Goal: Task Accomplishment & Management: Manage account settings

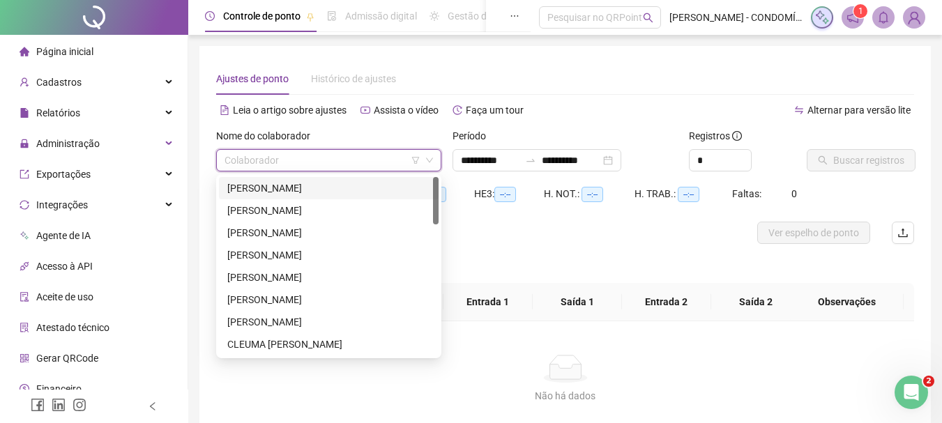
click at [295, 159] on input "search" at bounding box center [323, 160] width 196 height 21
click at [266, 187] on div "[PERSON_NAME]" at bounding box center [328, 188] width 203 height 15
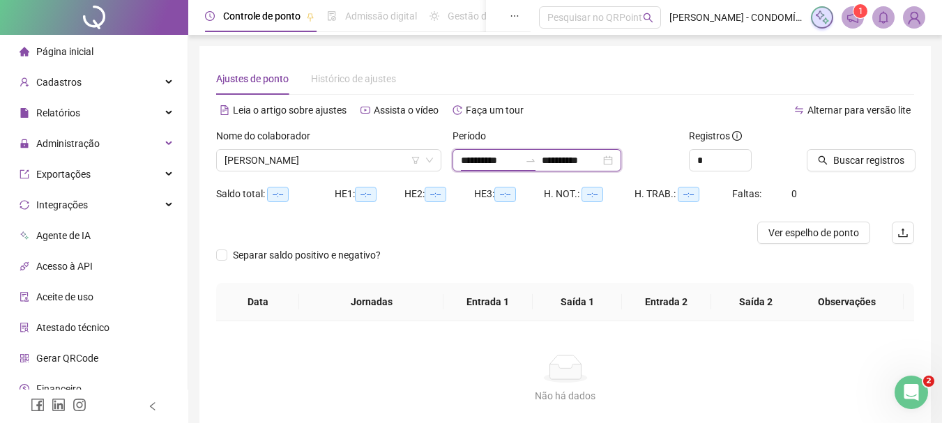
click at [476, 160] on input "**********" at bounding box center [490, 160] width 59 height 15
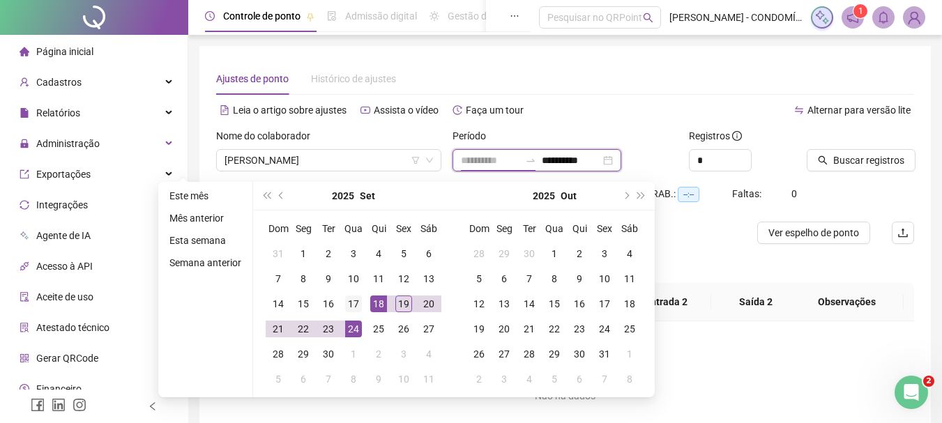
type input "**********"
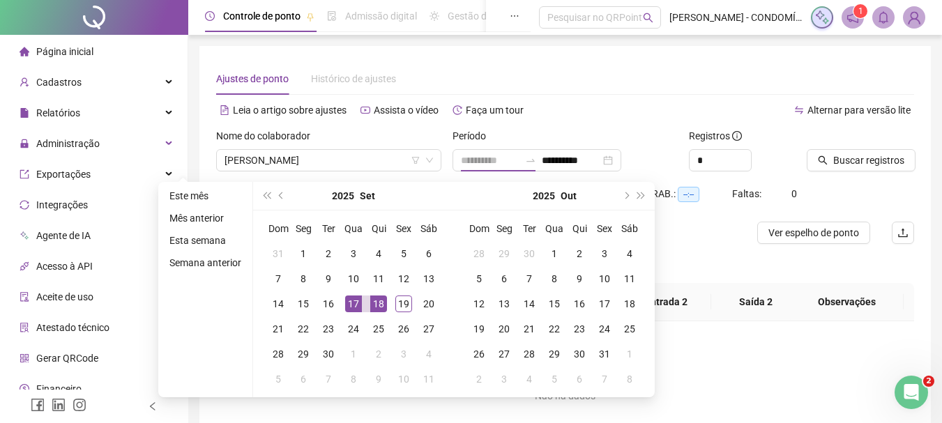
click at [355, 303] on div "17" at bounding box center [353, 304] width 17 height 17
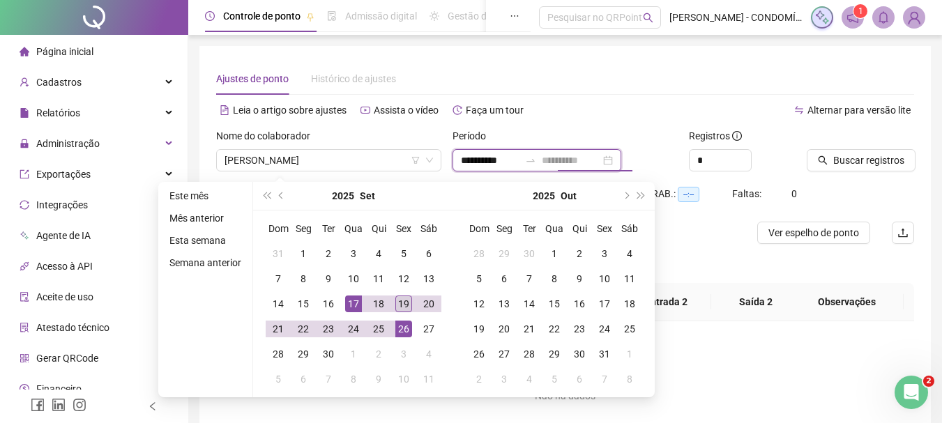
type input "**********"
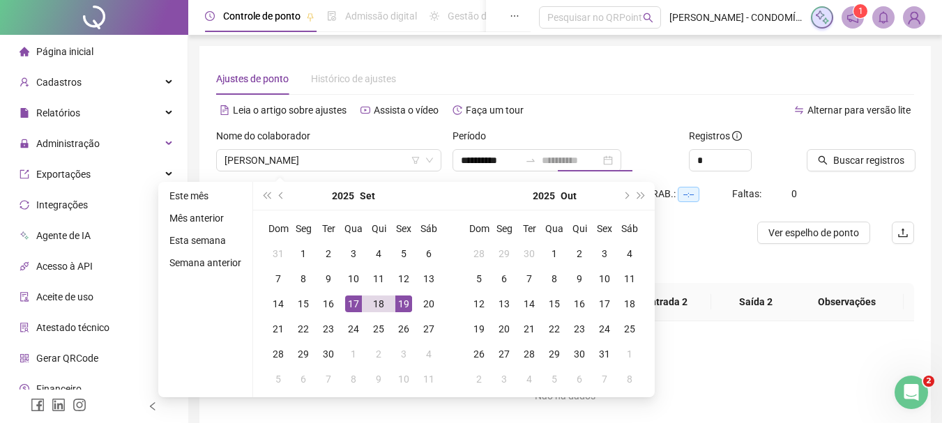
click at [403, 305] on div "19" at bounding box center [403, 304] width 17 height 17
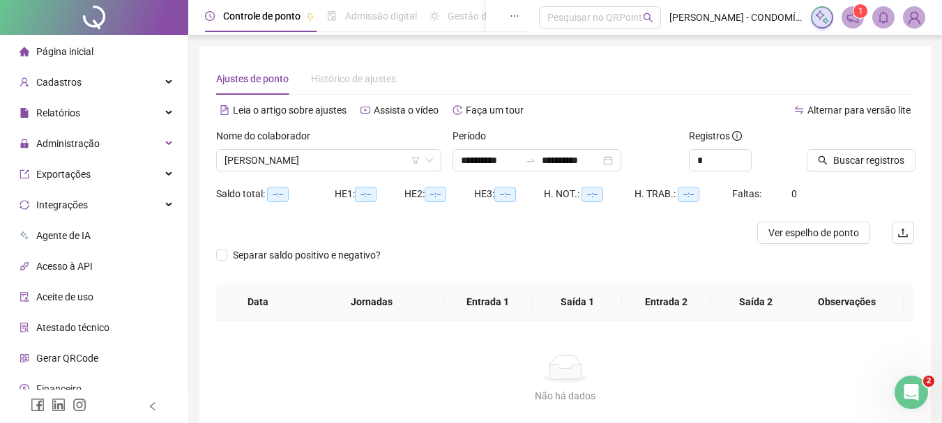
click at [660, 121] on div "Alternar para versão lite" at bounding box center [740, 117] width 349 height 22
click at [858, 162] on span "Buscar registros" at bounding box center [868, 160] width 71 height 15
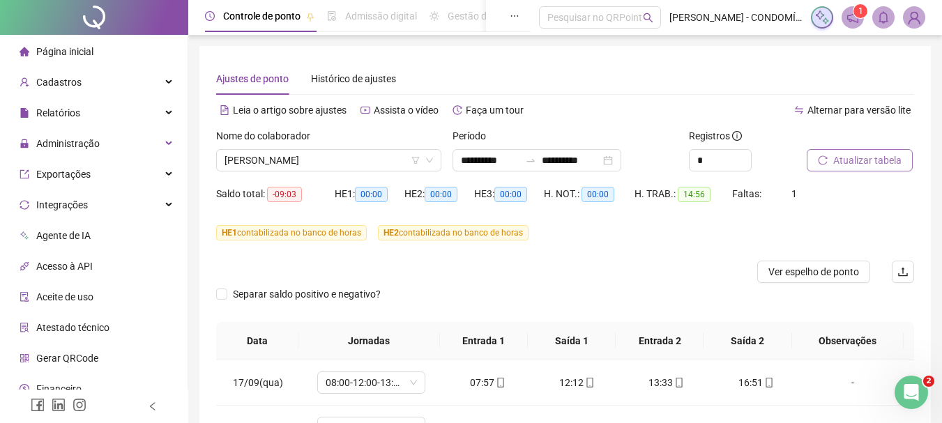
click at [854, 160] on span "Atualizar tabela" at bounding box center [867, 160] width 68 height 15
click at [312, 160] on span "[PERSON_NAME]" at bounding box center [329, 160] width 208 height 21
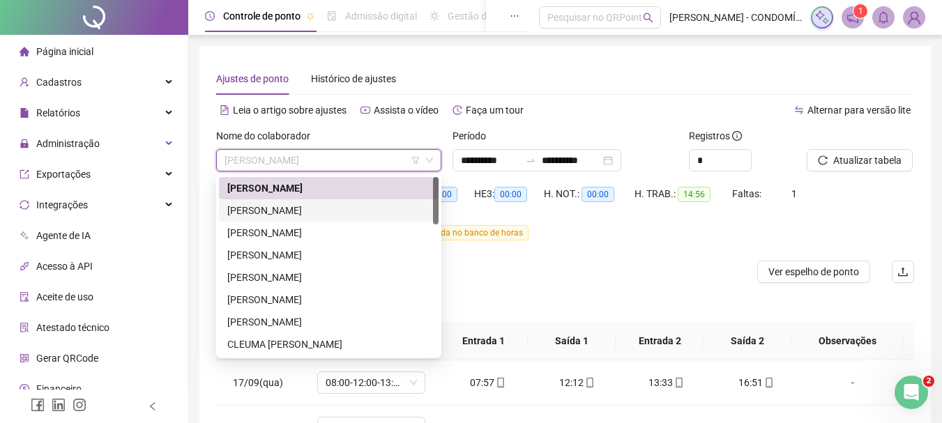
click at [275, 208] on div "[PERSON_NAME]" at bounding box center [328, 210] width 203 height 15
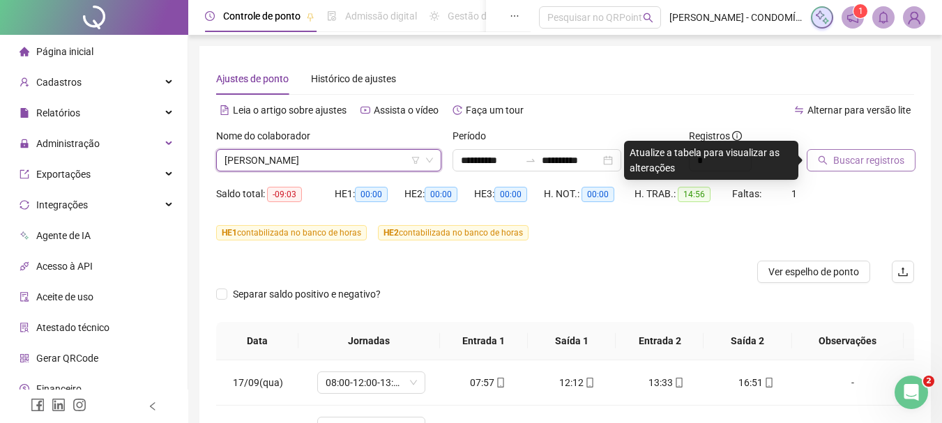
click at [839, 156] on span "Buscar registros" at bounding box center [868, 160] width 71 height 15
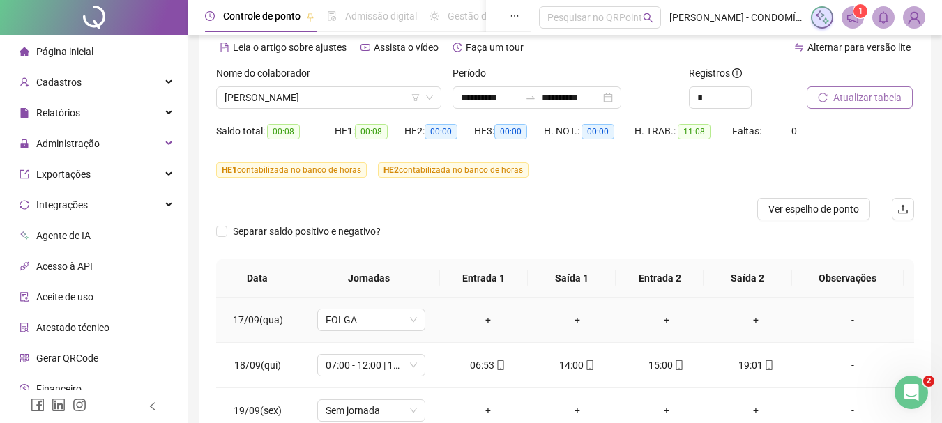
scroll to position [150, 0]
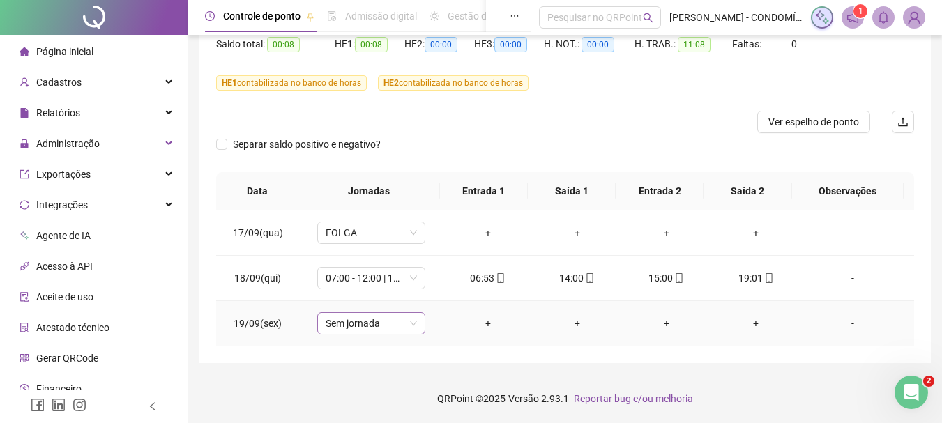
click at [357, 323] on span "Sem jornada" at bounding box center [371, 323] width 91 height 21
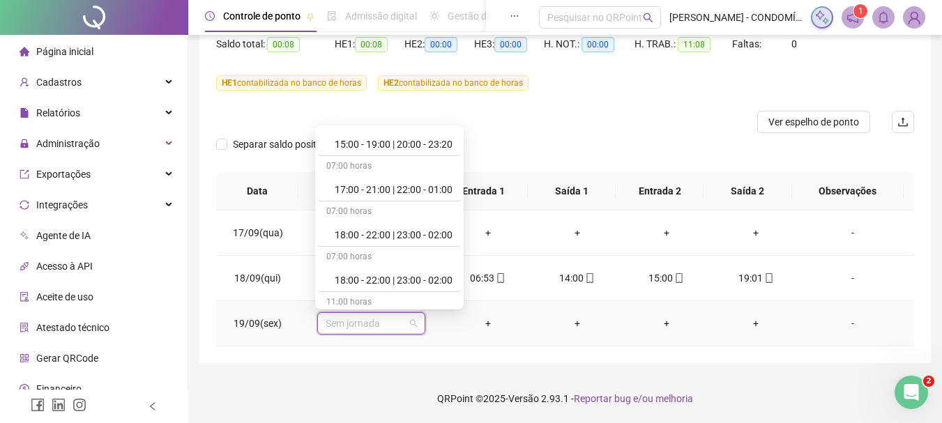
scroll to position [1045, 0]
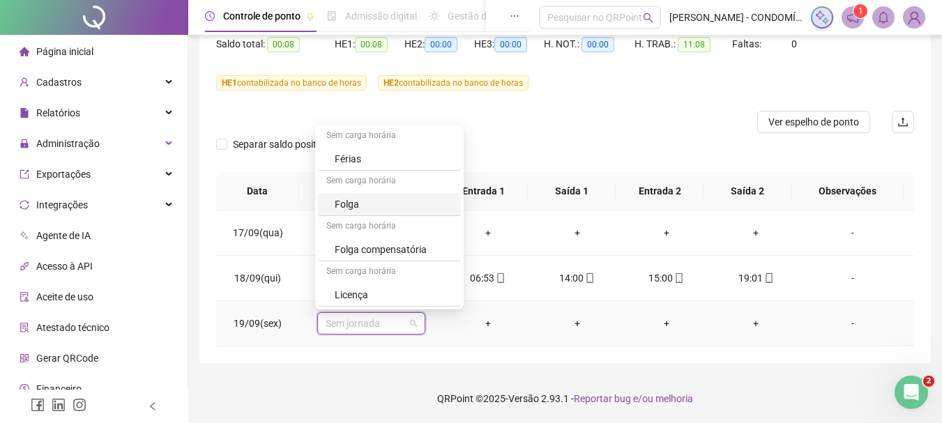
click at [351, 204] on div "Folga" at bounding box center [394, 204] width 118 height 15
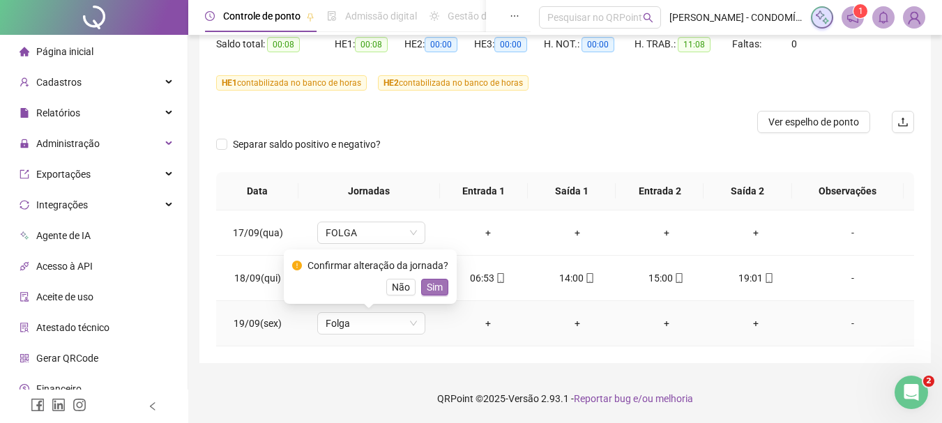
click at [437, 289] on span "Sim" at bounding box center [435, 287] width 16 height 15
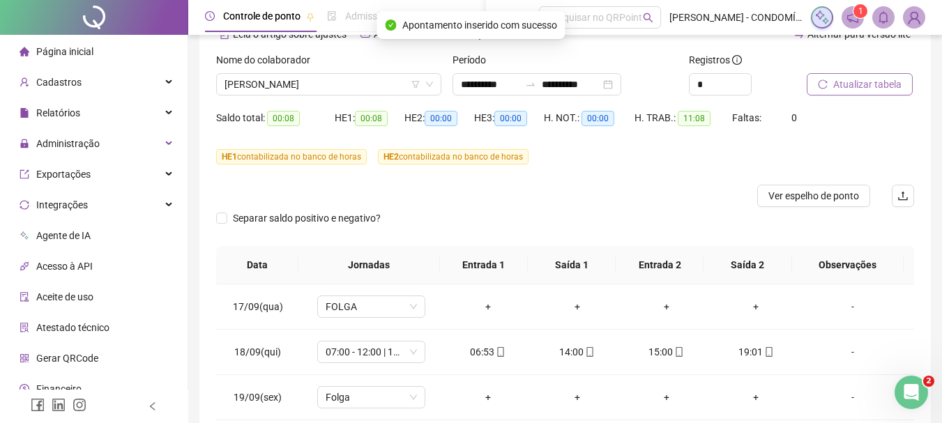
scroll to position [0, 0]
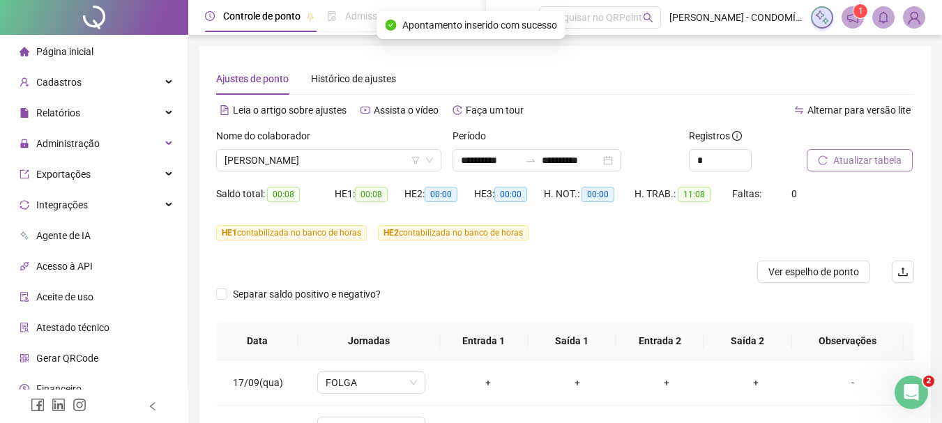
click at [871, 159] on span "Atualizar tabela" at bounding box center [867, 160] width 68 height 15
click at [348, 158] on span "[PERSON_NAME]" at bounding box center [329, 160] width 208 height 21
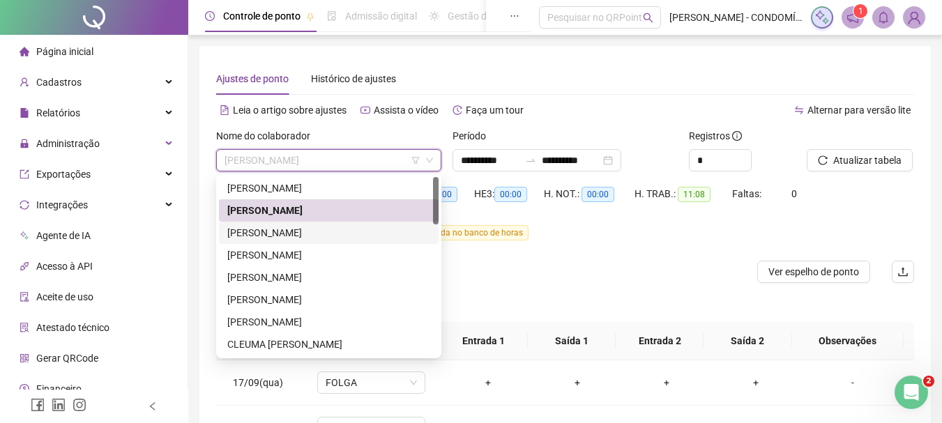
click at [287, 232] on div "[PERSON_NAME]" at bounding box center [328, 232] width 203 height 15
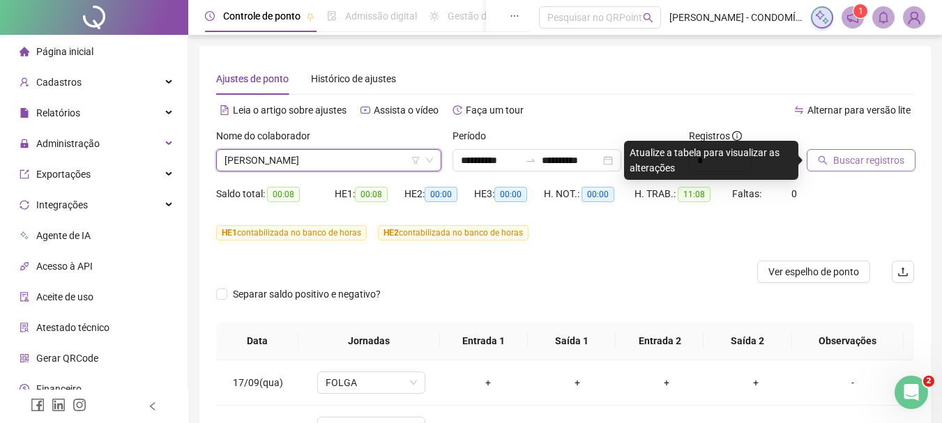
click at [839, 161] on span "Buscar registros" at bounding box center [868, 160] width 71 height 15
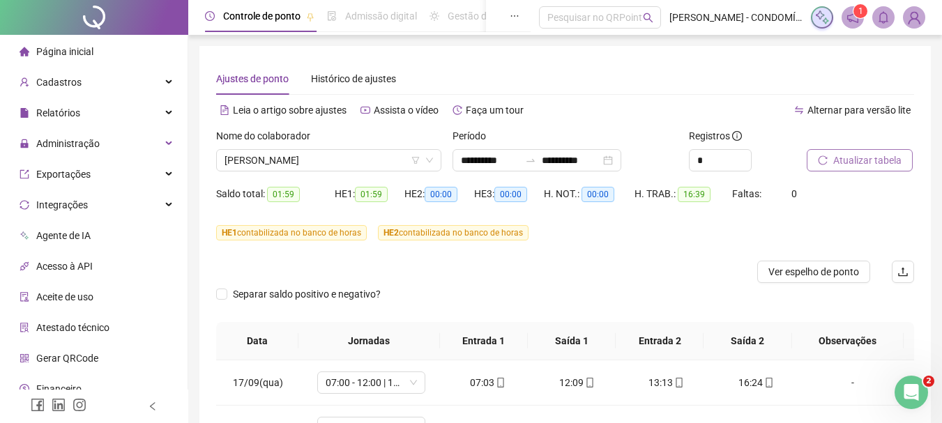
click at [847, 163] on span "Atualizar tabela" at bounding box center [867, 160] width 68 height 15
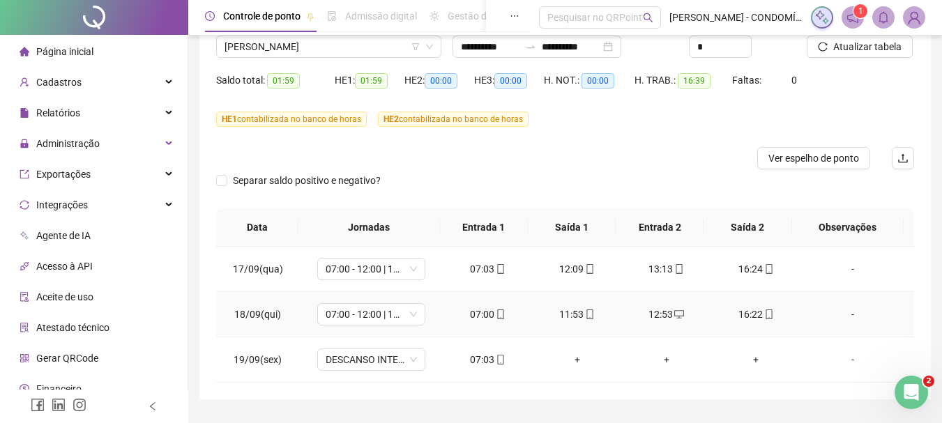
scroll to position [150, 0]
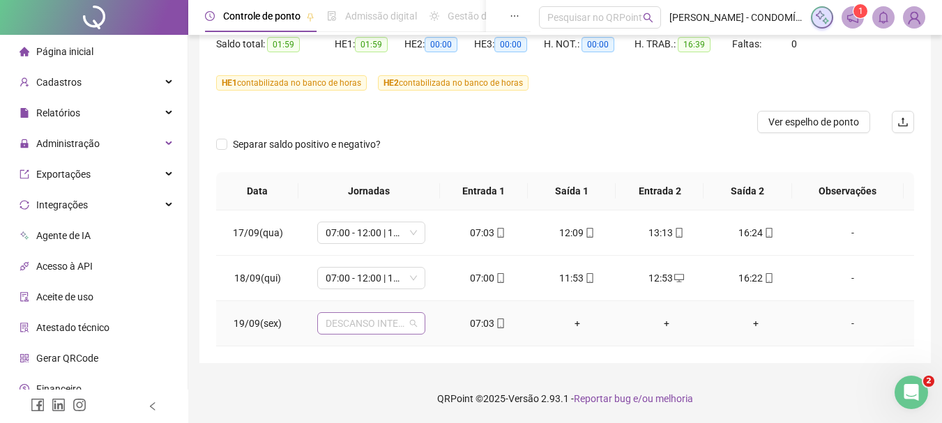
click at [351, 324] on span "DESCANSO INTER-JORNADA" at bounding box center [371, 323] width 91 height 21
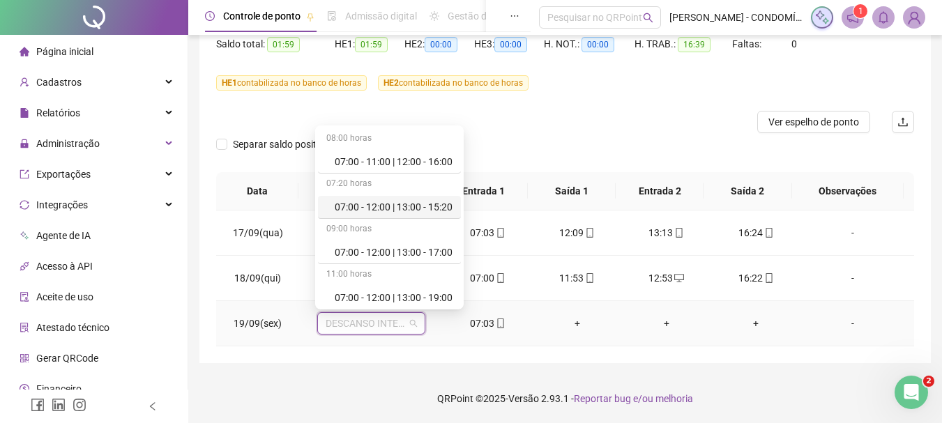
click at [407, 204] on div "07:00 - 12:00 | 13:00 - 15:20" at bounding box center [394, 206] width 118 height 15
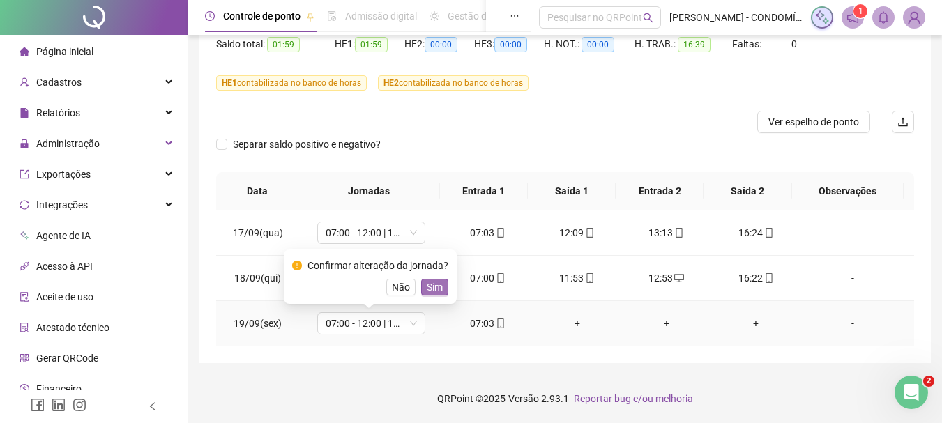
click at [428, 285] on span "Sim" at bounding box center [435, 287] width 16 height 15
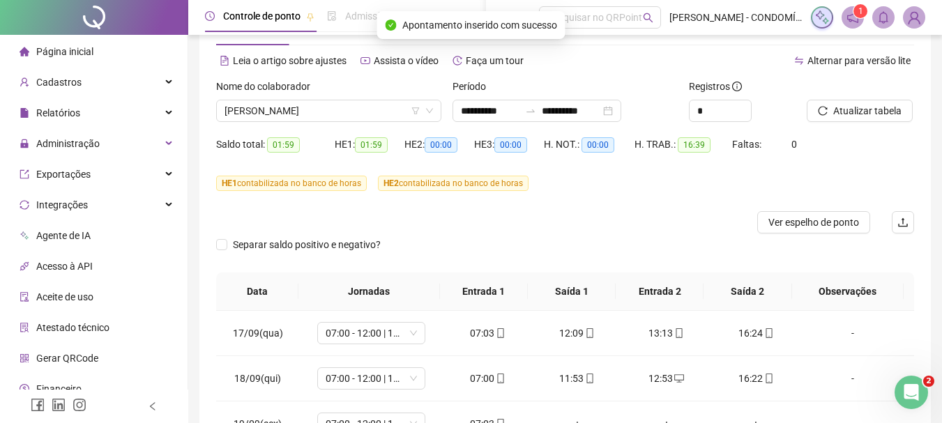
scroll to position [0, 0]
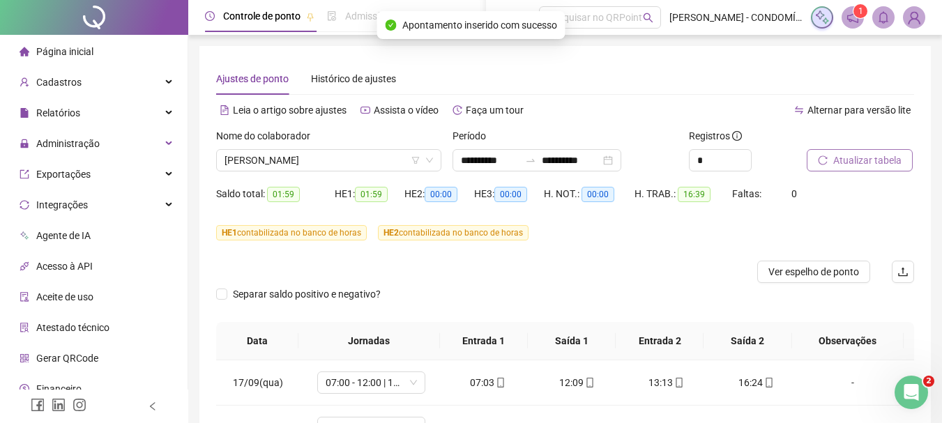
click at [857, 158] on span "Atualizar tabela" at bounding box center [867, 160] width 68 height 15
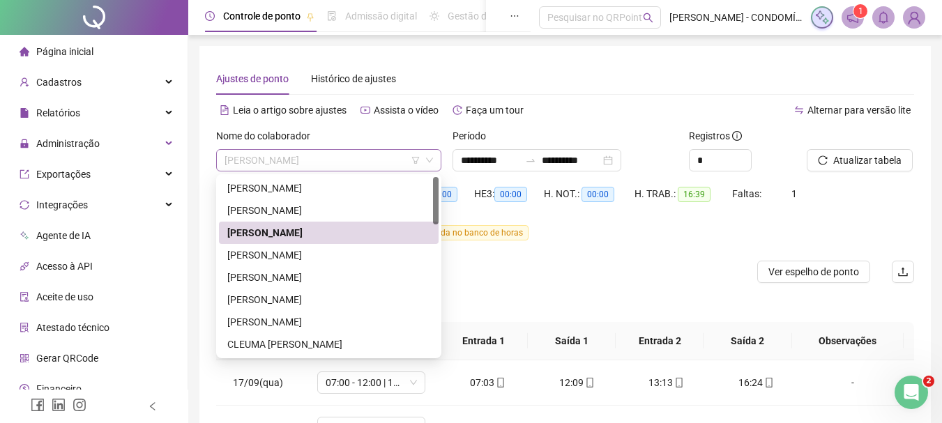
click at [300, 158] on span "[PERSON_NAME]" at bounding box center [329, 160] width 208 height 21
click at [280, 255] on div "[PERSON_NAME]" at bounding box center [328, 255] width 203 height 15
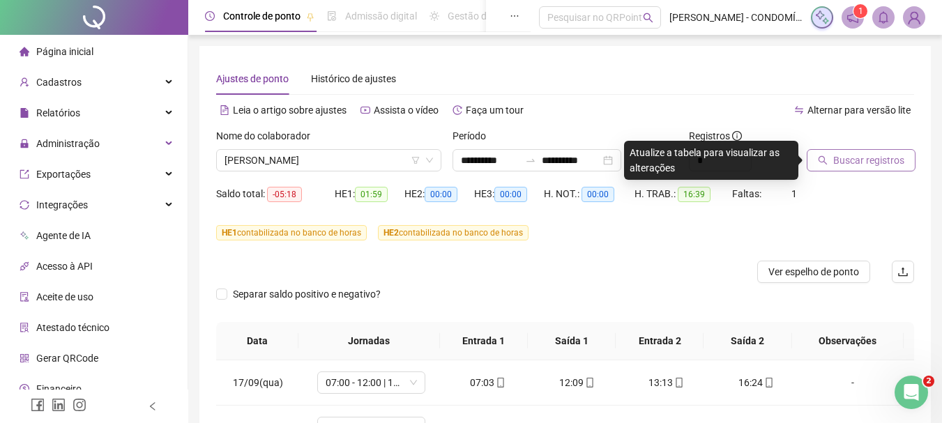
click at [847, 158] on span "Buscar registros" at bounding box center [868, 160] width 71 height 15
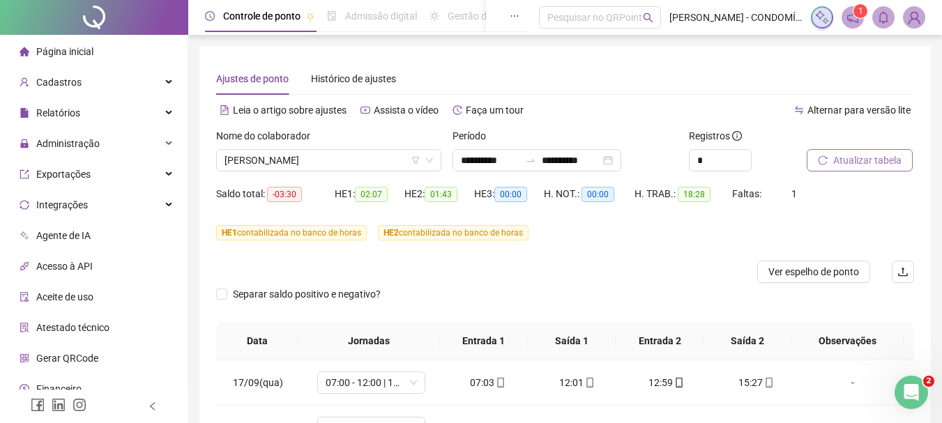
click at [849, 164] on span "Atualizar tabela" at bounding box center [867, 160] width 68 height 15
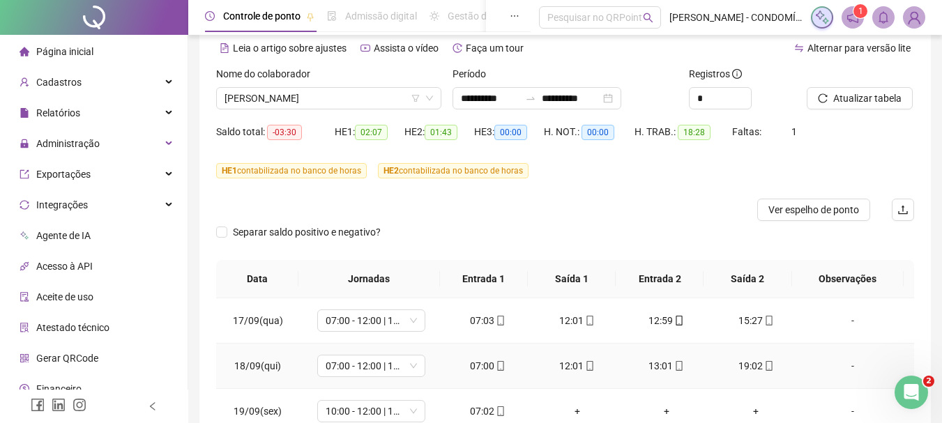
scroll to position [150, 0]
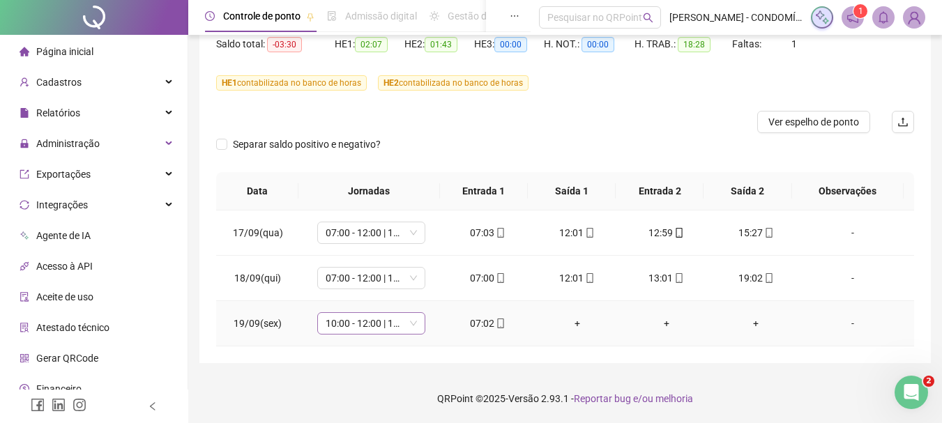
click at [344, 326] on span "10:00 - 12:00 | 13:00 - 18:20" at bounding box center [371, 323] width 91 height 21
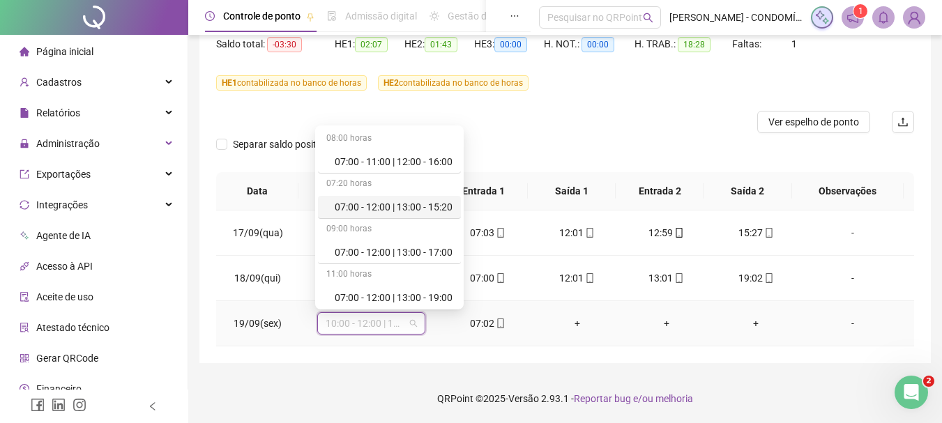
click at [401, 207] on div "07:00 - 12:00 | 13:00 - 15:20" at bounding box center [394, 206] width 118 height 15
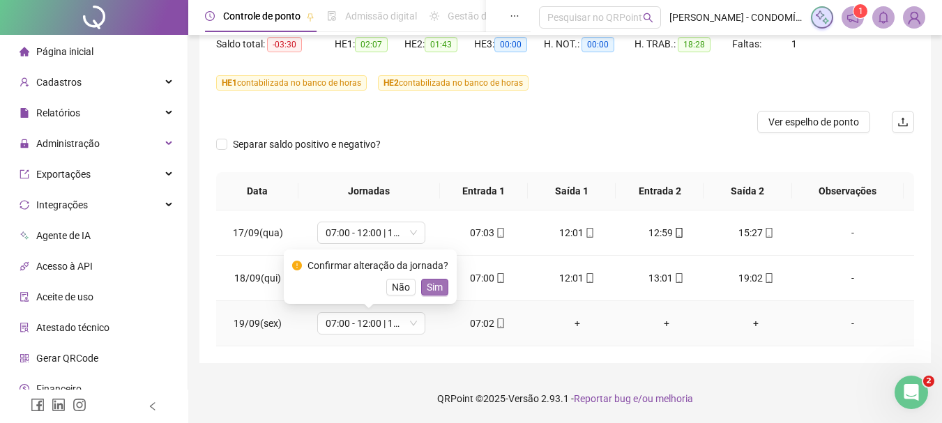
click at [432, 287] on span "Sim" at bounding box center [435, 287] width 16 height 15
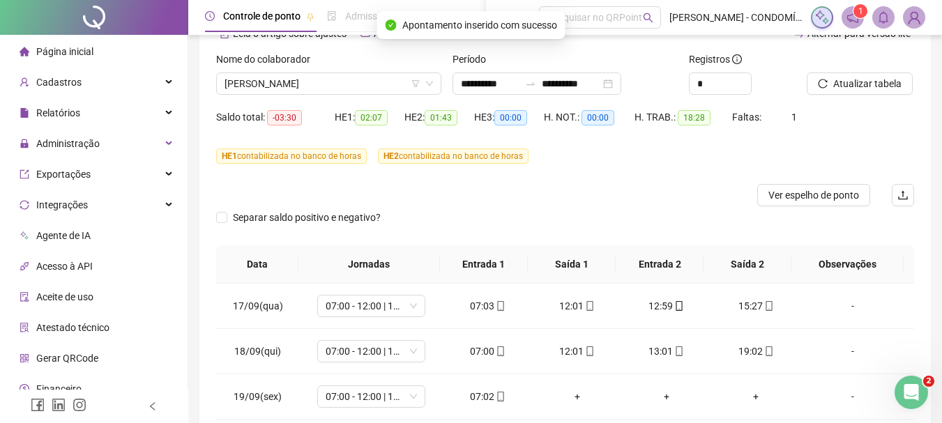
scroll to position [10, 0]
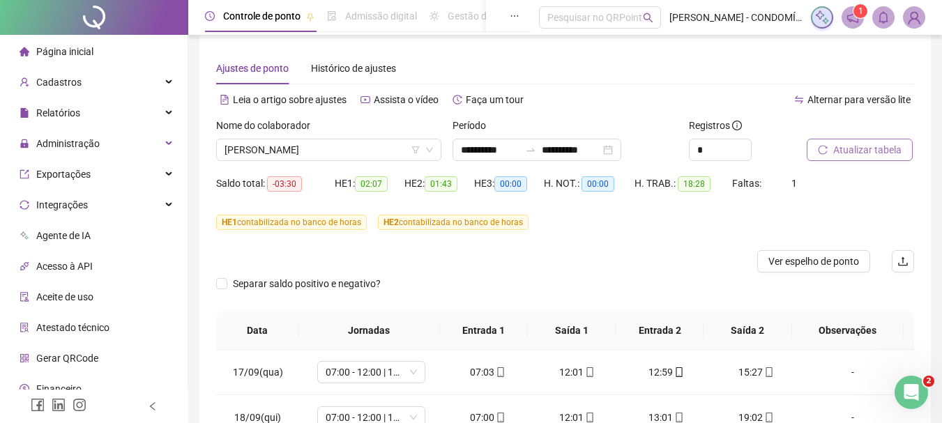
click at [863, 150] on span "Atualizar tabela" at bounding box center [867, 149] width 68 height 15
click at [308, 152] on span "[PERSON_NAME]" at bounding box center [329, 149] width 208 height 21
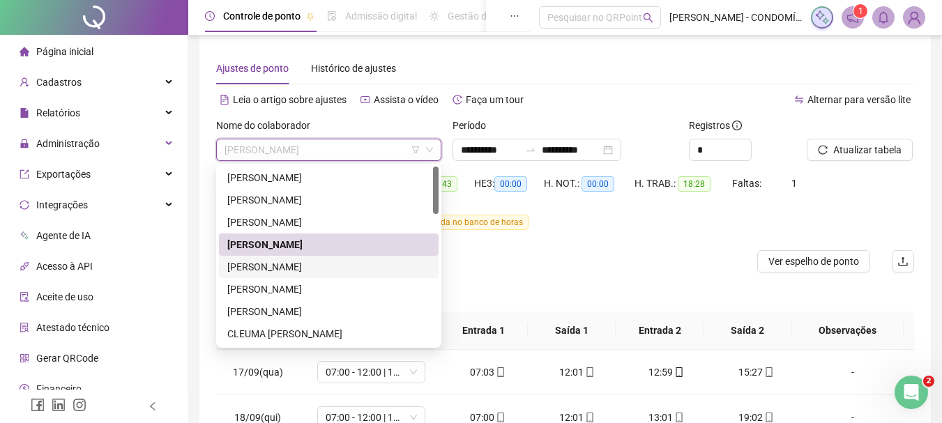
click at [251, 267] on div "[PERSON_NAME]" at bounding box center [328, 266] width 203 height 15
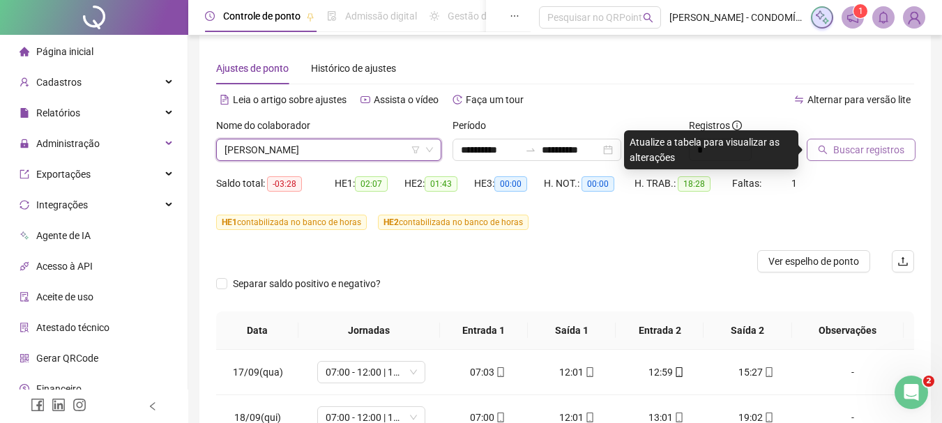
click at [857, 149] on span "Buscar registros" at bounding box center [868, 149] width 71 height 15
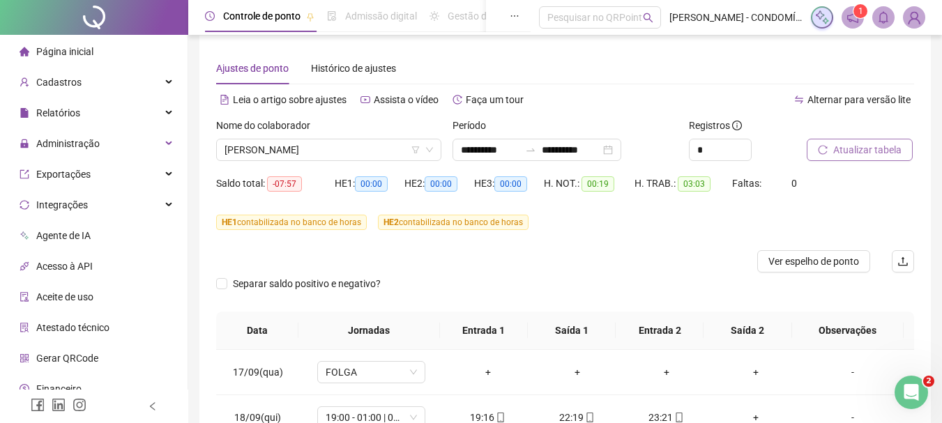
click at [855, 149] on span "Atualizar tabela" at bounding box center [867, 149] width 68 height 15
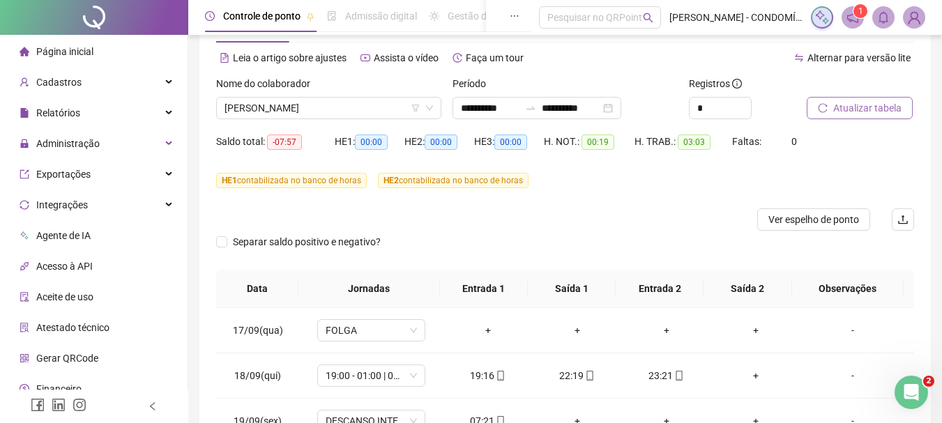
scroll to position [150, 0]
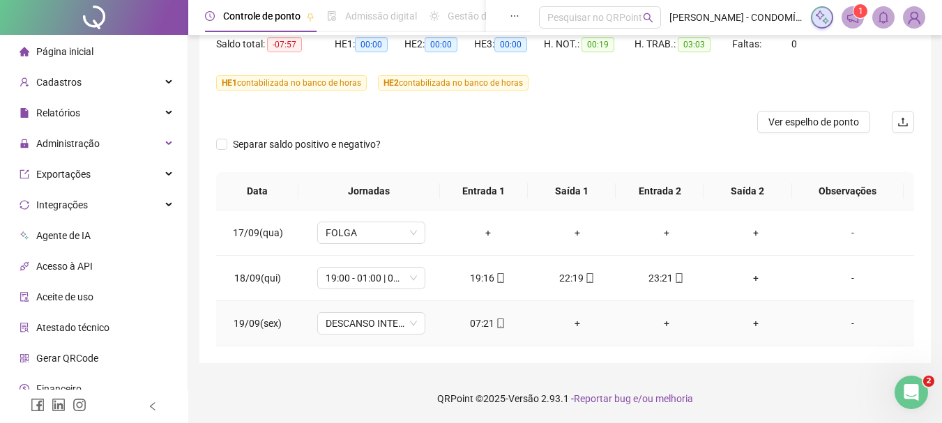
click at [480, 327] on div "07:21" at bounding box center [488, 323] width 67 height 15
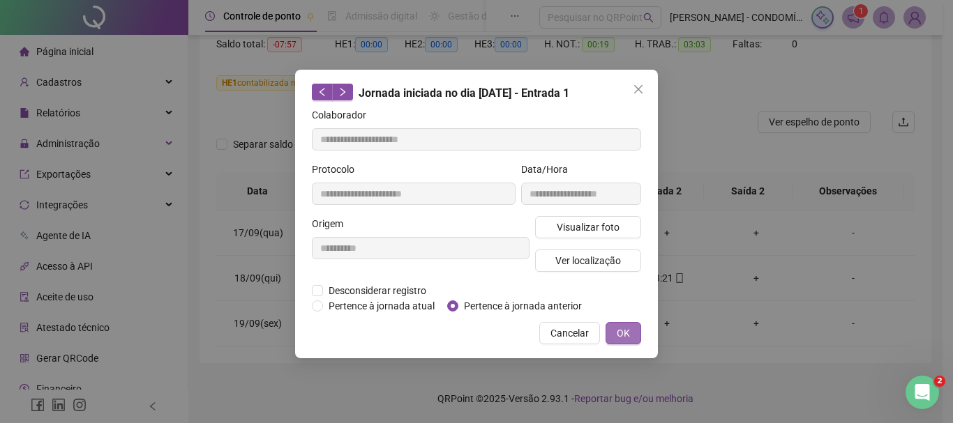
click at [622, 335] on span "OK" at bounding box center [622, 333] width 13 height 15
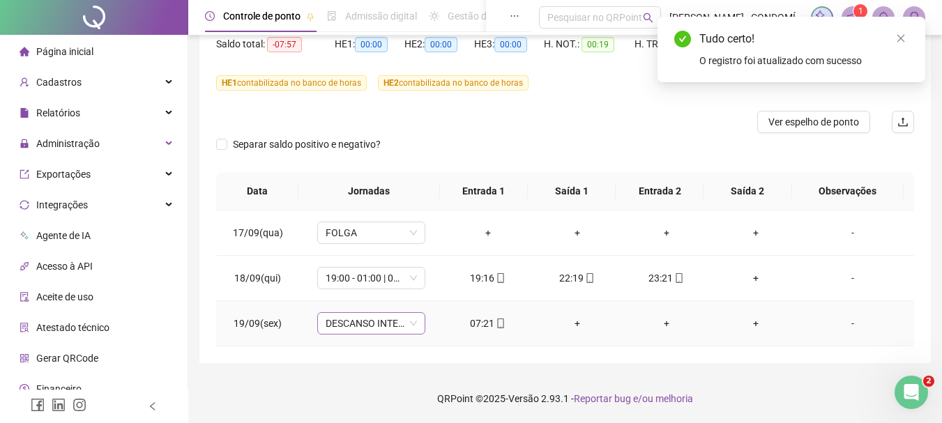
click at [367, 322] on span "DESCANSO INTER-JORNADA" at bounding box center [371, 323] width 91 height 21
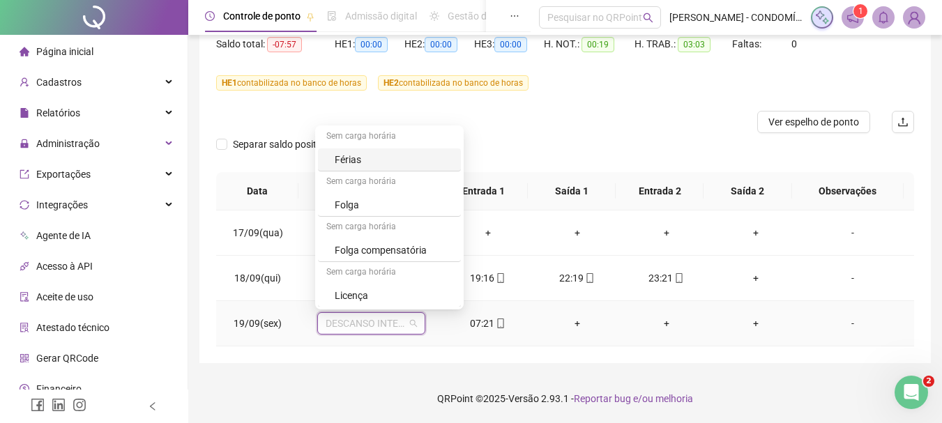
scroll to position [1045, 0]
click at [350, 206] on div "Folga" at bounding box center [394, 204] width 118 height 15
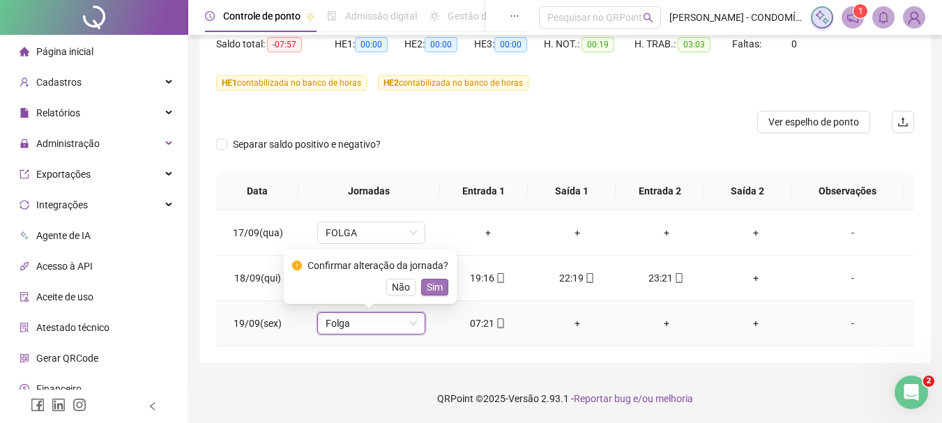
click at [430, 287] on span "Sim" at bounding box center [435, 287] width 16 height 15
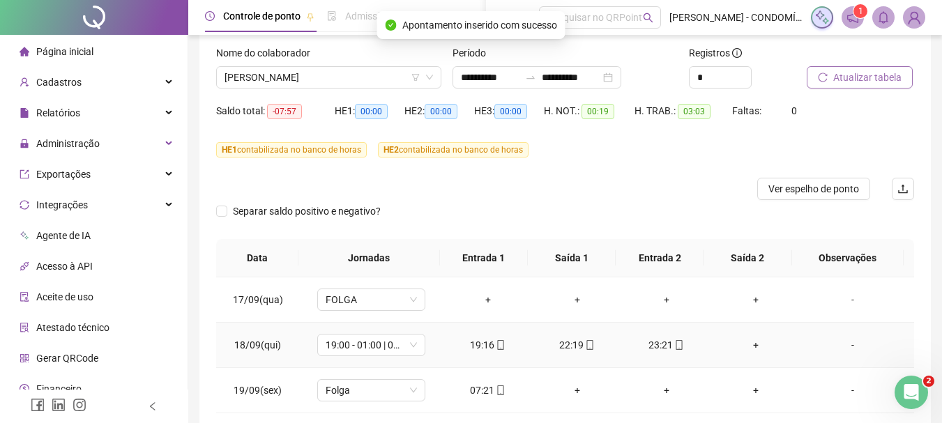
scroll to position [0, 0]
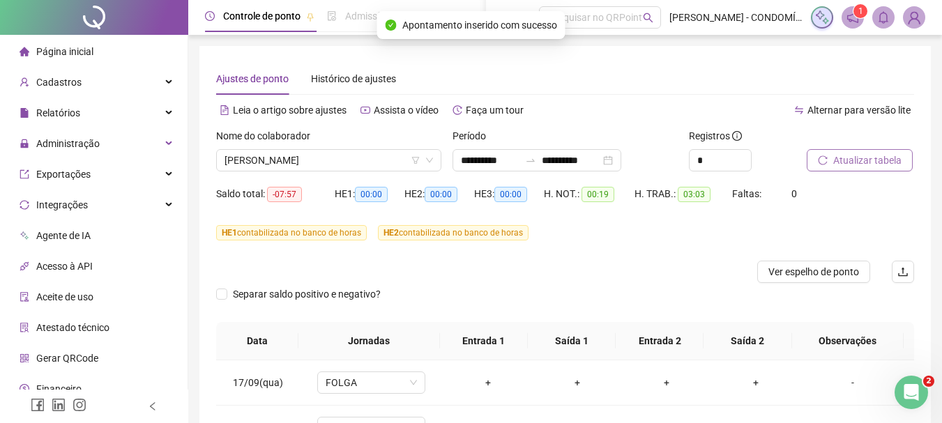
click at [848, 156] on span "Atualizar tabela" at bounding box center [867, 160] width 68 height 15
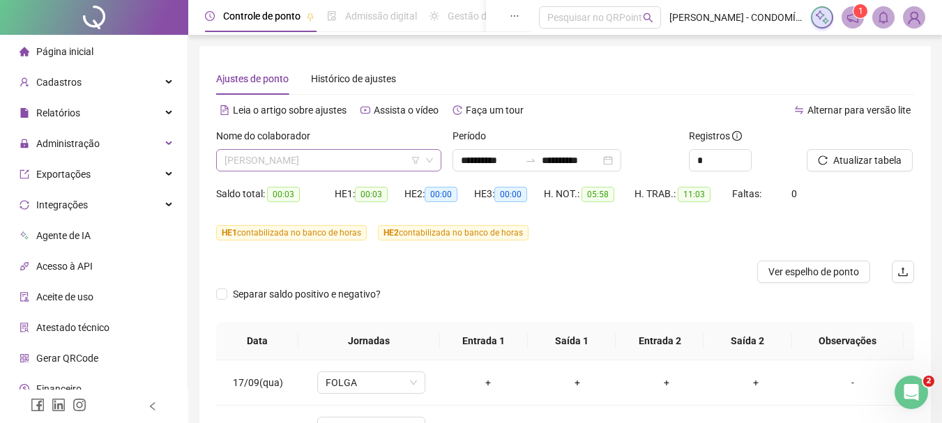
click at [313, 158] on span "[PERSON_NAME]" at bounding box center [329, 160] width 208 height 21
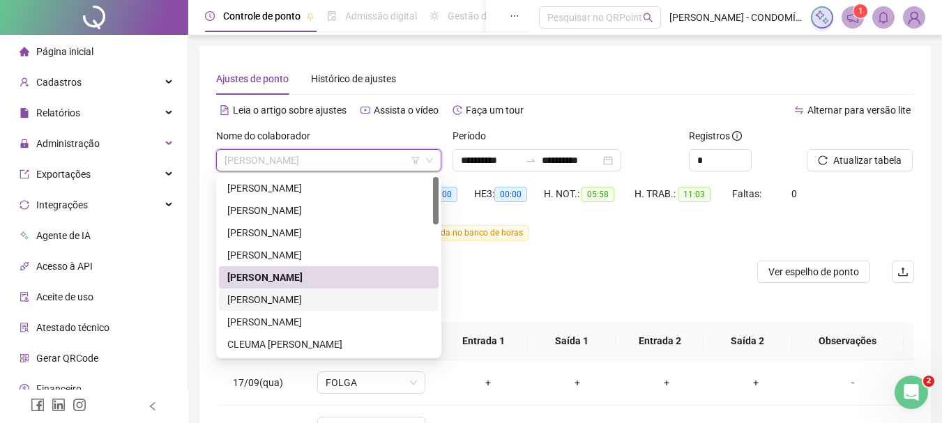
click at [260, 298] on div "[PERSON_NAME]" at bounding box center [328, 299] width 203 height 15
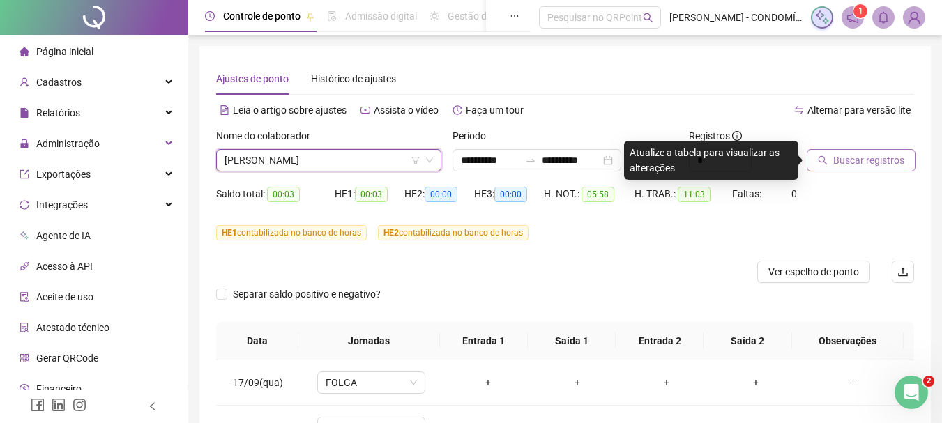
click at [838, 156] on span "Buscar registros" at bounding box center [868, 160] width 71 height 15
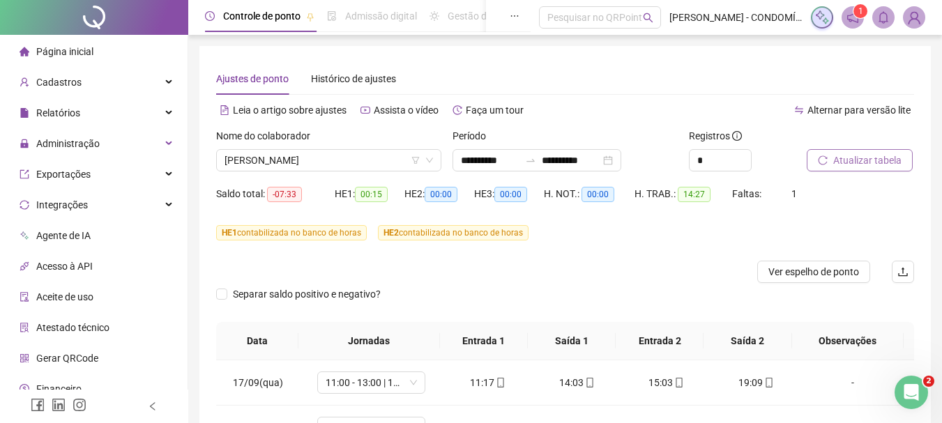
click at [838, 156] on span "Atualizar tabela" at bounding box center [867, 160] width 68 height 15
click at [849, 156] on span "Atualizar tabela" at bounding box center [867, 160] width 68 height 15
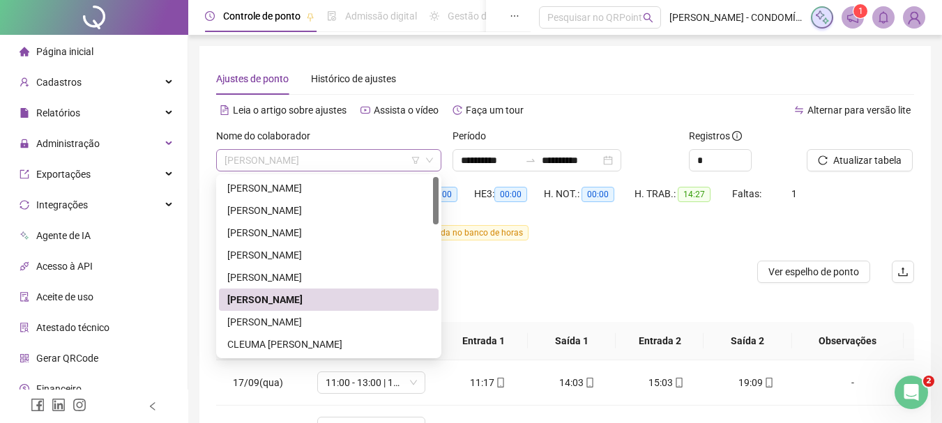
click at [328, 161] on span "[PERSON_NAME]" at bounding box center [329, 160] width 208 height 21
click at [276, 323] on div "[PERSON_NAME]" at bounding box center [328, 321] width 203 height 15
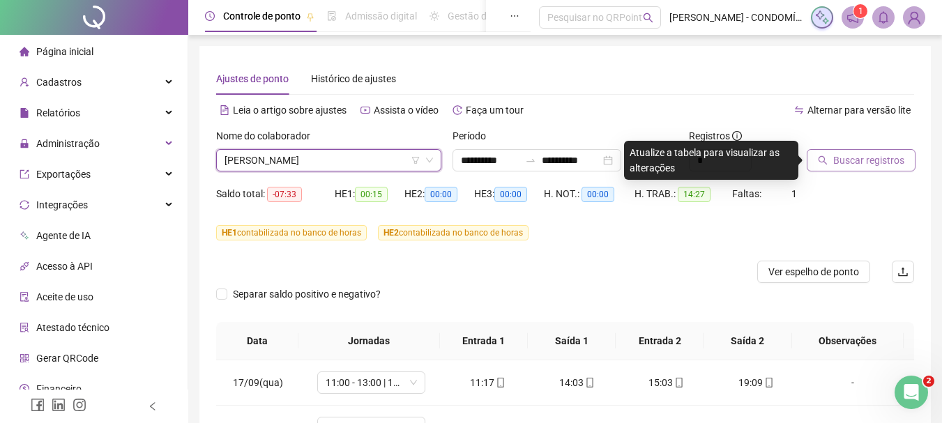
click at [837, 158] on span "Buscar registros" at bounding box center [868, 160] width 71 height 15
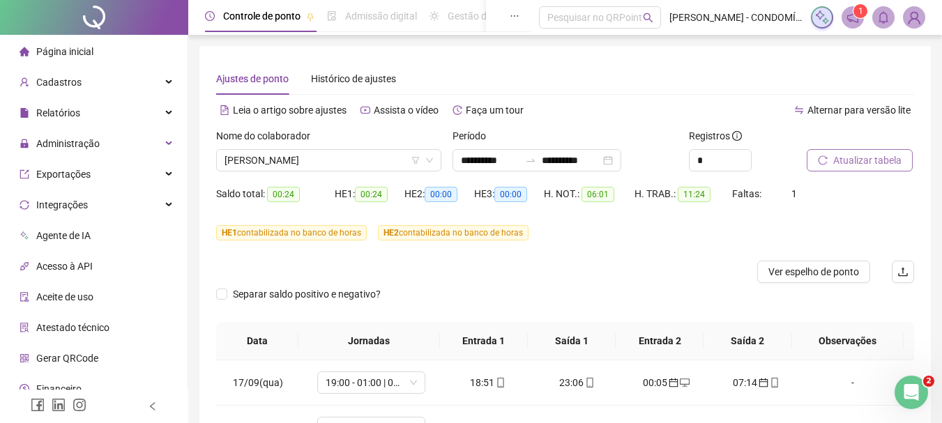
click at [847, 158] on span "Atualizar tabela" at bounding box center [867, 160] width 68 height 15
click at [342, 159] on span "[PERSON_NAME]" at bounding box center [329, 160] width 208 height 21
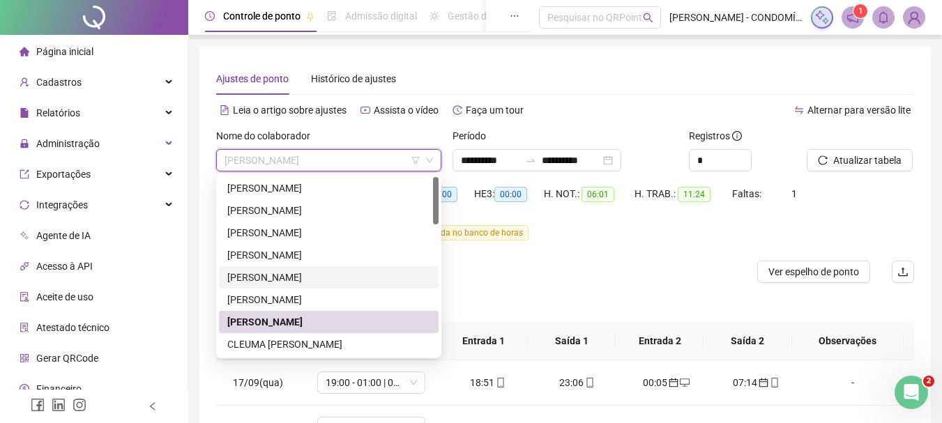
scroll to position [70, 0]
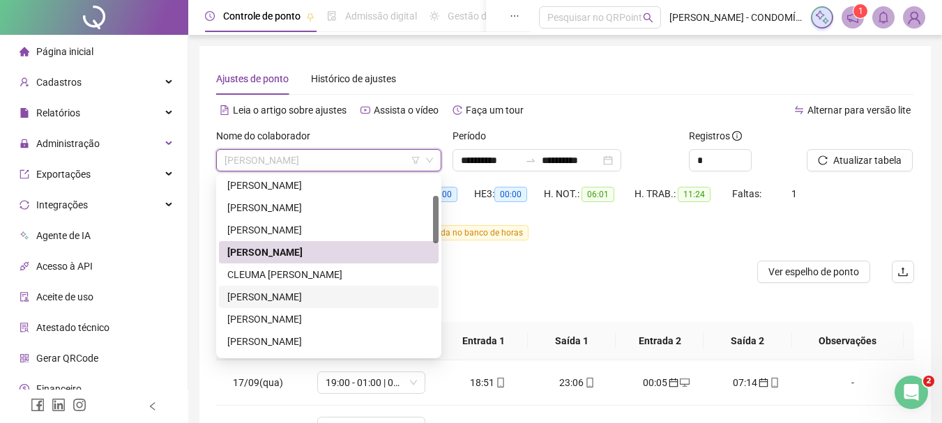
click at [248, 296] on div "[PERSON_NAME]" at bounding box center [328, 296] width 203 height 15
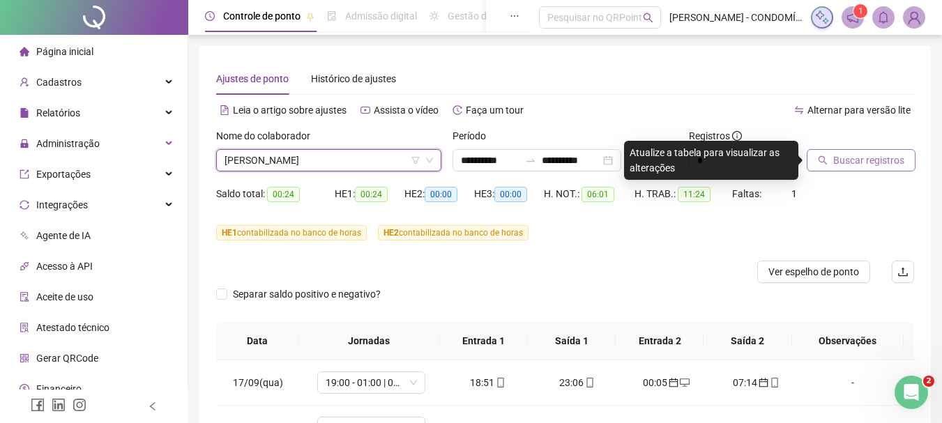
click at [840, 158] on span "Buscar registros" at bounding box center [868, 160] width 71 height 15
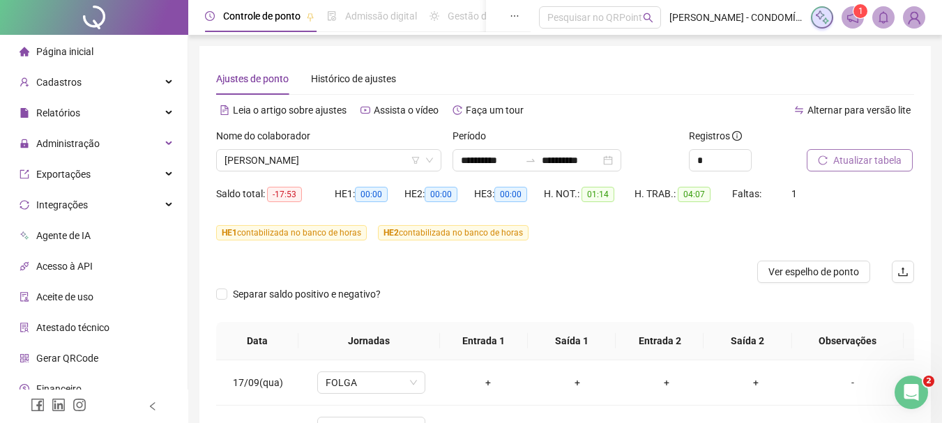
click at [847, 162] on span "Atualizar tabela" at bounding box center [867, 160] width 68 height 15
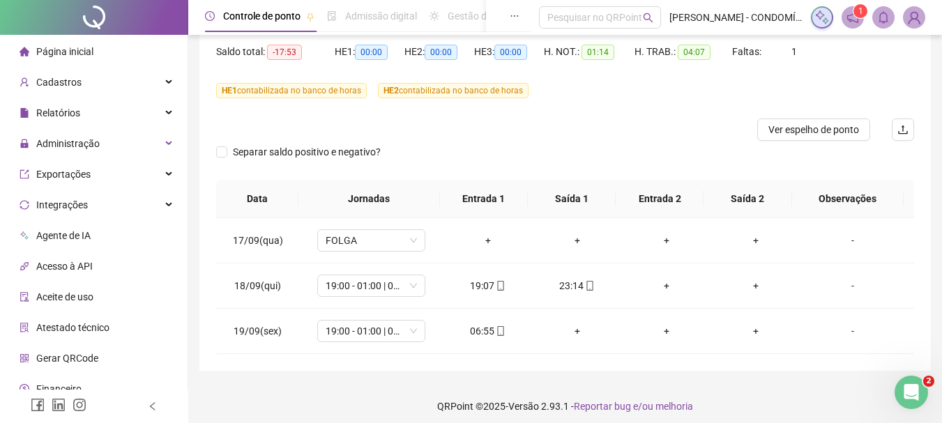
scroll to position [150, 0]
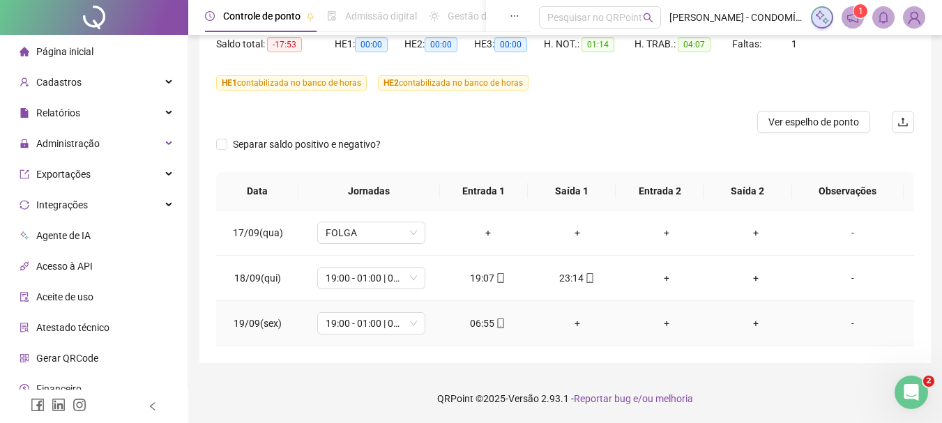
click at [480, 321] on div "06:55" at bounding box center [488, 323] width 67 height 15
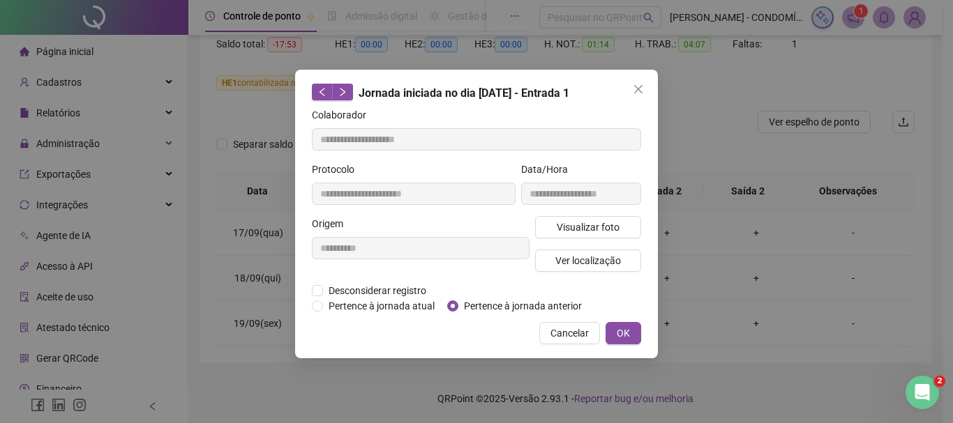
type input "**********"
click at [616, 333] on button "OK" at bounding box center [623, 333] width 36 height 22
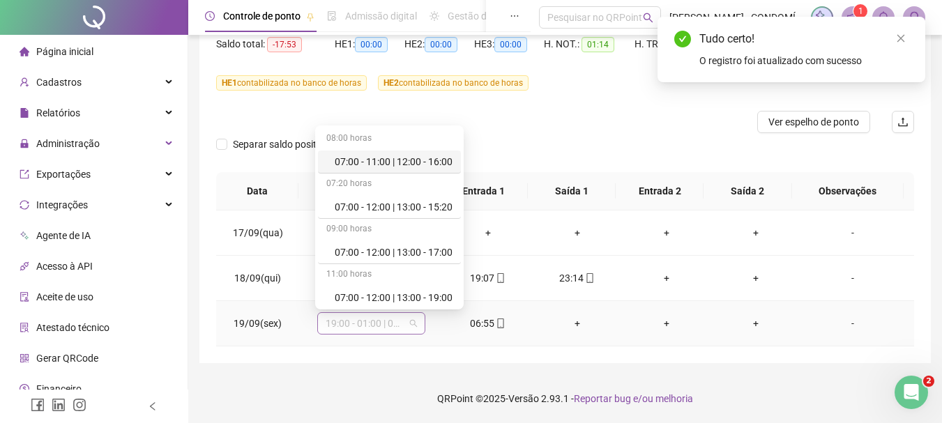
click at [344, 323] on span "19:00 - 01:00 | 02:00 - 07:00" at bounding box center [371, 323] width 91 height 21
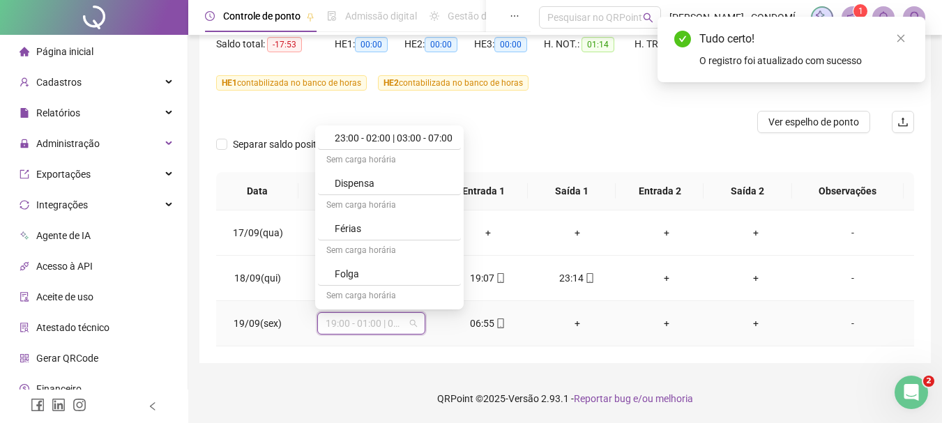
scroll to position [976, 0]
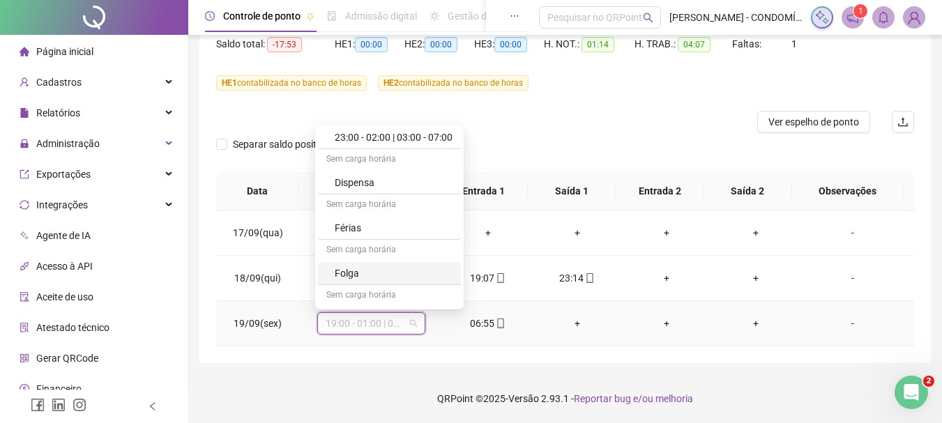
click at [342, 273] on div "Folga" at bounding box center [394, 273] width 118 height 15
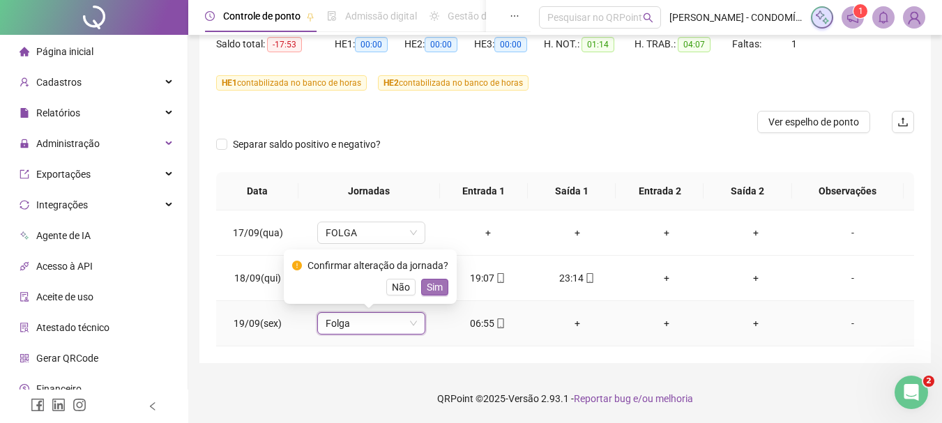
click at [429, 285] on span "Sim" at bounding box center [435, 287] width 16 height 15
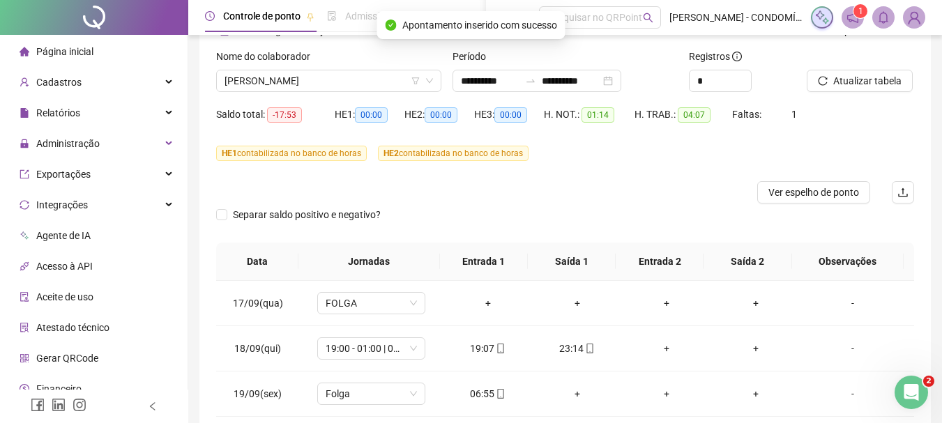
scroll to position [0, 0]
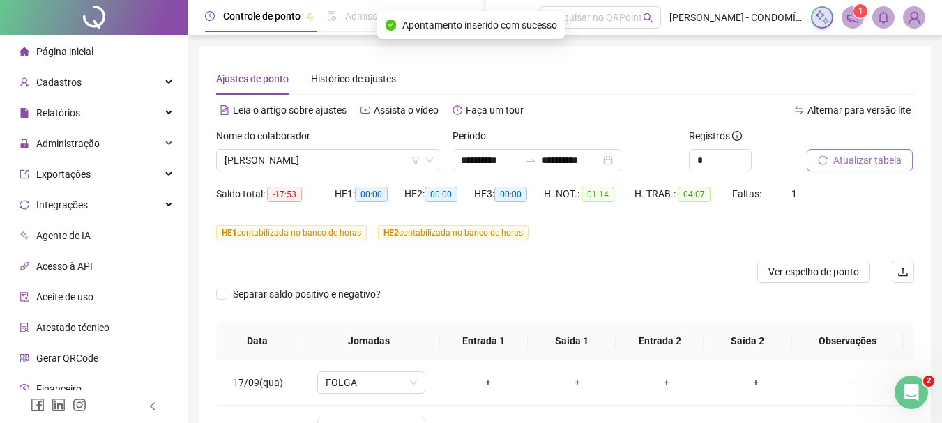
click at [852, 156] on span "Atualizar tabela" at bounding box center [867, 160] width 68 height 15
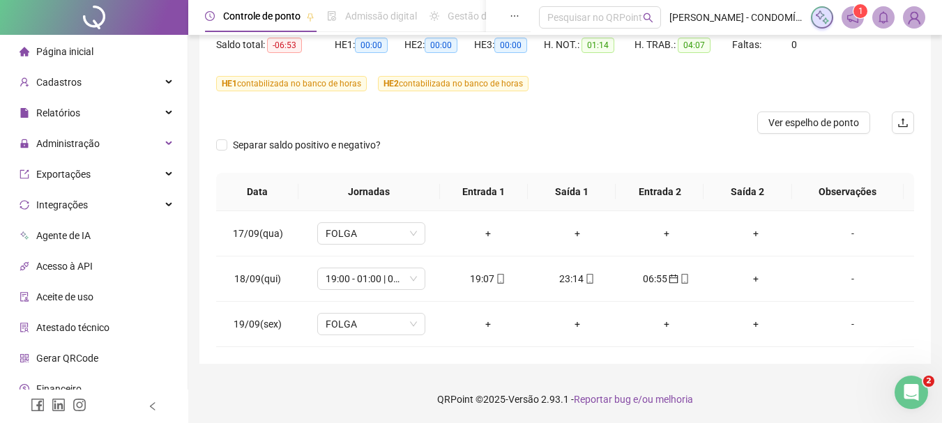
scroll to position [150, 0]
click at [748, 280] on div "+" at bounding box center [755, 278] width 67 height 15
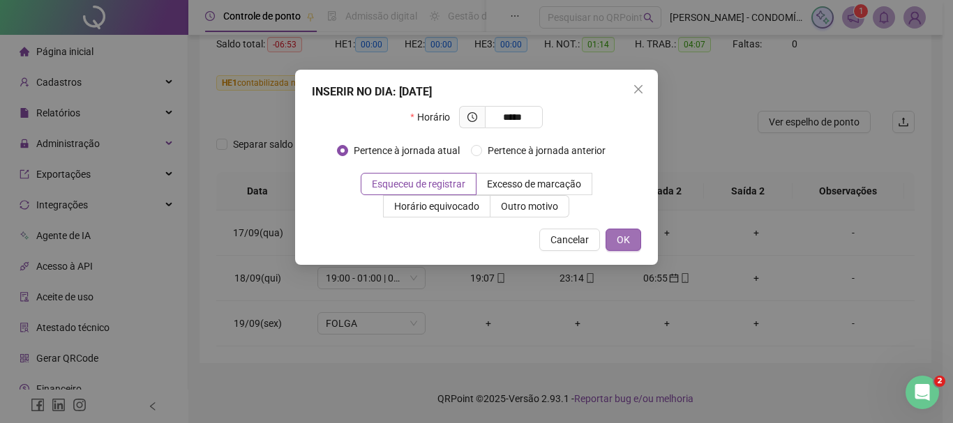
type input "*****"
click at [623, 236] on span "OK" at bounding box center [622, 239] width 13 height 15
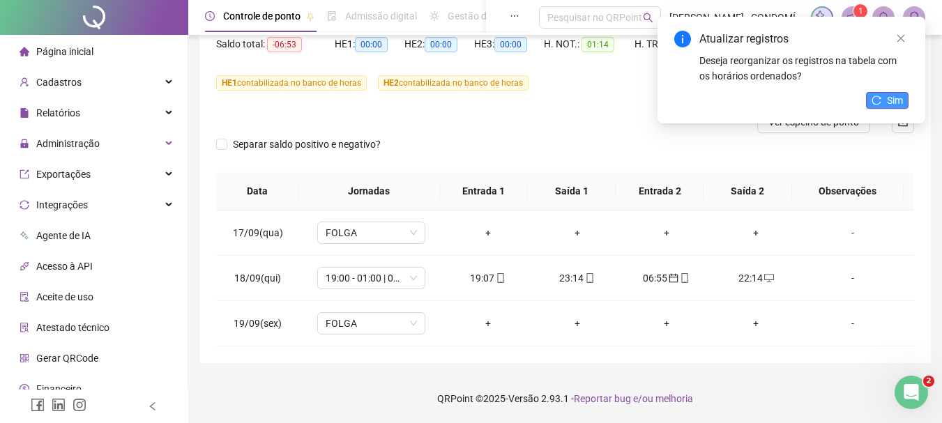
click at [888, 96] on span "Sim" at bounding box center [895, 100] width 16 height 15
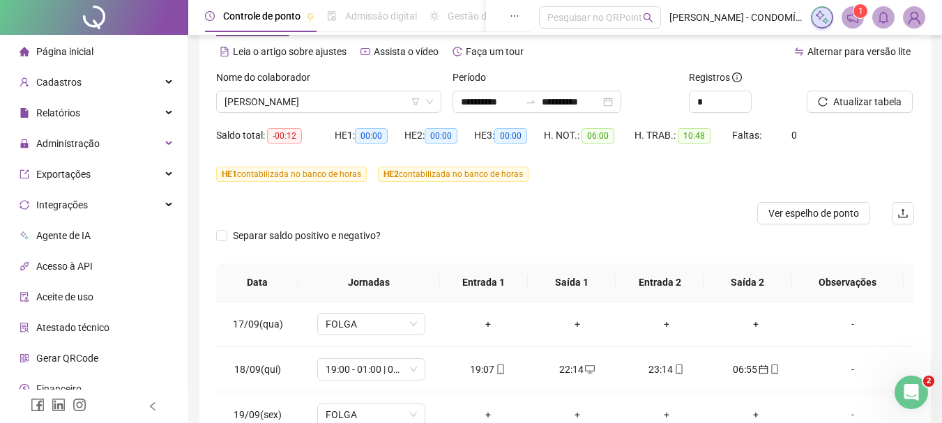
scroll to position [0, 0]
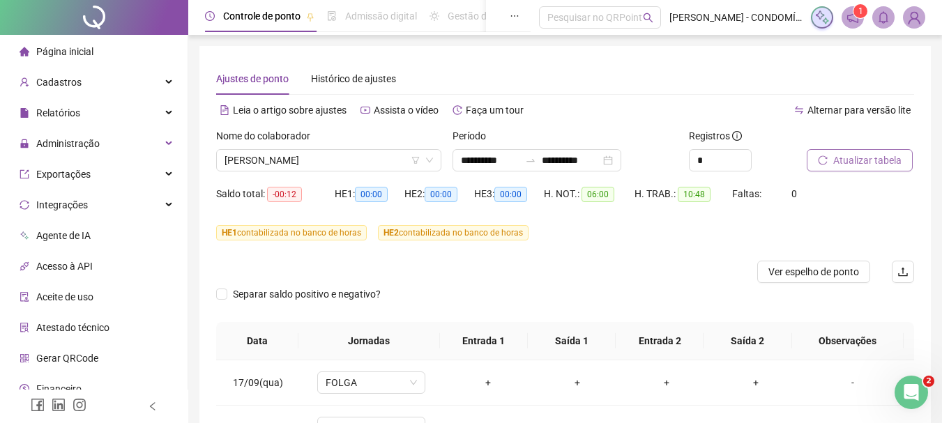
click at [850, 160] on span "Atualizar tabela" at bounding box center [867, 160] width 68 height 15
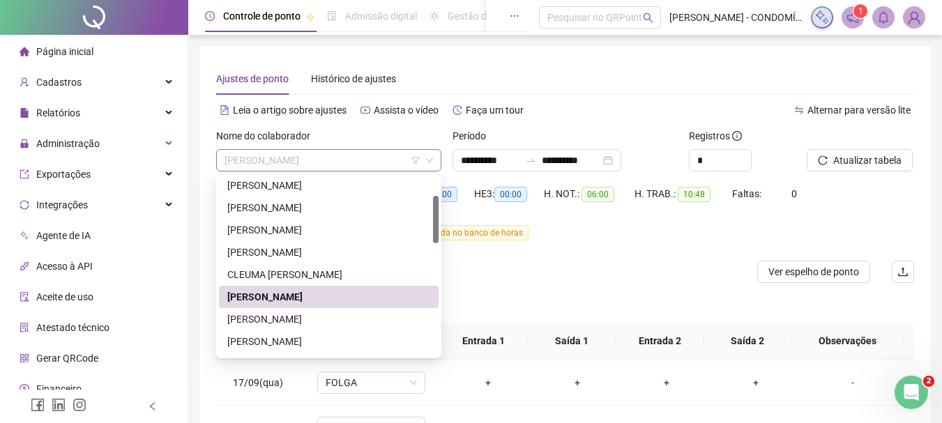
click at [282, 165] on span "[PERSON_NAME]" at bounding box center [329, 160] width 208 height 21
click at [266, 320] on div "[PERSON_NAME]" at bounding box center [328, 319] width 203 height 15
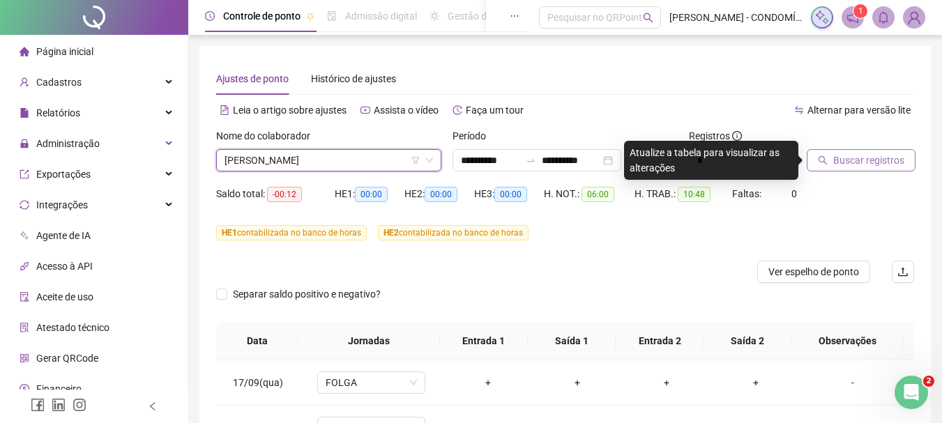
click at [843, 162] on span "Buscar registros" at bounding box center [868, 160] width 71 height 15
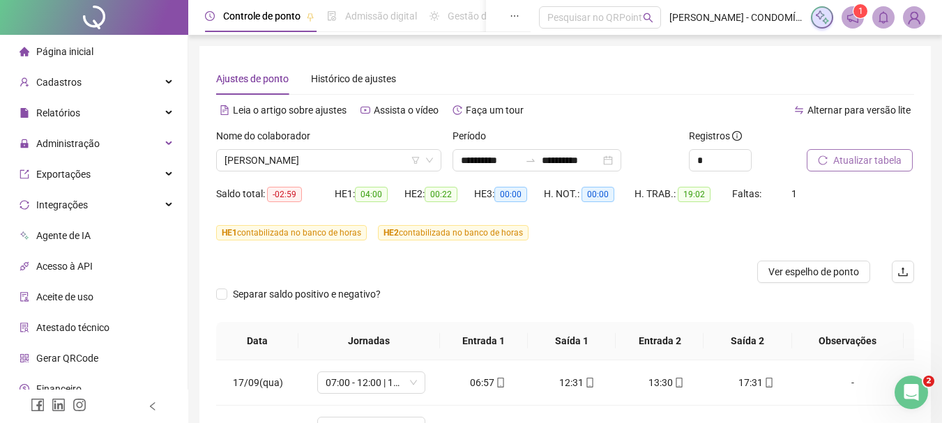
click at [843, 162] on span "Atualizar tabela" at bounding box center [867, 160] width 68 height 15
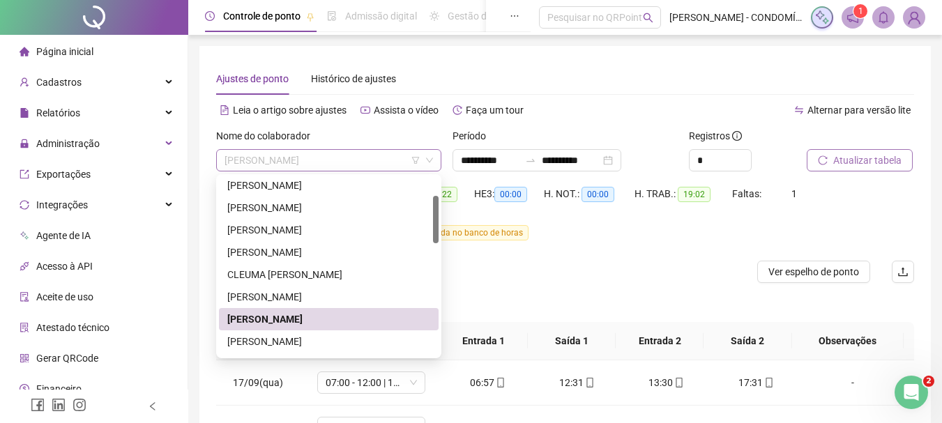
click at [293, 157] on span "[PERSON_NAME]" at bounding box center [329, 160] width 208 height 21
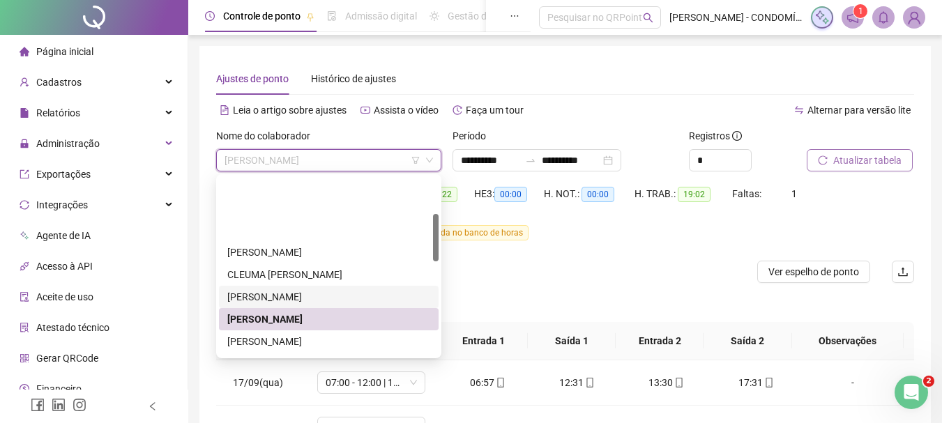
scroll to position [139, 0]
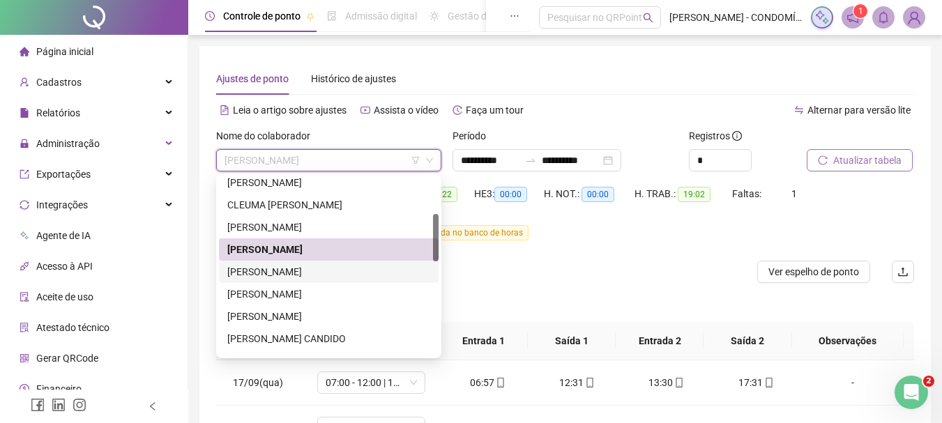
click at [247, 271] on div "[PERSON_NAME]" at bounding box center [328, 271] width 203 height 15
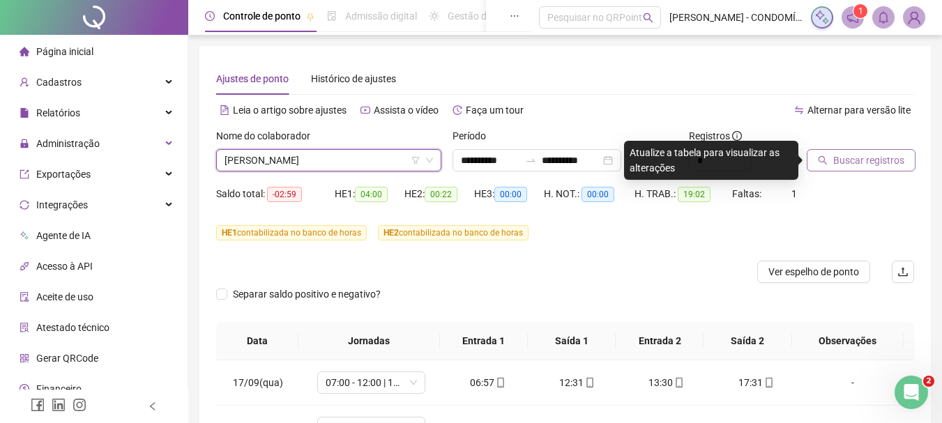
click at [863, 159] on span "Buscar registros" at bounding box center [868, 160] width 71 height 15
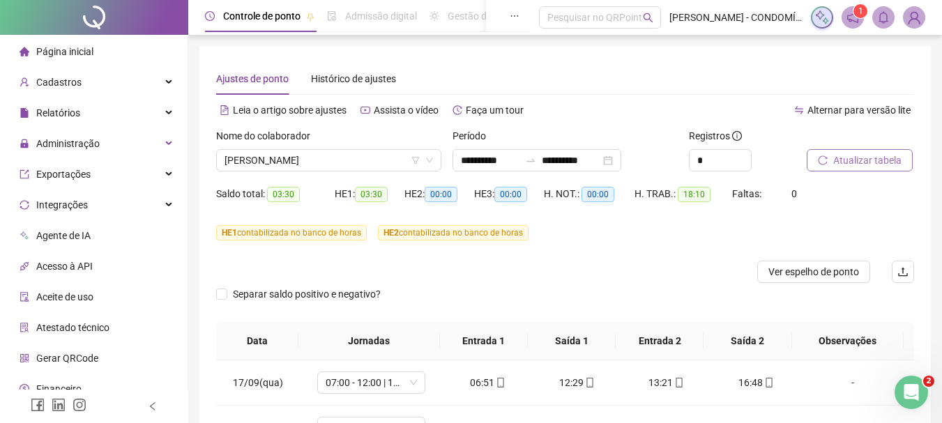
click at [863, 158] on span "Atualizar tabela" at bounding box center [867, 160] width 68 height 15
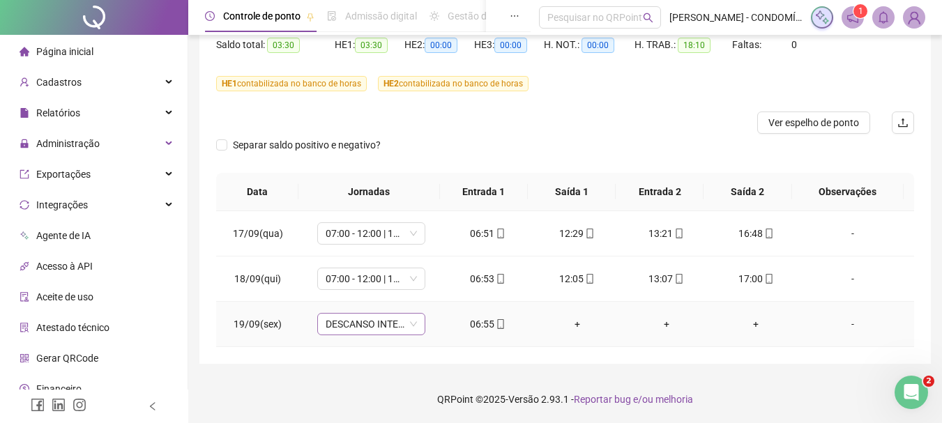
scroll to position [150, 0]
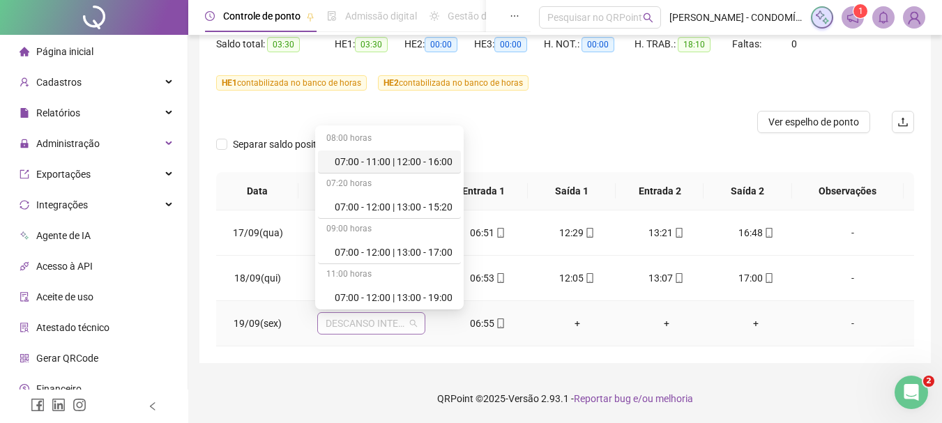
click at [352, 326] on span "DESCANSO INTER-JORNADA" at bounding box center [371, 323] width 91 height 21
click at [387, 204] on div "07:00 - 12:00 | 13:00 - 15:20" at bounding box center [394, 206] width 118 height 15
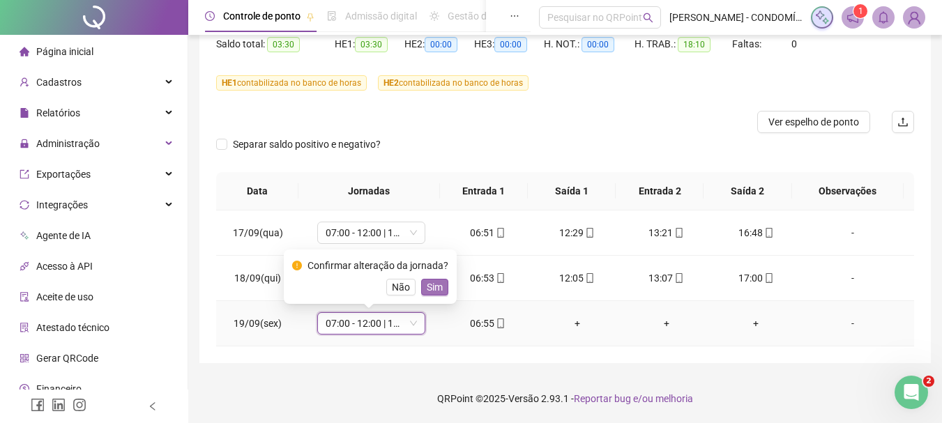
click at [427, 286] on span "Sim" at bounding box center [435, 287] width 16 height 15
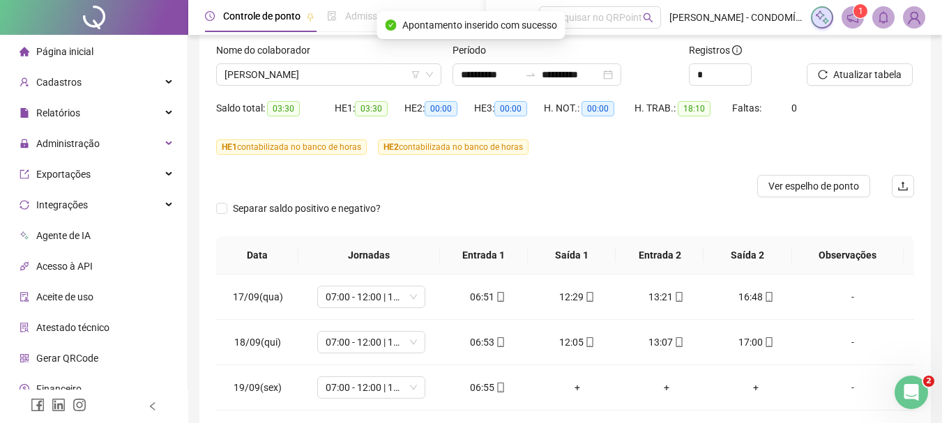
scroll to position [0, 0]
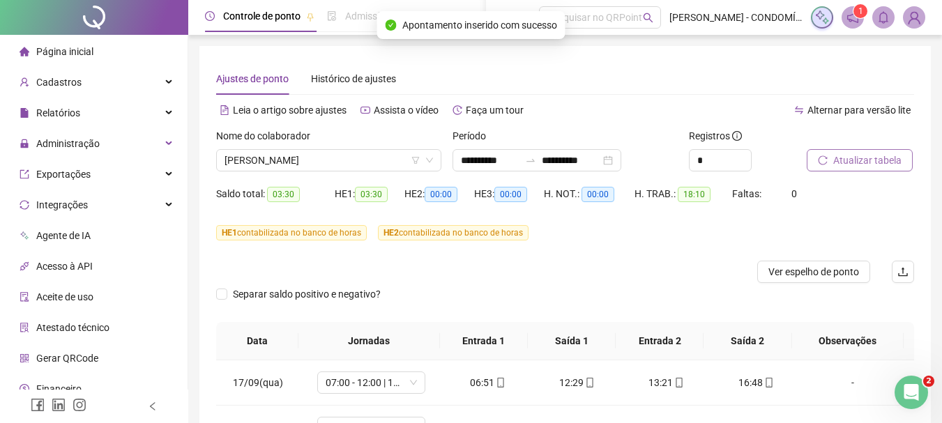
click at [851, 158] on span "Atualizar tabela" at bounding box center [867, 160] width 68 height 15
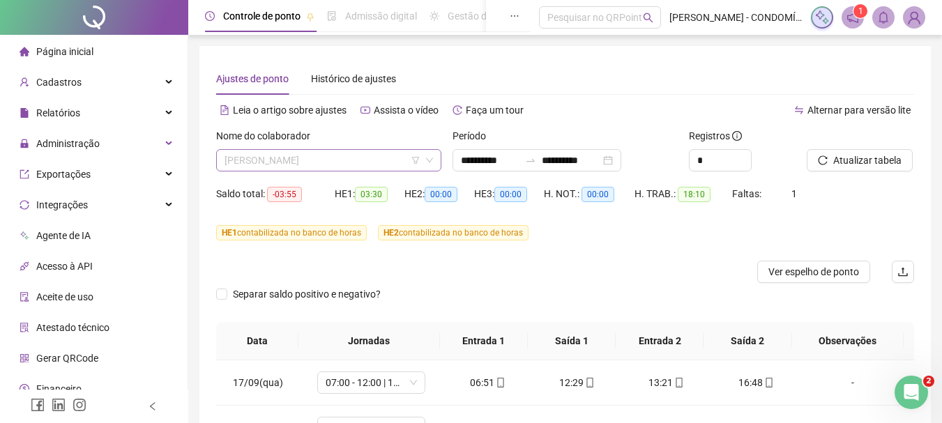
click at [270, 163] on span "[PERSON_NAME]" at bounding box center [329, 160] width 208 height 21
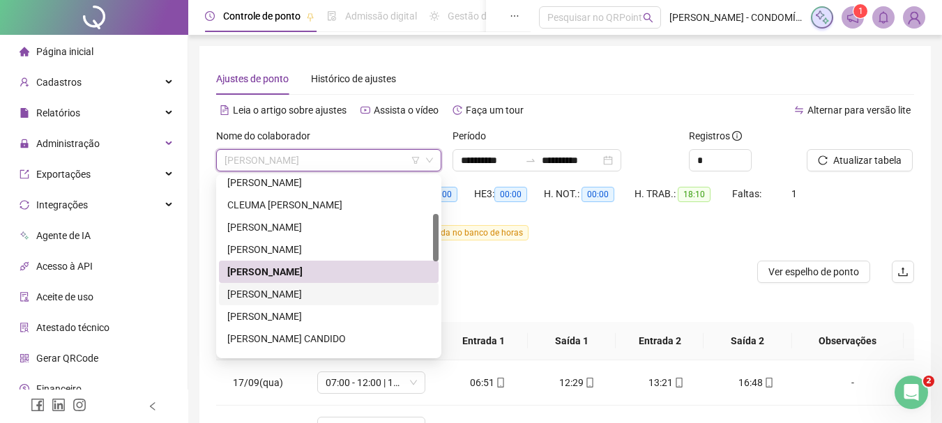
click at [259, 294] on div "[PERSON_NAME]" at bounding box center [328, 294] width 203 height 15
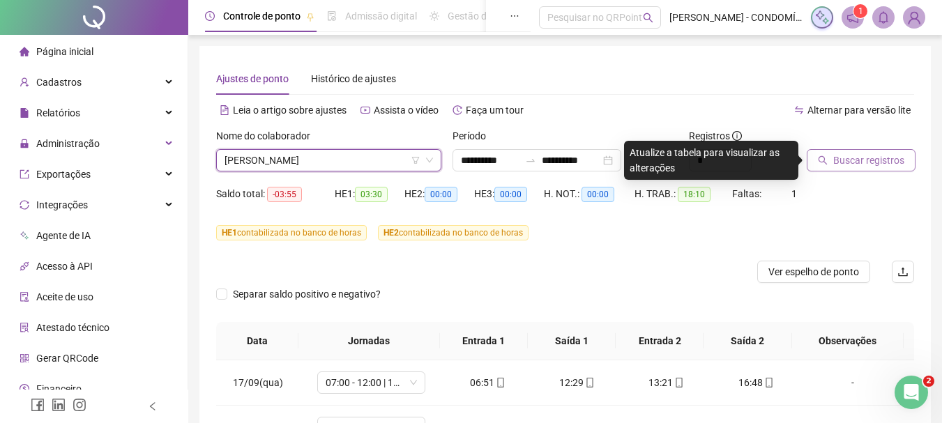
click at [843, 160] on span "Buscar registros" at bounding box center [868, 160] width 71 height 15
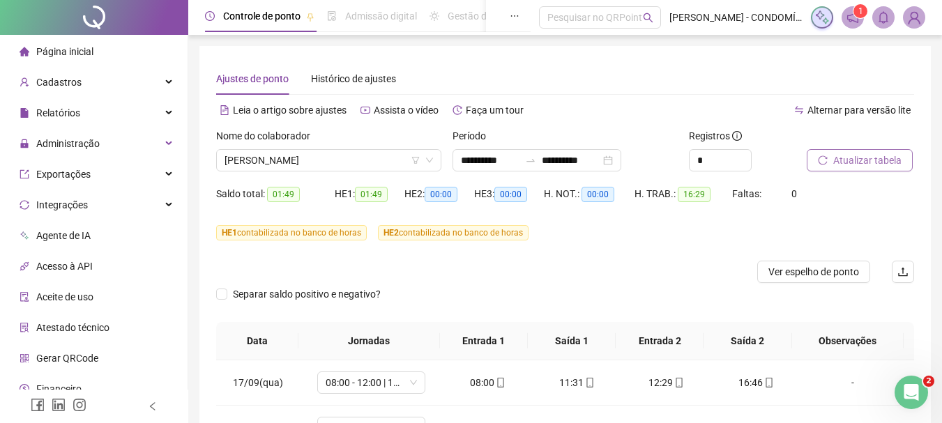
click at [859, 158] on span "Atualizar tabela" at bounding box center [867, 160] width 68 height 15
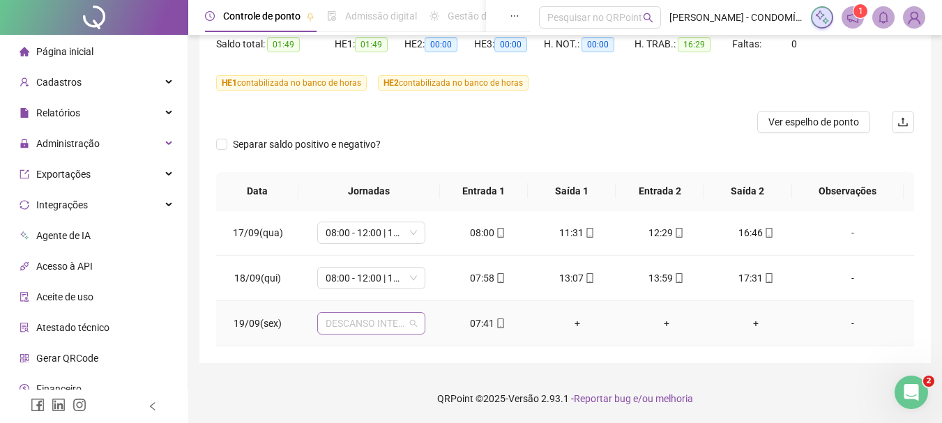
click at [337, 326] on span "DESCANSO INTER-JORNADA" at bounding box center [371, 323] width 91 height 21
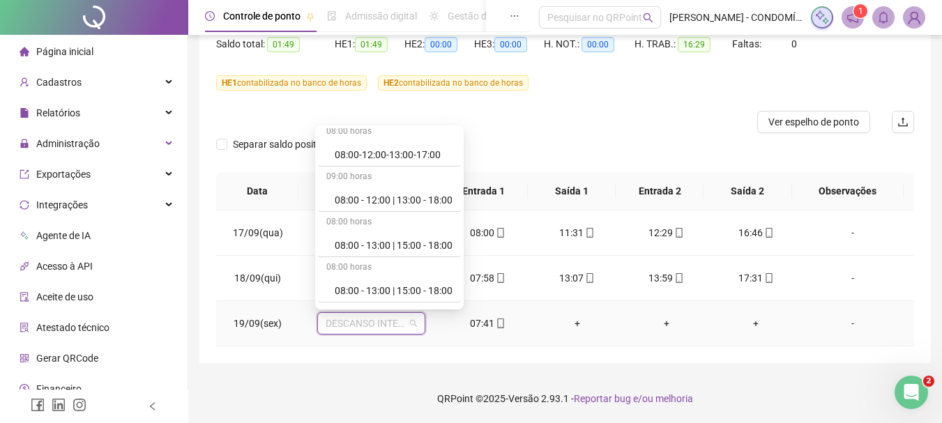
scroll to position [209, 0]
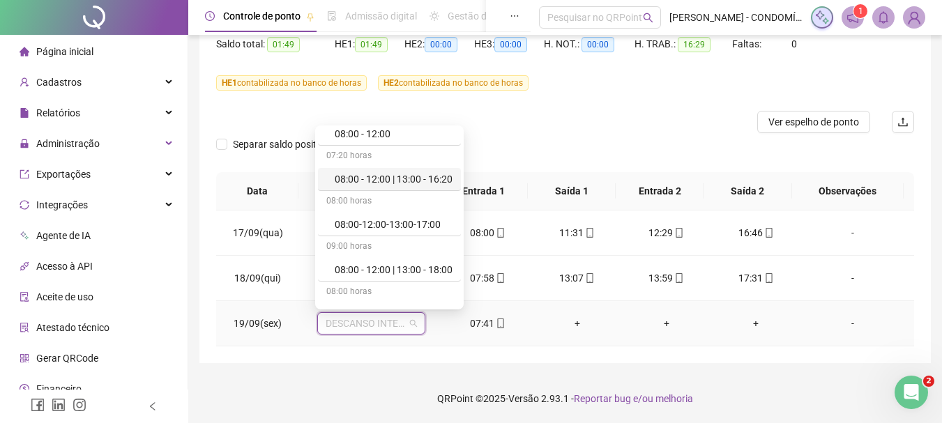
click at [369, 181] on div "08:00 - 12:00 | 13:00 - 16:20" at bounding box center [394, 179] width 118 height 15
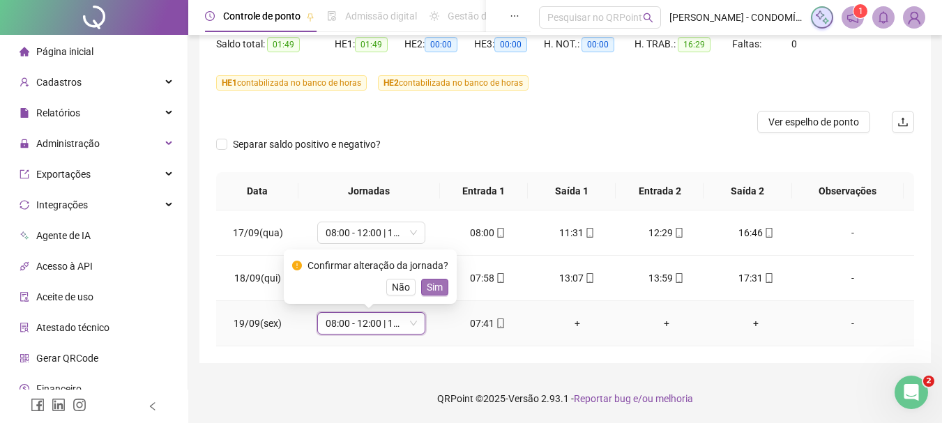
click at [434, 286] on span "Sim" at bounding box center [435, 287] width 16 height 15
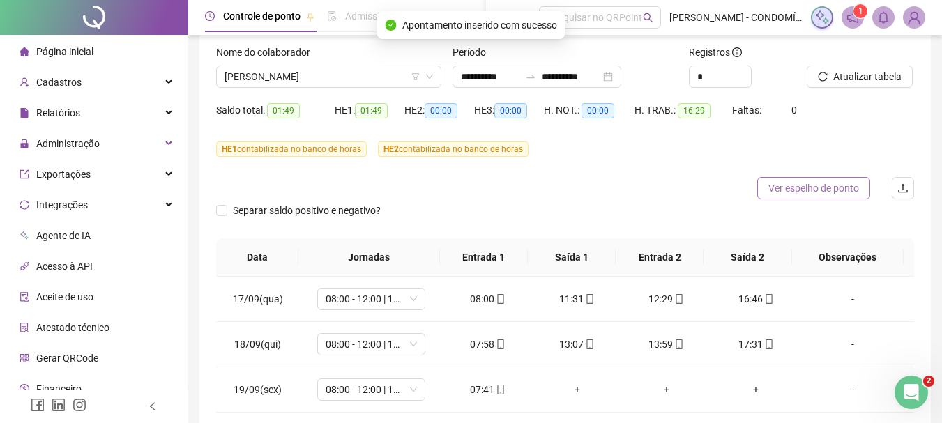
scroll to position [10, 0]
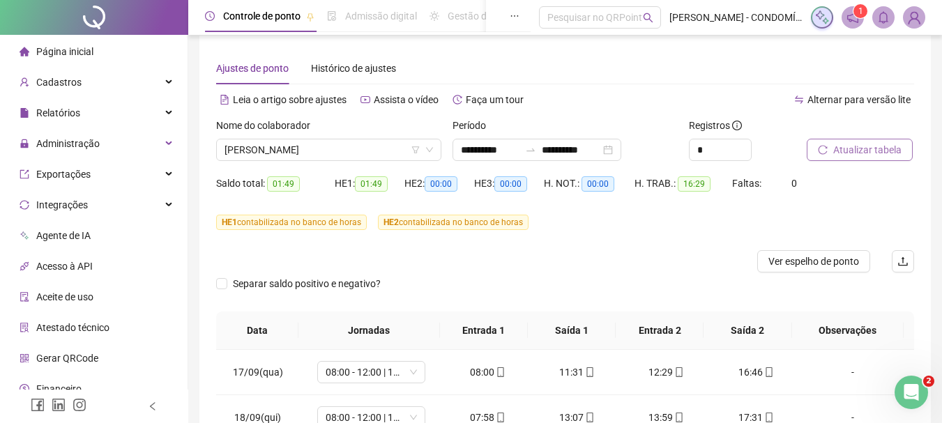
click at [854, 149] on span "Atualizar tabela" at bounding box center [867, 149] width 68 height 15
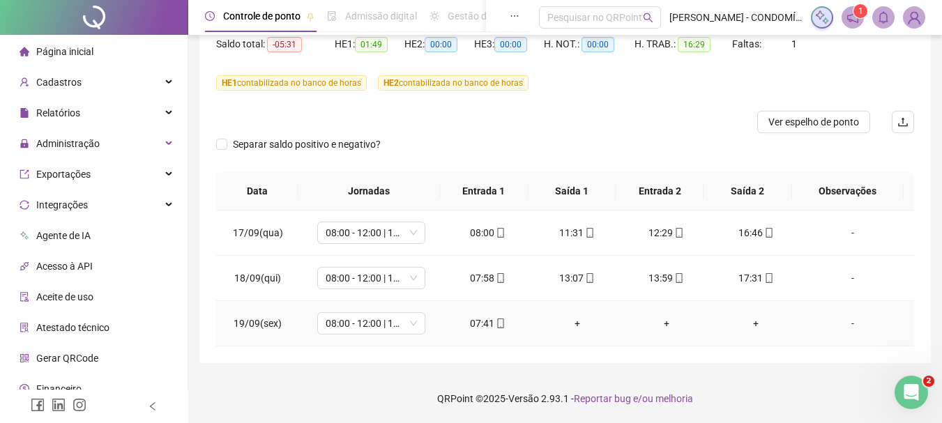
scroll to position [0, 0]
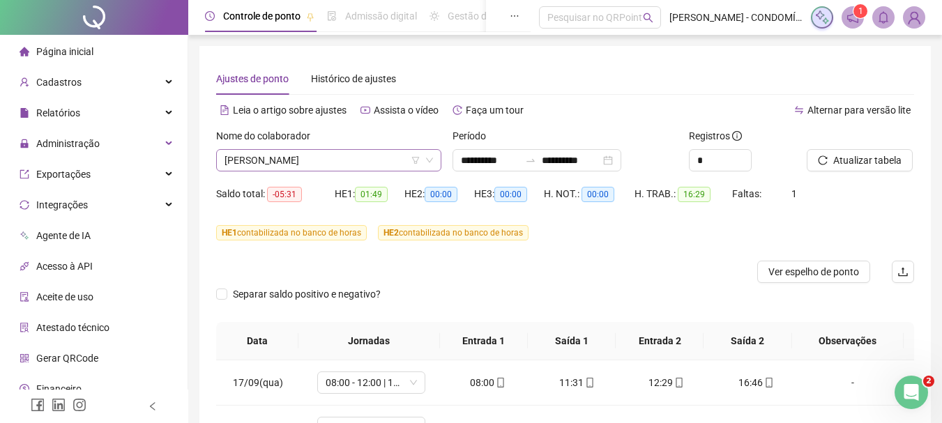
click at [282, 159] on span "[PERSON_NAME]" at bounding box center [329, 160] width 208 height 21
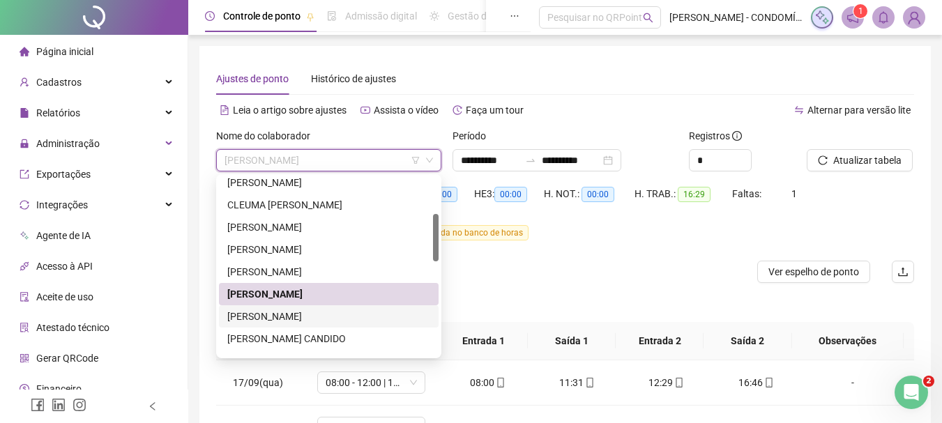
click at [236, 318] on div "[PERSON_NAME]" at bounding box center [328, 316] width 203 height 15
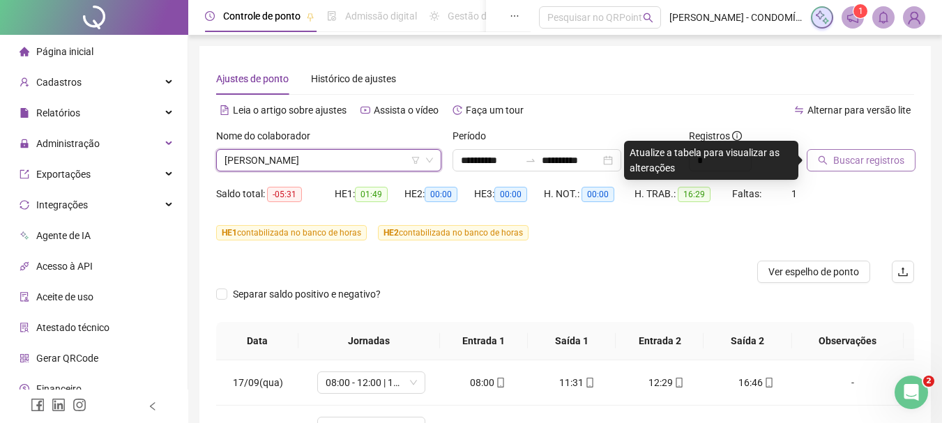
click at [851, 158] on span "Buscar registros" at bounding box center [868, 160] width 71 height 15
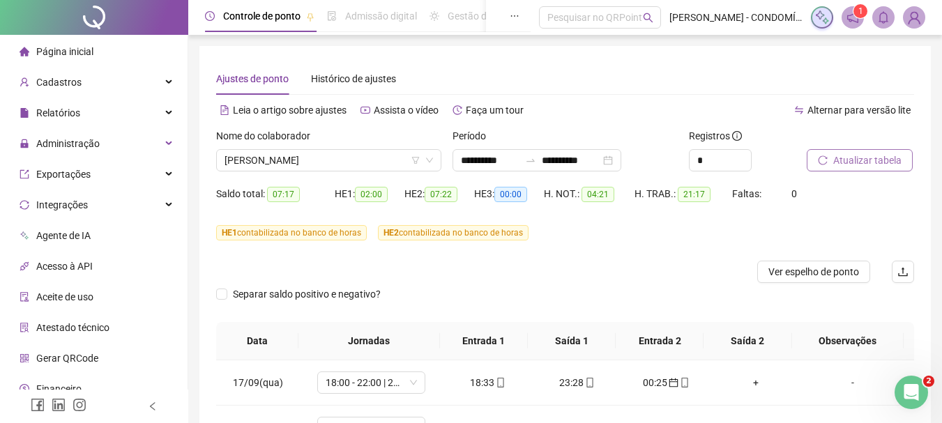
click at [851, 157] on span "Atualizar tabela" at bounding box center [867, 160] width 68 height 15
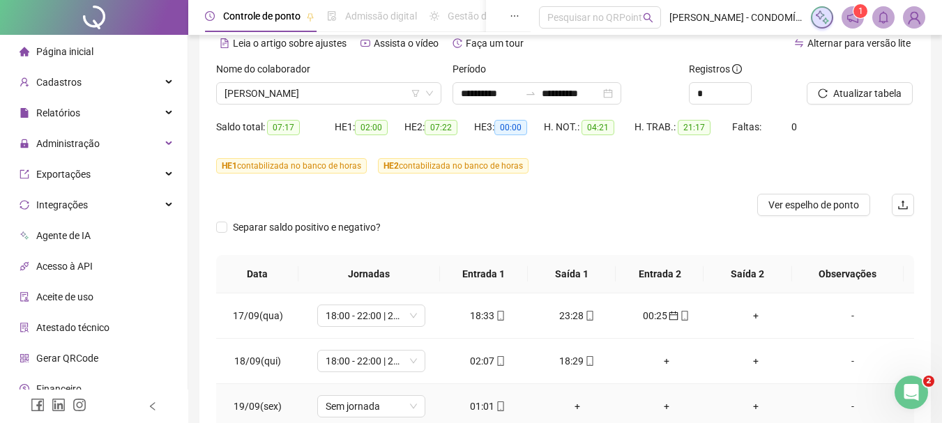
scroll to position [150, 0]
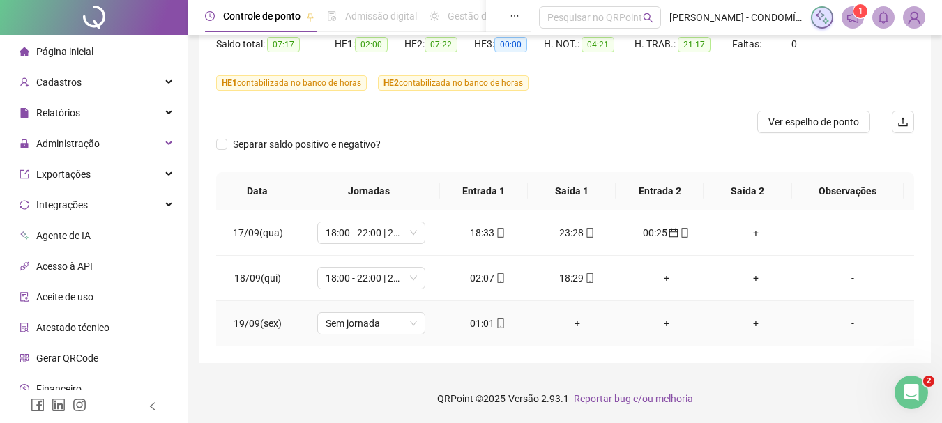
click at [475, 322] on div "01:01" at bounding box center [488, 323] width 67 height 15
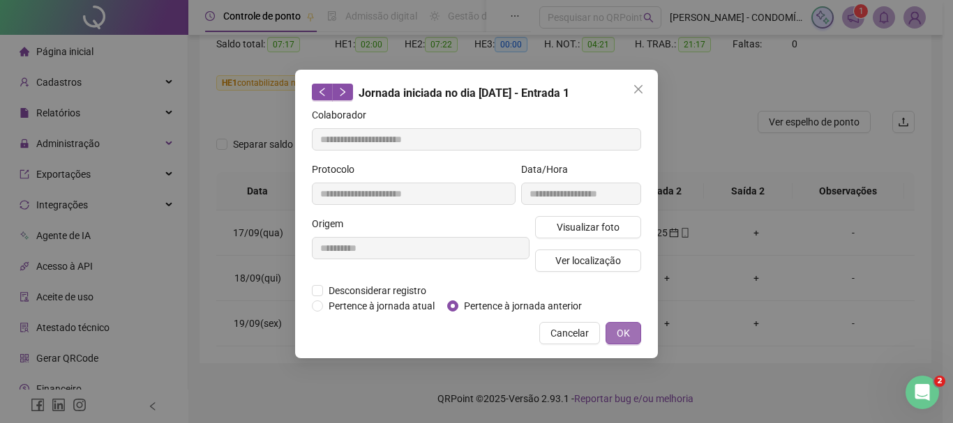
click at [619, 333] on span "OK" at bounding box center [622, 333] width 13 height 15
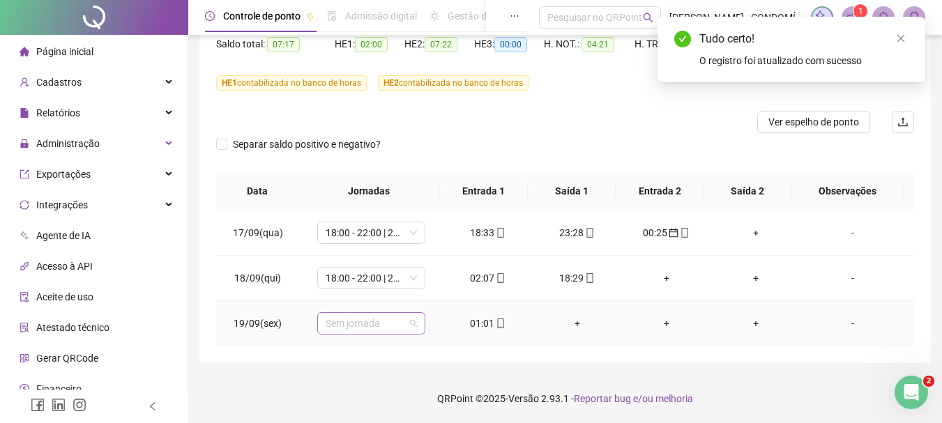
click at [329, 326] on span "Sem jornada" at bounding box center [371, 323] width 91 height 21
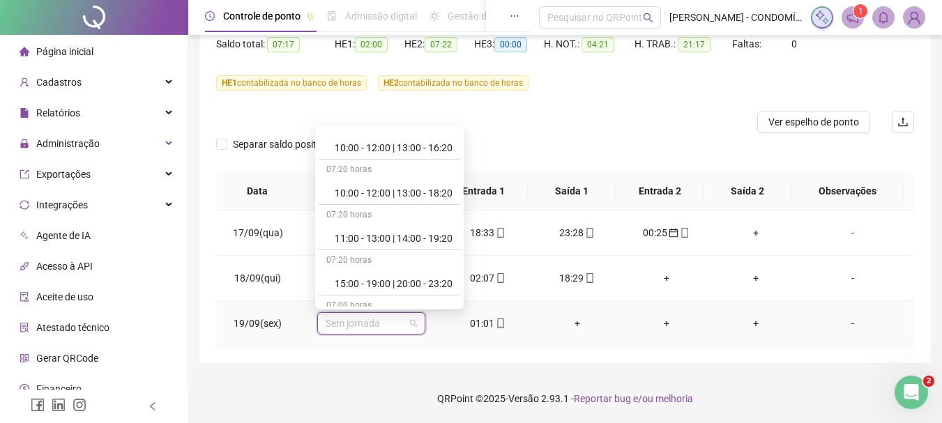
scroll to position [697, 0]
click at [359, 233] on div "18:00 - 22:00 | 23:00 - 02:00" at bounding box center [394, 234] width 118 height 15
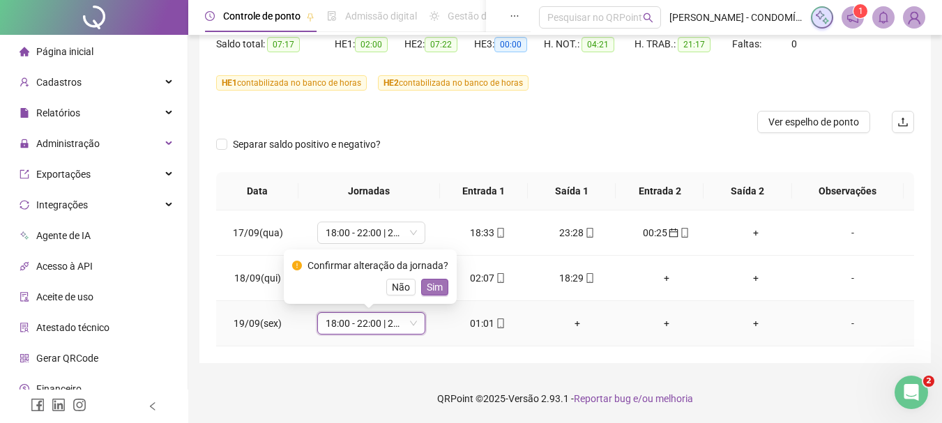
click at [432, 289] on span "Sim" at bounding box center [435, 287] width 16 height 15
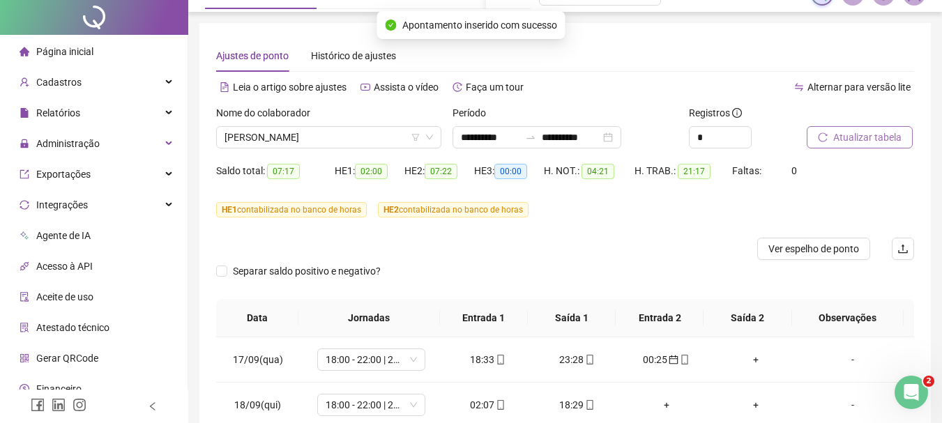
scroll to position [0, 0]
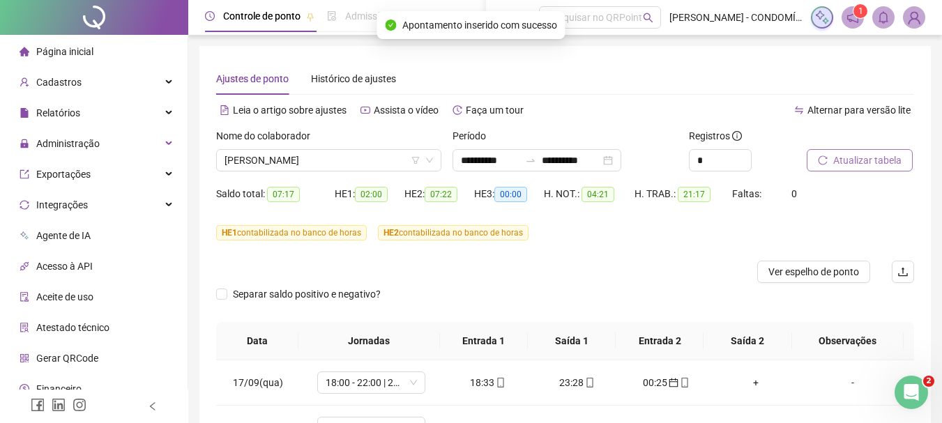
click at [856, 160] on span "Atualizar tabela" at bounding box center [867, 160] width 68 height 15
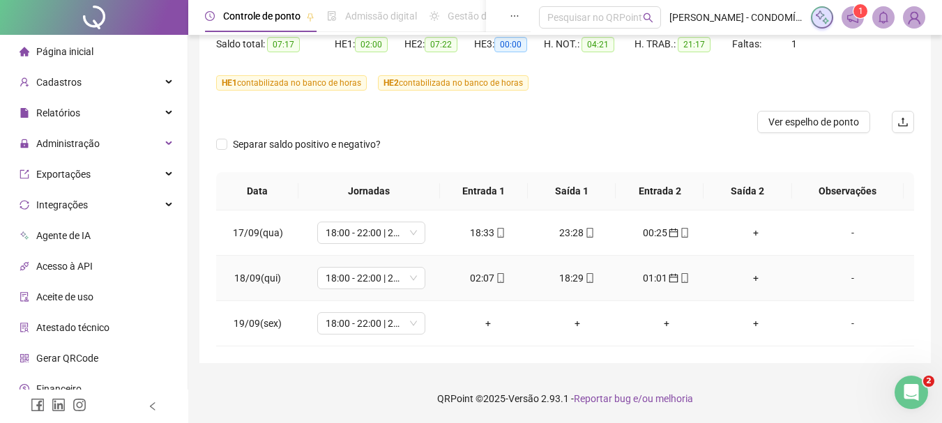
click at [470, 275] on div "02:07" at bounding box center [488, 278] width 67 height 15
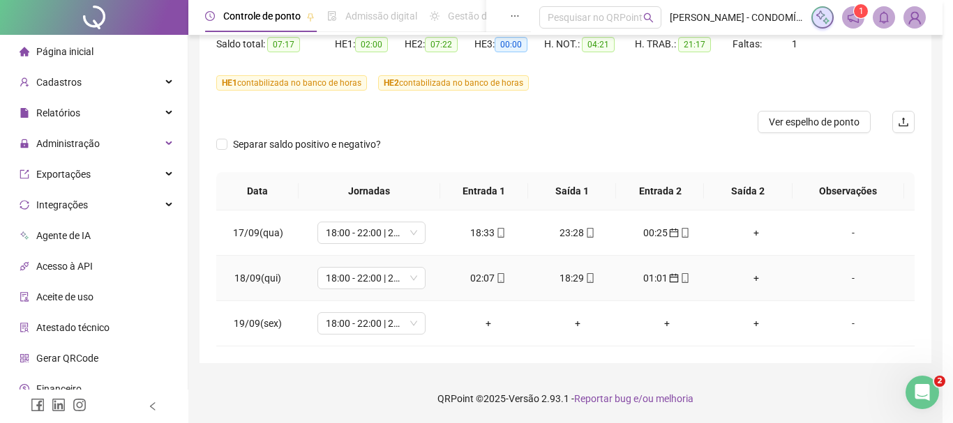
type input "**********"
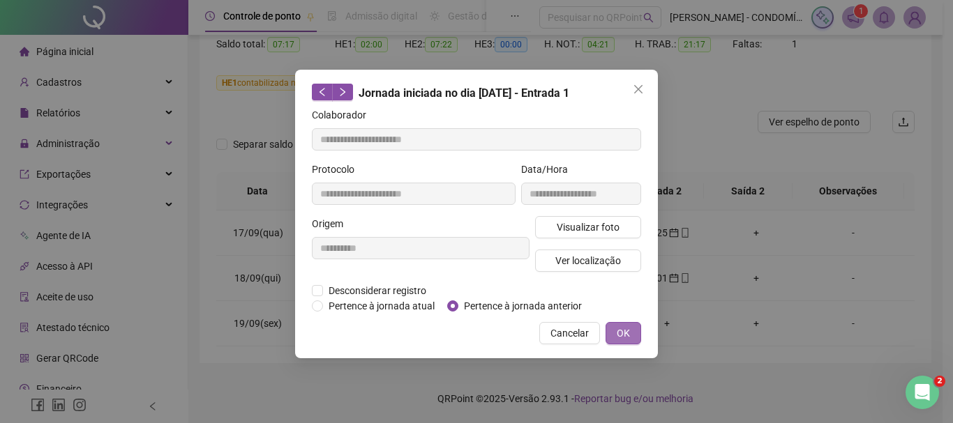
click at [625, 331] on span "OK" at bounding box center [622, 333] width 13 height 15
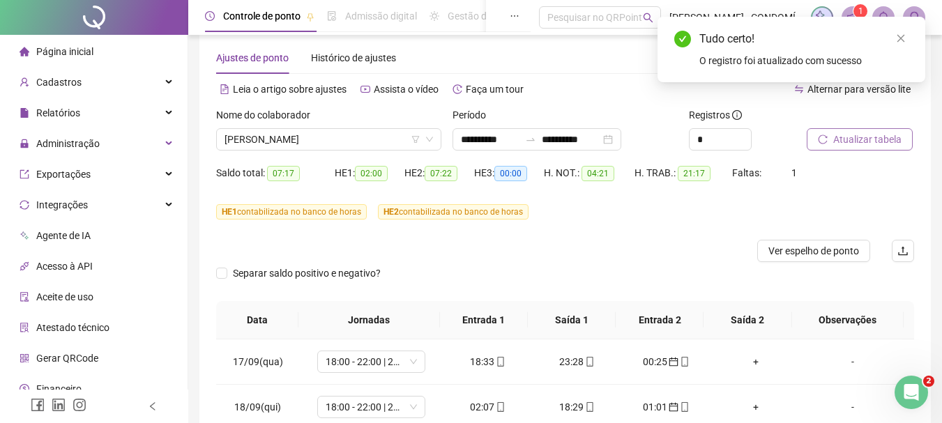
scroll to position [19, 0]
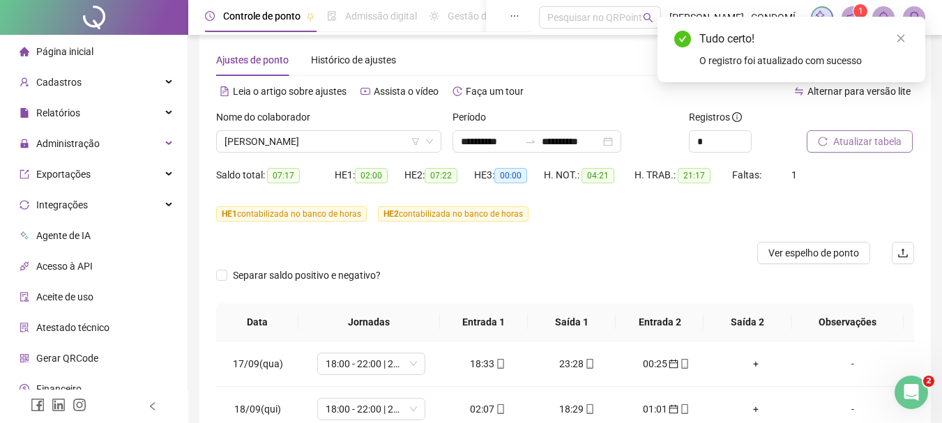
click at [852, 140] on span "Atualizar tabela" at bounding box center [867, 141] width 68 height 15
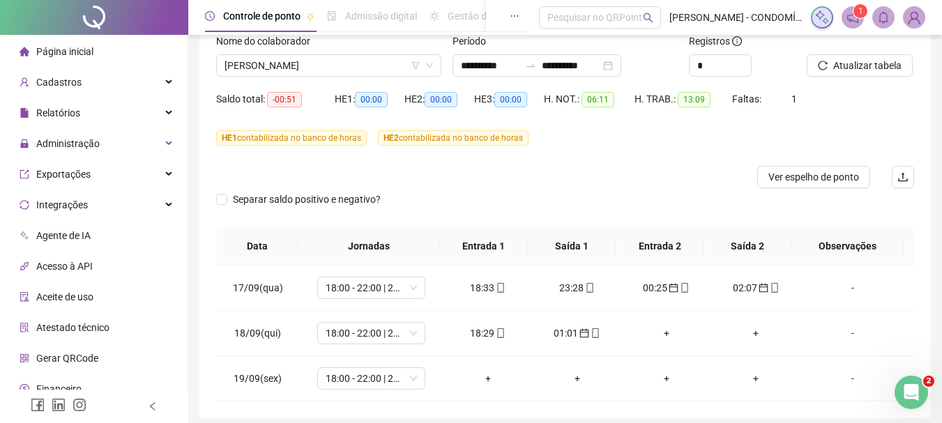
scroll to position [66, 0]
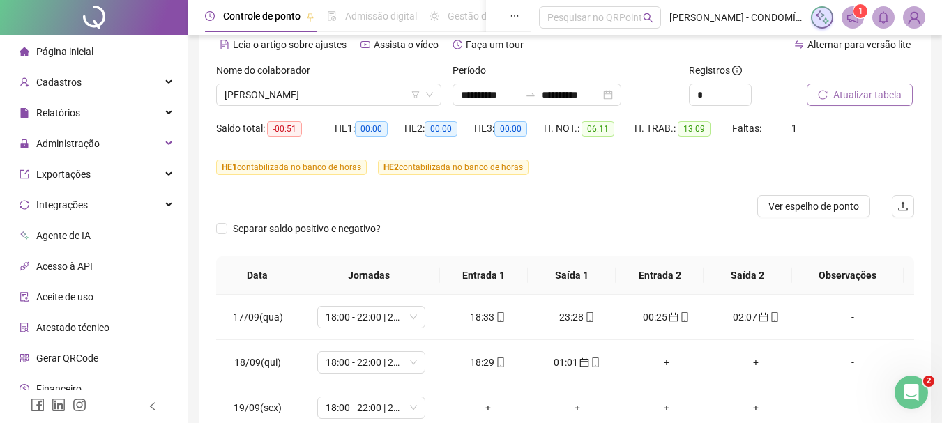
click at [855, 95] on span "Atualizar tabela" at bounding box center [867, 94] width 68 height 15
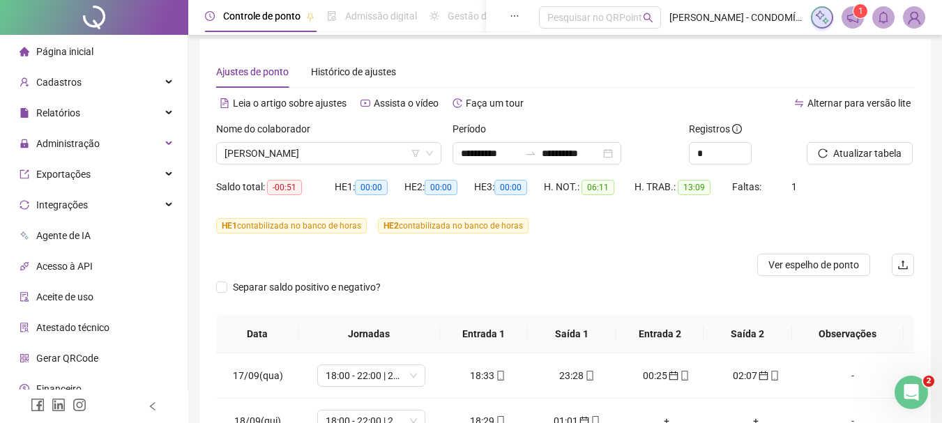
scroll to position [0, 0]
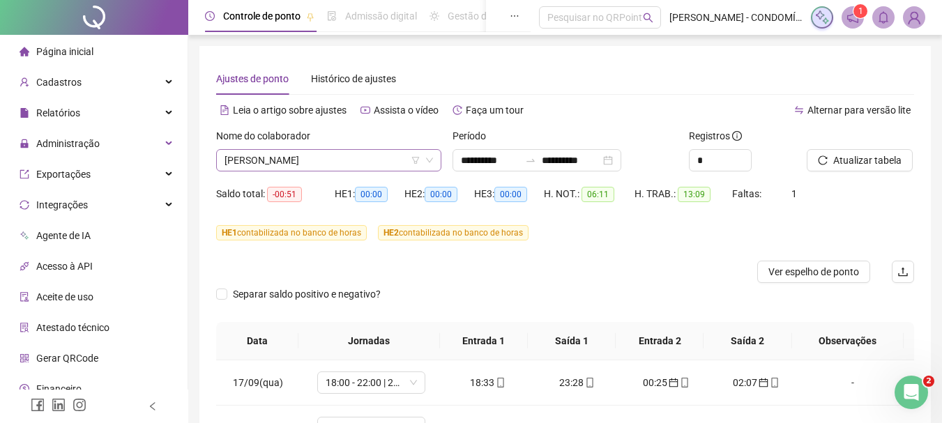
click at [327, 161] on span "[PERSON_NAME]" at bounding box center [329, 160] width 208 height 21
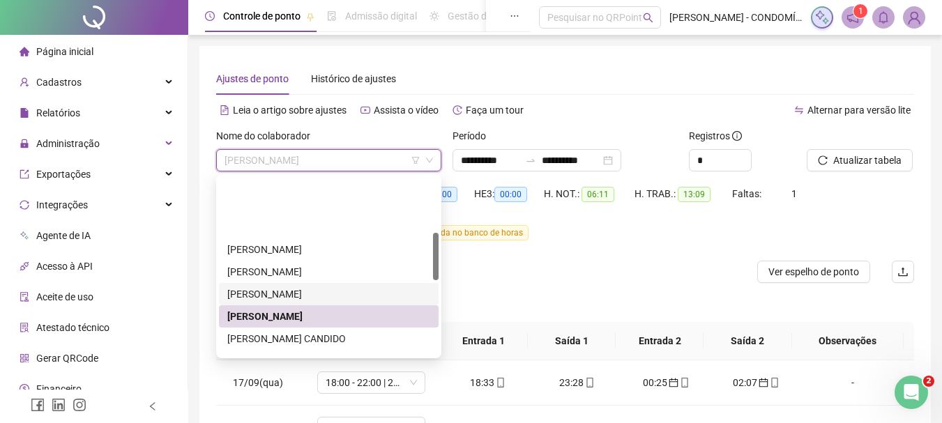
scroll to position [209, 0]
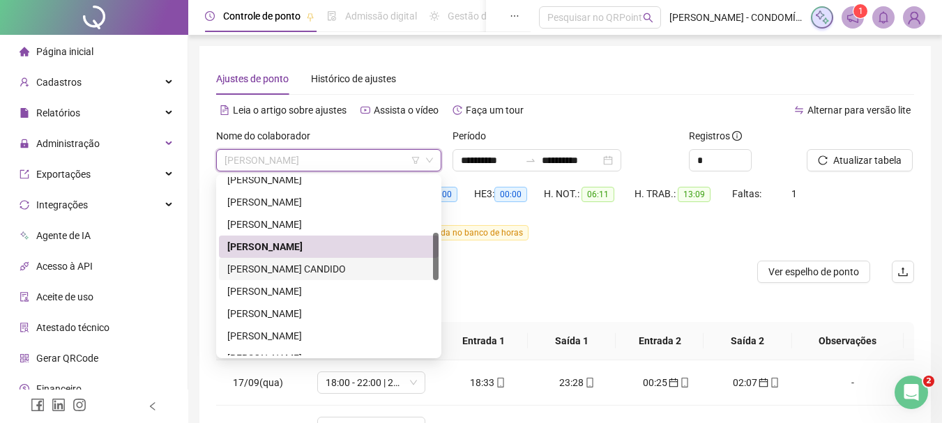
click at [239, 268] on div "[PERSON_NAME] CANDIDO" at bounding box center [328, 268] width 203 height 15
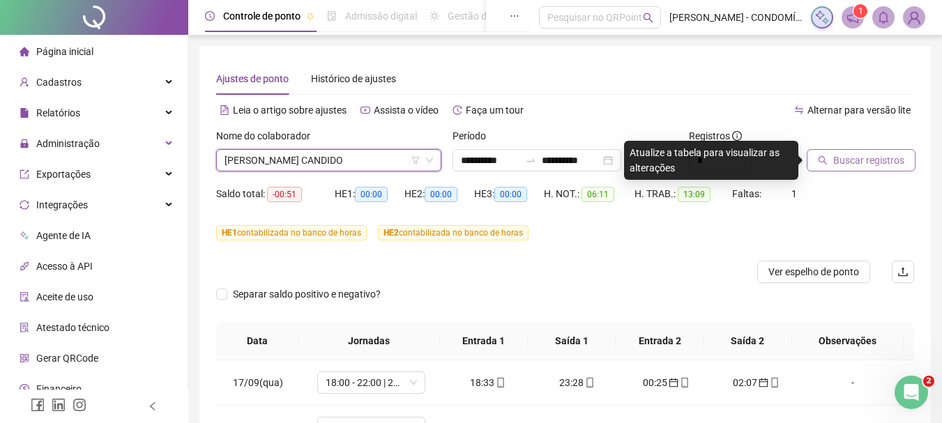
click at [867, 162] on span "Buscar registros" at bounding box center [868, 160] width 71 height 15
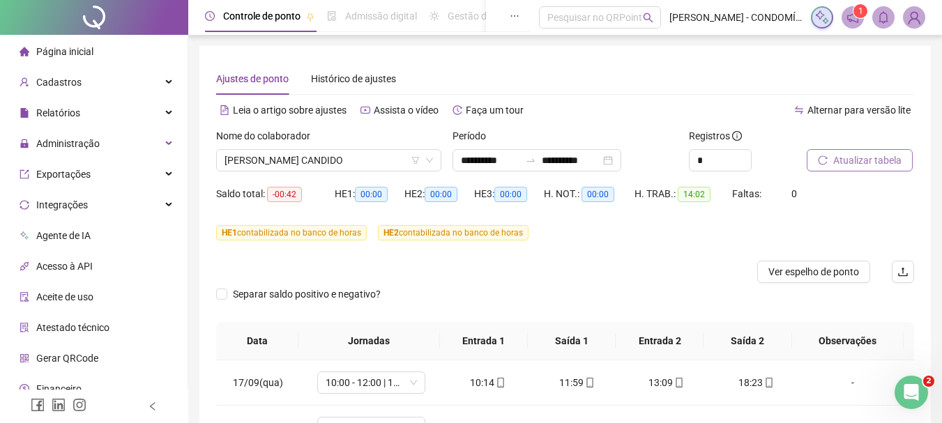
click at [867, 162] on span "Atualizar tabela" at bounding box center [867, 160] width 68 height 15
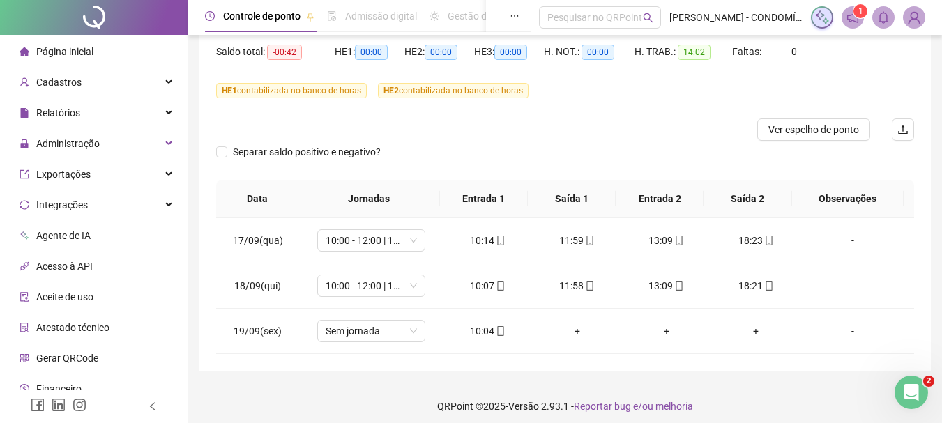
scroll to position [150, 0]
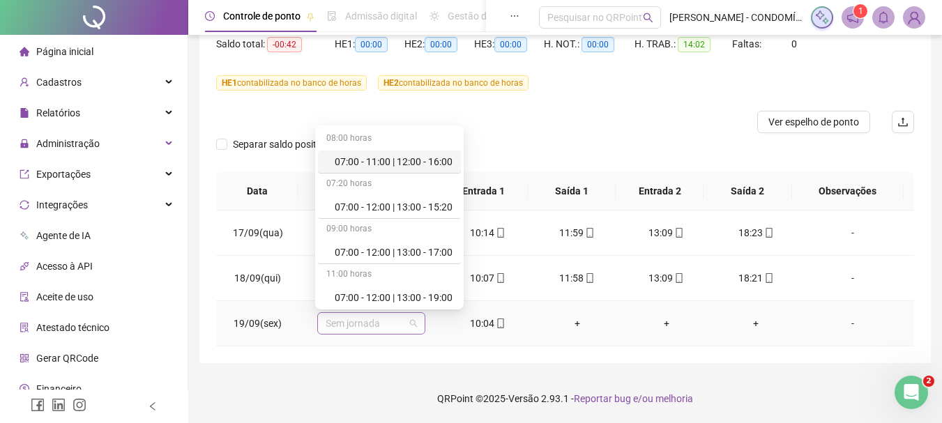
click at [363, 324] on span "Sem jornada" at bounding box center [371, 323] width 91 height 21
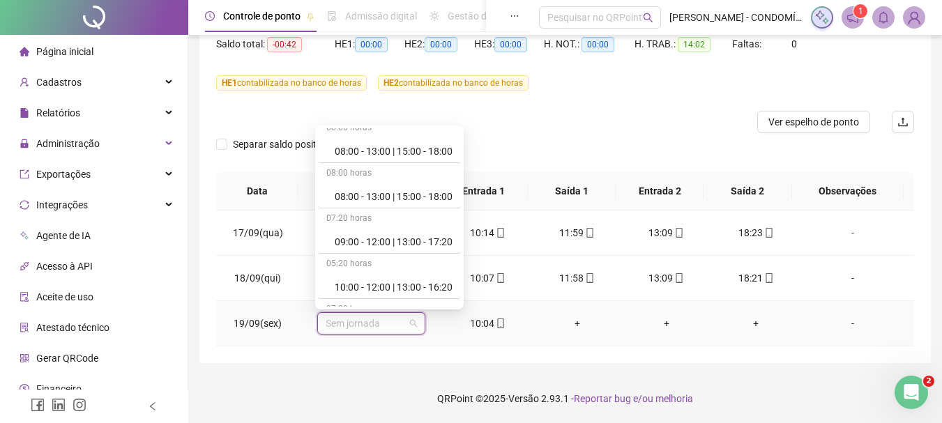
scroll to position [488, 0]
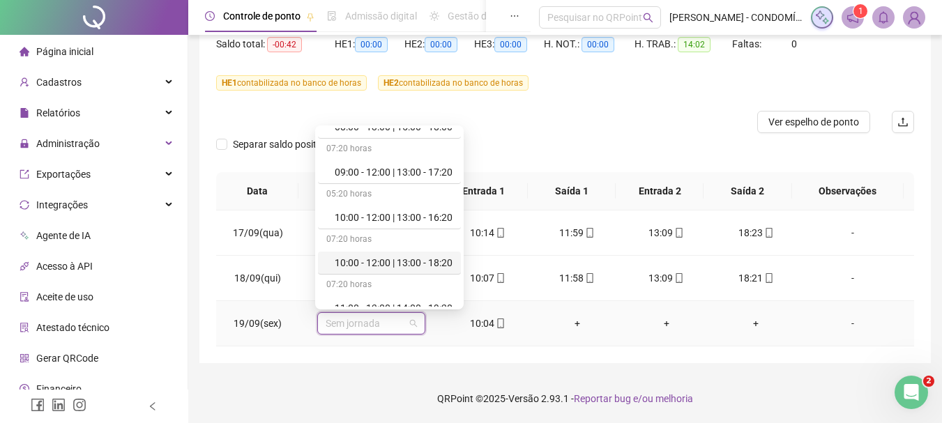
click at [382, 266] on div "10:00 - 12:00 | 13:00 - 18:20" at bounding box center [394, 262] width 118 height 15
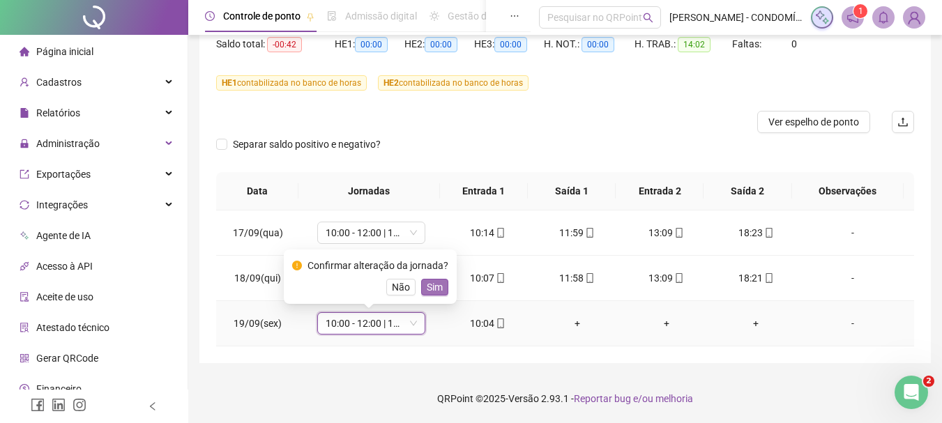
click at [437, 289] on span "Sim" at bounding box center [435, 287] width 16 height 15
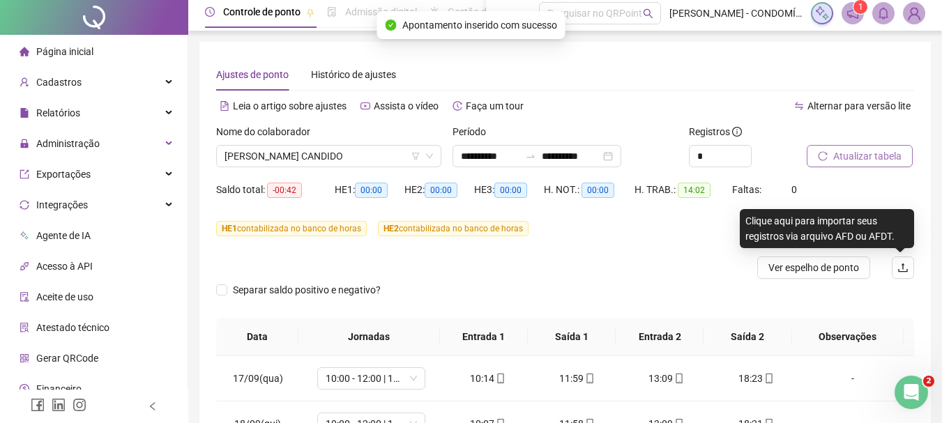
scroll to position [0, 0]
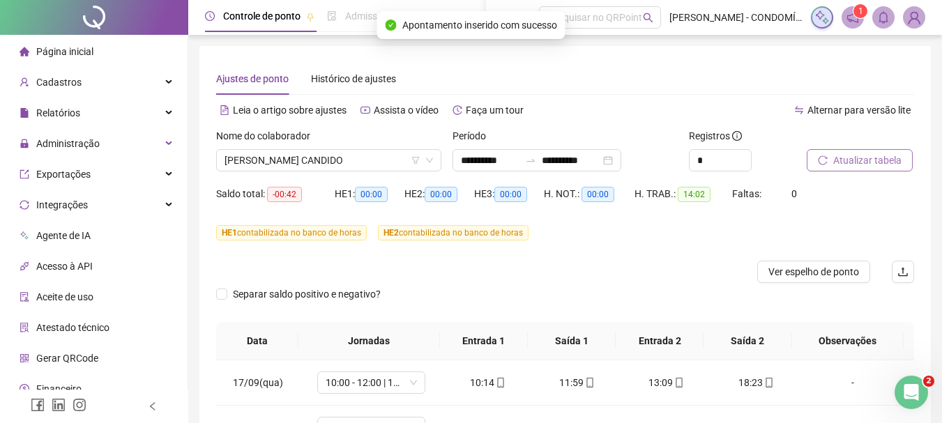
click at [856, 156] on span "Atualizar tabela" at bounding box center [867, 160] width 68 height 15
click at [856, 160] on span "Atualizar tabela" at bounding box center [867, 160] width 68 height 15
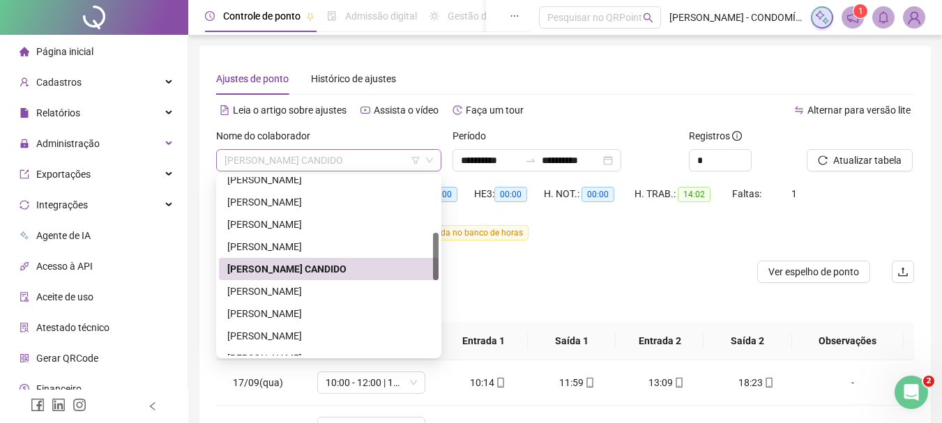
click at [338, 160] on span "[PERSON_NAME] CANDIDO" at bounding box center [329, 160] width 208 height 21
click at [253, 290] on div "[PERSON_NAME]" at bounding box center [328, 291] width 203 height 15
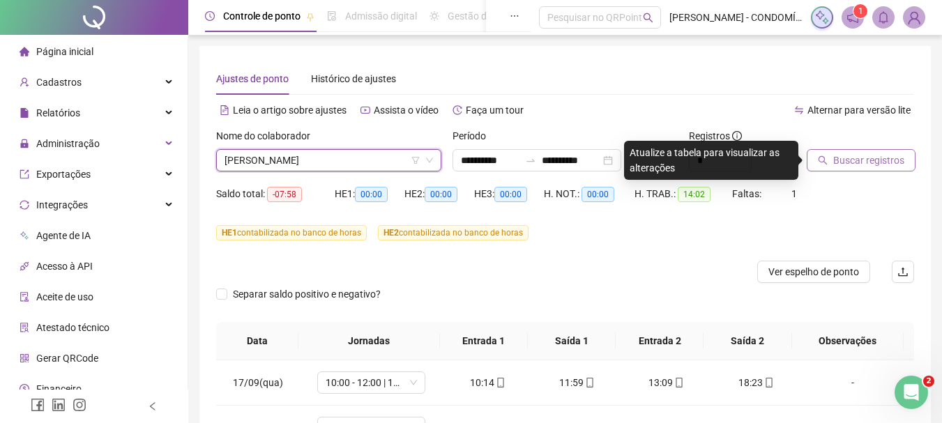
click at [850, 162] on span "Buscar registros" at bounding box center [868, 160] width 71 height 15
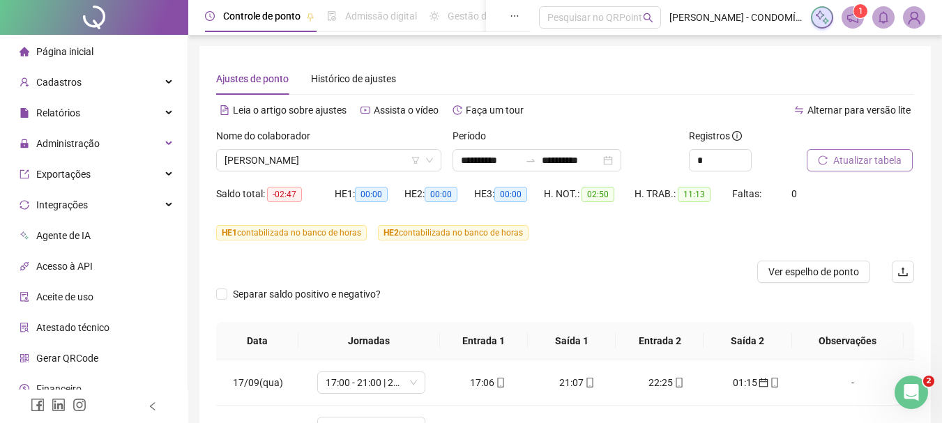
click at [853, 157] on span "Atualizar tabela" at bounding box center [867, 160] width 68 height 15
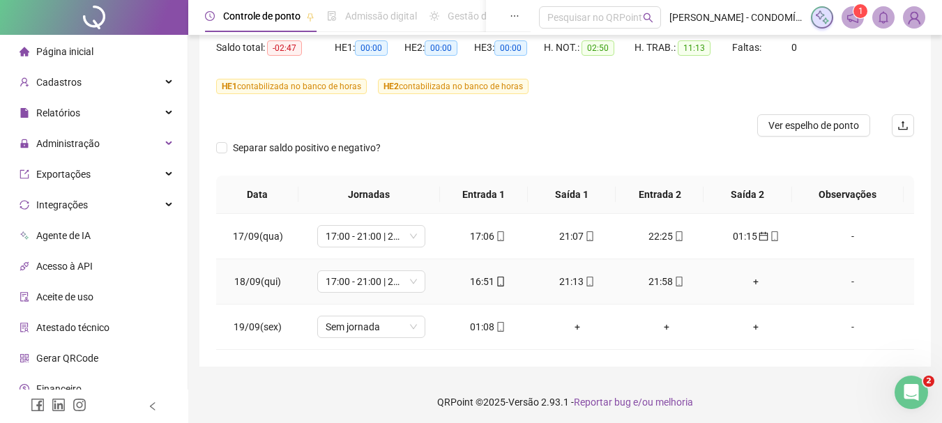
scroll to position [150, 0]
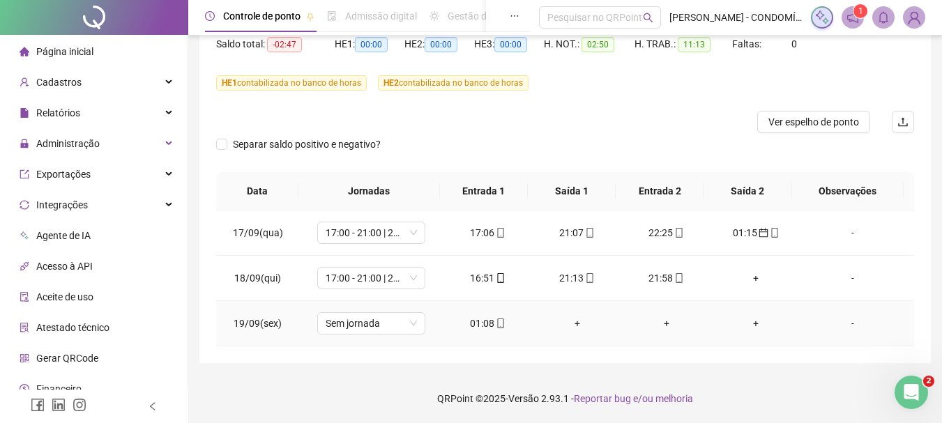
click at [475, 325] on div "01:08" at bounding box center [488, 323] width 67 height 15
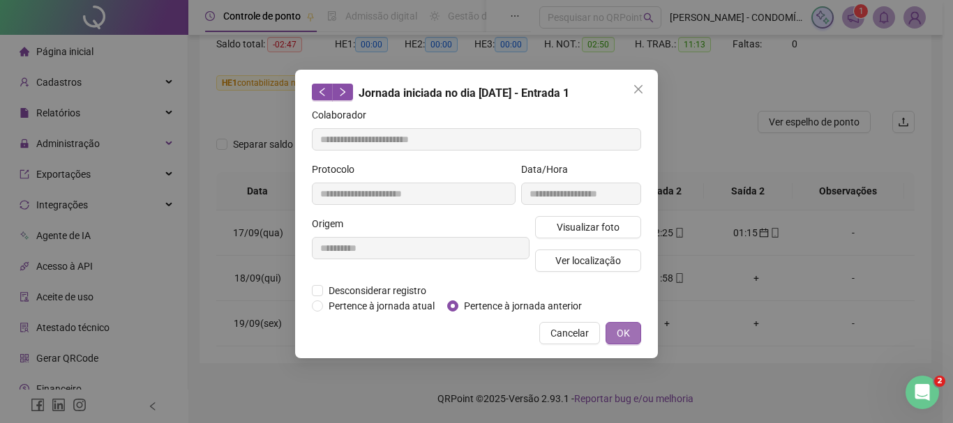
click at [619, 330] on span "OK" at bounding box center [622, 333] width 13 height 15
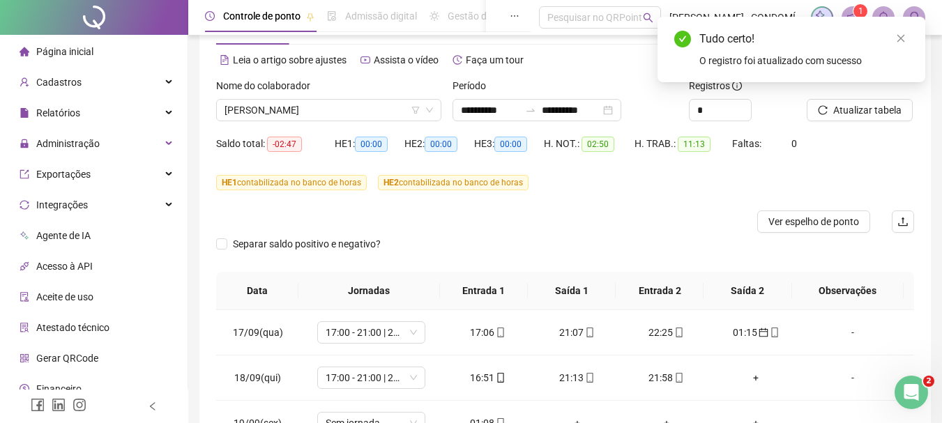
scroll to position [38, 0]
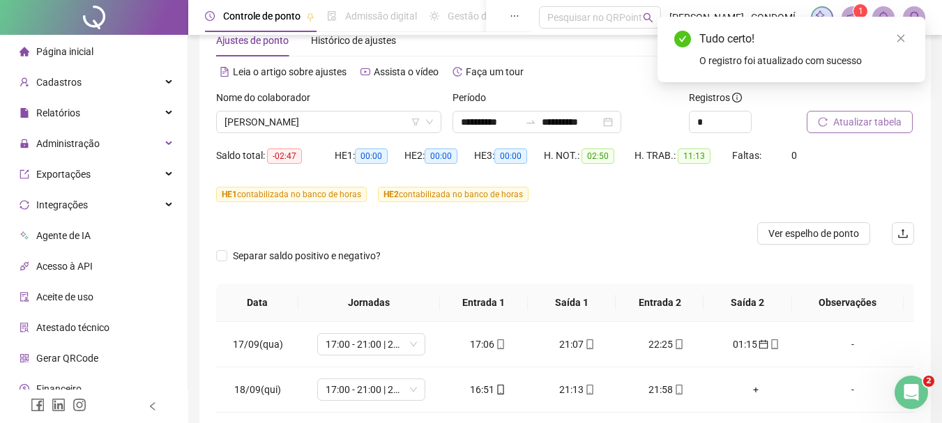
click at [854, 121] on span "Atualizar tabela" at bounding box center [867, 121] width 68 height 15
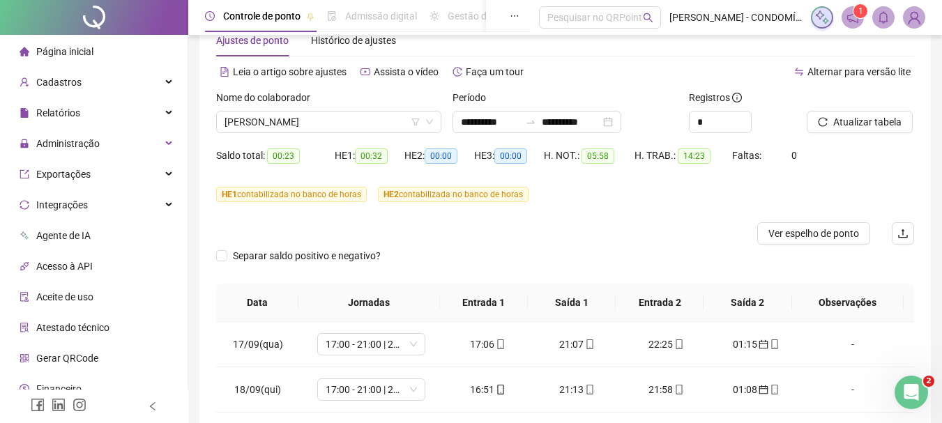
scroll to position [150, 0]
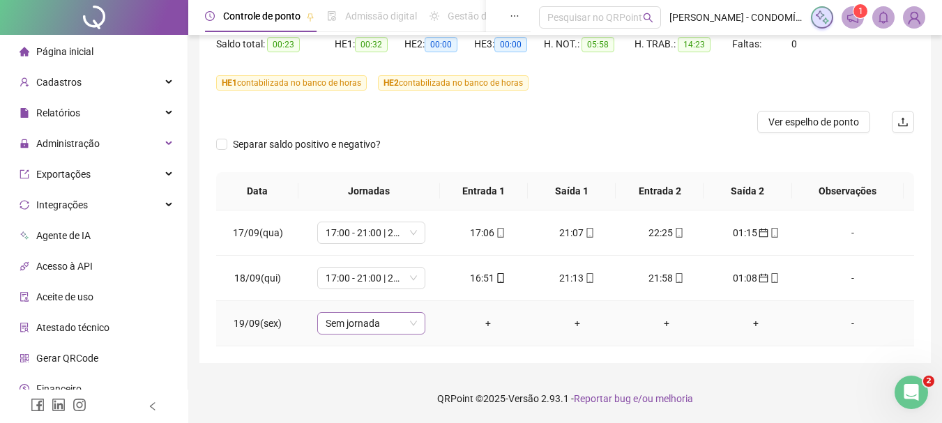
click at [354, 323] on span "Sem jornada" at bounding box center [371, 323] width 91 height 21
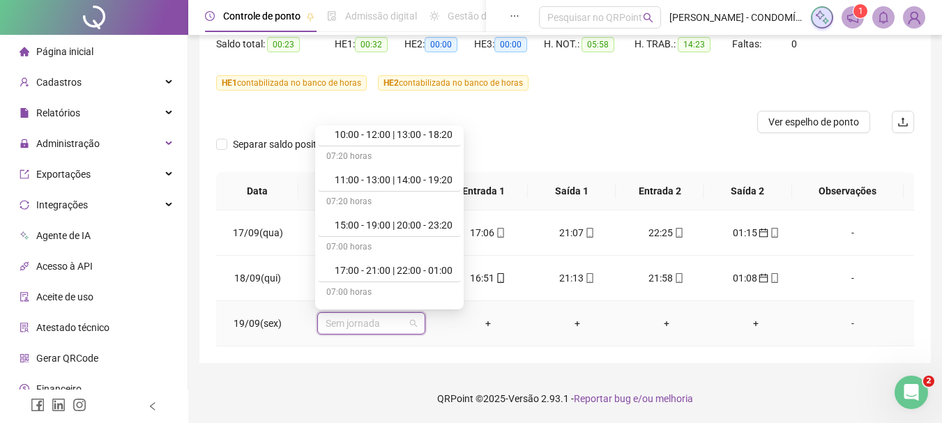
scroll to position [697, 0]
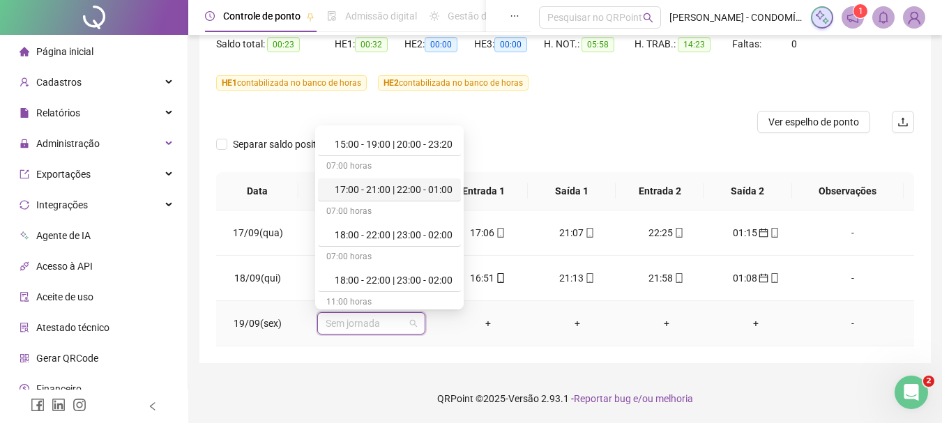
click at [356, 190] on div "17:00 - 21:00 | 22:00 - 01:00" at bounding box center [394, 189] width 118 height 15
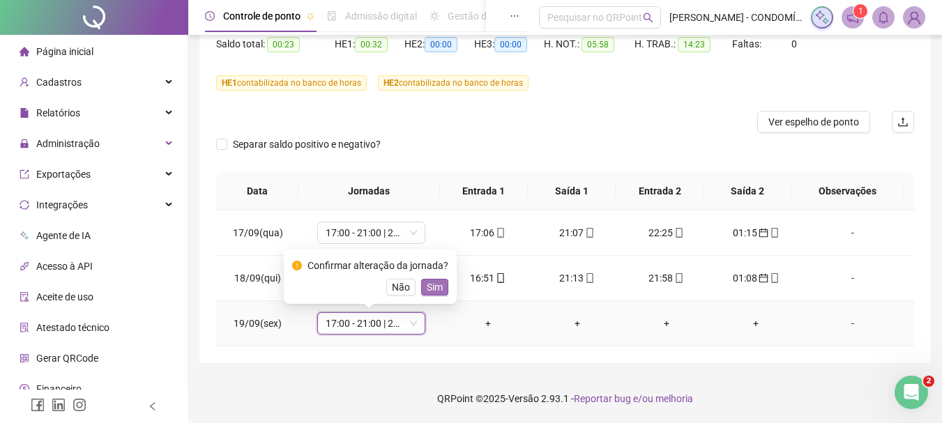
click at [431, 285] on span "Sim" at bounding box center [435, 287] width 16 height 15
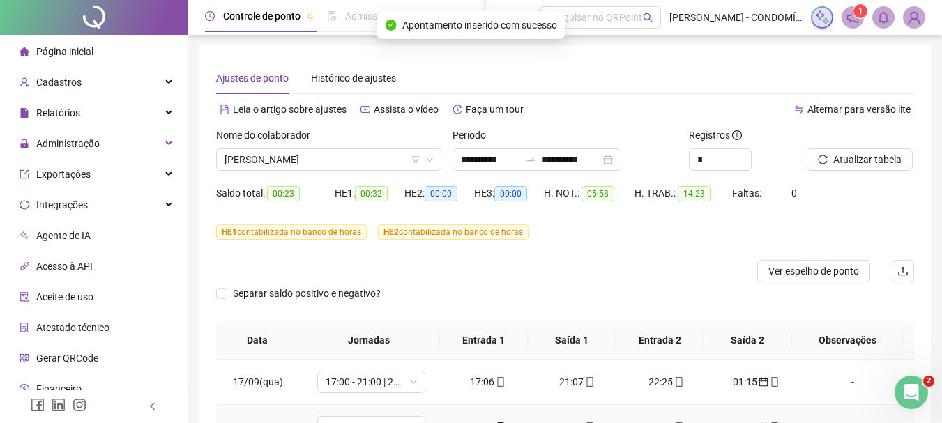
scroll to position [0, 0]
click at [852, 160] on span "Atualizar tabela" at bounding box center [867, 160] width 68 height 15
click at [303, 162] on span "[PERSON_NAME]" at bounding box center [329, 160] width 208 height 21
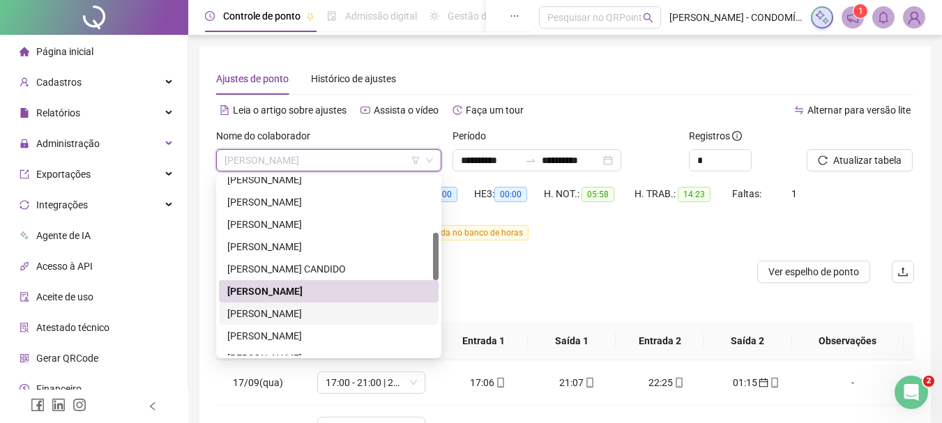
click at [262, 310] on div "[PERSON_NAME]" at bounding box center [328, 313] width 203 height 15
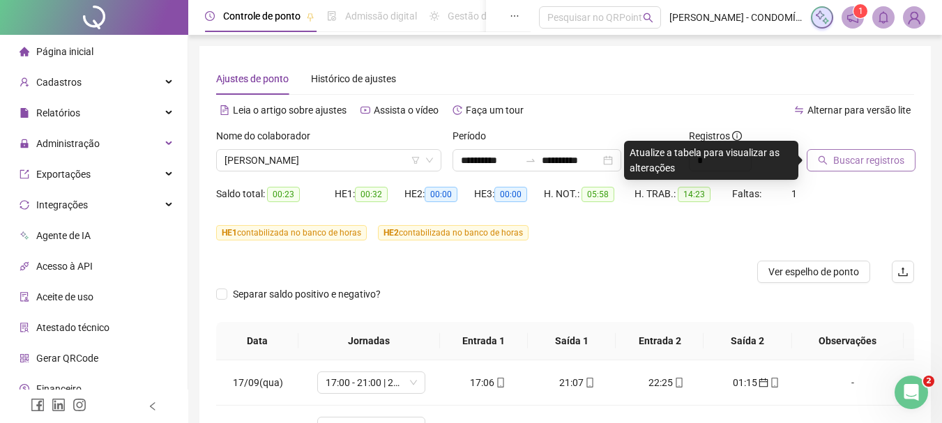
click at [844, 161] on span "Buscar registros" at bounding box center [868, 160] width 71 height 15
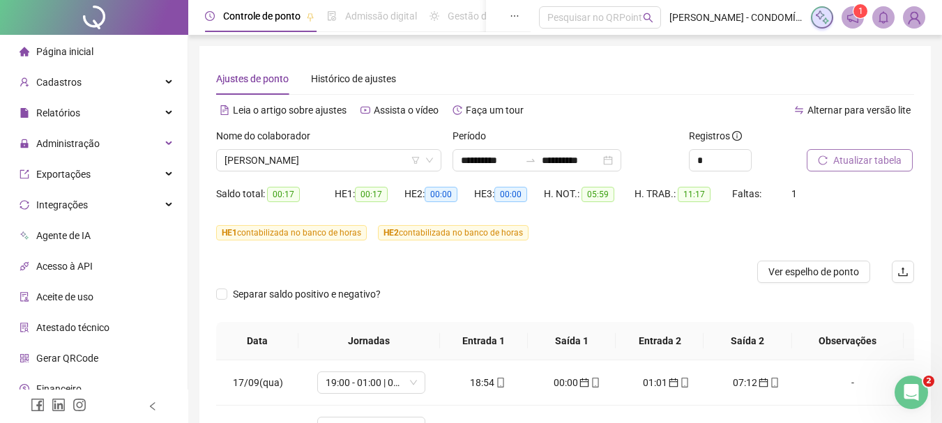
click at [847, 161] on span "Atualizar tabela" at bounding box center [867, 160] width 68 height 15
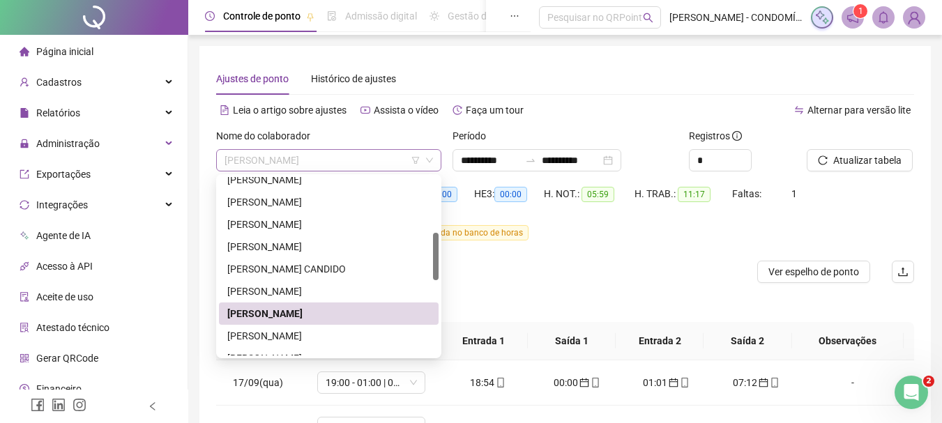
click at [311, 160] on span "[PERSON_NAME]" at bounding box center [329, 160] width 208 height 21
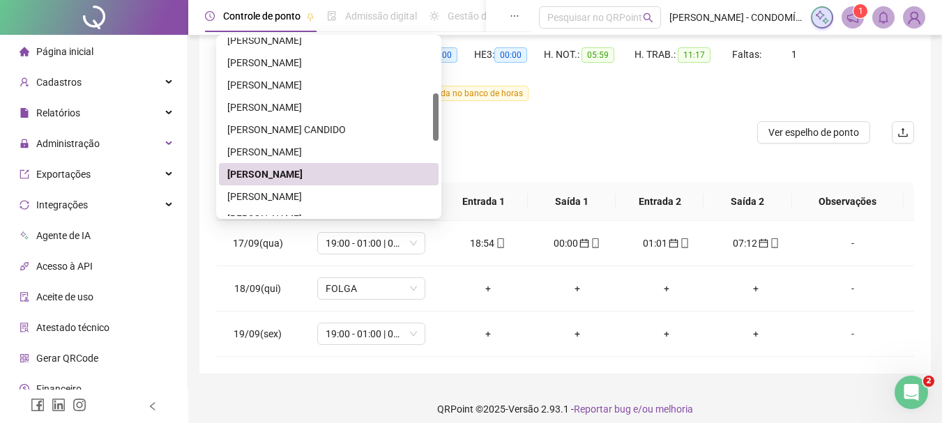
scroll to position [279, 0]
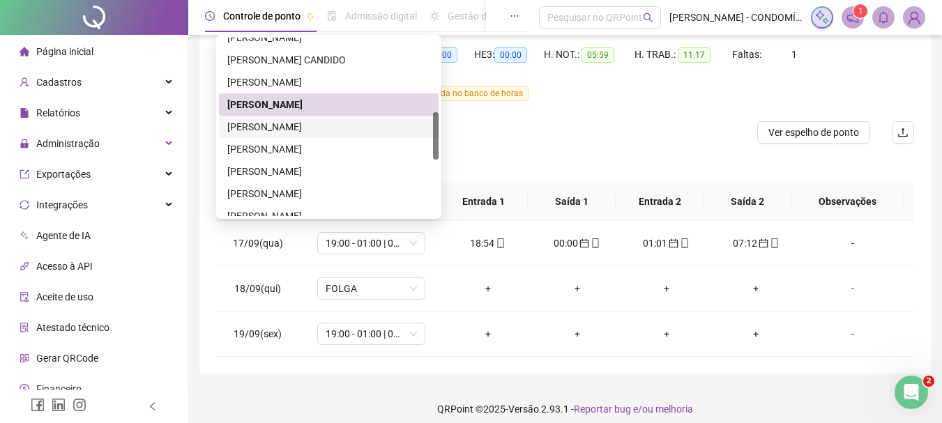
click at [262, 126] on div "[PERSON_NAME]" at bounding box center [328, 126] width 203 height 15
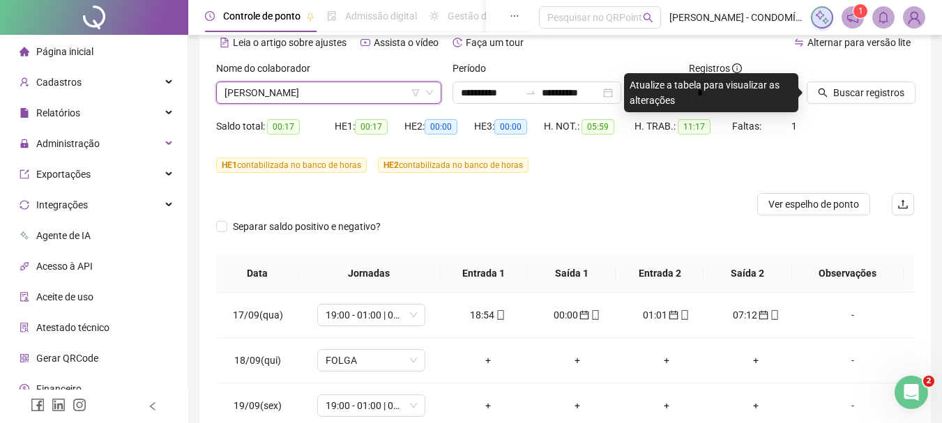
scroll to position [0, 0]
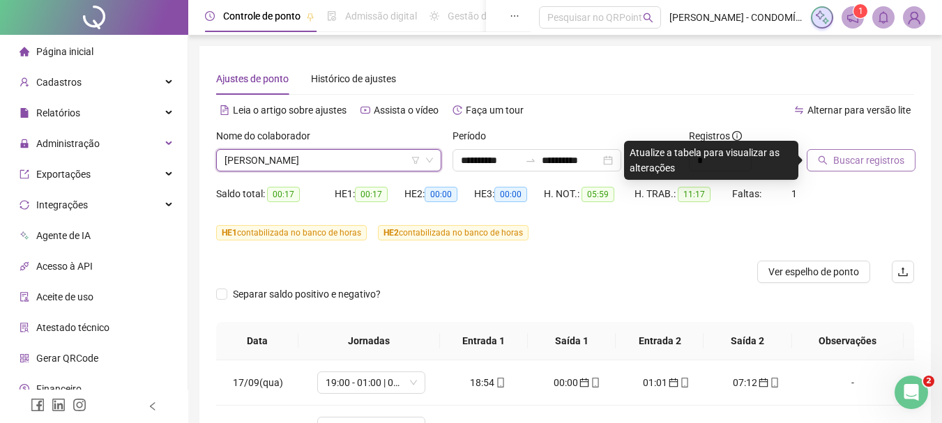
click at [859, 159] on span "Buscar registros" at bounding box center [868, 160] width 71 height 15
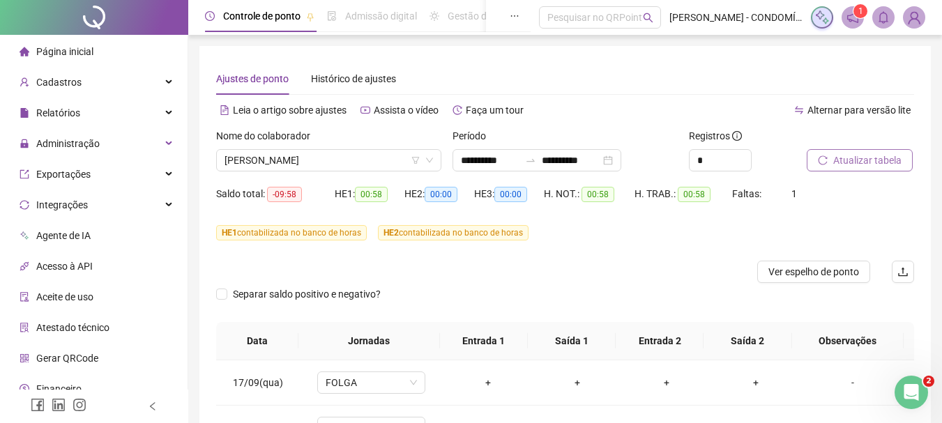
click at [858, 156] on span "Atualizar tabela" at bounding box center [867, 160] width 68 height 15
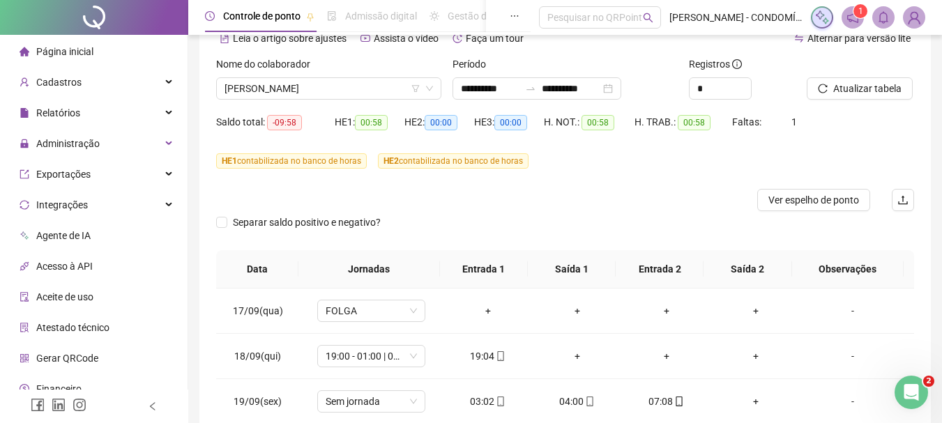
scroll to position [150, 0]
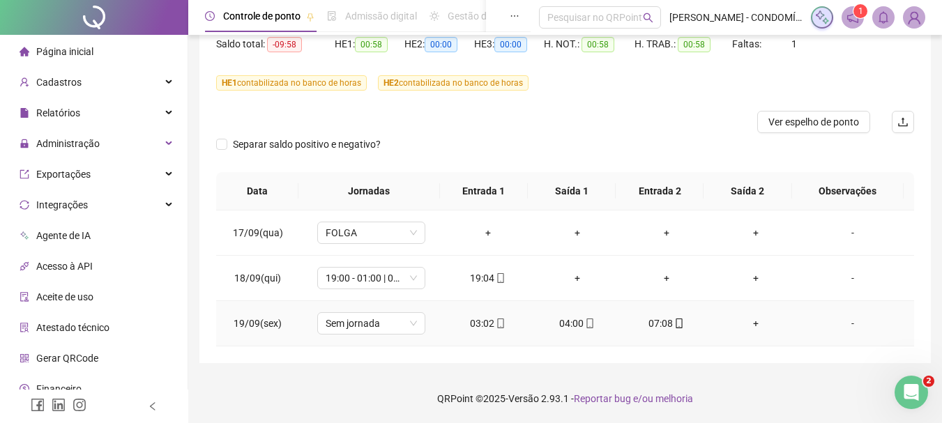
click at [476, 321] on div "03:02" at bounding box center [488, 323] width 67 height 15
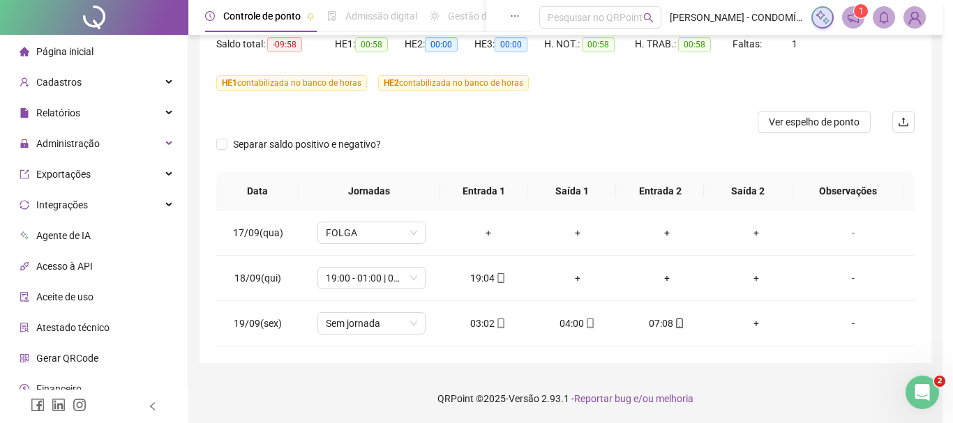
type input "**********"
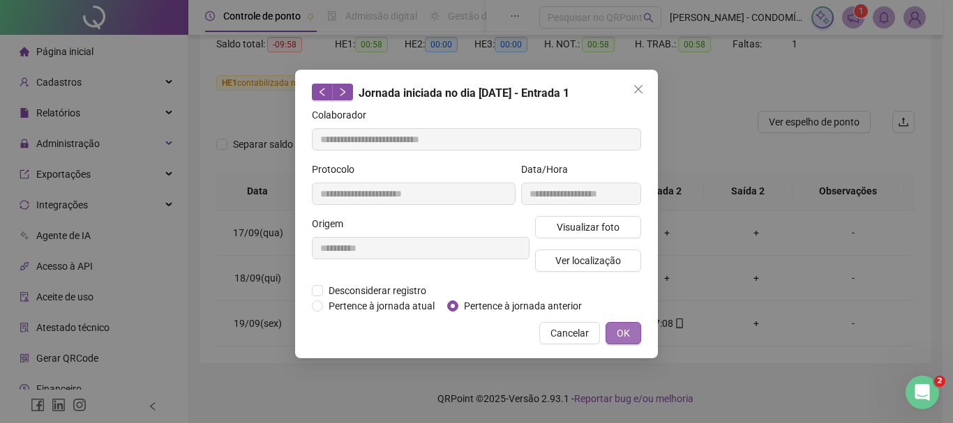
click at [619, 332] on span "OK" at bounding box center [622, 333] width 13 height 15
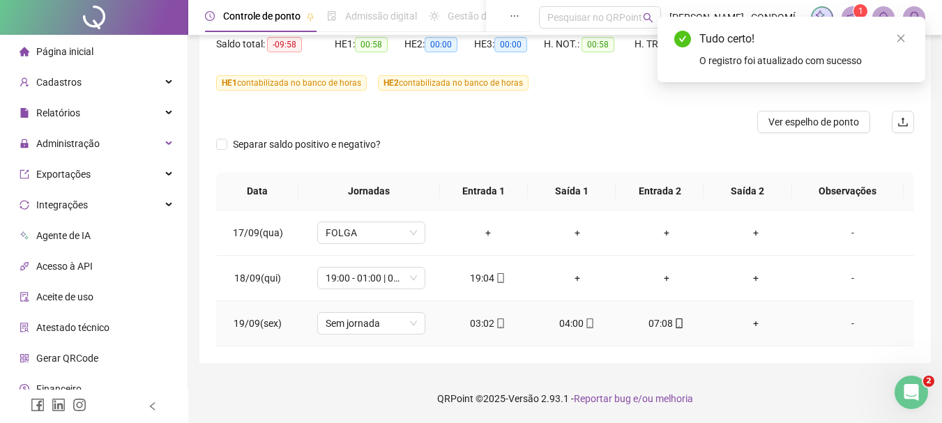
click at [572, 324] on div "04:00" at bounding box center [577, 323] width 67 height 15
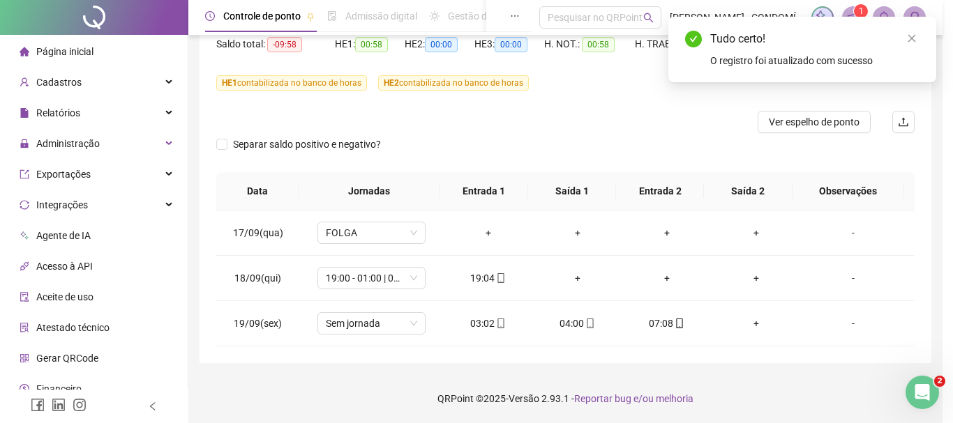
type input "**********"
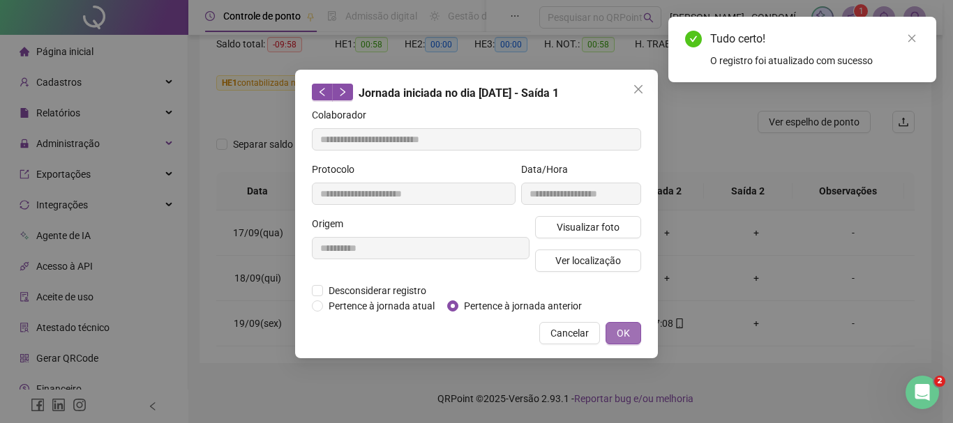
click at [616, 329] on span "OK" at bounding box center [622, 333] width 13 height 15
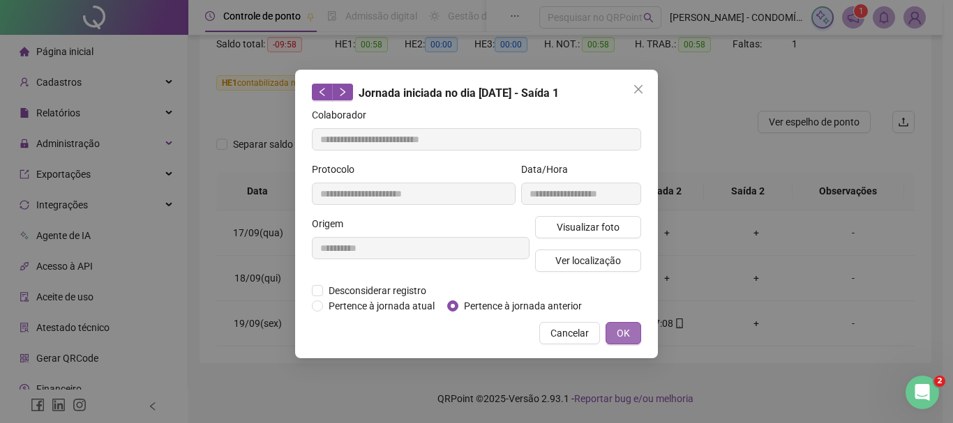
click at [623, 331] on span "OK" at bounding box center [622, 333] width 13 height 15
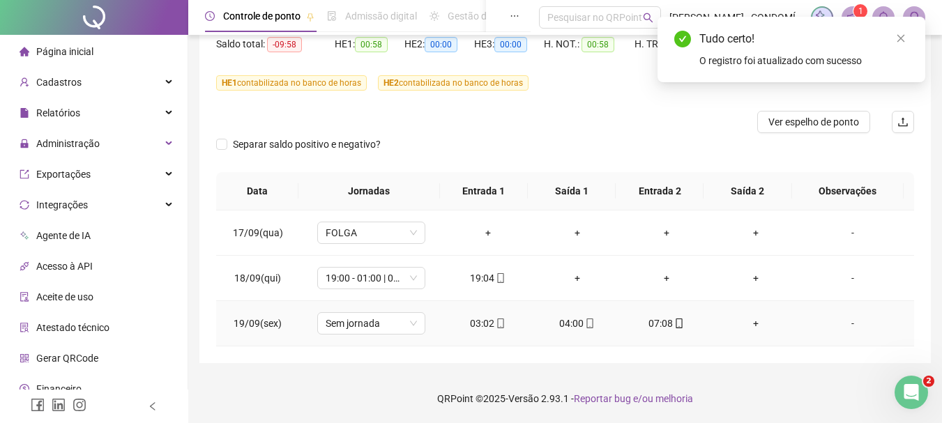
click at [650, 327] on div "07:08" at bounding box center [666, 323] width 67 height 15
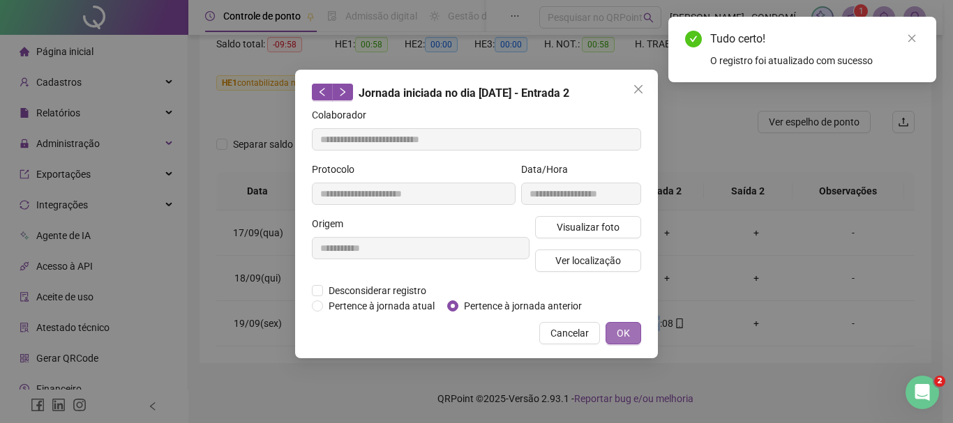
click at [623, 333] on span "OK" at bounding box center [622, 333] width 13 height 15
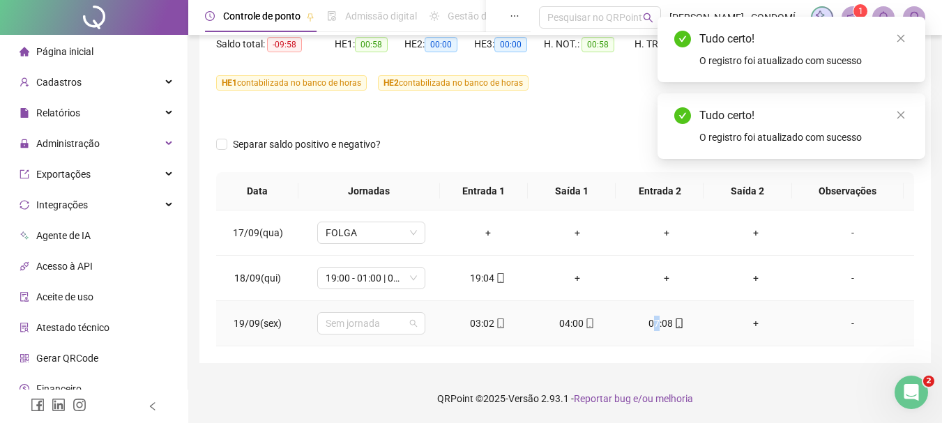
drag, startPoint x: 351, startPoint y: 327, endPoint x: 383, endPoint y: 280, distance: 56.7
click at [350, 327] on span "Sem jornada" at bounding box center [371, 323] width 91 height 21
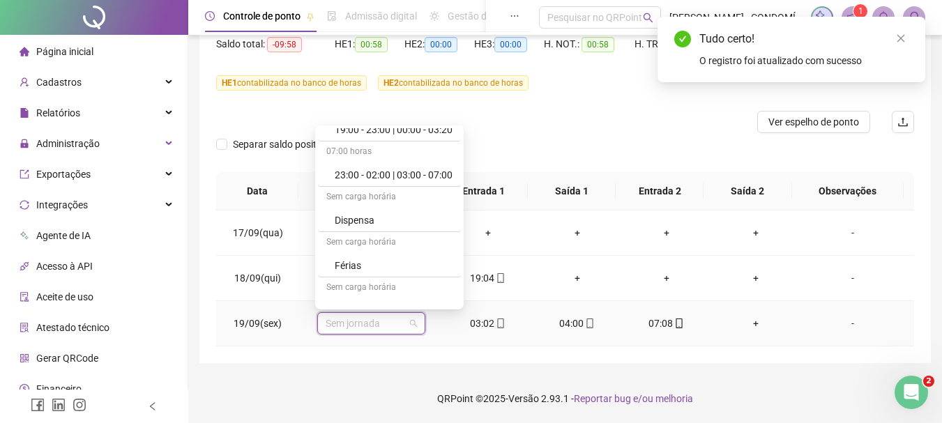
scroll to position [1045, 0]
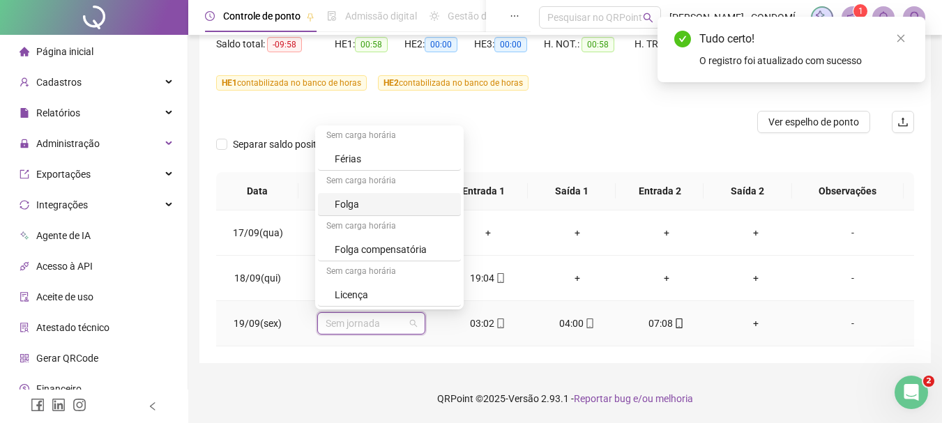
click at [354, 204] on div "Folga" at bounding box center [394, 204] width 118 height 15
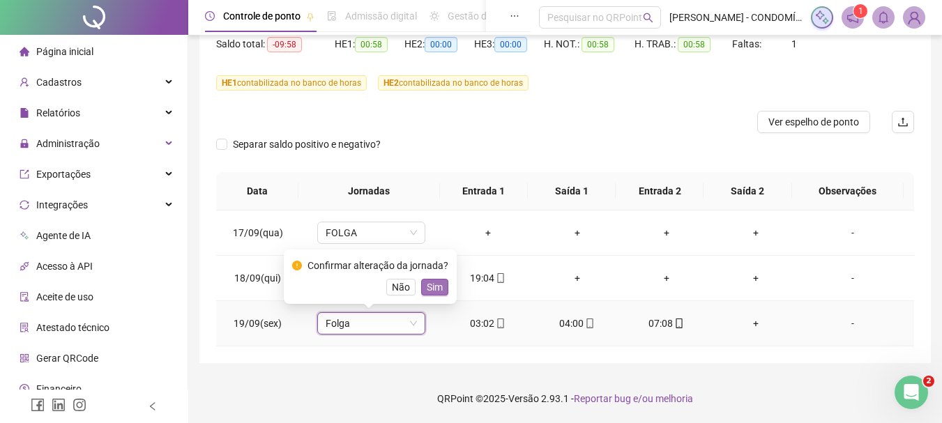
click at [429, 289] on span "Sim" at bounding box center [435, 287] width 16 height 15
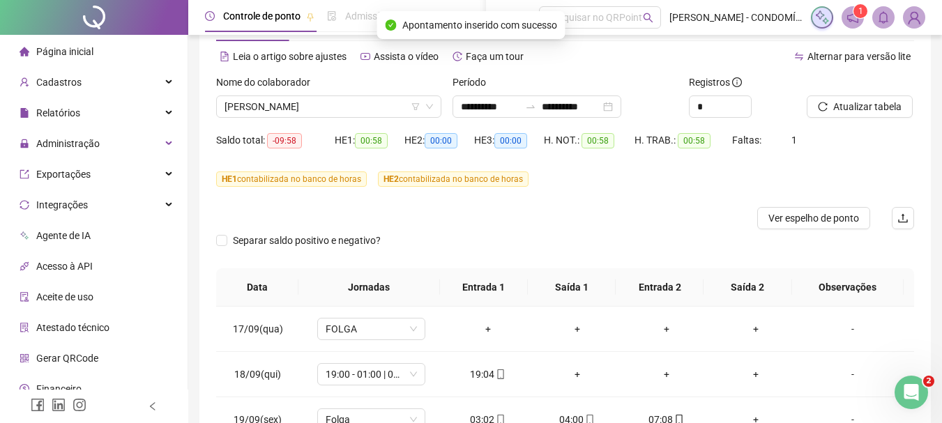
scroll to position [0, 0]
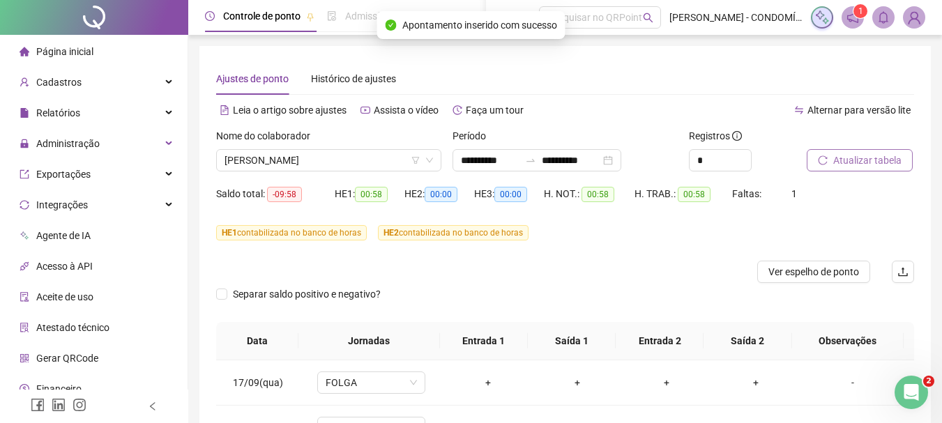
click at [860, 158] on span "Atualizar tabela" at bounding box center [867, 160] width 68 height 15
click at [314, 161] on span "[PERSON_NAME]" at bounding box center [329, 160] width 208 height 21
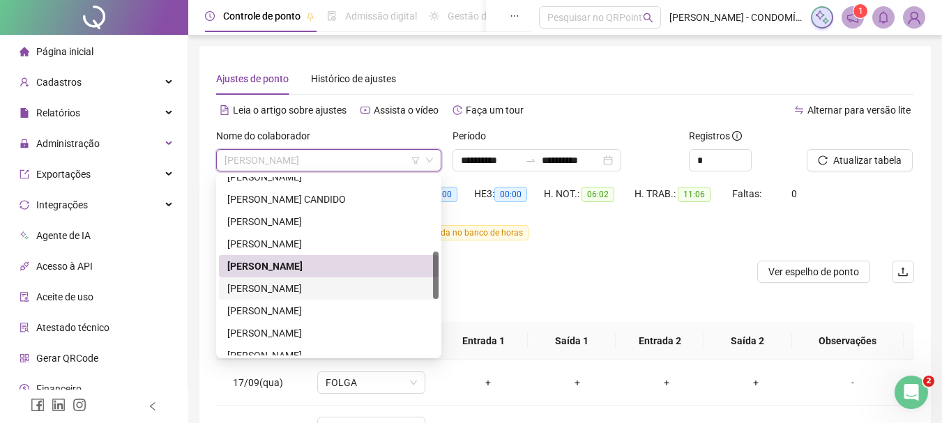
click at [268, 290] on div "[PERSON_NAME]" at bounding box center [328, 288] width 203 height 15
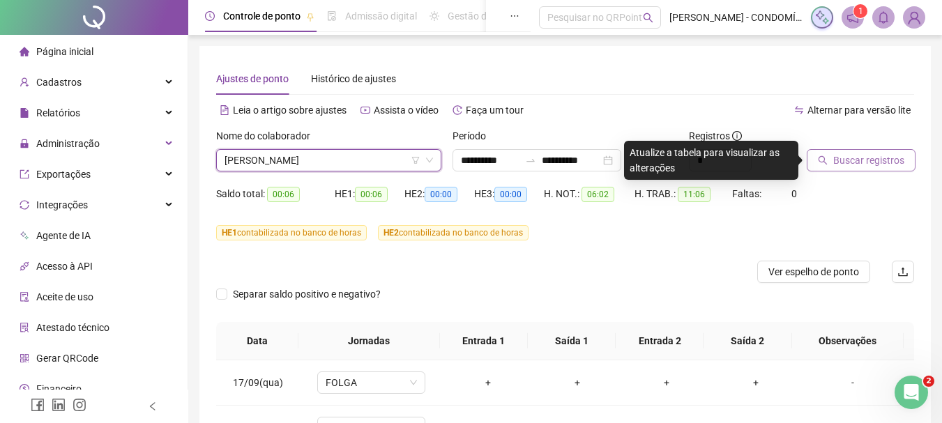
click at [840, 158] on span "Buscar registros" at bounding box center [868, 160] width 71 height 15
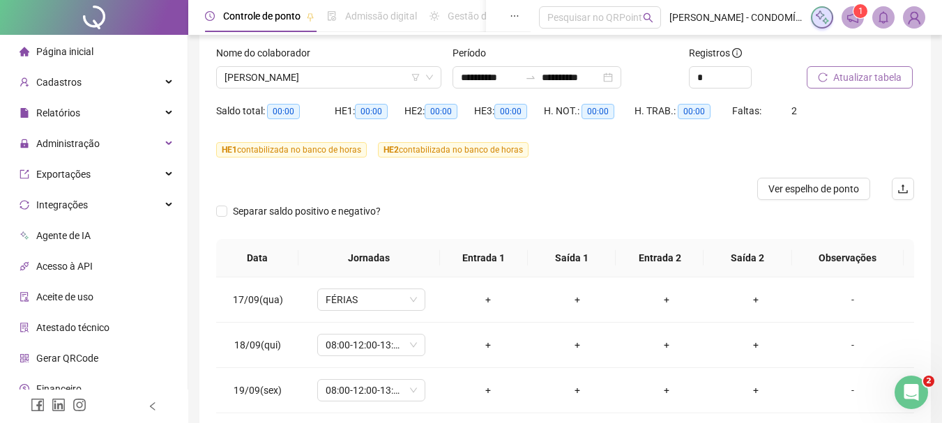
scroll to position [150, 0]
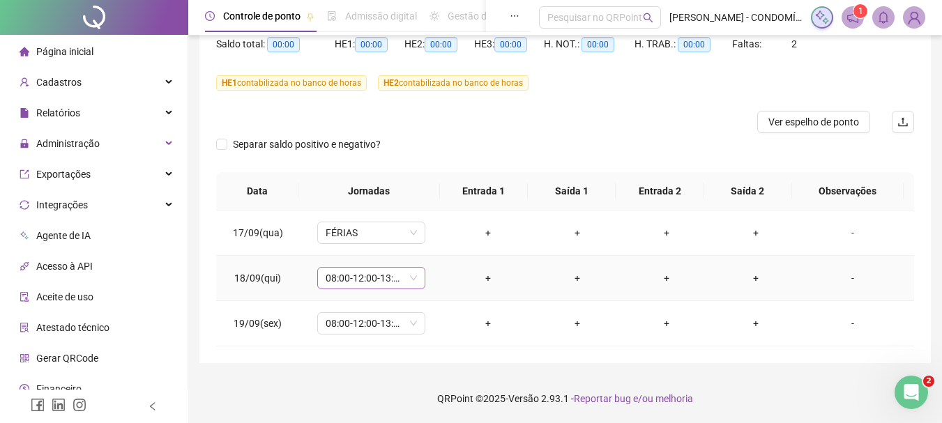
click at [365, 281] on span "08:00-12:00-13:00-17:00" at bounding box center [371, 278] width 91 height 21
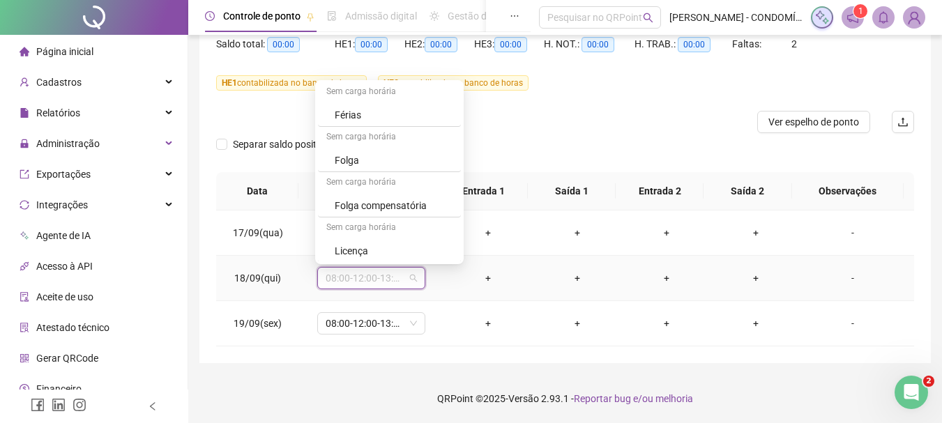
scroll to position [1045, 0]
drag, startPoint x: 348, startPoint y: 114, endPoint x: 351, endPoint y: 125, distance: 11.0
click at [348, 114] on div "Férias" at bounding box center [394, 113] width 118 height 15
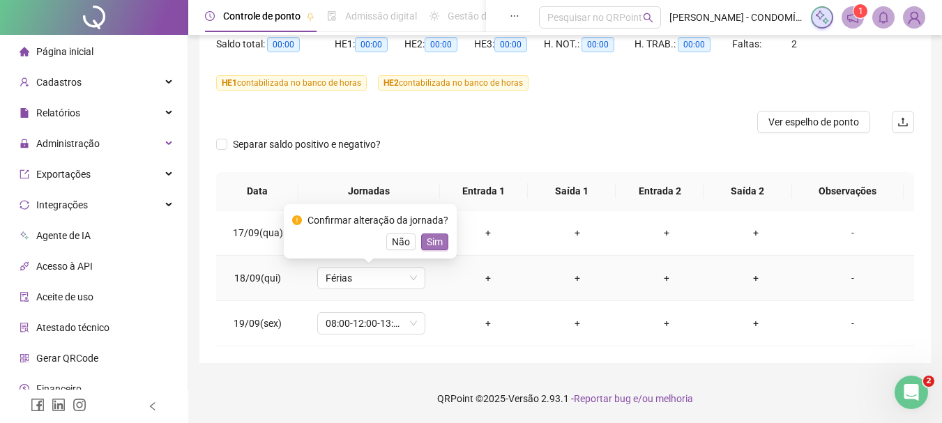
click at [432, 244] on span "Sim" at bounding box center [435, 241] width 16 height 15
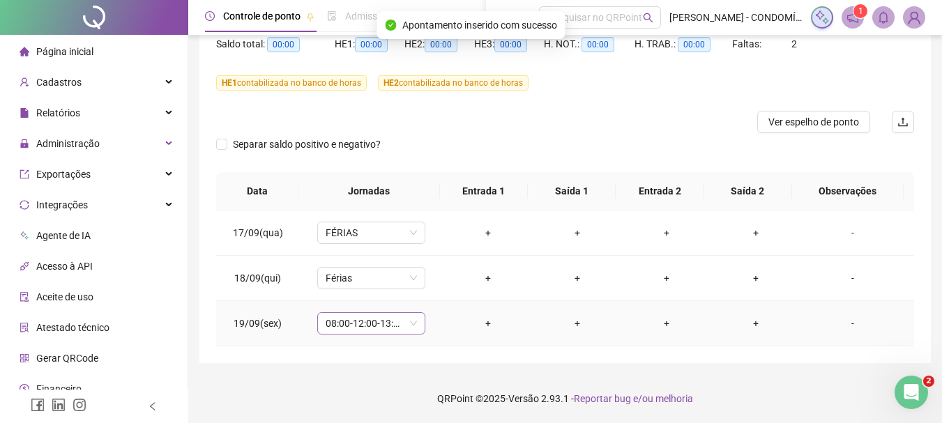
click at [344, 326] on span "08:00-12:00-13:00-17:00" at bounding box center [371, 323] width 91 height 21
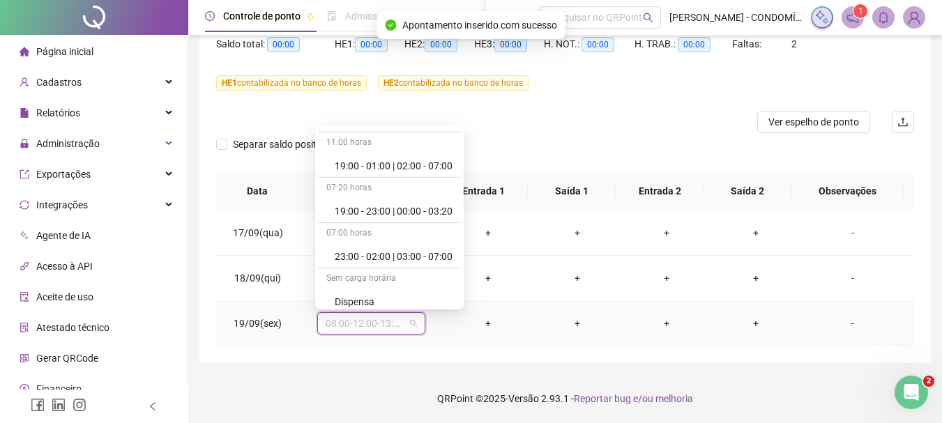
scroll to position [976, 0]
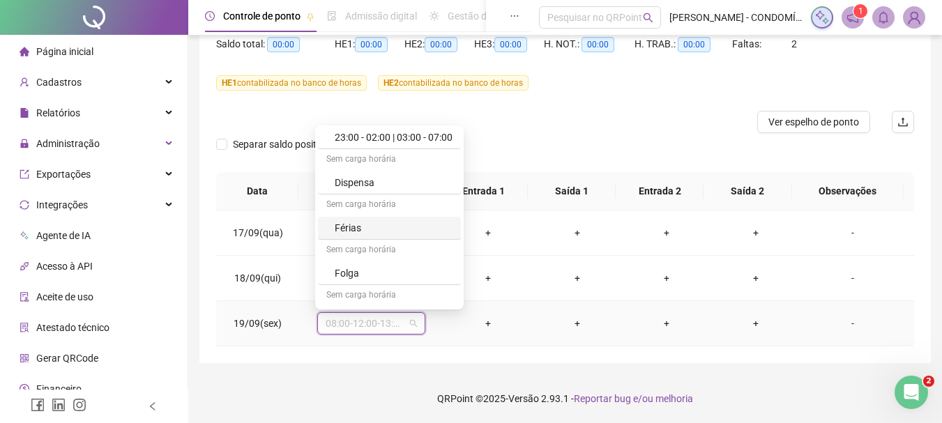
click at [351, 227] on div "Férias" at bounding box center [394, 227] width 118 height 15
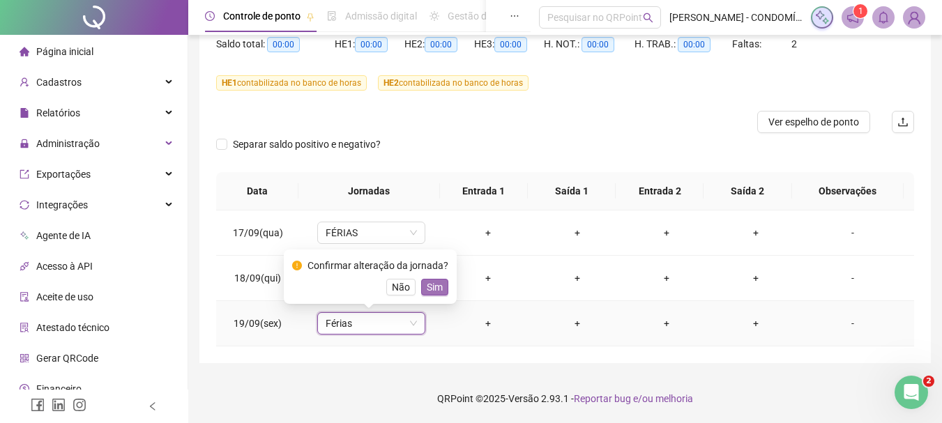
click at [430, 285] on span "Sim" at bounding box center [435, 287] width 16 height 15
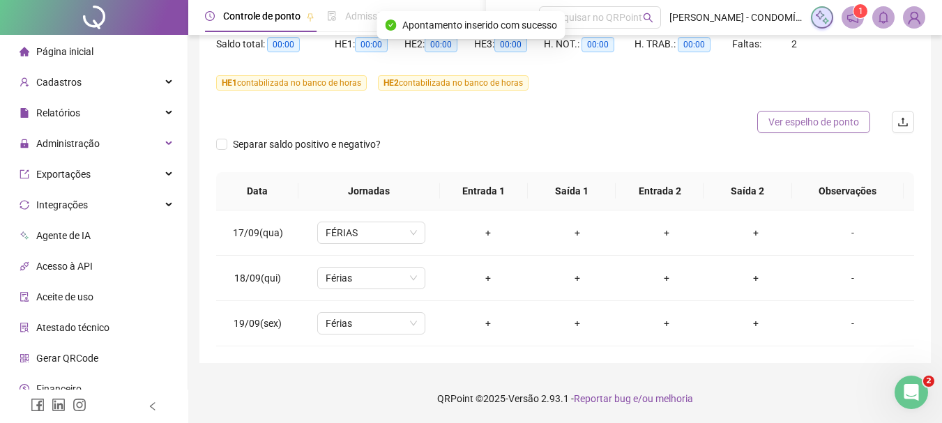
scroll to position [0, 0]
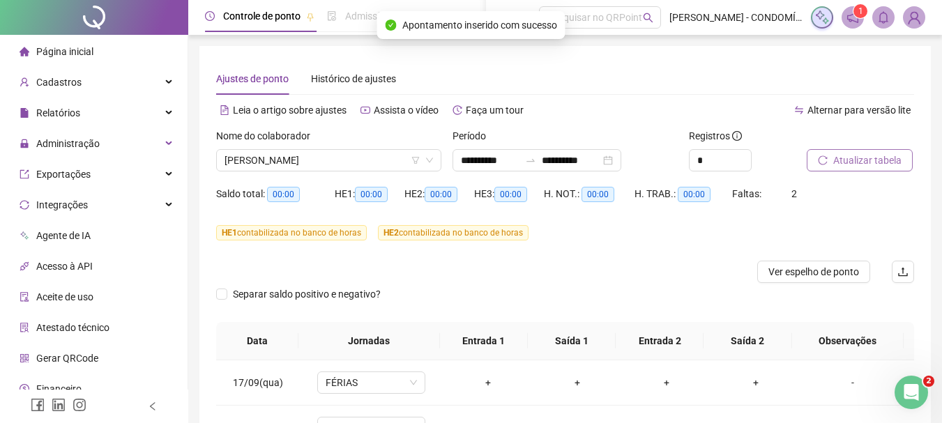
click at [847, 165] on span "Atualizar tabela" at bounding box center [867, 160] width 68 height 15
click at [333, 162] on span "[PERSON_NAME]" at bounding box center [329, 160] width 208 height 21
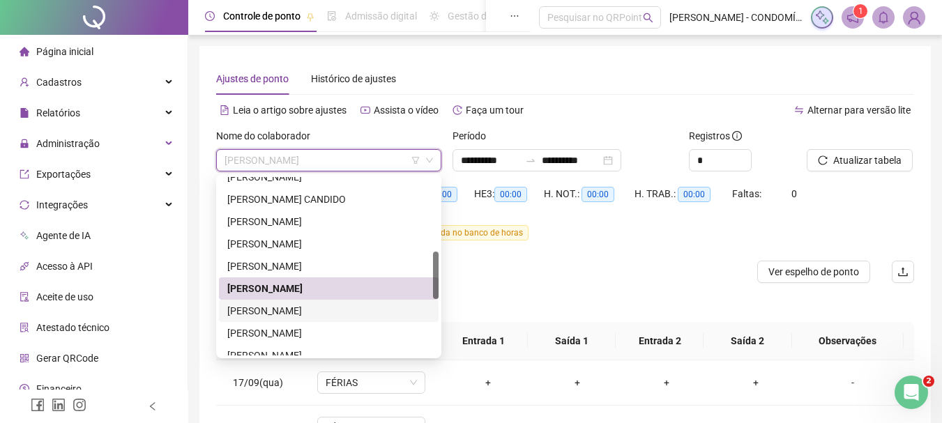
click at [277, 310] on div "[PERSON_NAME]" at bounding box center [328, 310] width 203 height 15
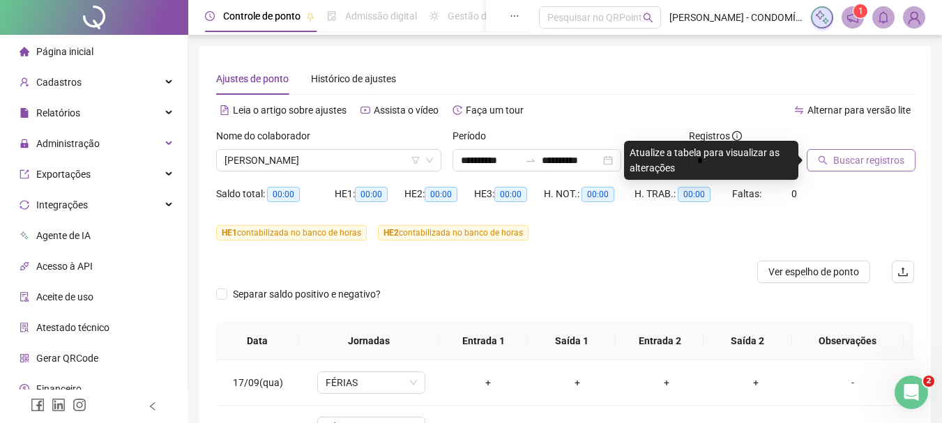
click at [854, 158] on span "Buscar registros" at bounding box center [868, 160] width 71 height 15
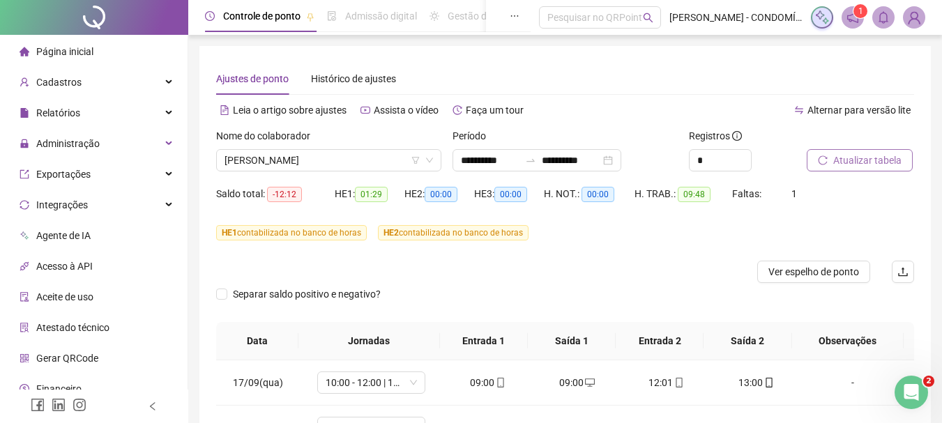
click at [856, 156] on span "Atualizar tabela" at bounding box center [867, 160] width 68 height 15
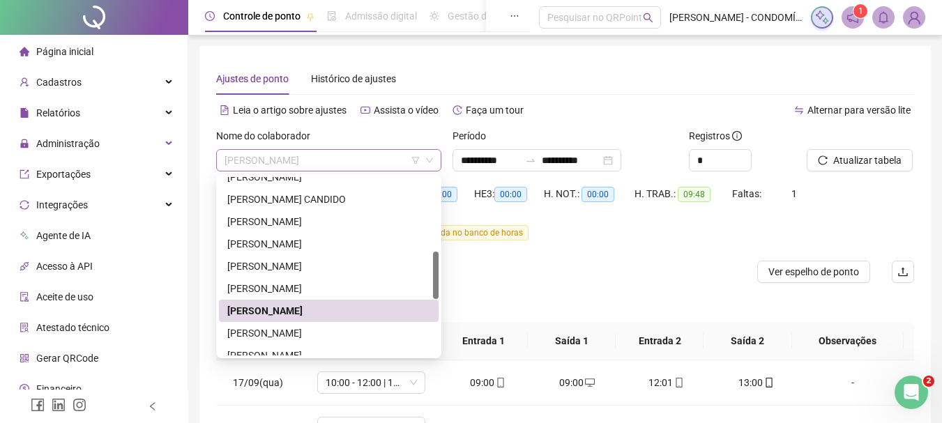
click at [306, 160] on span "[PERSON_NAME]" at bounding box center [329, 160] width 208 height 21
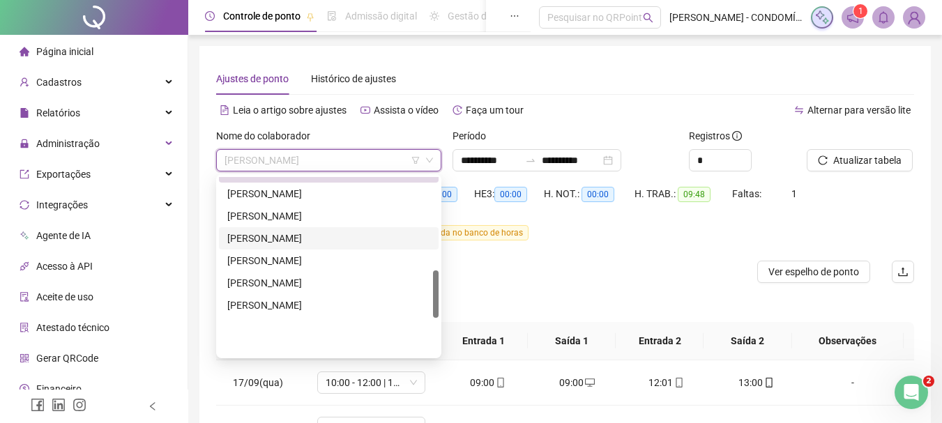
scroll to position [349, 0]
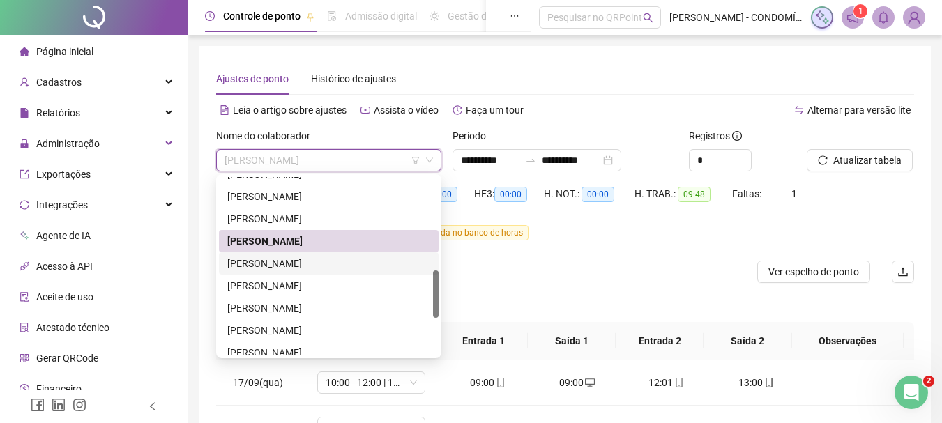
click at [276, 263] on div "[PERSON_NAME]" at bounding box center [328, 263] width 203 height 15
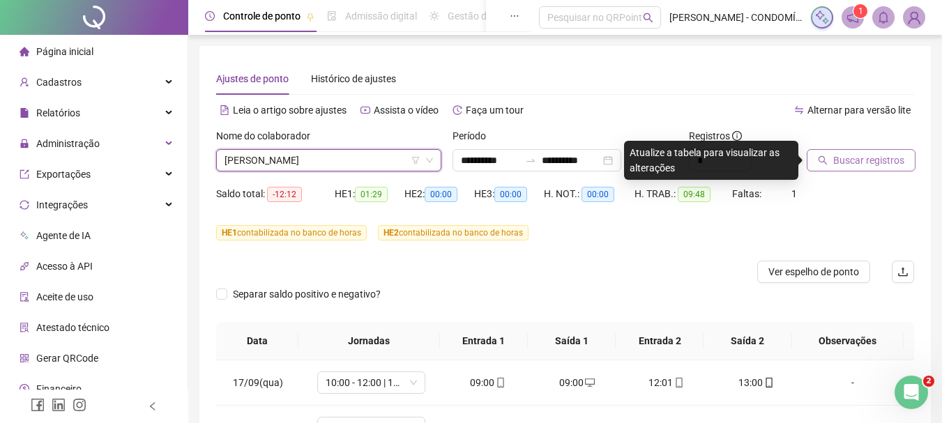
click at [843, 158] on span "Buscar registros" at bounding box center [868, 160] width 71 height 15
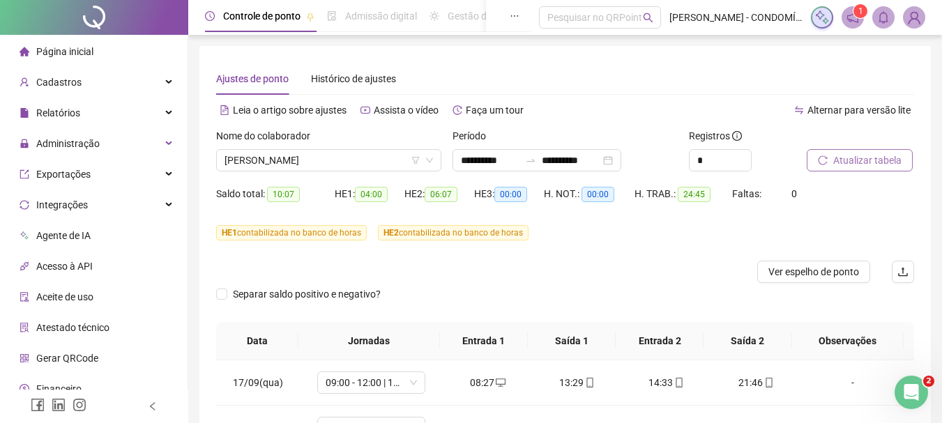
click at [850, 162] on span "Atualizar tabela" at bounding box center [867, 160] width 68 height 15
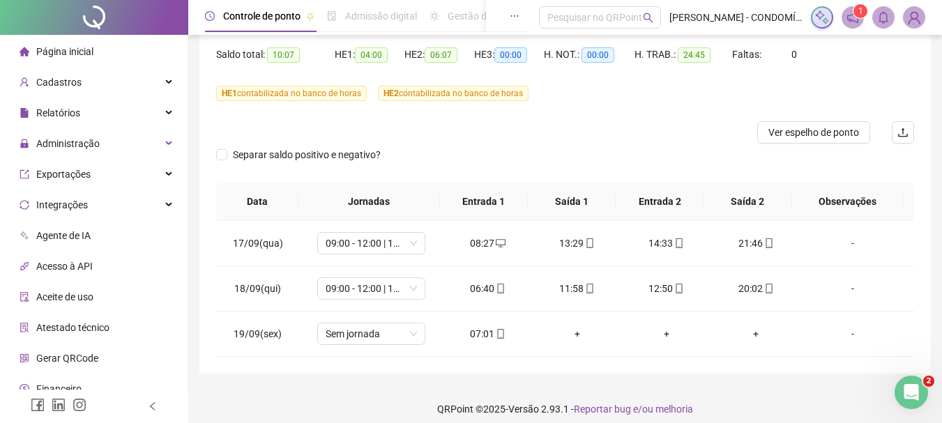
scroll to position [150, 0]
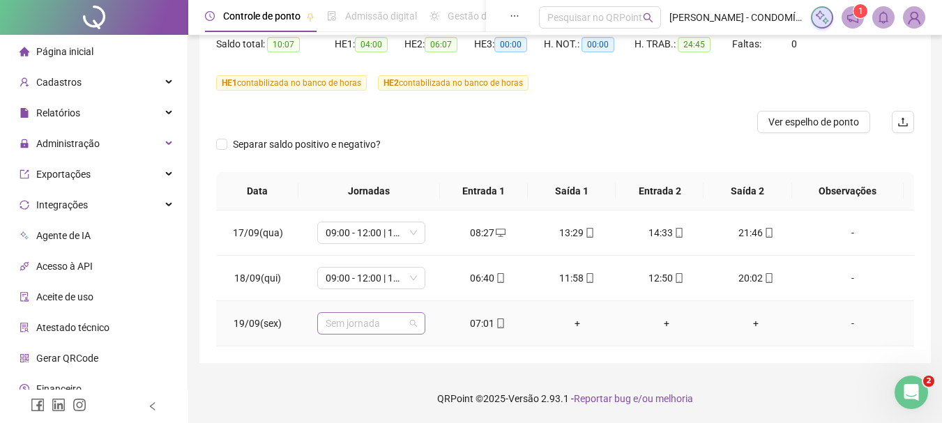
click at [348, 326] on span "Sem jornada" at bounding box center [371, 323] width 91 height 21
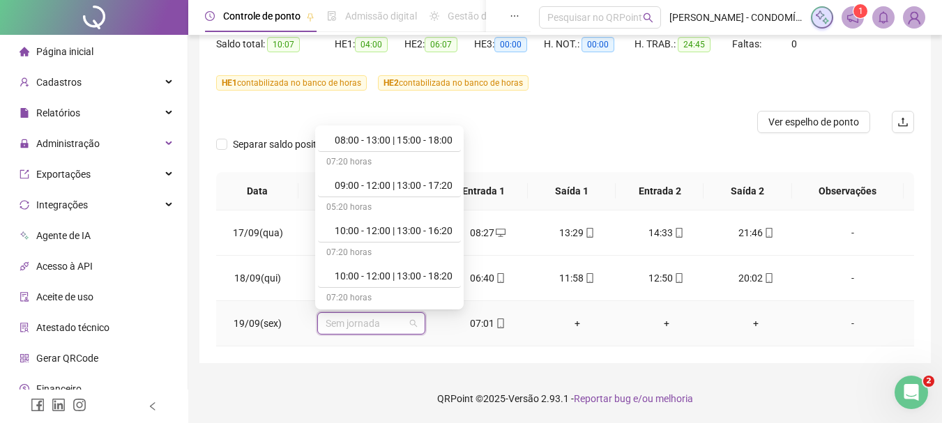
scroll to position [488, 0]
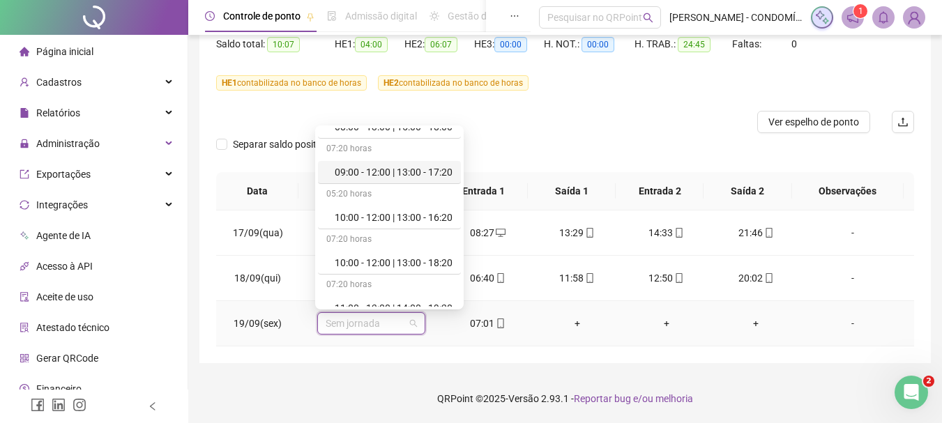
click at [391, 169] on div "09:00 - 12:00 | 13:00 - 17:20" at bounding box center [394, 172] width 118 height 15
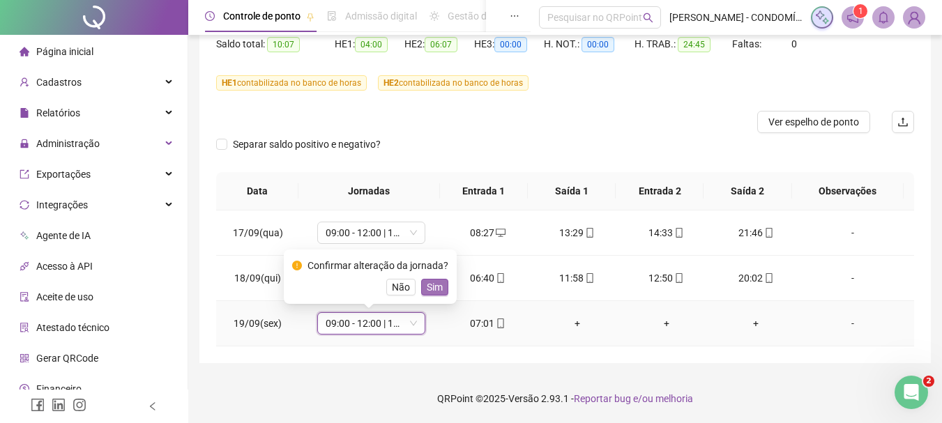
click at [436, 284] on span "Sim" at bounding box center [435, 287] width 16 height 15
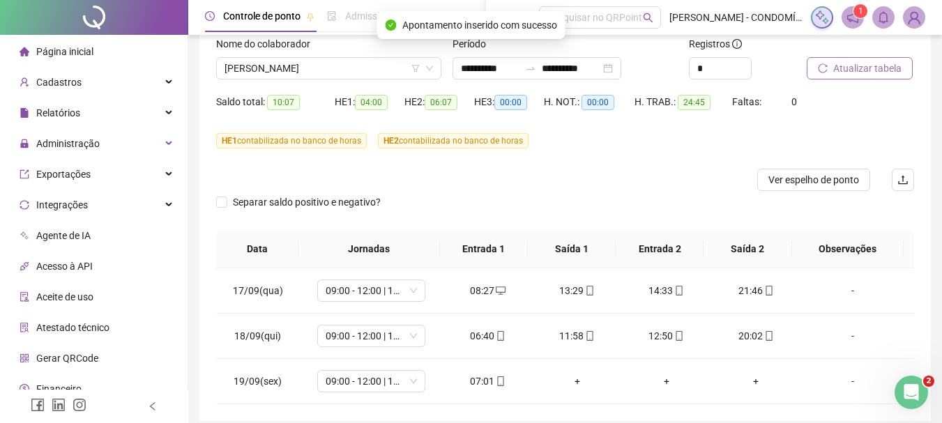
scroll to position [0, 0]
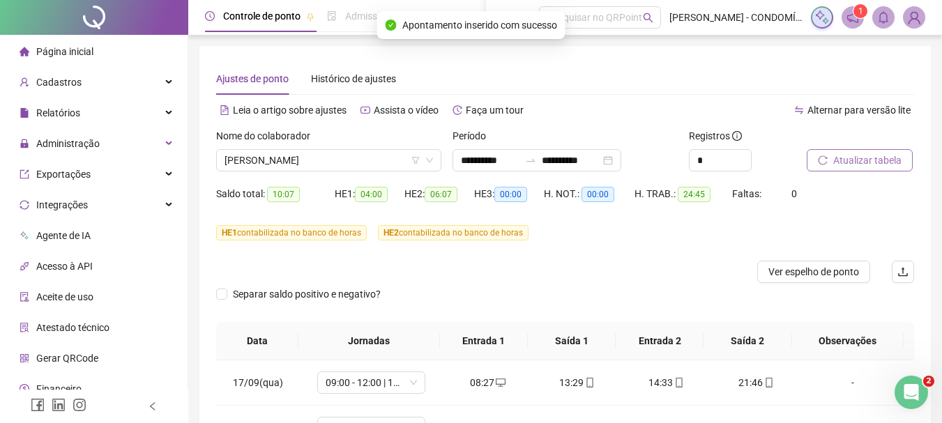
click at [844, 158] on span "Atualizar tabela" at bounding box center [867, 160] width 68 height 15
click at [855, 162] on span "Atualizar tabela" at bounding box center [867, 160] width 68 height 15
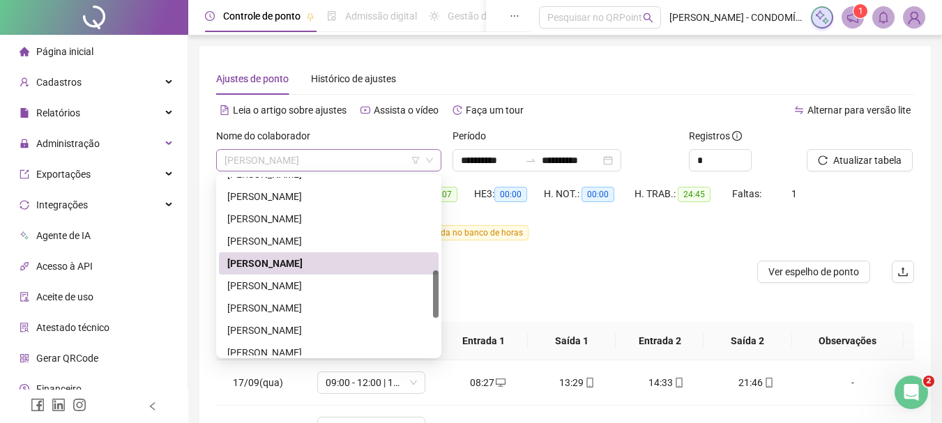
click at [277, 159] on span "[PERSON_NAME]" at bounding box center [329, 160] width 208 height 21
click at [258, 281] on div "[PERSON_NAME]" at bounding box center [328, 285] width 203 height 15
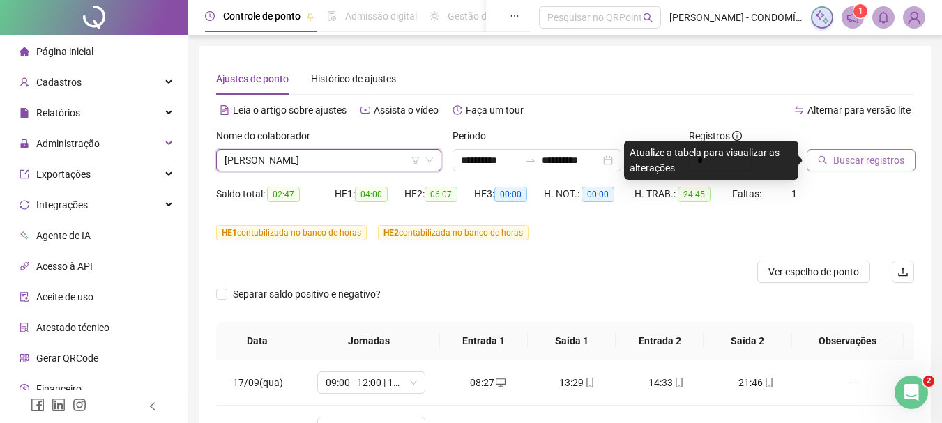
click at [845, 162] on span "Buscar registros" at bounding box center [868, 160] width 71 height 15
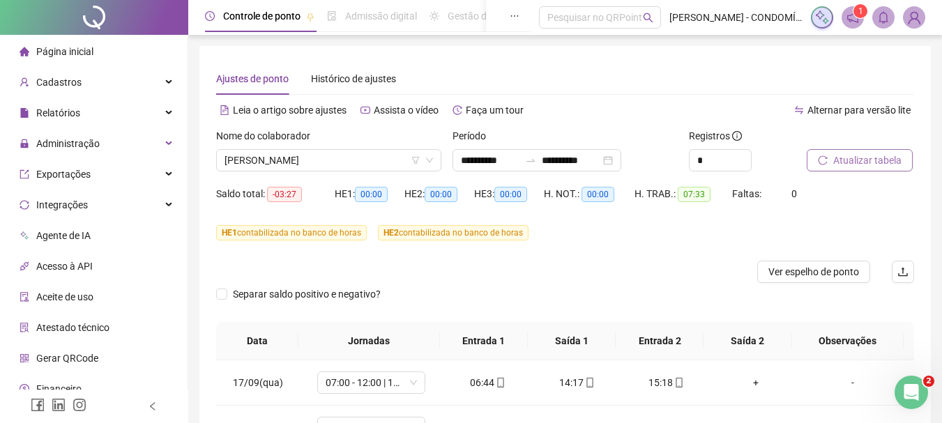
click at [845, 162] on span "Atualizar tabela" at bounding box center [867, 160] width 68 height 15
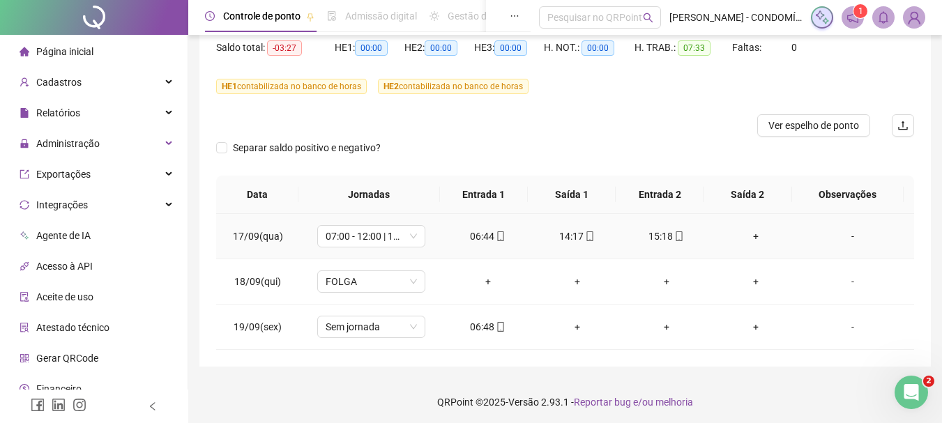
scroll to position [150, 0]
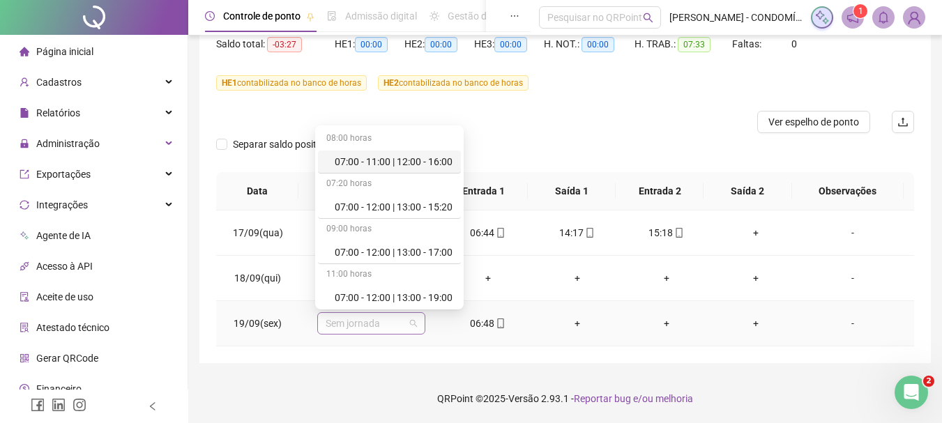
click at [354, 323] on span "Sem jornada" at bounding box center [371, 323] width 91 height 21
click at [350, 299] on div "07:00 - 12:00 | 13:00 - 19:00" at bounding box center [394, 297] width 118 height 15
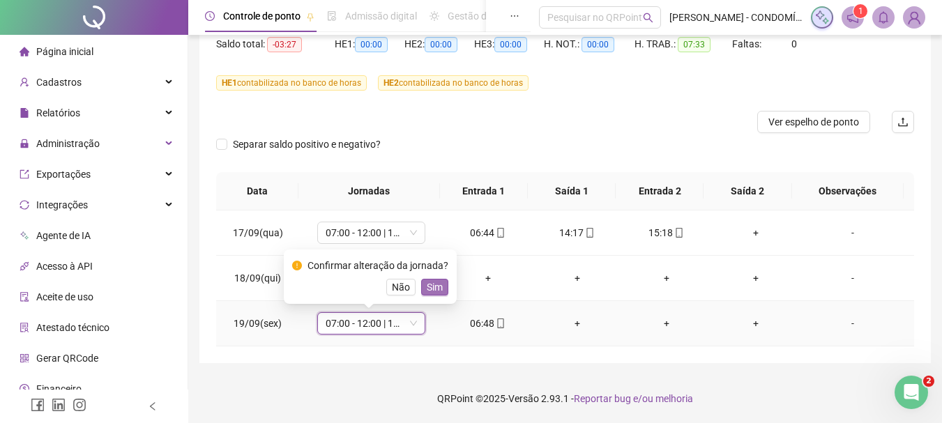
click at [434, 283] on span "Sim" at bounding box center [435, 287] width 16 height 15
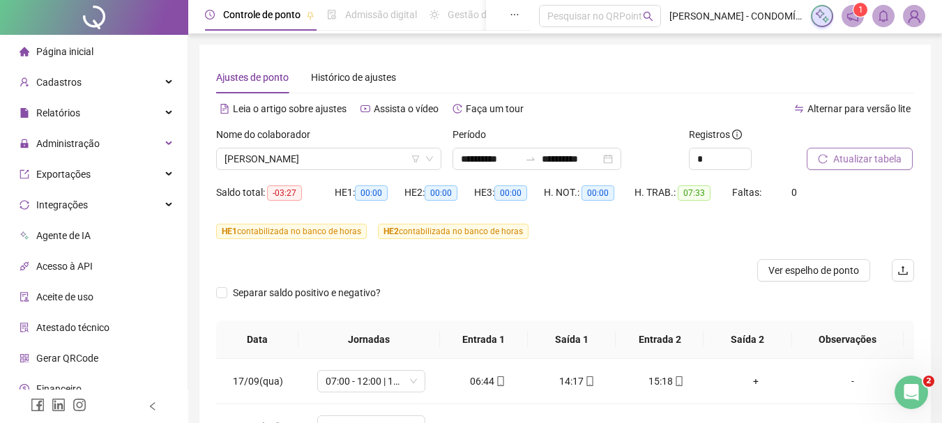
scroll to position [0, 0]
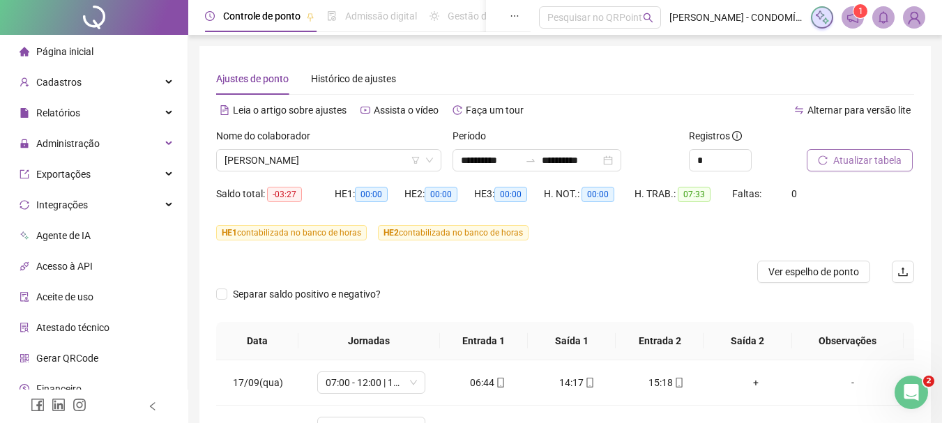
click at [853, 160] on span "Atualizar tabela" at bounding box center [867, 160] width 68 height 15
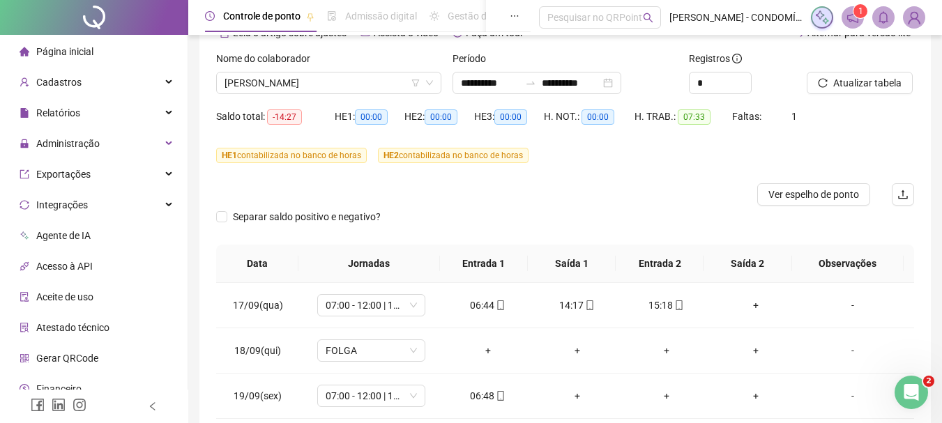
scroll to position [10, 0]
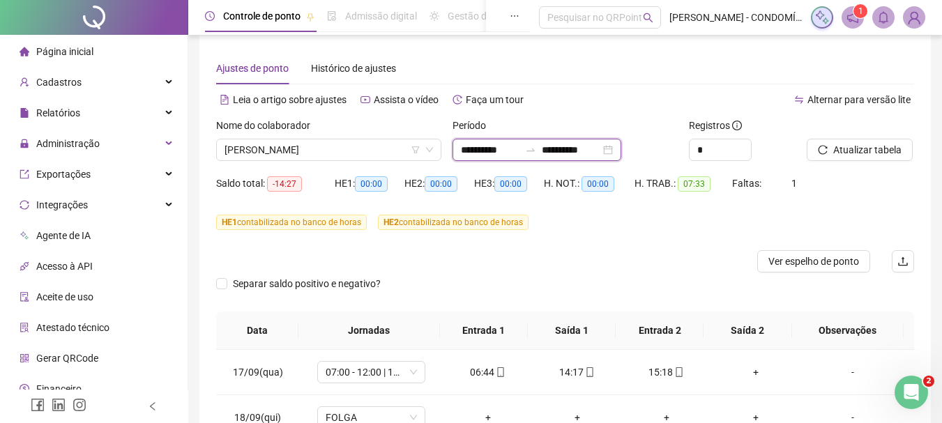
click at [476, 149] on input "**********" at bounding box center [490, 149] width 59 height 15
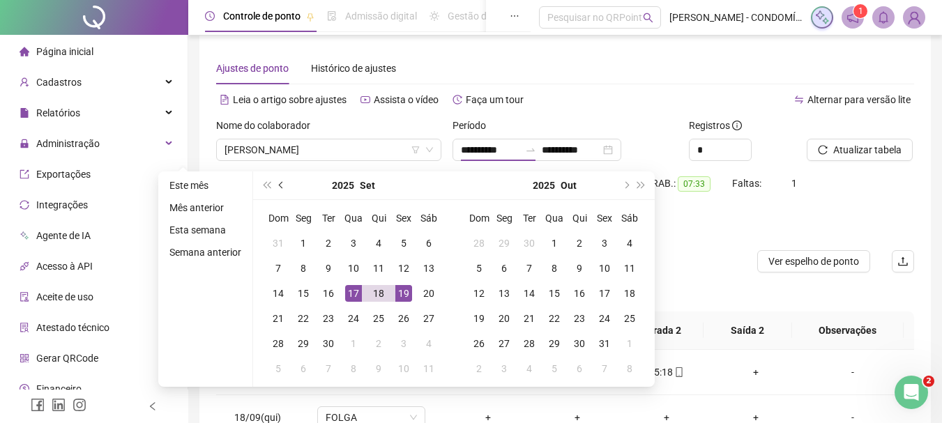
click at [278, 186] on button "prev-year" at bounding box center [281, 186] width 15 height 28
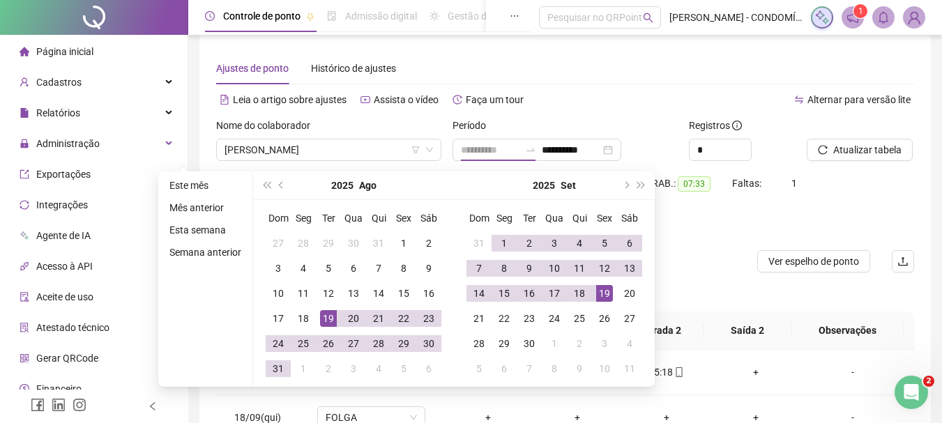
type input "**********"
drag, startPoint x: 326, startPoint y: 315, endPoint x: 353, endPoint y: 326, distance: 29.1
click at [325, 315] on div "19" at bounding box center [328, 318] width 17 height 17
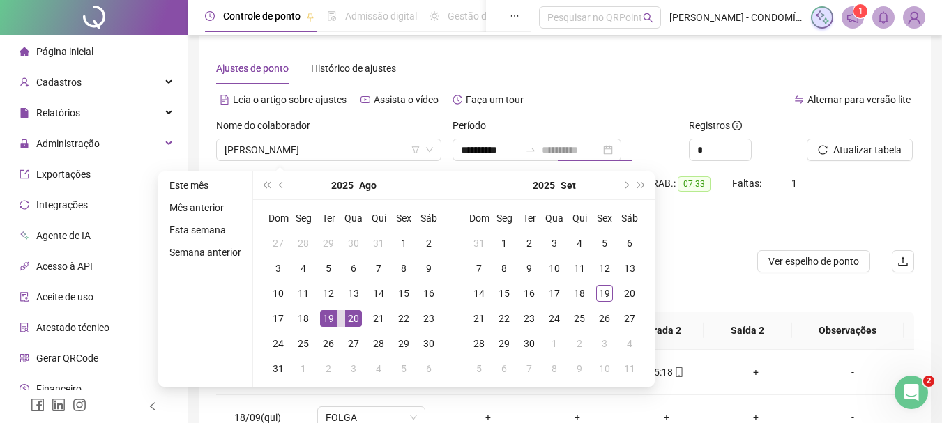
click at [346, 318] on div "20" at bounding box center [353, 318] width 17 height 17
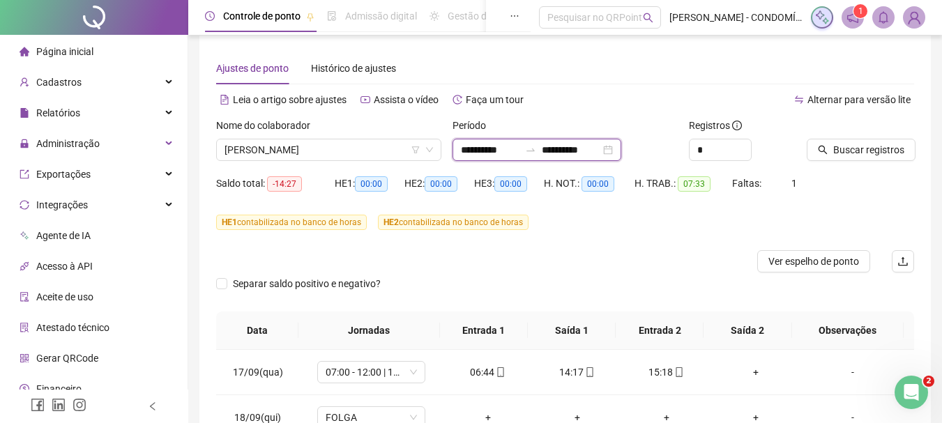
click at [568, 146] on input "**********" at bounding box center [571, 149] width 59 height 15
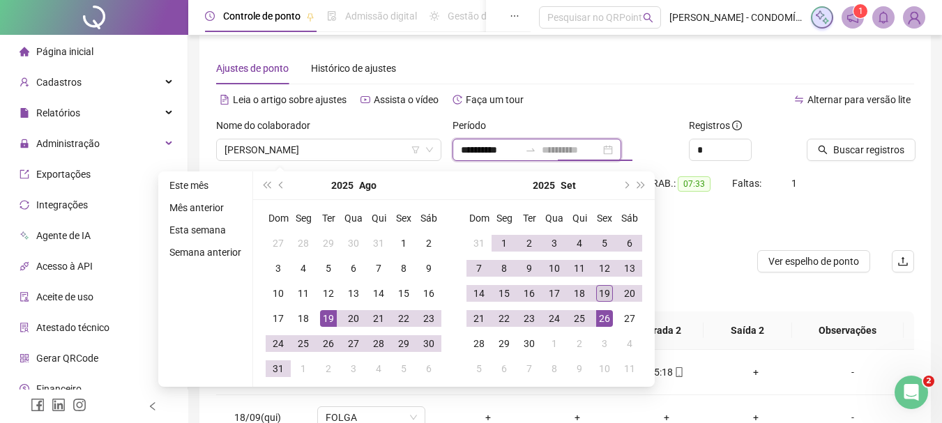
type input "**********"
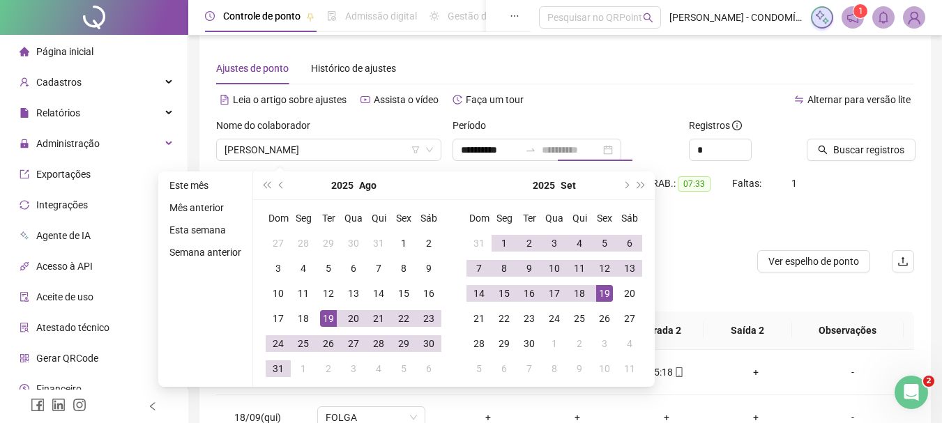
click at [607, 291] on div "19" at bounding box center [604, 293] width 17 height 17
click at [603, 105] on div "Alternar para versão lite" at bounding box center [740, 100] width 349 height 22
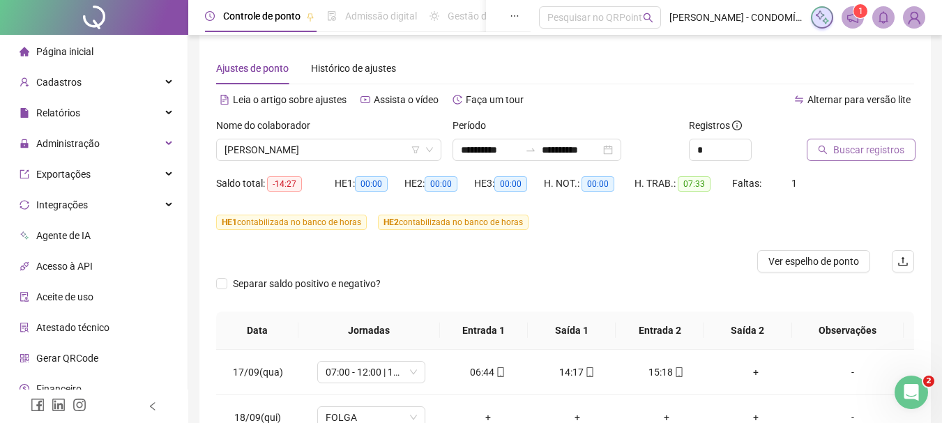
click at [850, 152] on span "Buscar registros" at bounding box center [868, 149] width 71 height 15
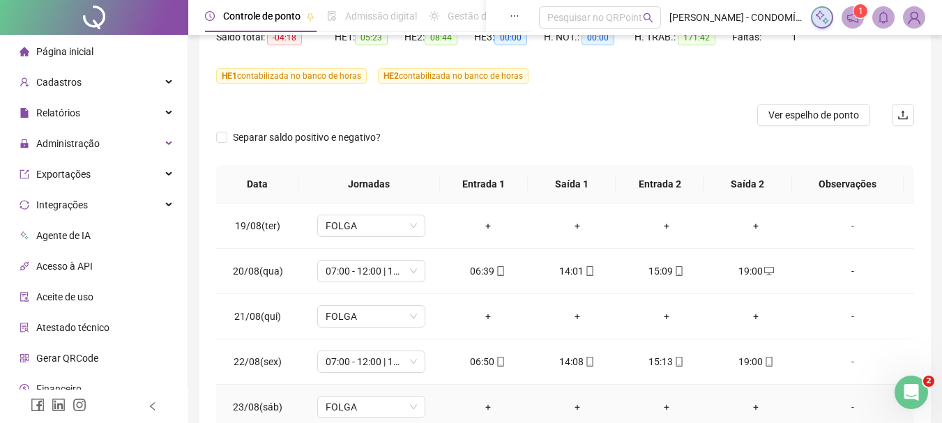
scroll to position [0, 0]
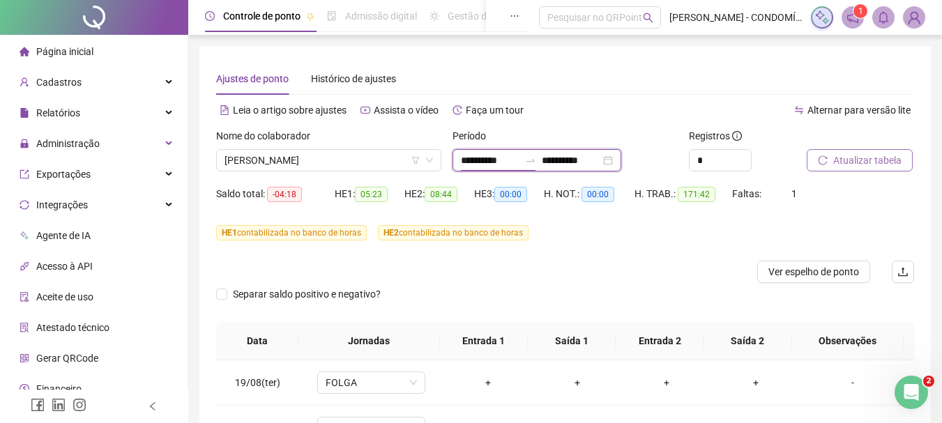
click at [482, 163] on input "**********" at bounding box center [490, 160] width 59 height 15
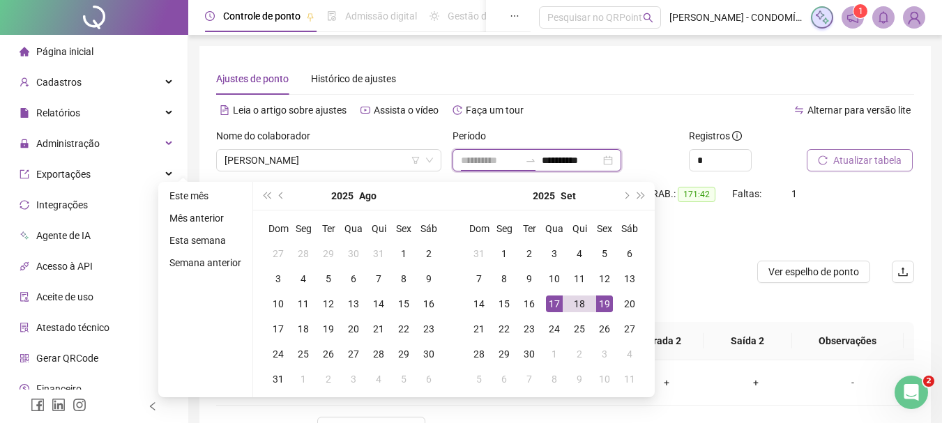
type input "**********"
click at [551, 305] on div "17" at bounding box center [554, 304] width 17 height 17
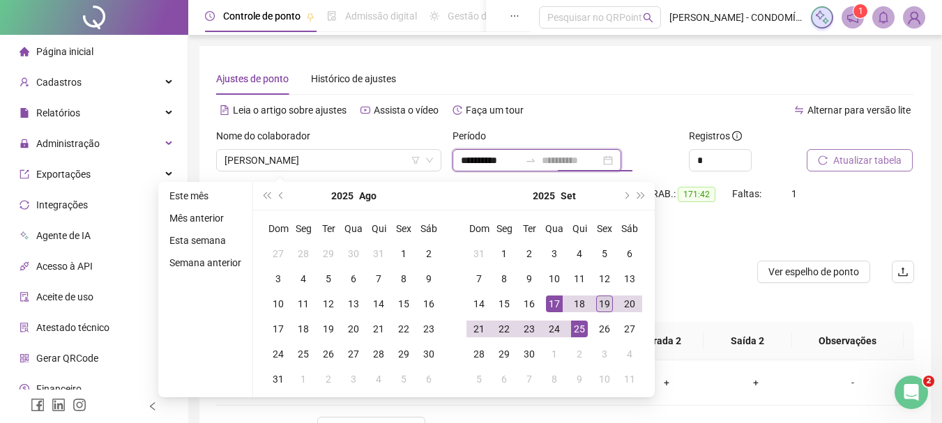
type input "**********"
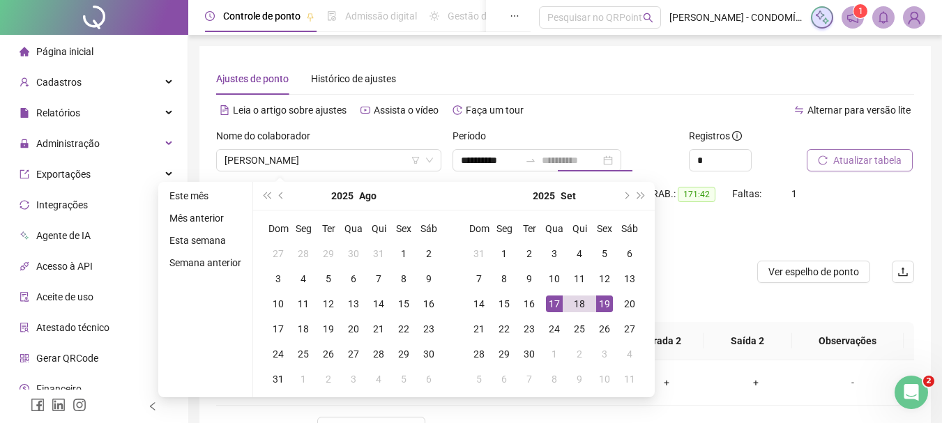
click at [604, 307] on div "19" at bounding box center [604, 304] width 17 height 17
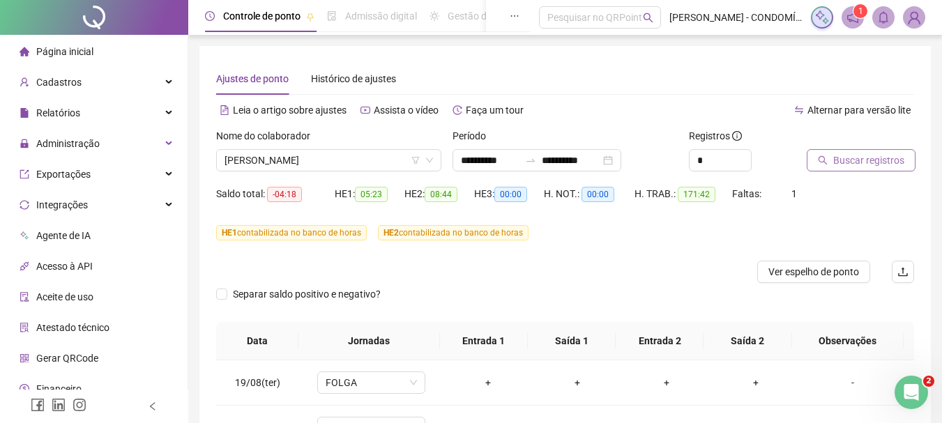
click at [837, 158] on span "Buscar registros" at bounding box center [868, 160] width 71 height 15
click at [298, 156] on span "[PERSON_NAME]" at bounding box center [329, 160] width 208 height 21
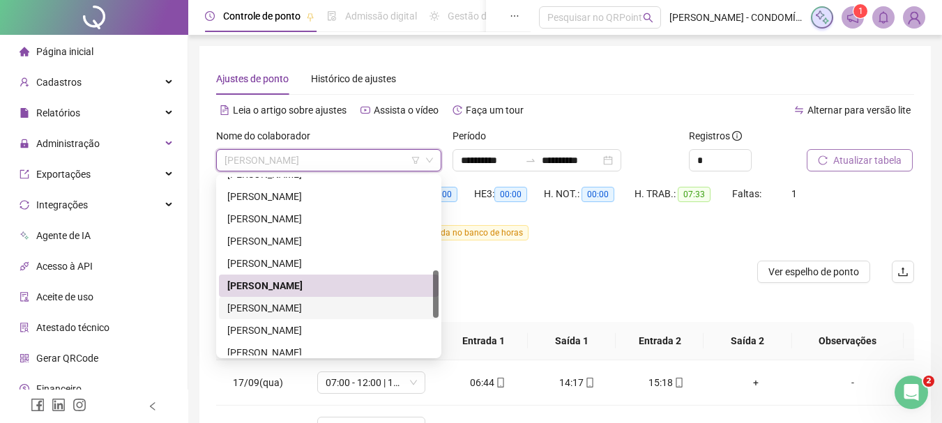
click at [257, 307] on div "[PERSON_NAME]" at bounding box center [328, 308] width 203 height 15
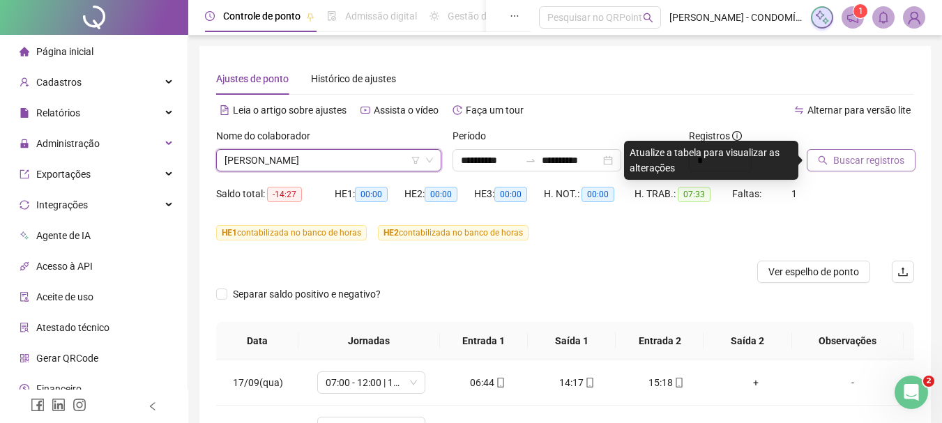
click at [856, 162] on span "Buscar registros" at bounding box center [868, 160] width 71 height 15
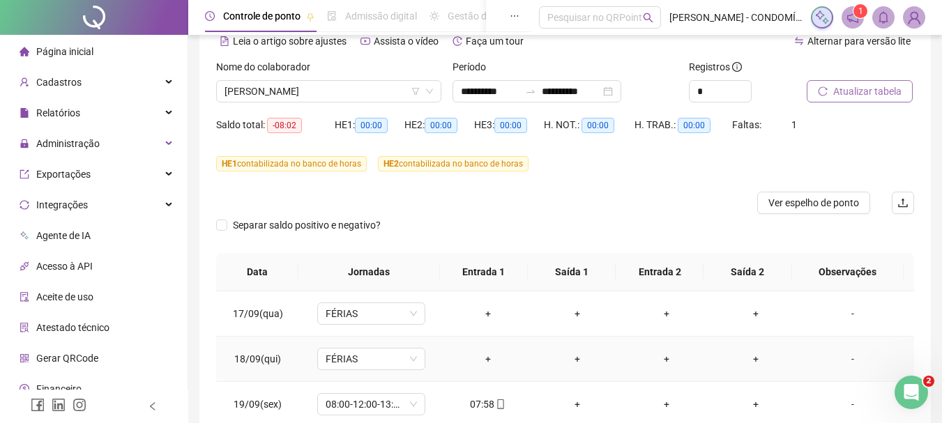
scroll to position [150, 0]
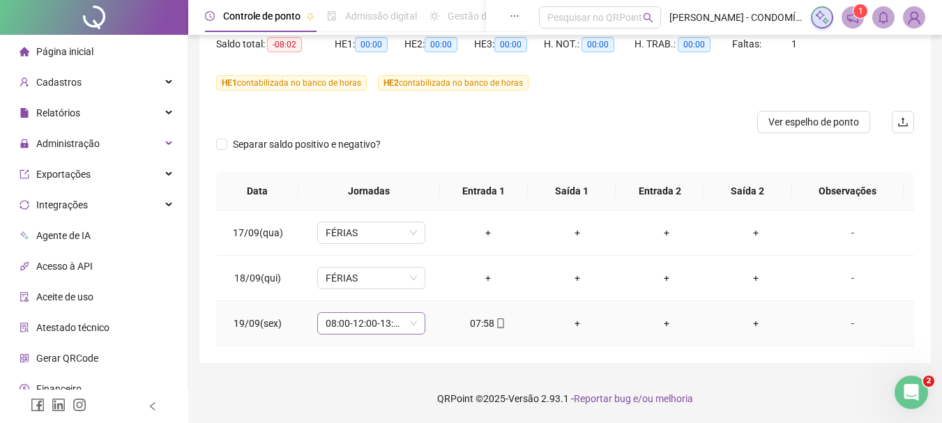
click at [330, 323] on span "08:00-12:00-13:00-17:00" at bounding box center [371, 323] width 91 height 21
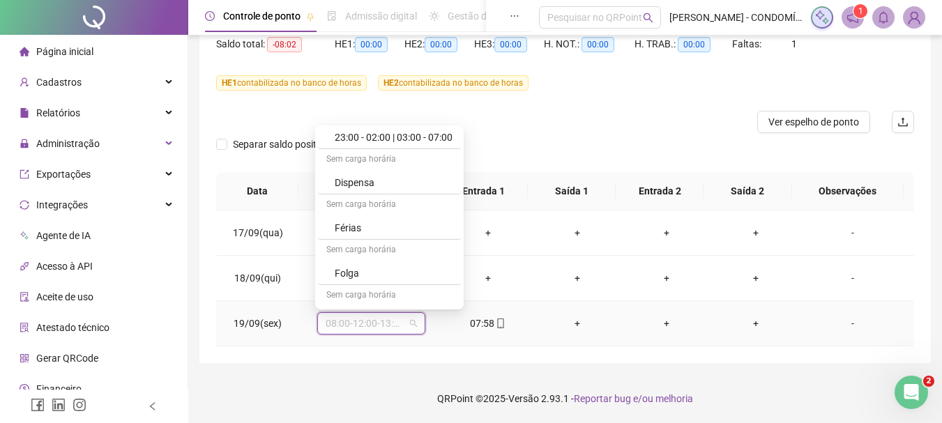
scroll to position [1045, 0]
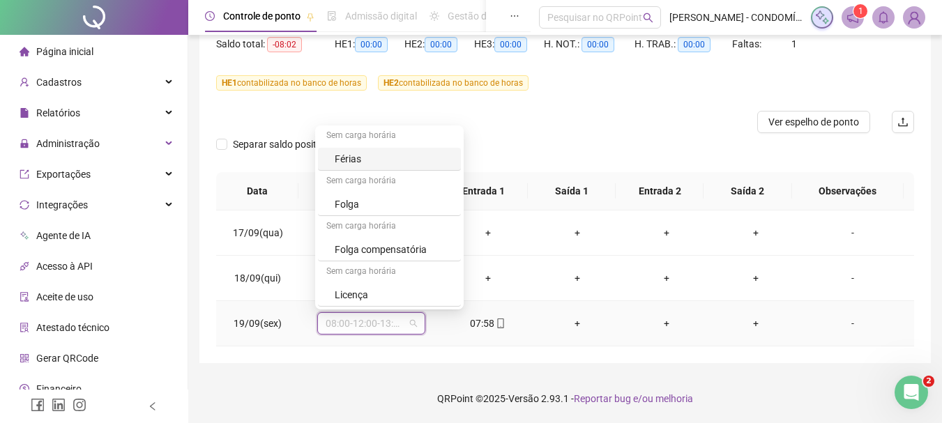
click at [349, 154] on div "Férias" at bounding box center [394, 158] width 118 height 15
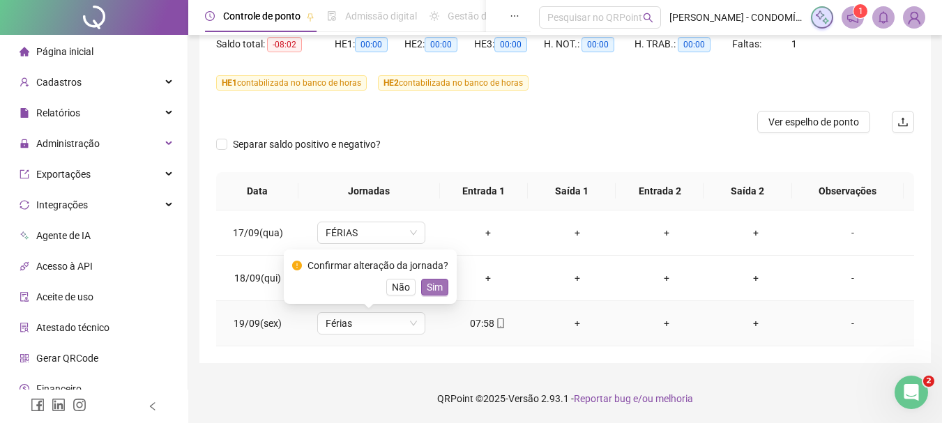
click at [436, 288] on span "Sim" at bounding box center [435, 287] width 16 height 15
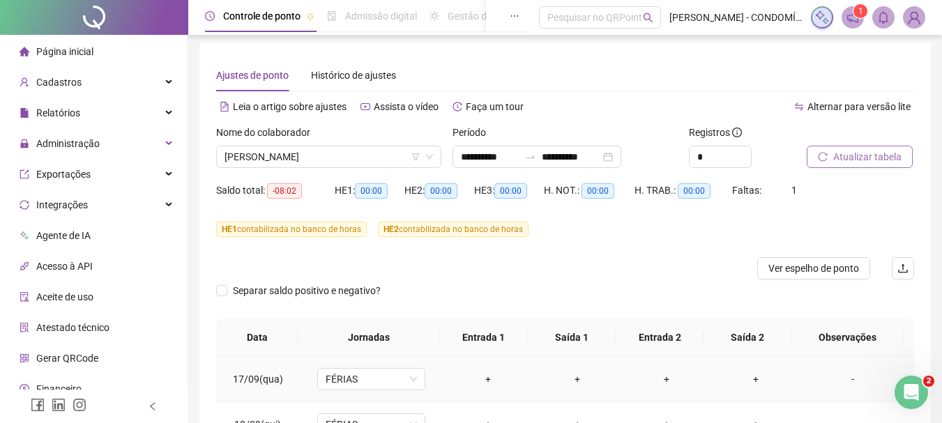
scroll to position [0, 0]
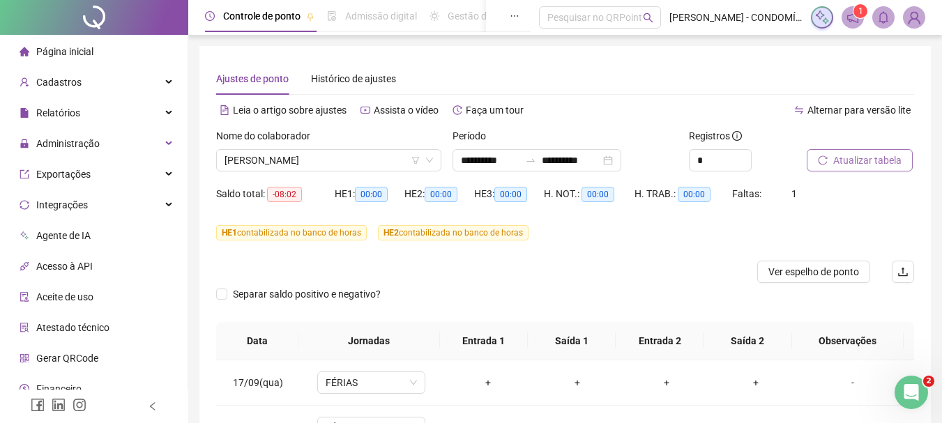
click at [840, 160] on span "Atualizar tabela" at bounding box center [867, 160] width 68 height 15
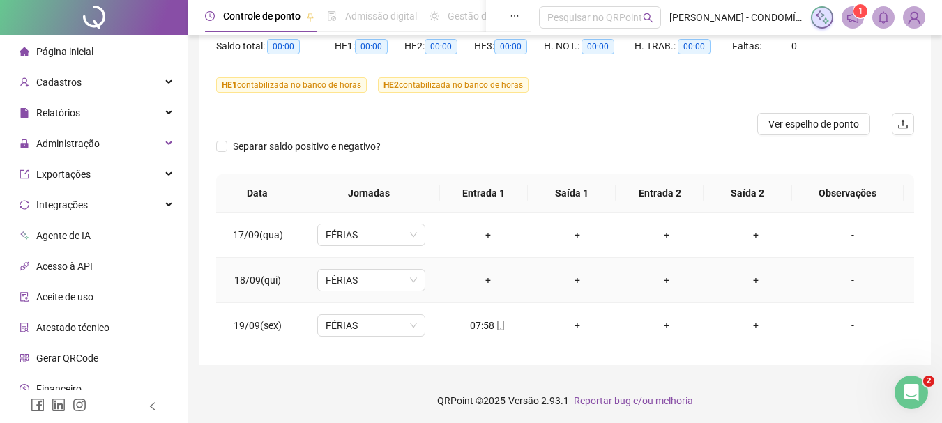
scroll to position [150, 0]
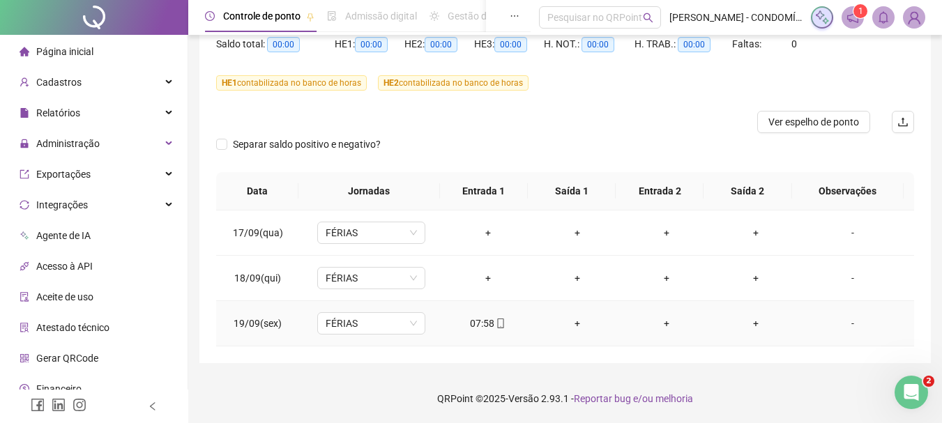
click at [487, 327] on div "07:58" at bounding box center [488, 323] width 67 height 15
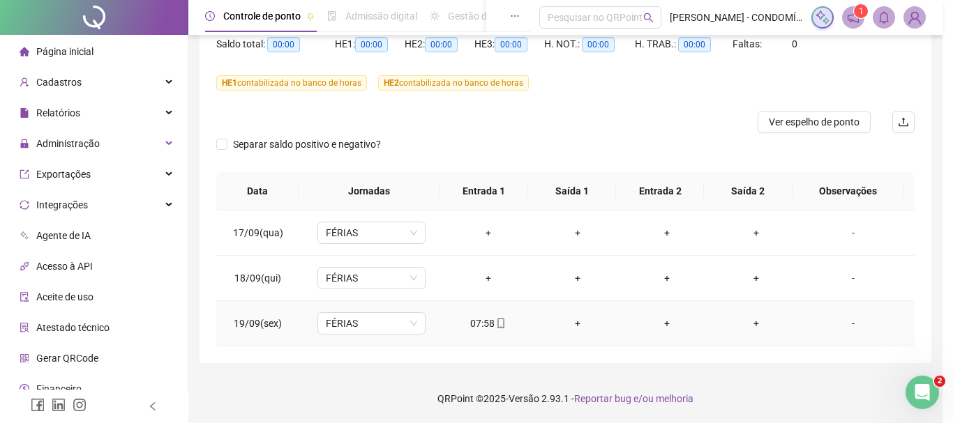
type input "**********"
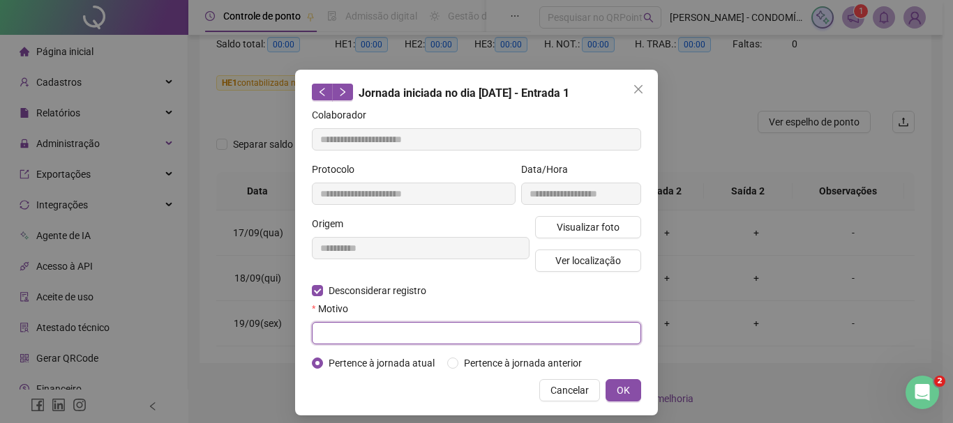
click at [352, 330] on input "text" at bounding box center [476, 333] width 329 height 22
type input "**********"
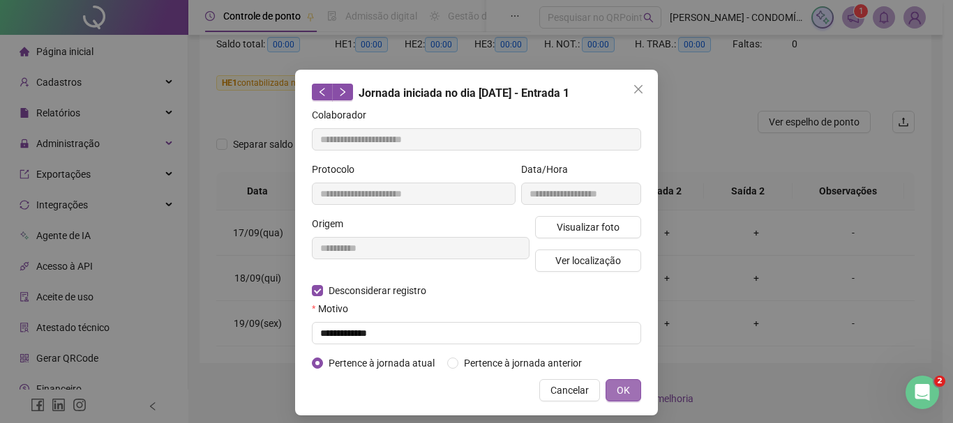
click at [610, 383] on button "OK" at bounding box center [623, 390] width 36 height 22
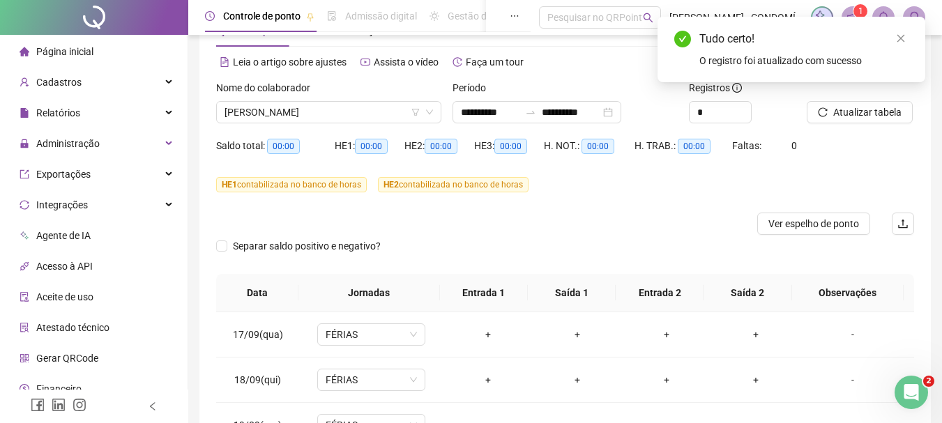
scroll to position [44, 0]
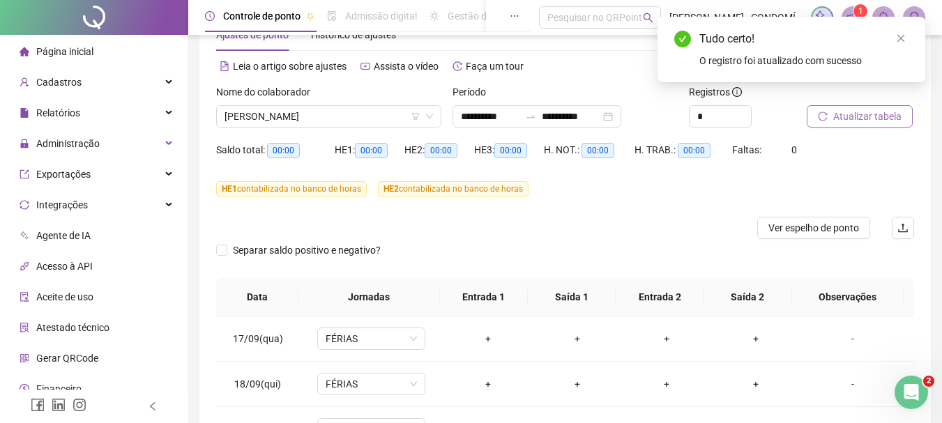
click at [868, 119] on span "Atualizar tabela" at bounding box center [867, 116] width 68 height 15
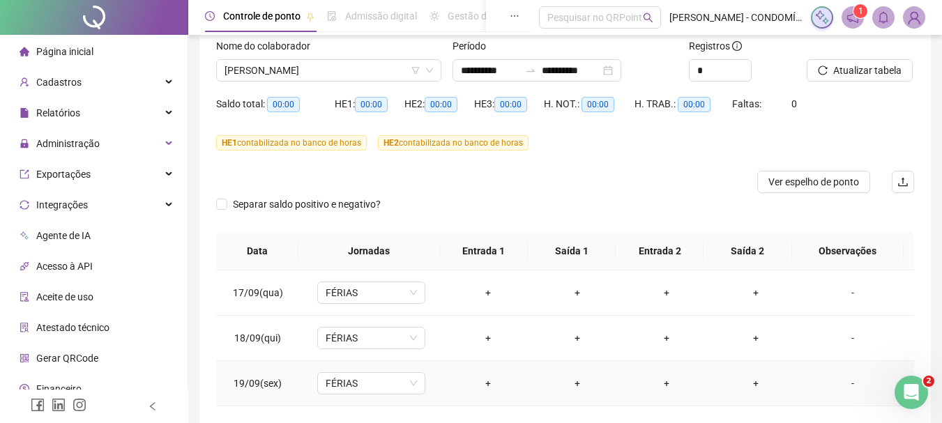
scroll to position [0, 0]
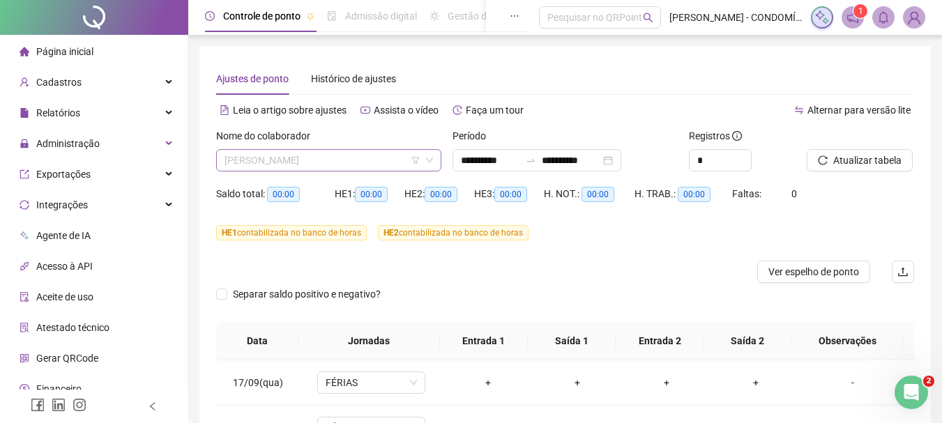
click at [315, 162] on span "[PERSON_NAME]" at bounding box center [329, 160] width 208 height 21
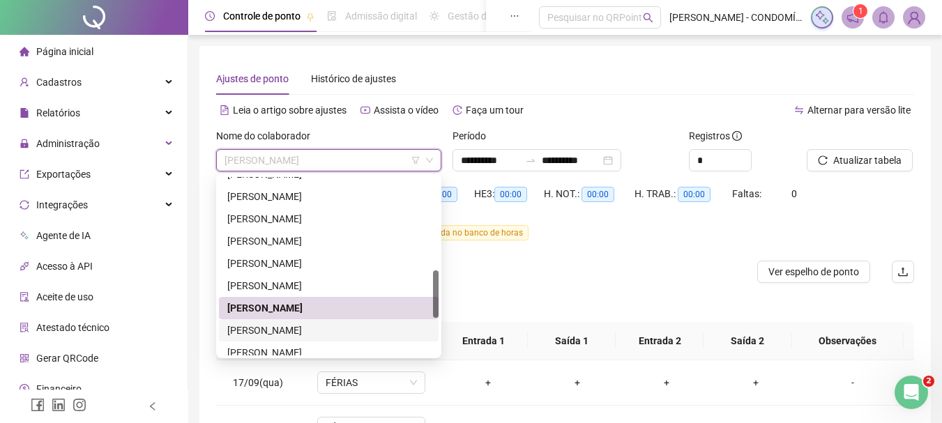
click at [286, 328] on div "[PERSON_NAME]" at bounding box center [328, 330] width 203 height 15
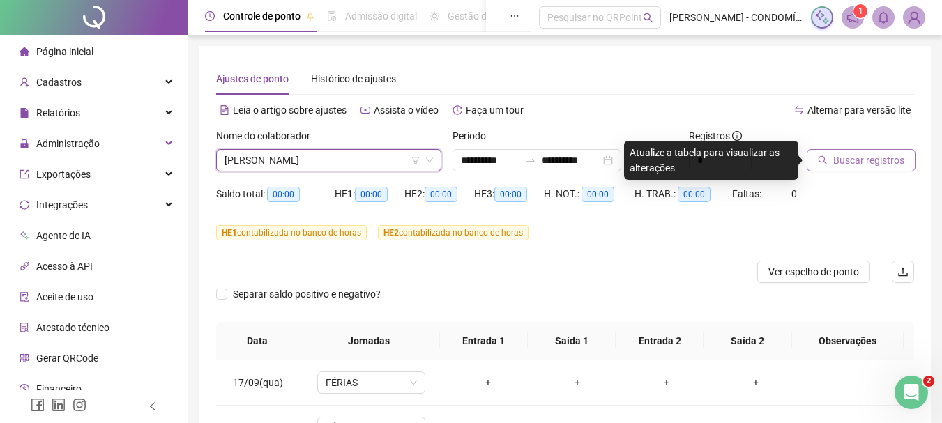
click at [842, 155] on span "Buscar registros" at bounding box center [868, 160] width 71 height 15
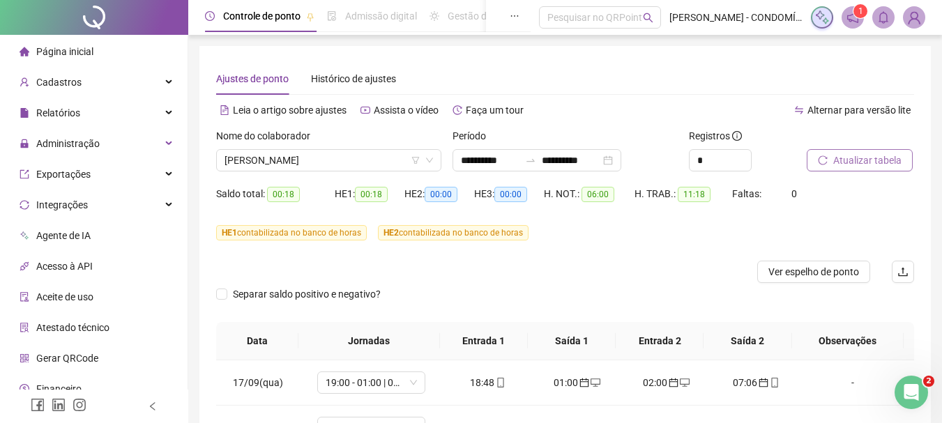
click at [849, 158] on span "Atualizar tabela" at bounding box center [867, 160] width 68 height 15
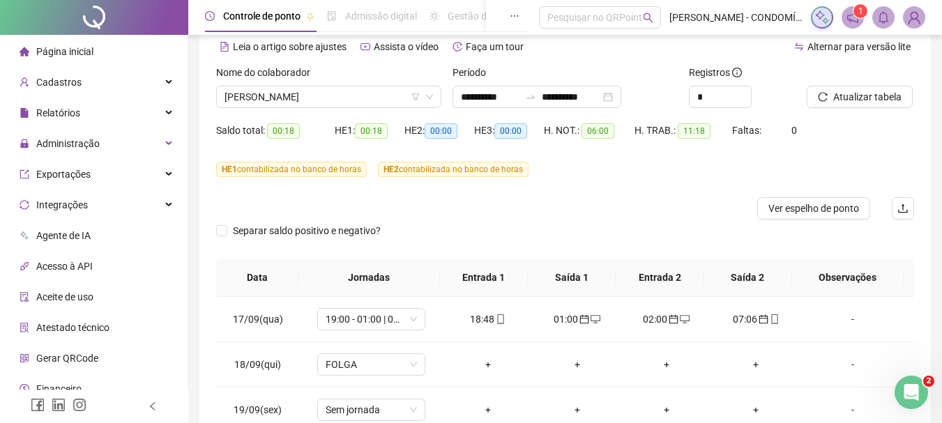
scroll to position [150, 0]
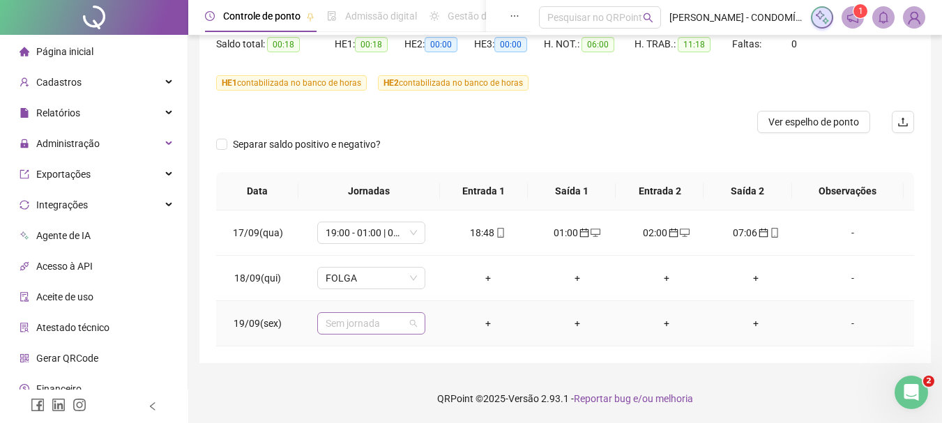
click at [342, 326] on span "Sem jornada" at bounding box center [371, 323] width 91 height 21
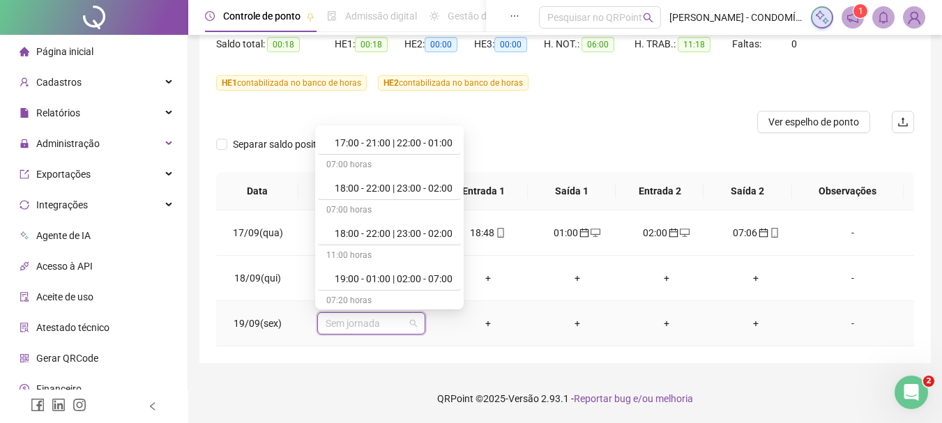
scroll to position [767, 0]
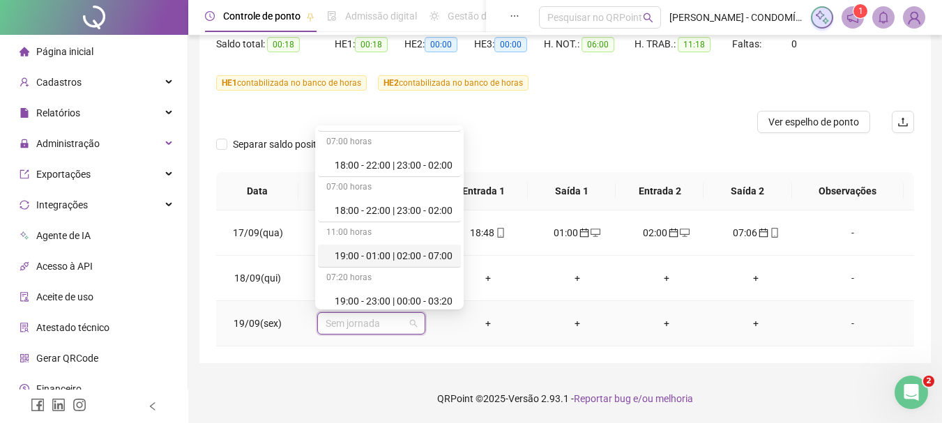
click at [377, 257] on div "19:00 - 01:00 | 02:00 - 07:00" at bounding box center [394, 255] width 118 height 15
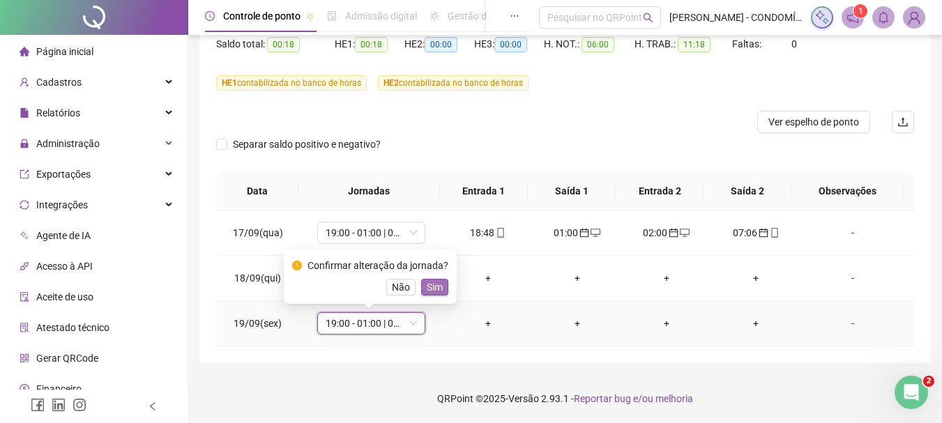
click at [439, 287] on span "Sim" at bounding box center [435, 287] width 16 height 15
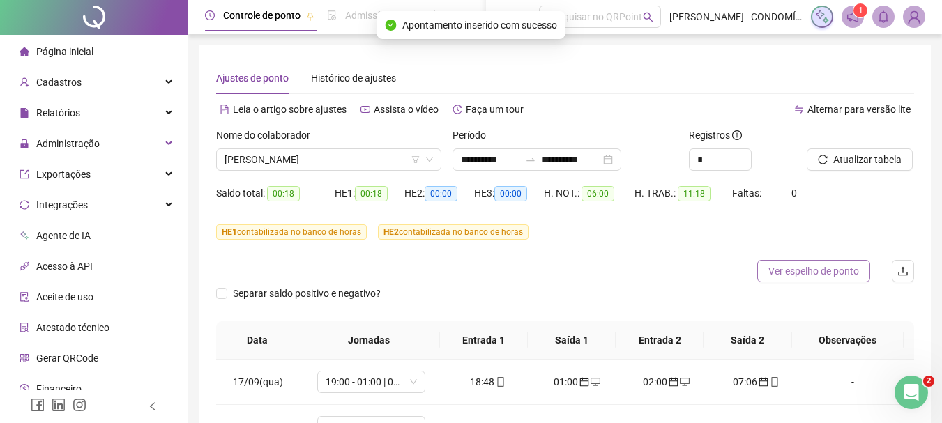
scroll to position [0, 0]
click at [854, 163] on span "Atualizar tabela" at bounding box center [867, 160] width 68 height 15
click at [291, 158] on span "[PERSON_NAME]" at bounding box center [329, 160] width 208 height 21
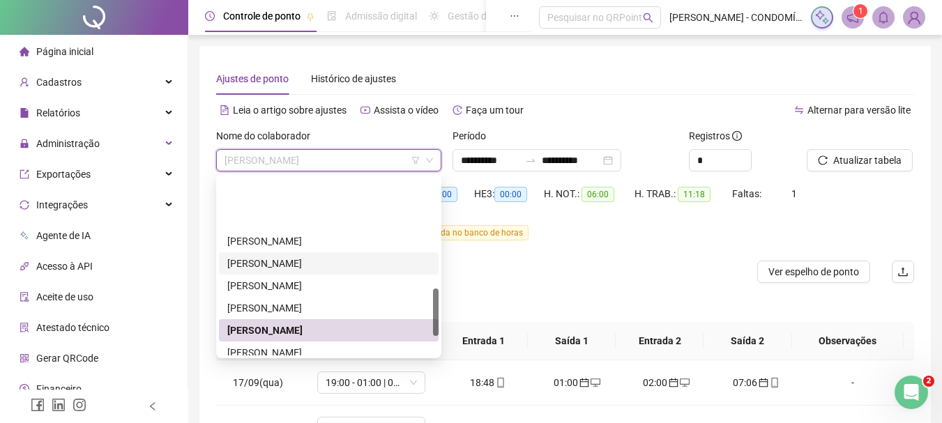
scroll to position [418, 0]
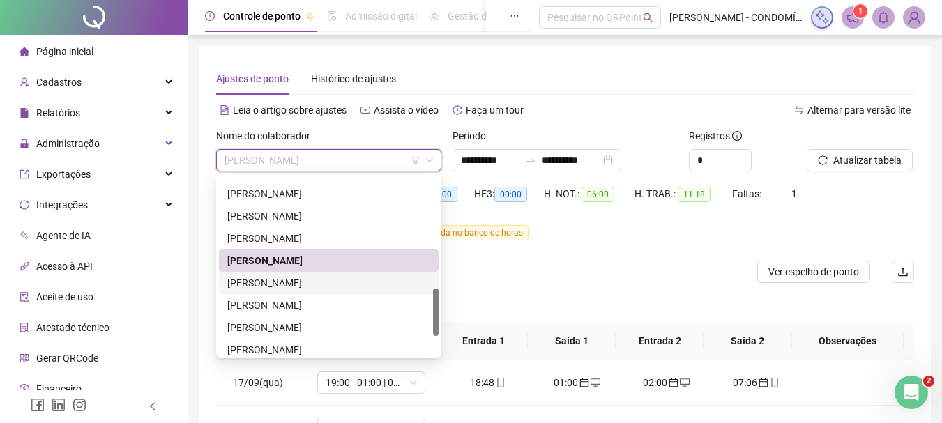
click at [247, 281] on div "[PERSON_NAME]" at bounding box center [328, 282] width 203 height 15
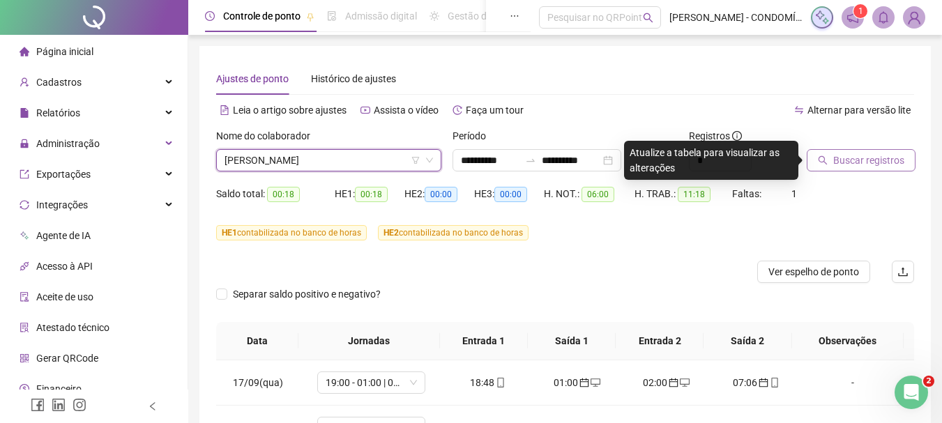
click at [847, 158] on span "Buscar registros" at bounding box center [868, 160] width 71 height 15
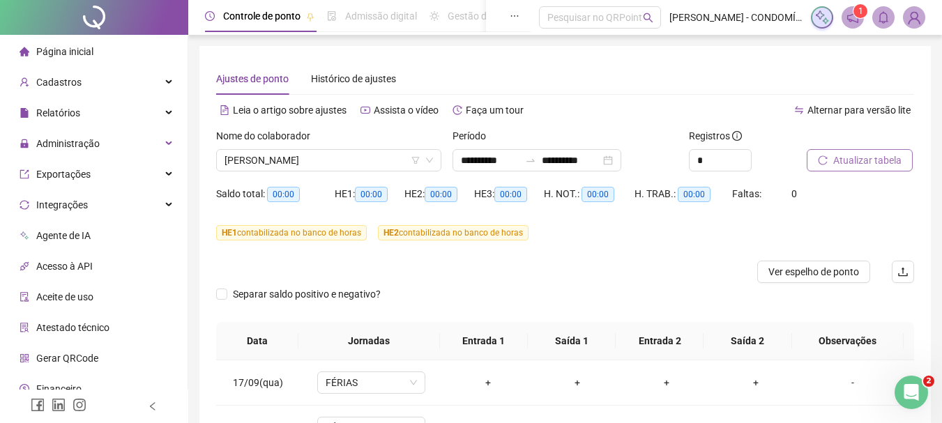
click at [847, 158] on span "Atualizar tabela" at bounding box center [867, 160] width 68 height 15
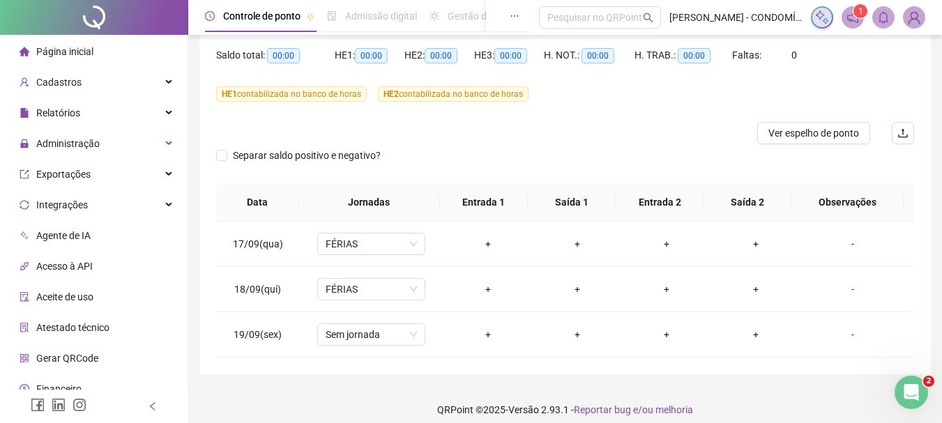
scroll to position [150, 0]
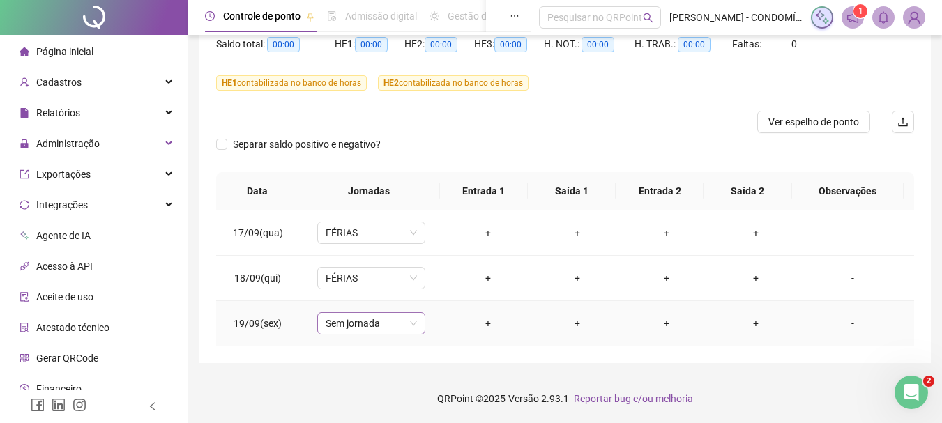
click at [326, 325] on span "Sem jornada" at bounding box center [371, 323] width 91 height 21
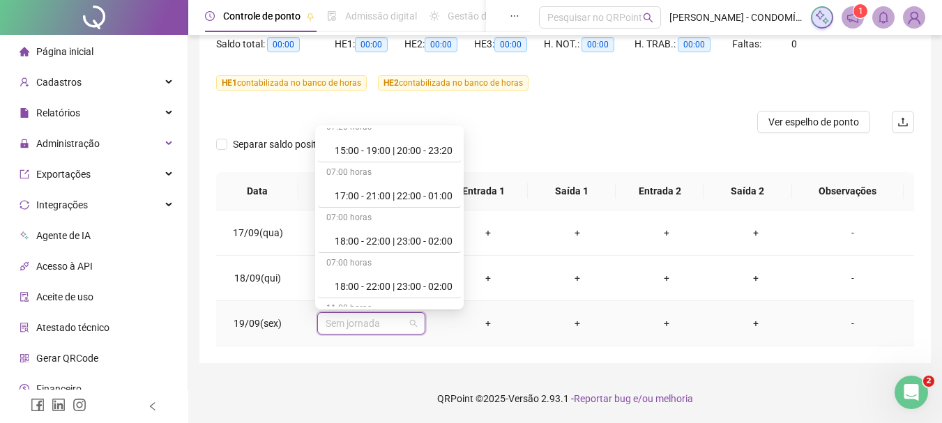
scroll to position [907, 0]
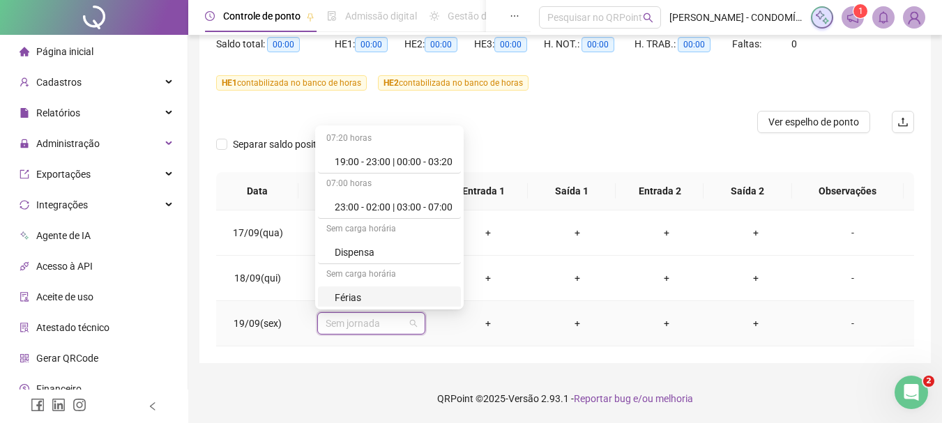
click at [349, 299] on div "Férias" at bounding box center [394, 297] width 118 height 15
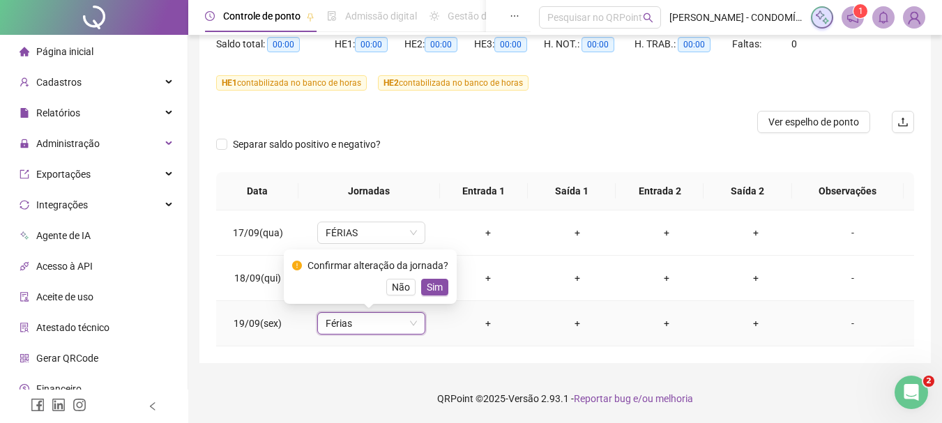
click at [427, 288] on span "Sim" at bounding box center [435, 287] width 16 height 15
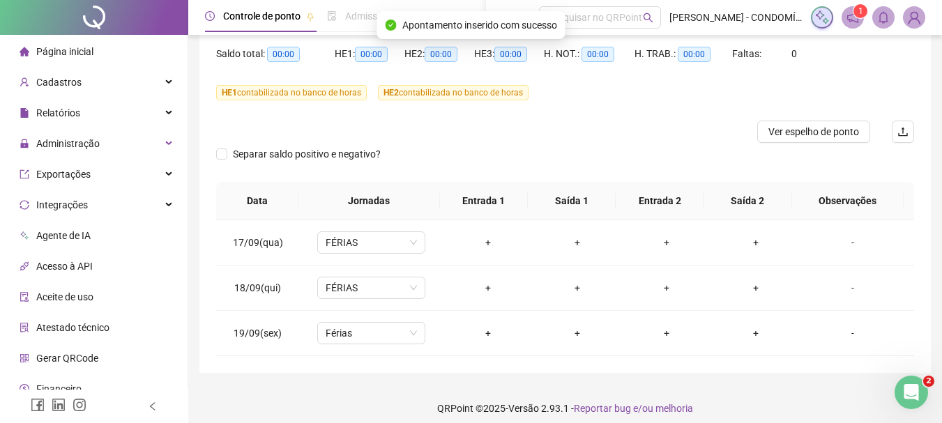
scroll to position [0, 0]
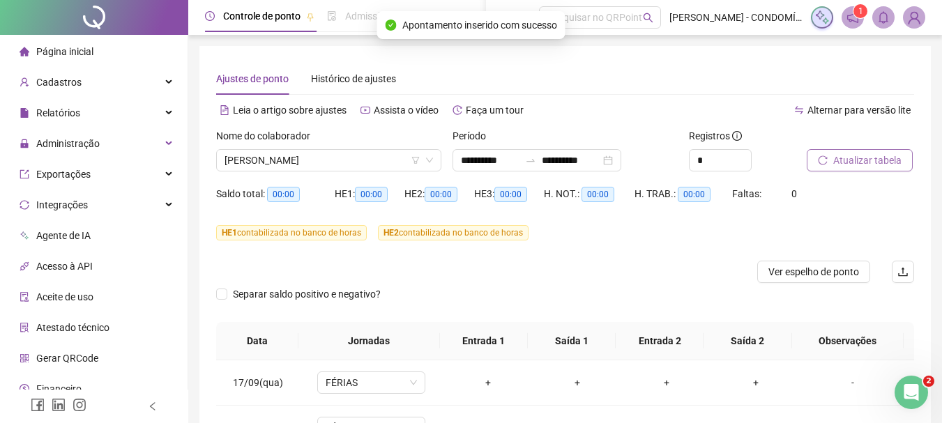
click at [869, 156] on span "Atualizar tabela" at bounding box center [867, 160] width 68 height 15
click at [281, 163] on span "[PERSON_NAME]" at bounding box center [329, 160] width 208 height 21
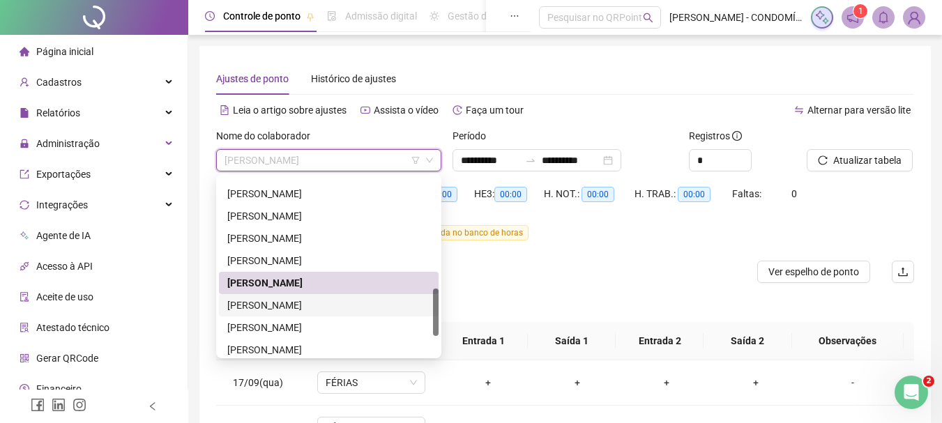
click at [263, 302] on div "[PERSON_NAME]" at bounding box center [328, 305] width 203 height 15
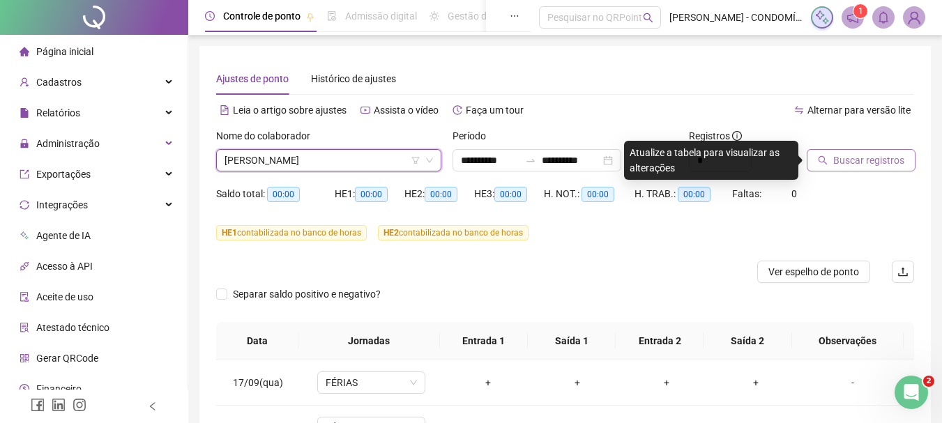
click at [842, 157] on span "Buscar registros" at bounding box center [868, 160] width 71 height 15
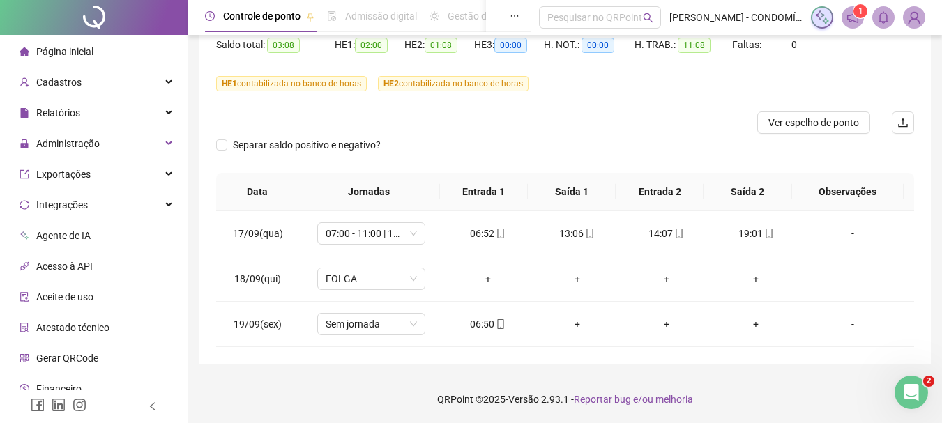
scroll to position [150, 0]
click at [342, 328] on span "Sem jornada" at bounding box center [371, 323] width 91 height 21
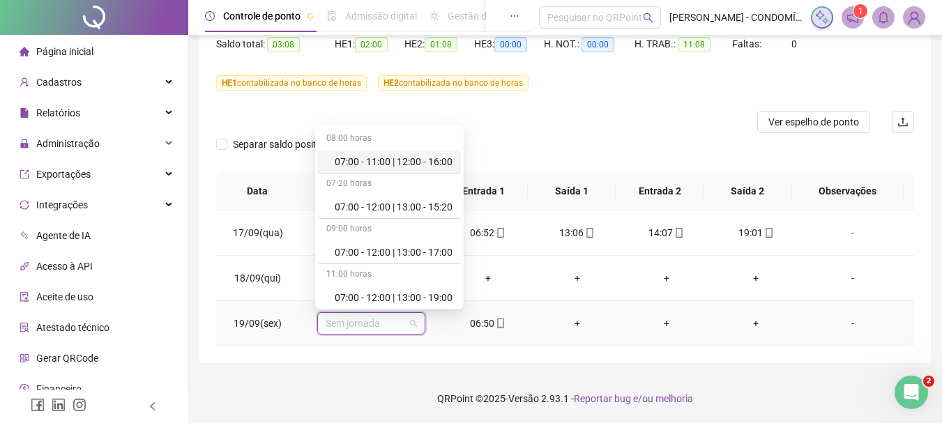
click at [377, 160] on div "07:00 - 11:00 | 12:00 - 16:00" at bounding box center [394, 161] width 118 height 15
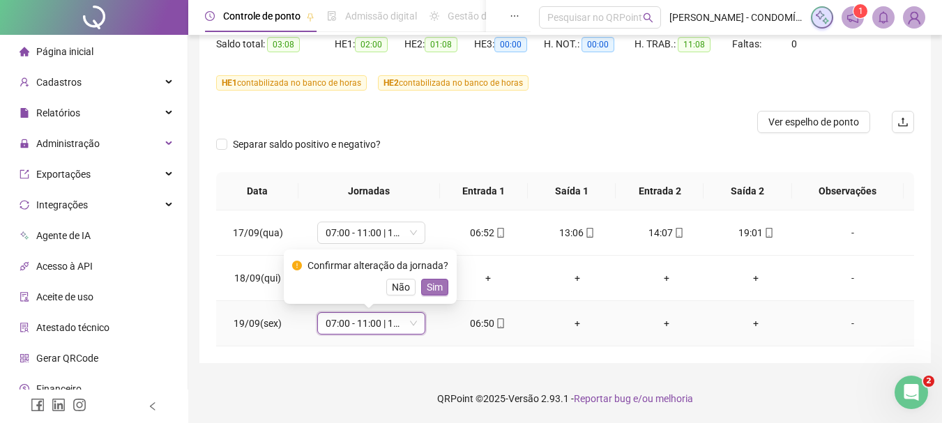
click at [432, 286] on span "Sim" at bounding box center [435, 287] width 16 height 15
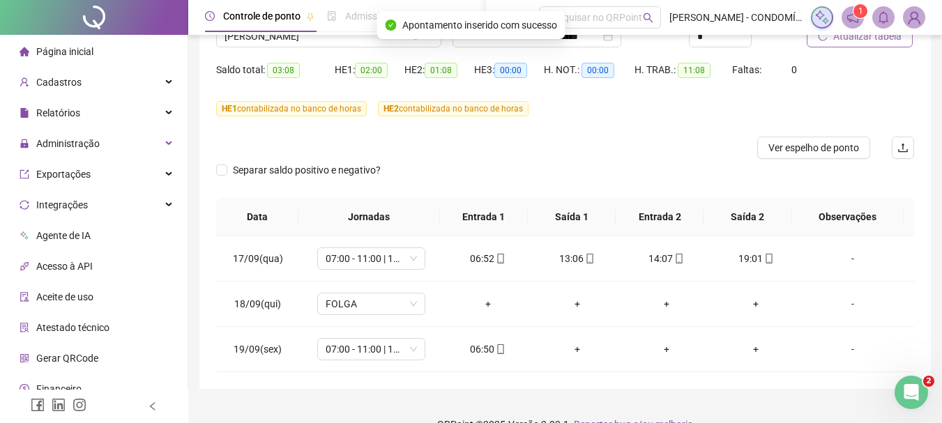
scroll to position [0, 0]
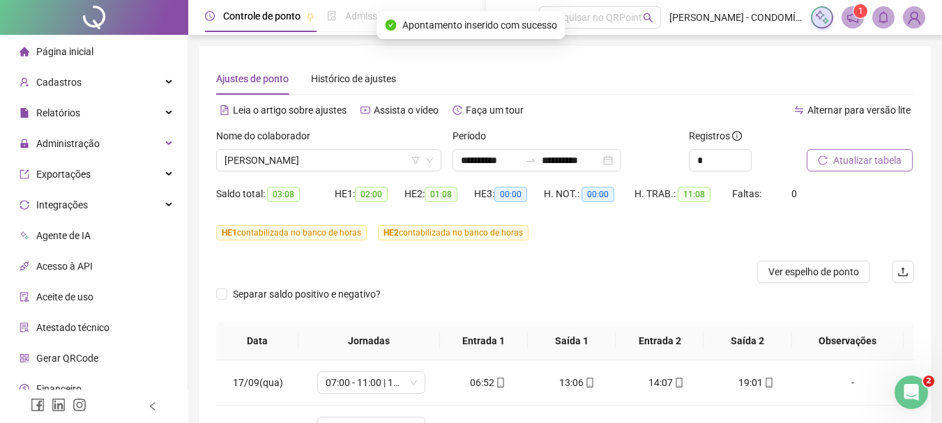
click at [837, 159] on span "Atualizar tabela" at bounding box center [867, 160] width 68 height 15
click at [871, 160] on span "Atualizar tabela" at bounding box center [867, 160] width 68 height 15
click at [315, 160] on span "[PERSON_NAME]" at bounding box center [329, 160] width 208 height 21
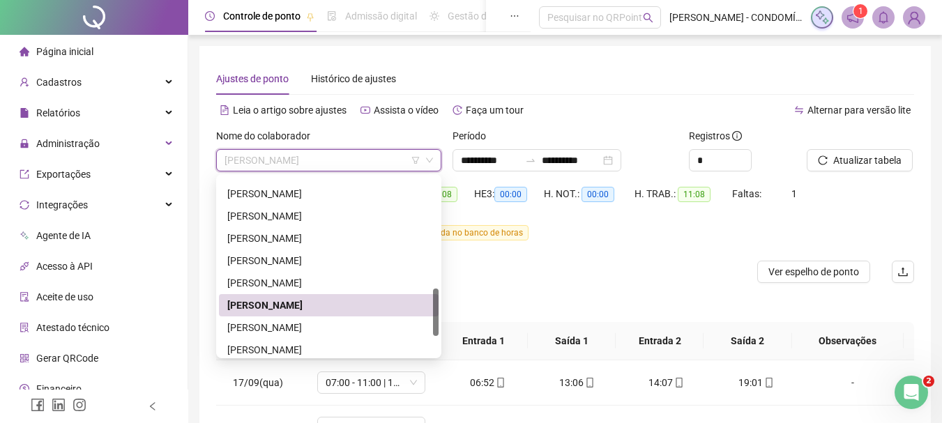
scroll to position [488, 0]
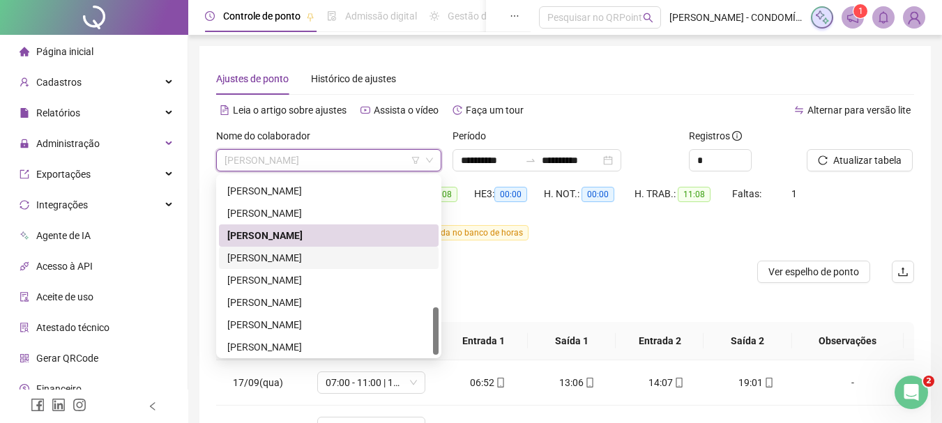
click at [242, 254] on div "[PERSON_NAME]" at bounding box center [328, 257] width 203 height 15
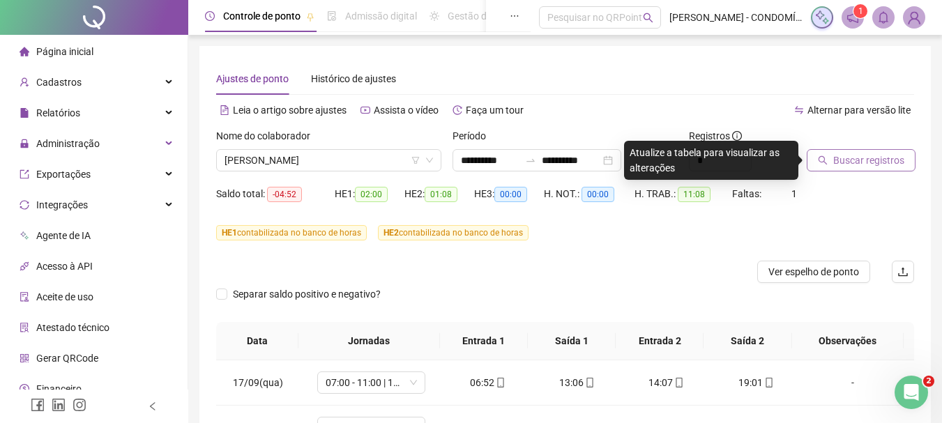
click at [851, 156] on span "Buscar registros" at bounding box center [868, 160] width 71 height 15
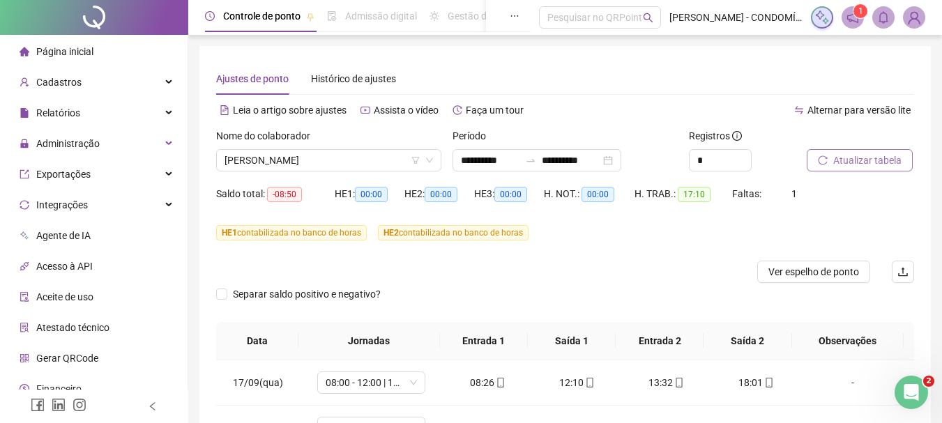
click at [851, 160] on span "Atualizar tabela" at bounding box center [867, 160] width 68 height 15
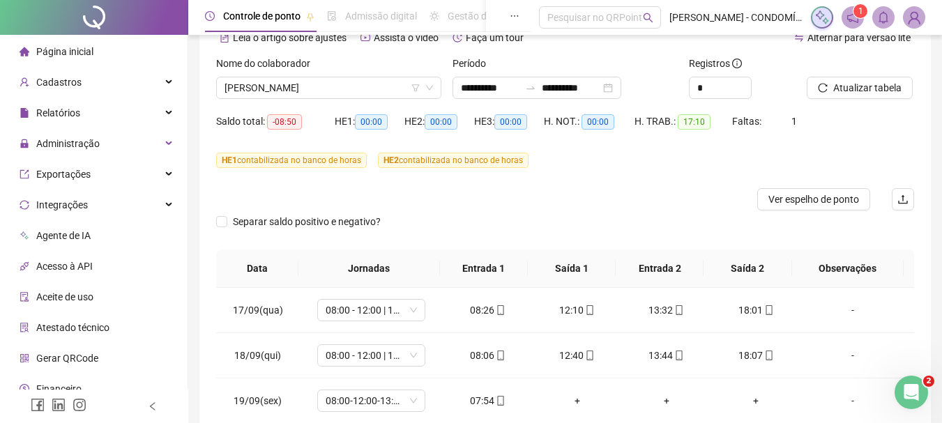
scroll to position [150, 0]
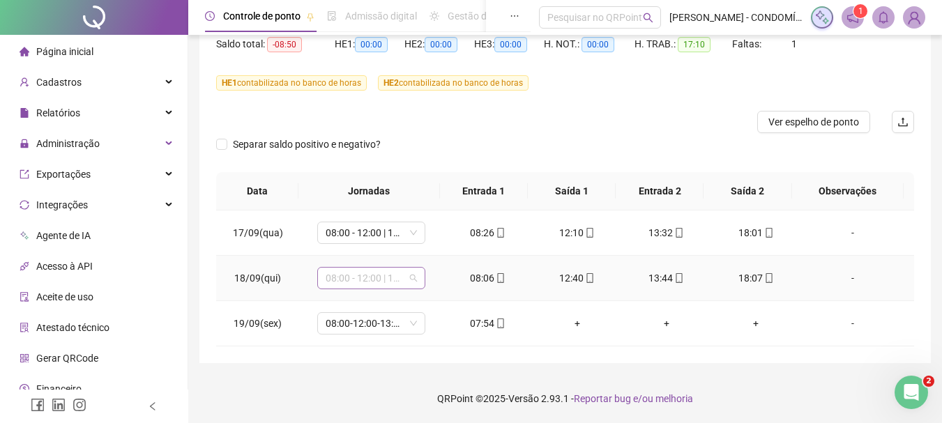
click at [353, 280] on span "08:00 - 12:00 | 13:00 - 18:00" at bounding box center [371, 278] width 91 height 21
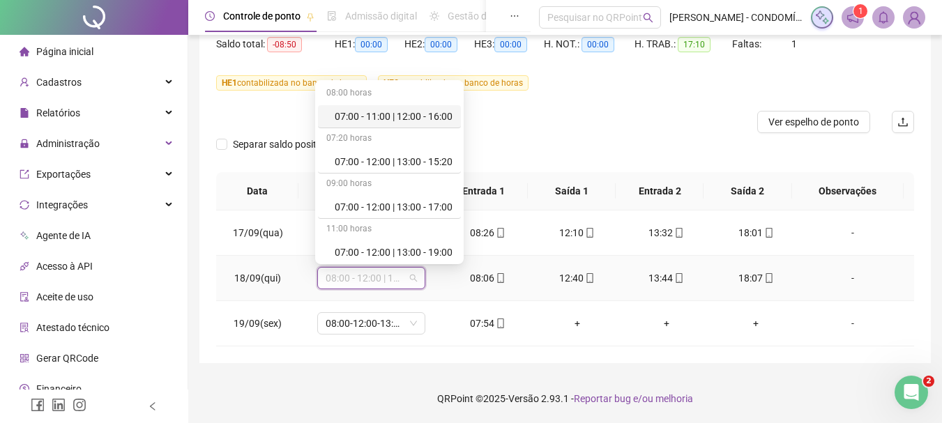
click at [353, 280] on span "08:00 - 12:00 | 13:00 - 18:00" at bounding box center [371, 278] width 91 height 21
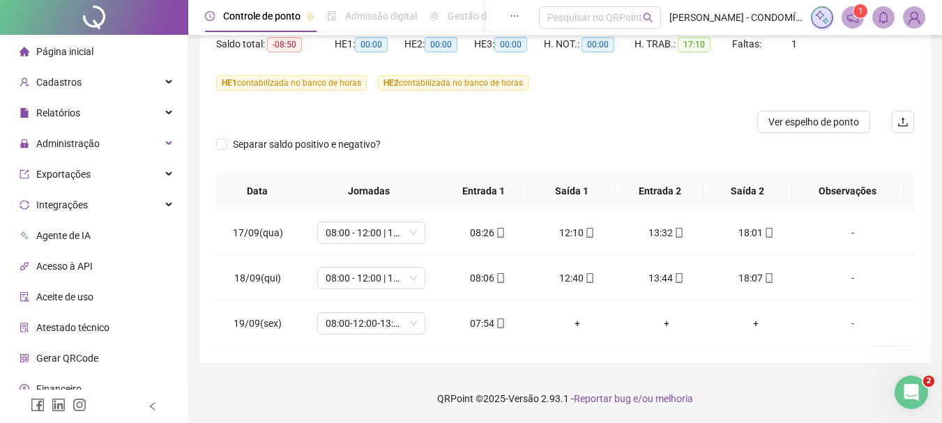
click at [334, 379] on footer "QRPoint © 2025 - Versão 2.93.1 - Reportar bug e/ou melhoria" at bounding box center [565, 398] width 754 height 49
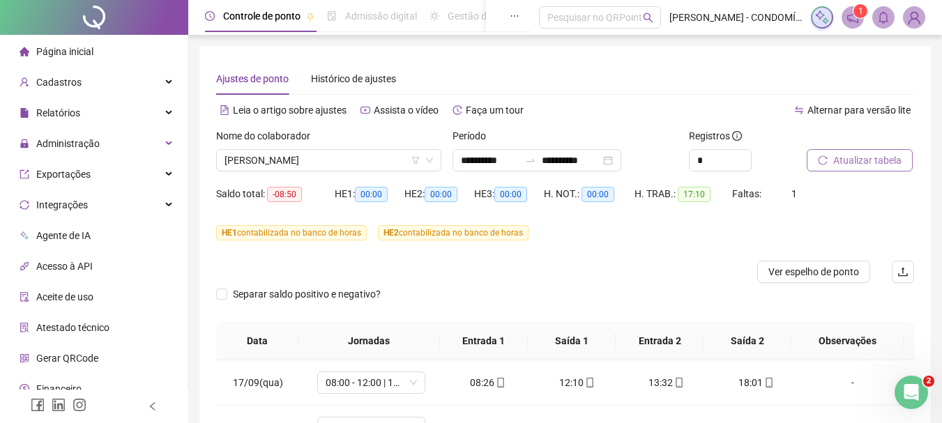
click at [840, 157] on span "Atualizar tabela" at bounding box center [867, 160] width 68 height 15
click at [296, 160] on span "[PERSON_NAME]" at bounding box center [329, 160] width 208 height 21
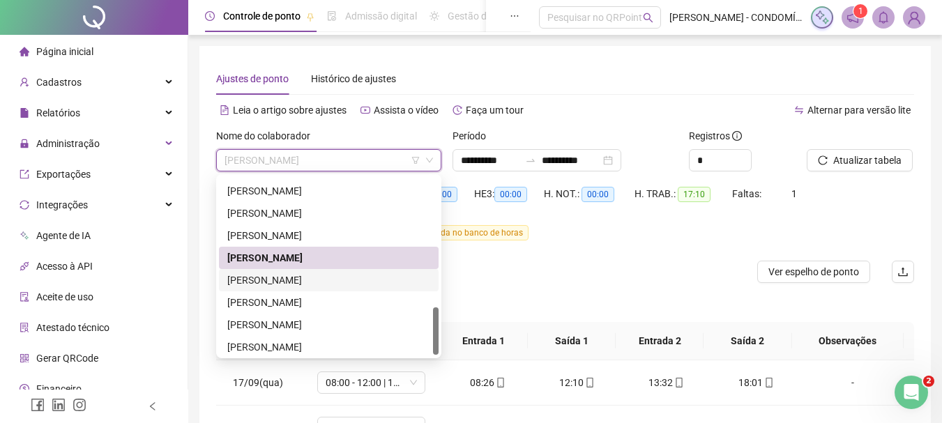
click at [252, 278] on div "[PERSON_NAME]" at bounding box center [328, 280] width 203 height 15
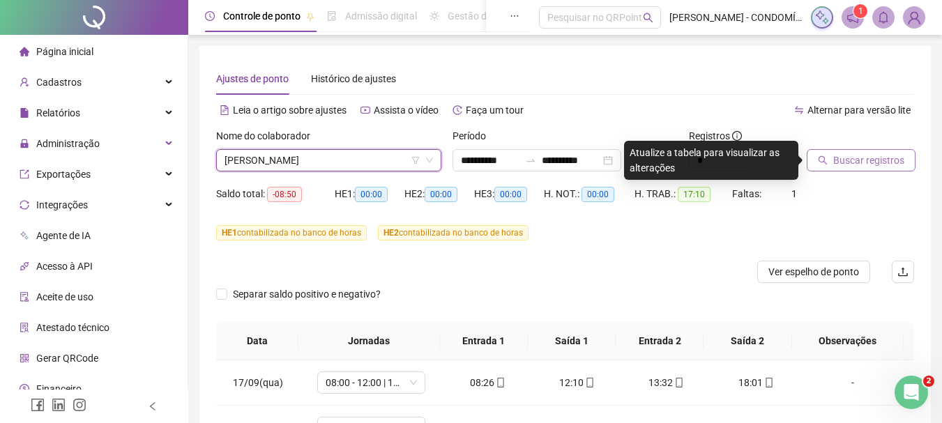
click at [838, 163] on span "Buscar registros" at bounding box center [868, 160] width 71 height 15
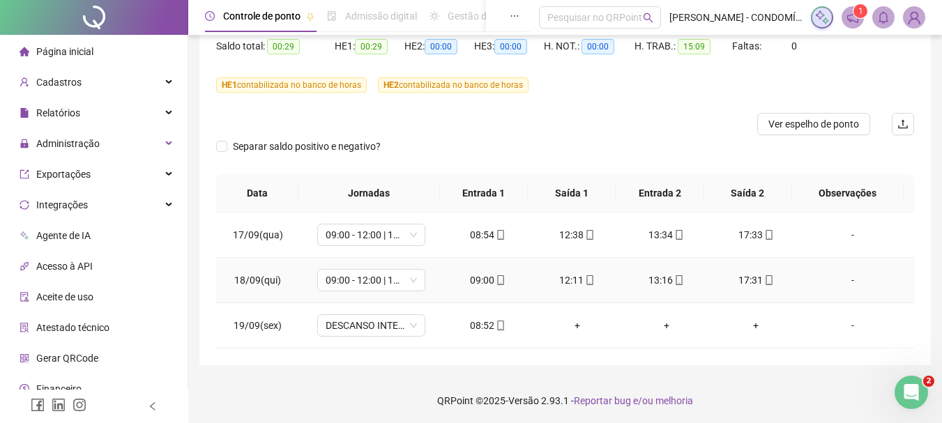
scroll to position [150, 0]
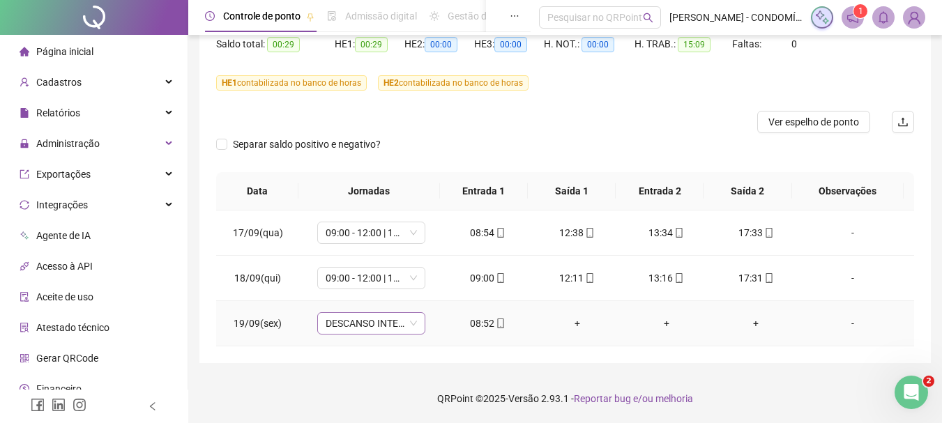
click at [344, 326] on span "DESCANSO INTER-JORNADA" at bounding box center [371, 323] width 91 height 21
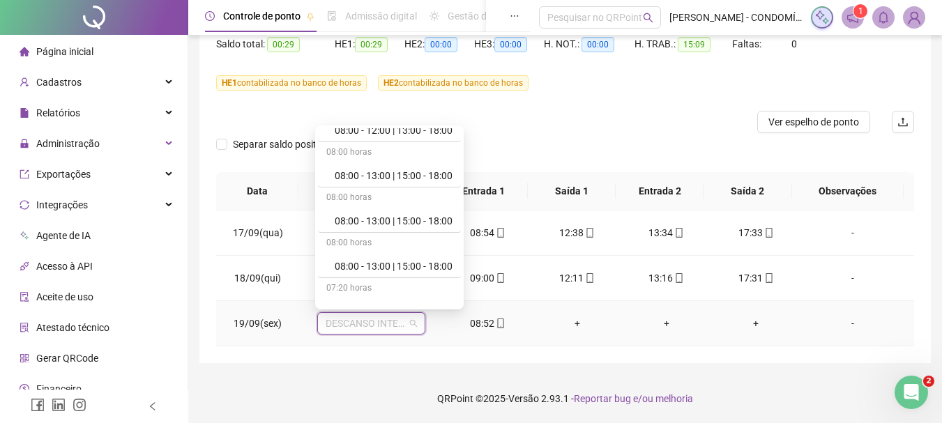
scroll to position [418, 0]
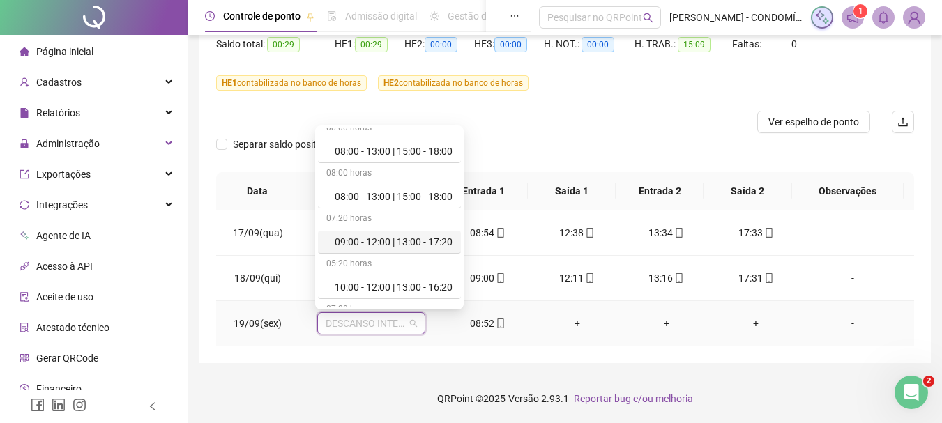
click at [382, 241] on div "09:00 - 12:00 | 13:00 - 17:20" at bounding box center [394, 241] width 118 height 15
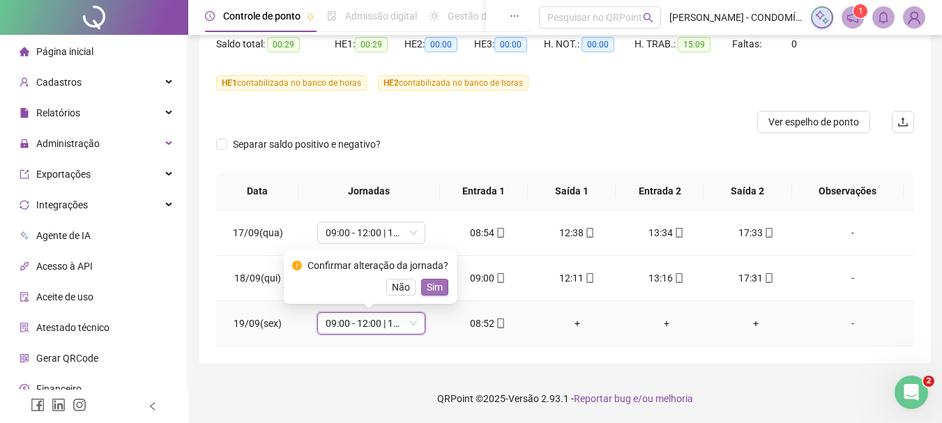
click at [432, 283] on span "Sim" at bounding box center [435, 287] width 16 height 15
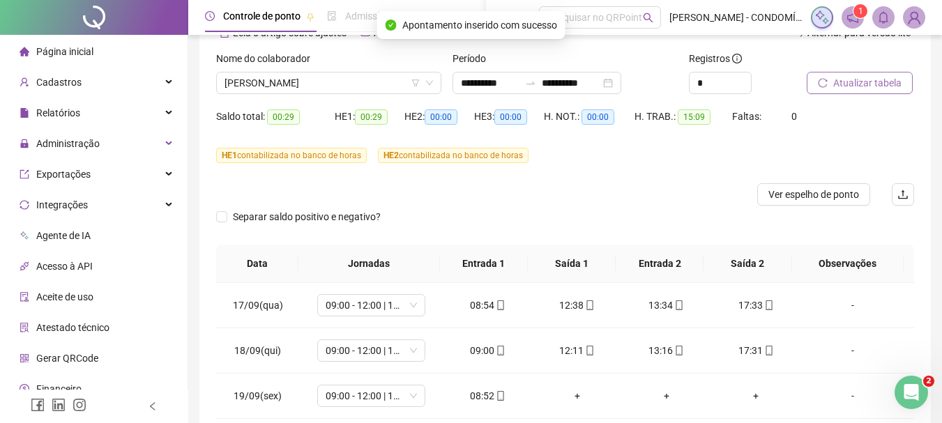
scroll to position [0, 0]
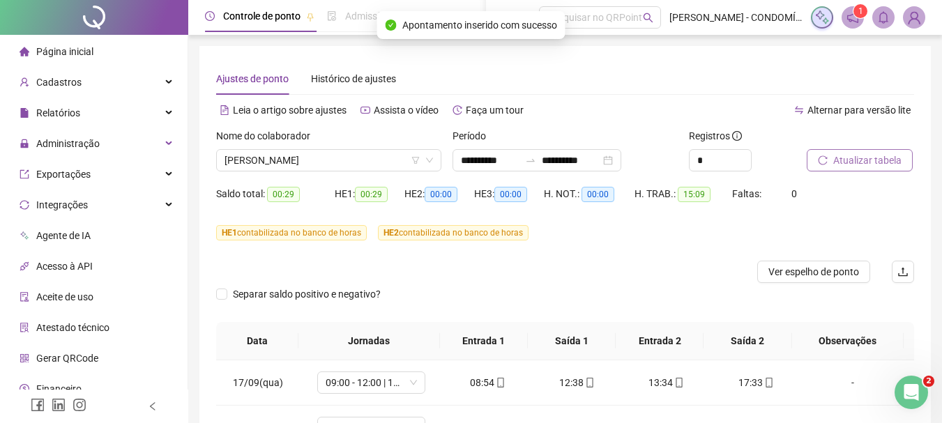
click at [852, 159] on span "Atualizar tabela" at bounding box center [867, 160] width 68 height 15
click at [852, 162] on span "Atualizar tabela" at bounding box center [867, 160] width 68 height 15
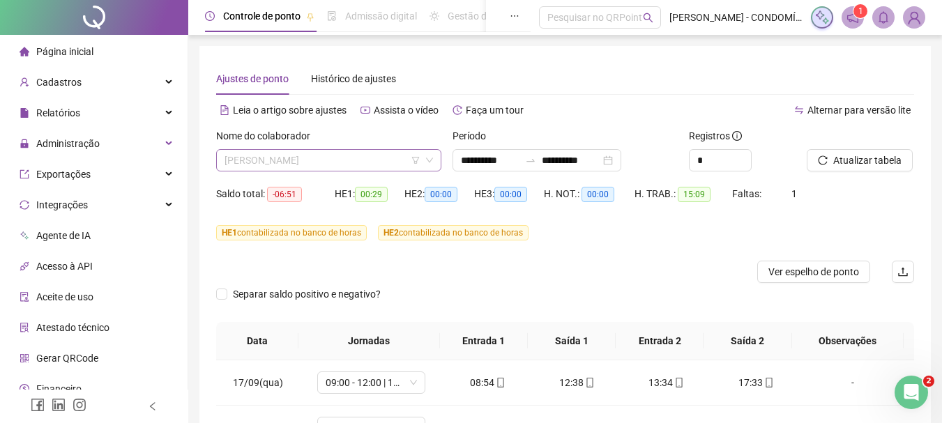
click at [275, 157] on span "[PERSON_NAME]" at bounding box center [329, 160] width 208 height 21
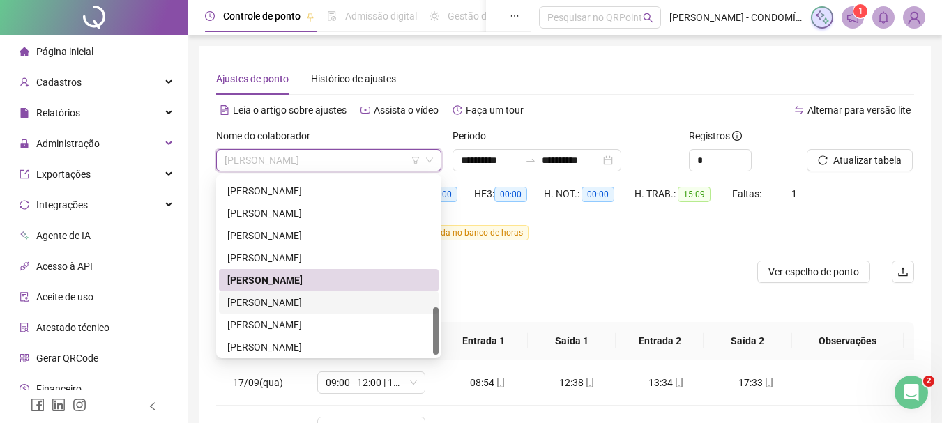
click at [243, 298] on div "[PERSON_NAME]" at bounding box center [328, 302] width 203 height 15
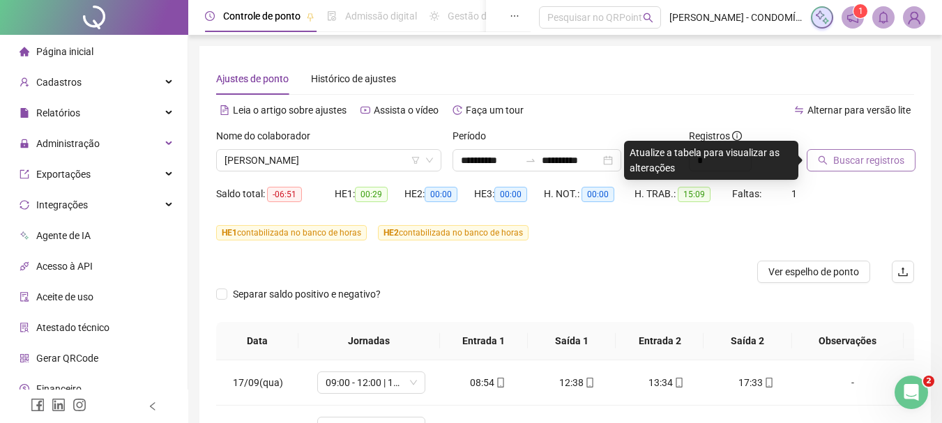
click at [847, 160] on span "Buscar registros" at bounding box center [868, 160] width 71 height 15
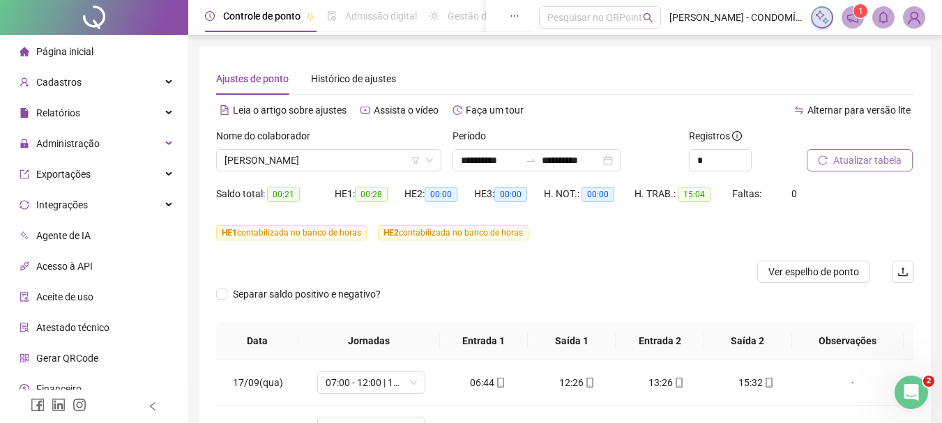
click at [847, 160] on span "Atualizar tabela" at bounding box center [867, 160] width 68 height 15
click at [849, 160] on span "Atualizar tabela" at bounding box center [867, 160] width 68 height 15
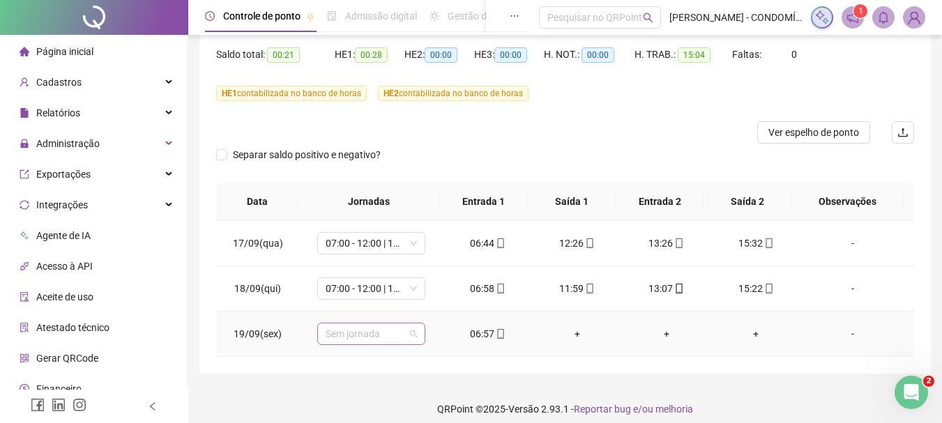
click at [357, 336] on span "Sem jornada" at bounding box center [371, 334] width 91 height 21
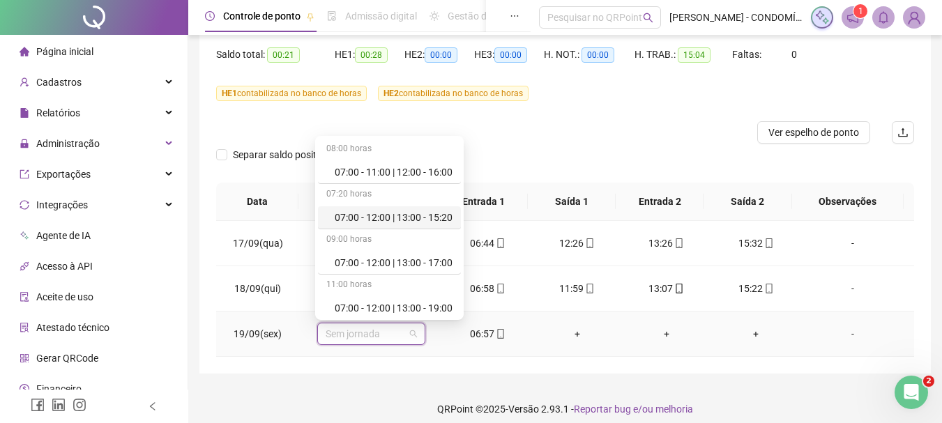
click at [363, 213] on div "07:00 - 12:00 | 13:00 - 15:20" at bounding box center [394, 217] width 118 height 15
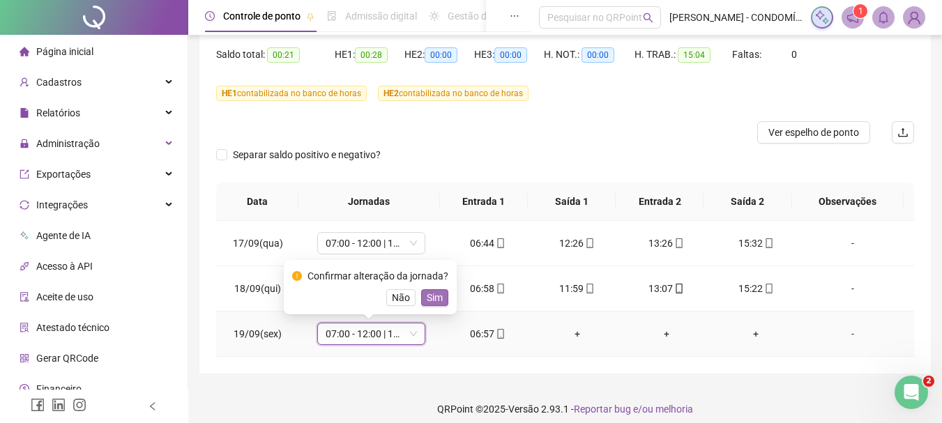
click at [429, 296] on span "Sim" at bounding box center [435, 297] width 16 height 15
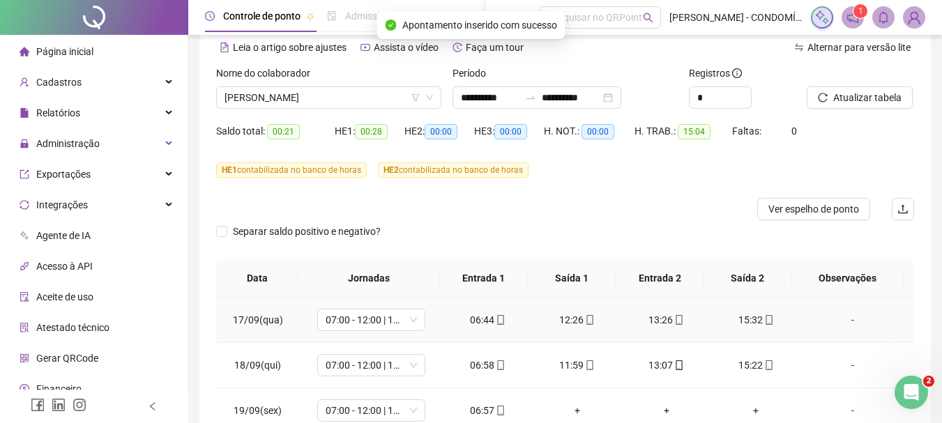
scroll to position [0, 0]
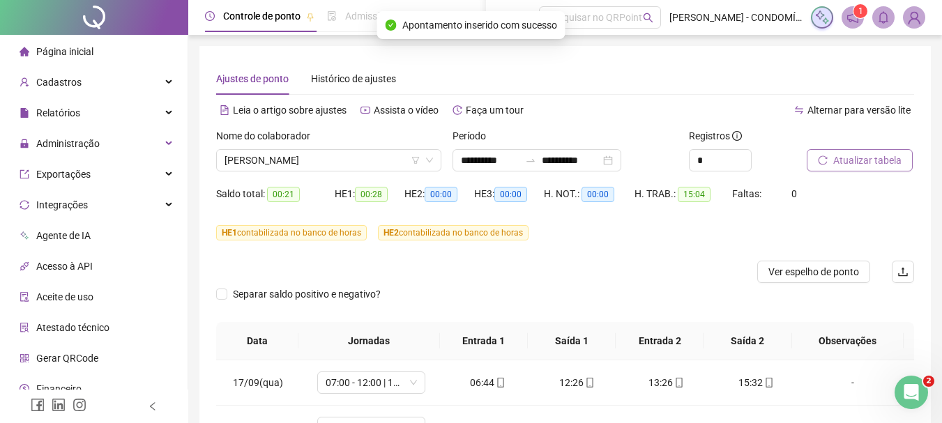
click at [854, 161] on span "Atualizar tabela" at bounding box center [867, 160] width 68 height 15
click at [851, 156] on span "Atualizar tabela" at bounding box center [867, 160] width 68 height 15
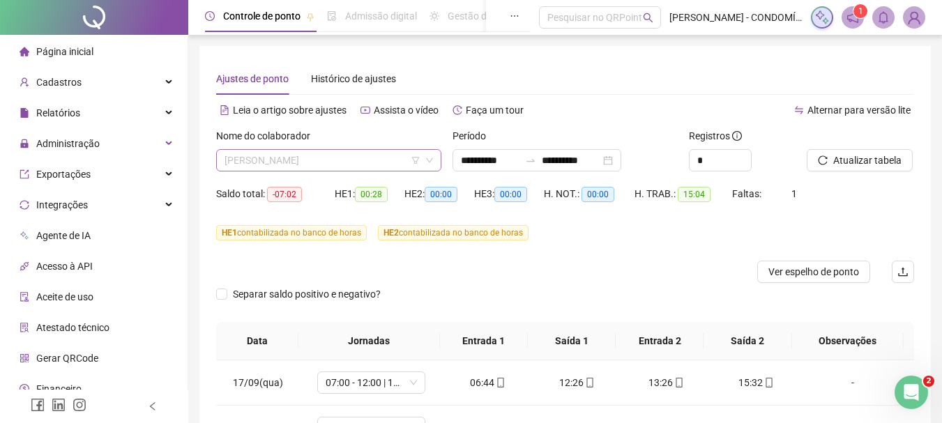
click at [379, 165] on span "[PERSON_NAME]" at bounding box center [329, 160] width 208 height 21
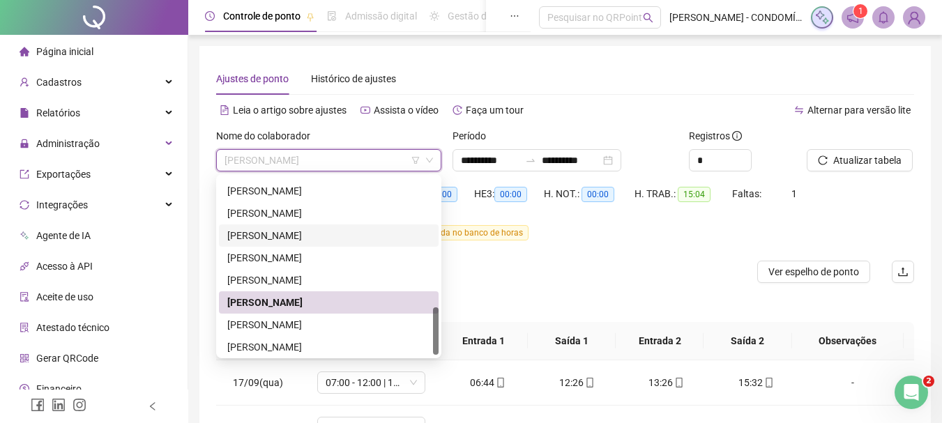
click at [607, 271] on div at bounding box center [478, 272] width 524 height 22
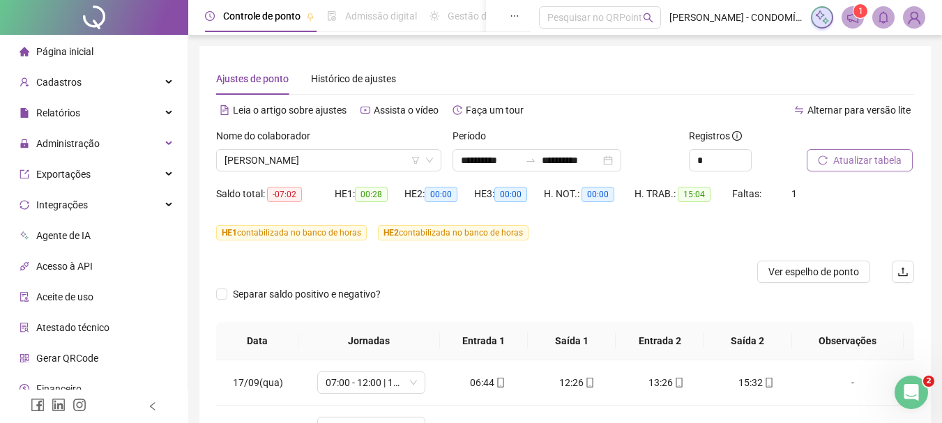
click at [854, 160] on span "Atualizar tabela" at bounding box center [867, 160] width 68 height 15
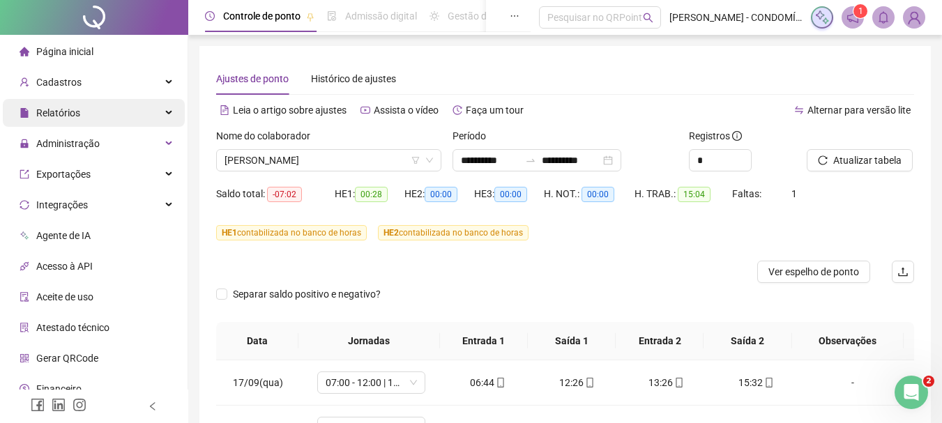
click at [47, 114] on span "Relatórios" at bounding box center [58, 112] width 44 height 11
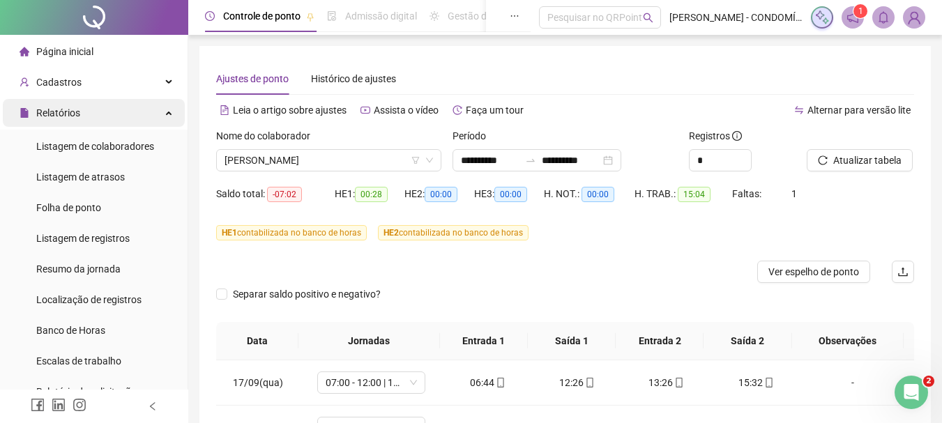
click at [55, 116] on span "Relatórios" at bounding box center [58, 112] width 44 height 11
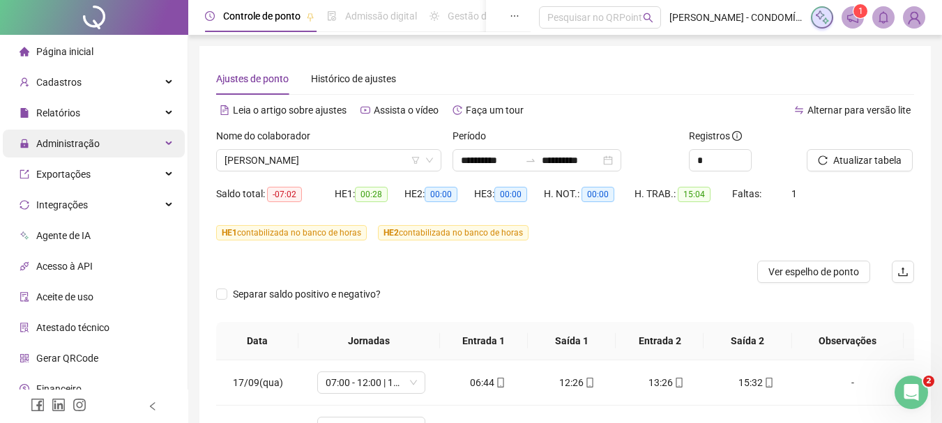
click at [59, 146] on span "Administração" at bounding box center [67, 143] width 63 height 11
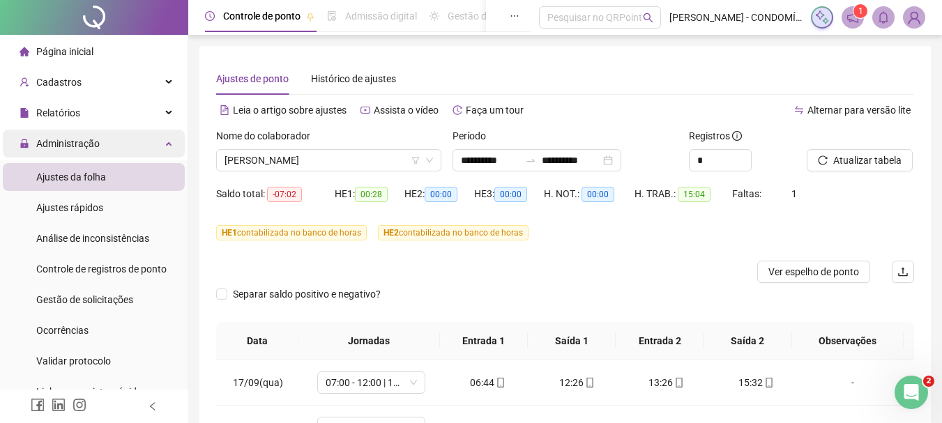
click at [48, 146] on span "Administração" at bounding box center [67, 143] width 63 height 11
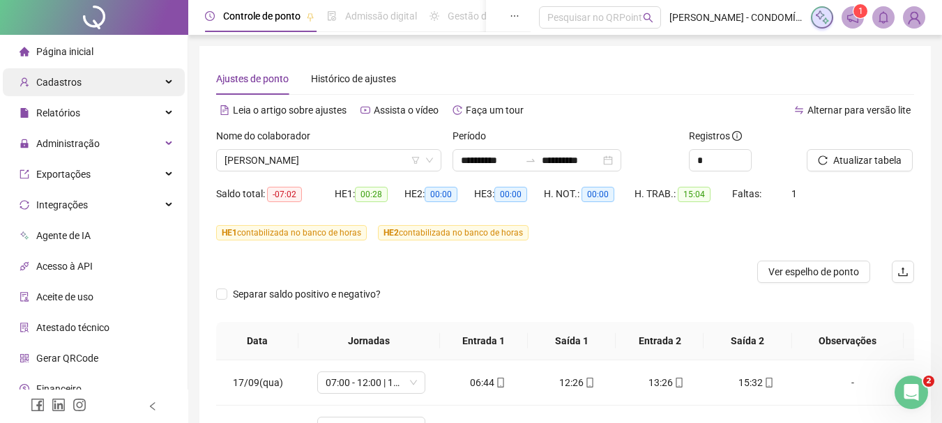
click at [56, 86] on span "Cadastros" at bounding box center [58, 82] width 45 height 11
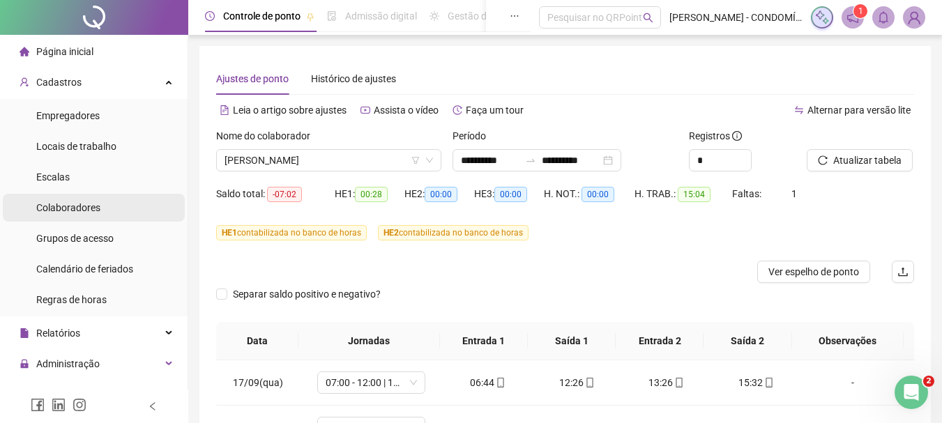
click at [68, 206] on span "Colaboradores" at bounding box center [68, 207] width 64 height 11
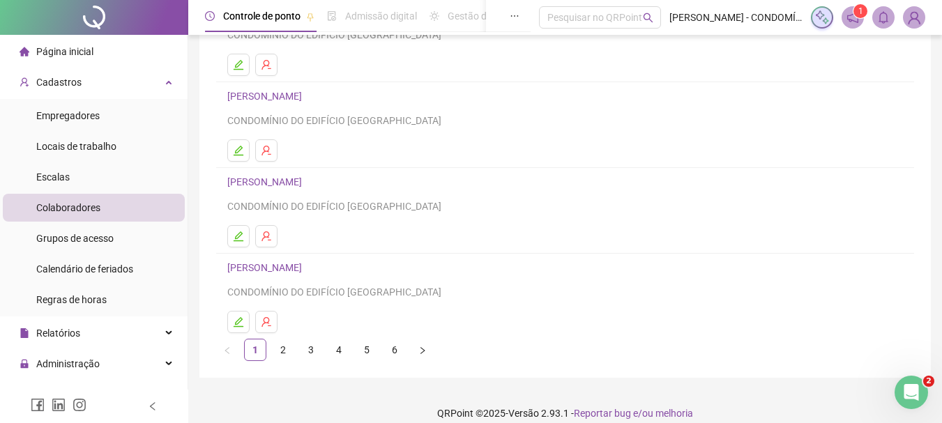
scroll to position [251, 0]
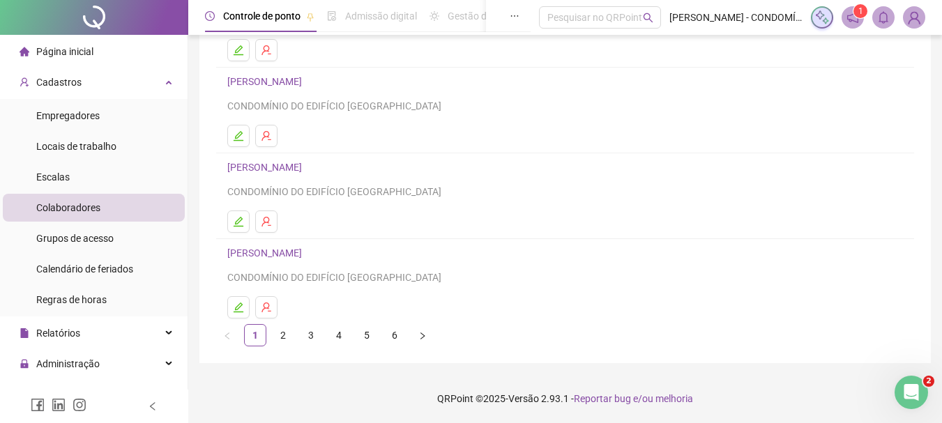
click at [283, 334] on link "2" at bounding box center [283, 335] width 21 height 21
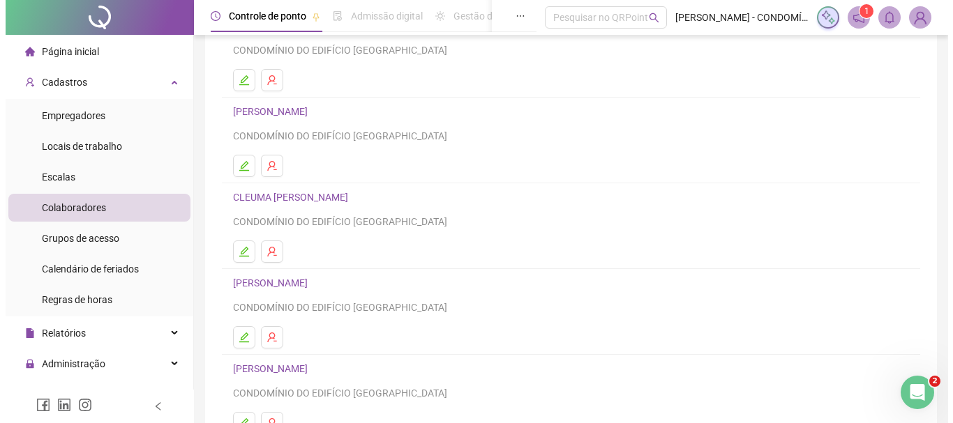
scroll to position [139, 0]
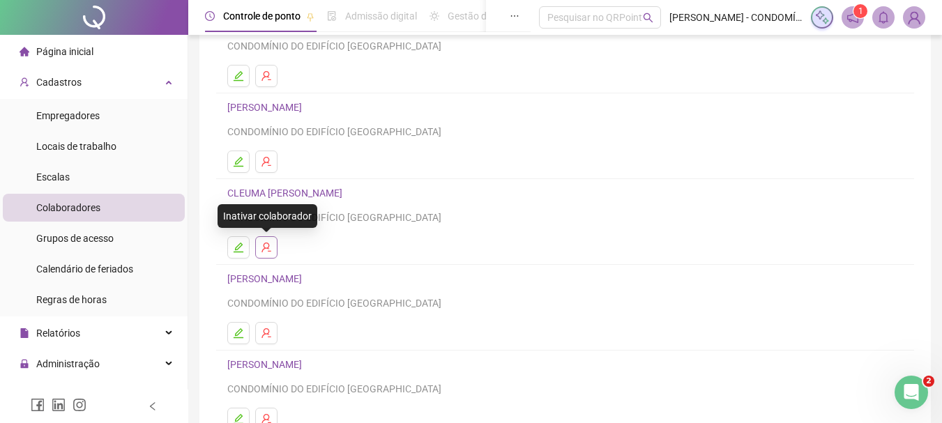
click at [266, 249] on icon "user-delete" at bounding box center [266, 247] width 11 height 11
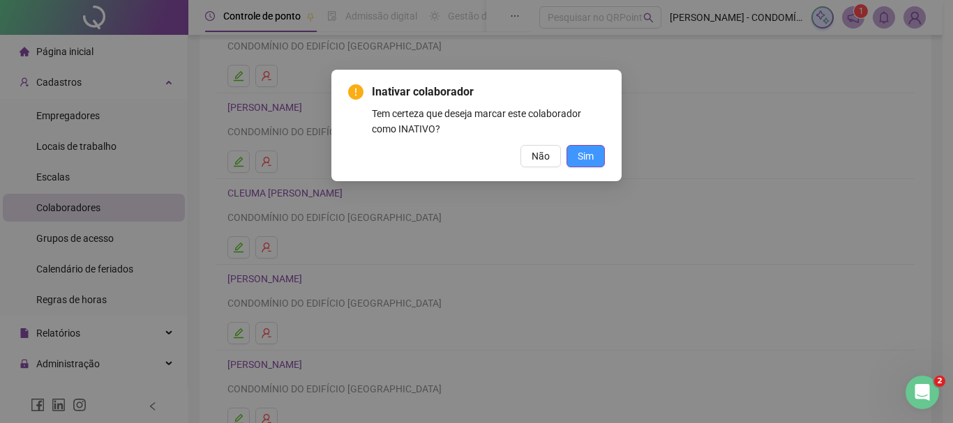
click at [589, 155] on span "Sim" at bounding box center [585, 156] width 16 height 15
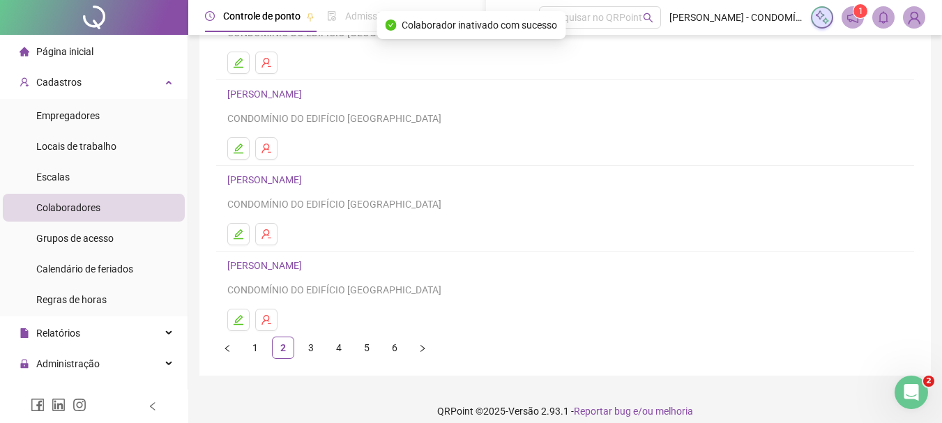
scroll to position [251, 0]
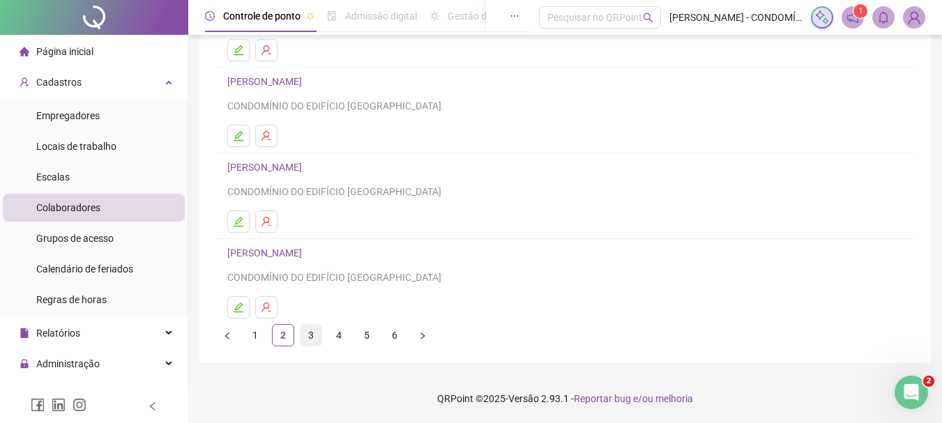
click at [308, 333] on link "3" at bounding box center [311, 335] width 21 height 21
click at [340, 335] on link "4" at bounding box center [338, 335] width 21 height 21
click at [366, 338] on link "5" at bounding box center [366, 335] width 21 height 21
click at [393, 335] on link "6" at bounding box center [394, 335] width 21 height 21
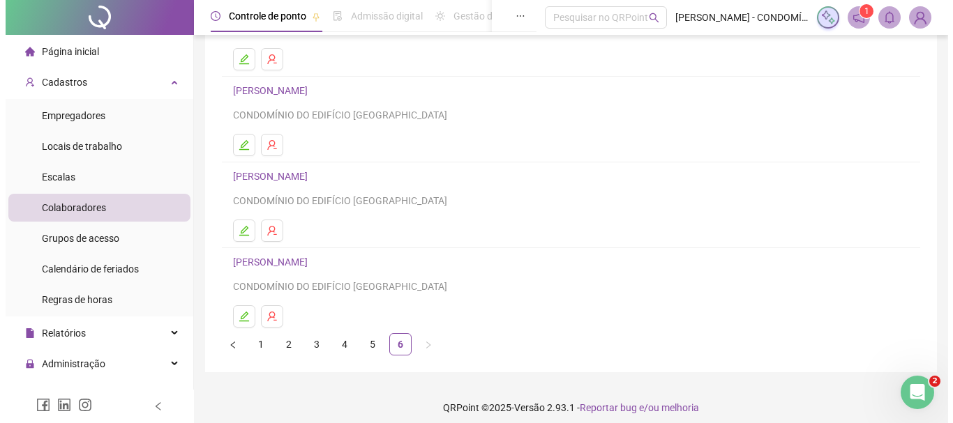
scroll to position [165, 0]
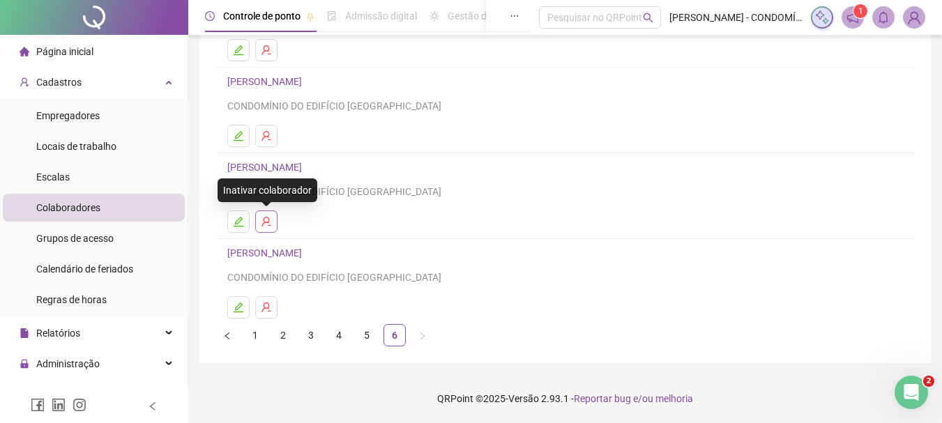
click at [263, 222] on icon "user-delete" at bounding box center [266, 221] width 11 height 11
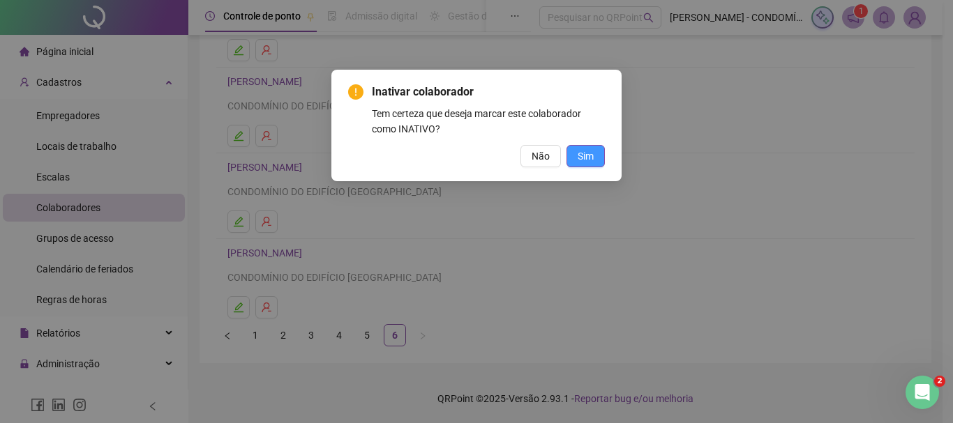
click at [579, 153] on span "Sim" at bounding box center [585, 156] width 16 height 15
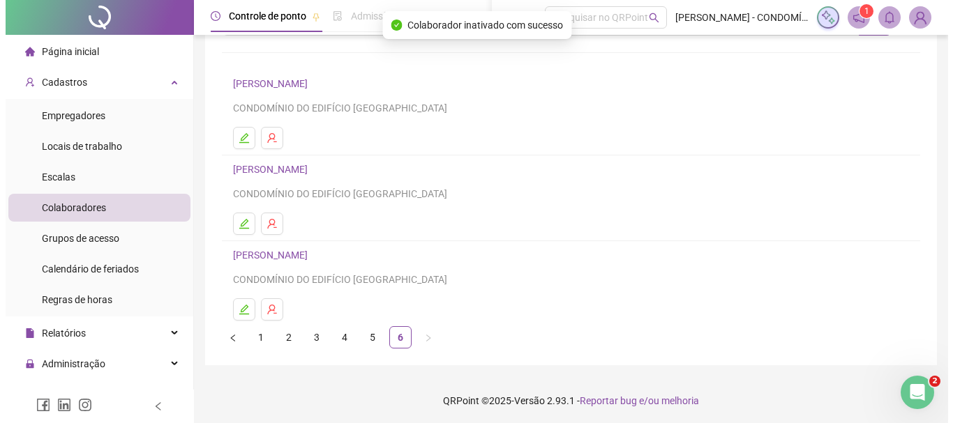
scroll to position [79, 0]
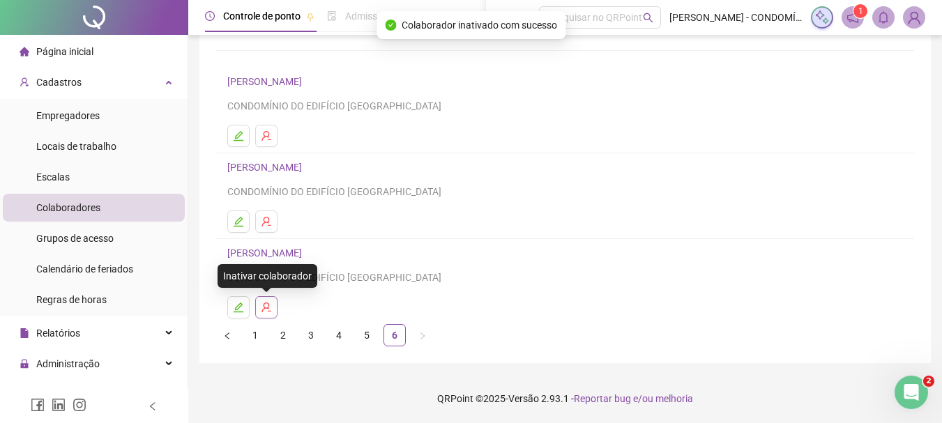
click at [267, 309] on icon "user-delete" at bounding box center [266, 307] width 11 height 11
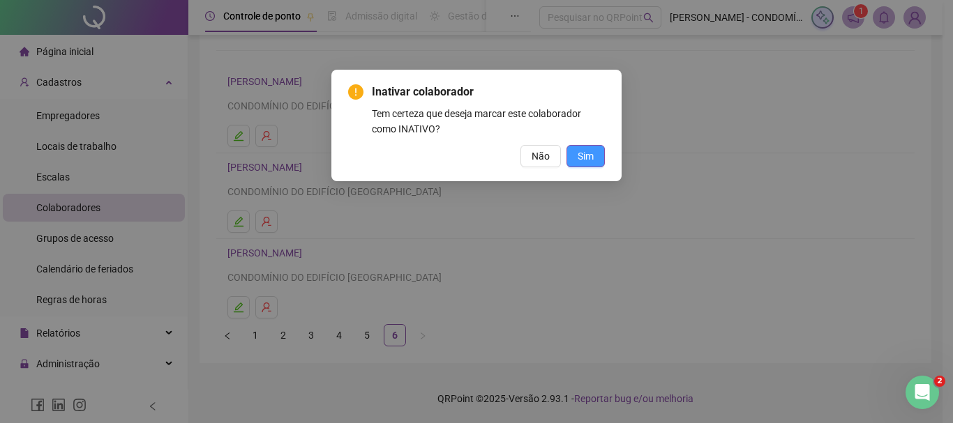
click at [591, 153] on span "Sim" at bounding box center [585, 156] width 16 height 15
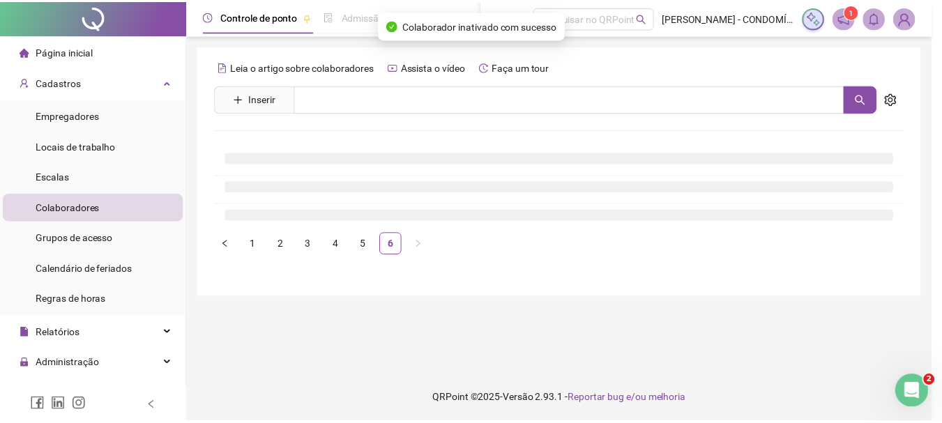
scroll to position [0, 0]
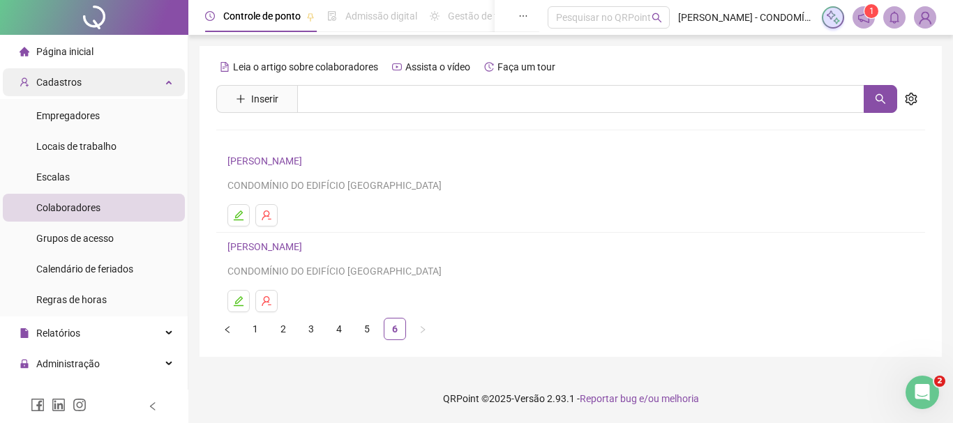
click at [167, 81] on icon at bounding box center [170, 81] width 7 height 0
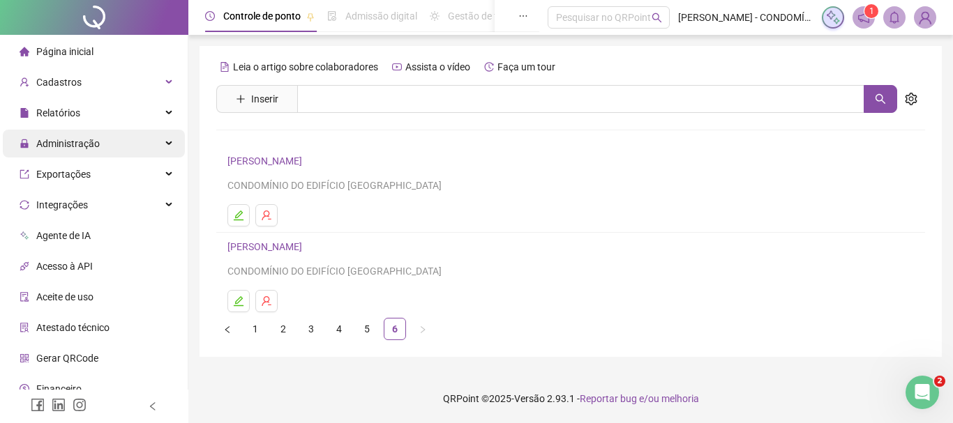
click at [59, 143] on span "Administração" at bounding box center [67, 143] width 63 height 11
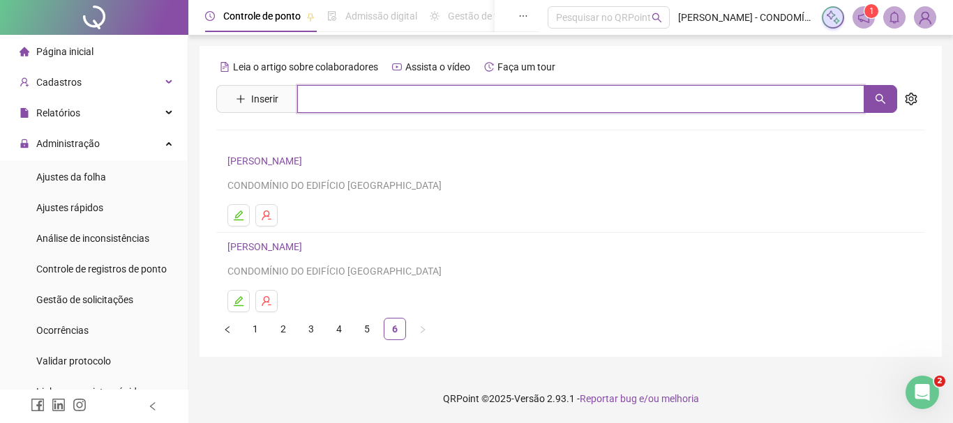
click at [542, 100] on input "text" at bounding box center [580, 99] width 567 height 28
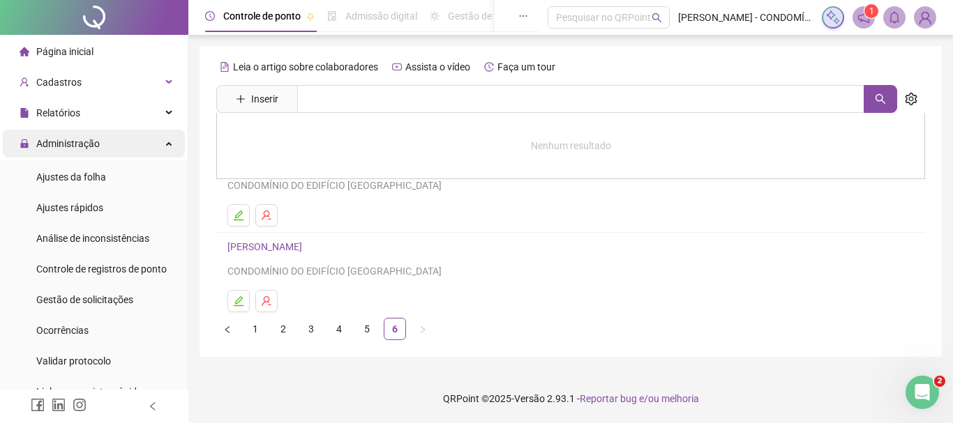
click at [55, 144] on span "Administração" at bounding box center [67, 143] width 63 height 11
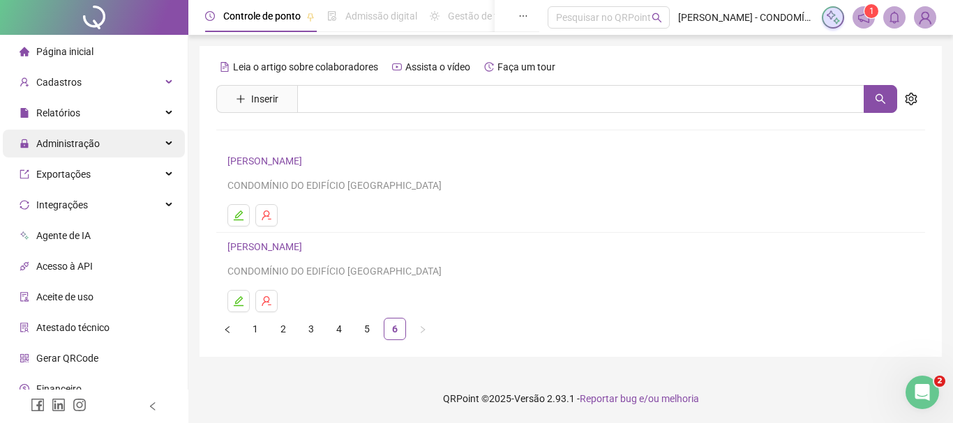
click at [55, 144] on span "Administração" at bounding box center [67, 143] width 63 height 11
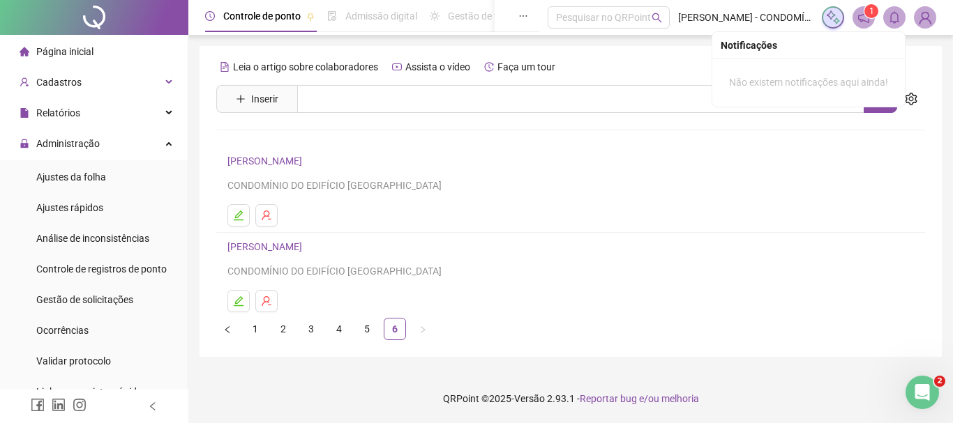
click at [895, 22] on icon "bell" at bounding box center [894, 17] width 10 height 13
click at [685, 66] on div "Leia o artigo sobre colaboradores Assista o vídeo Faça um tour" at bounding box center [570, 67] width 708 height 22
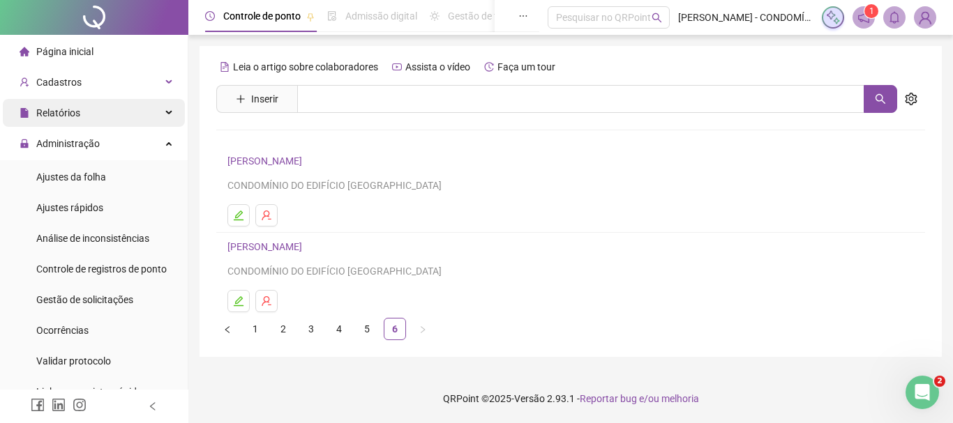
click at [59, 113] on span "Relatórios" at bounding box center [58, 112] width 44 height 11
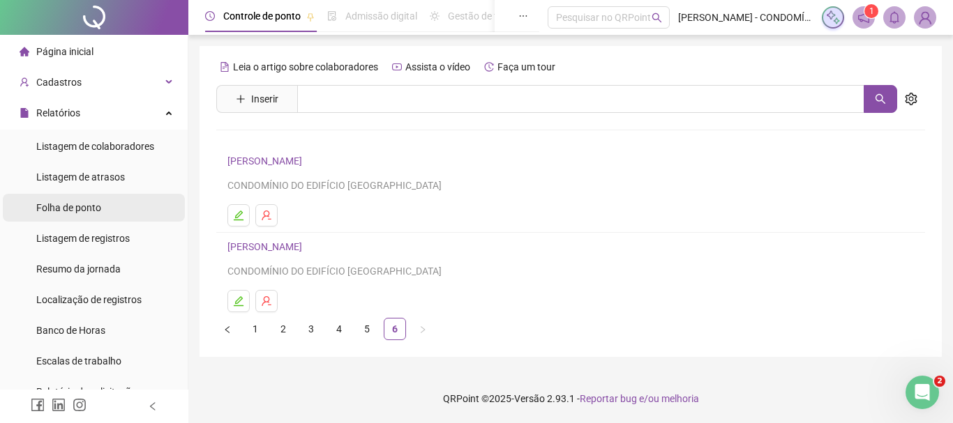
click at [50, 208] on span "Folha de ponto" at bounding box center [68, 207] width 65 height 11
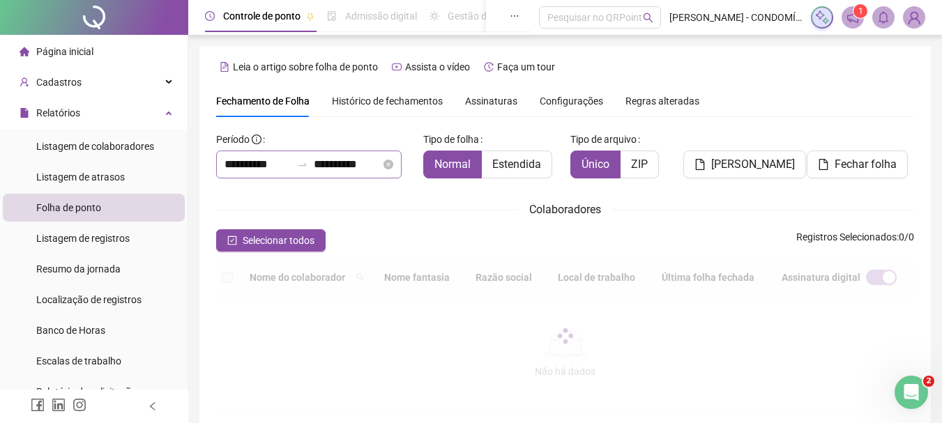
scroll to position [74, 0]
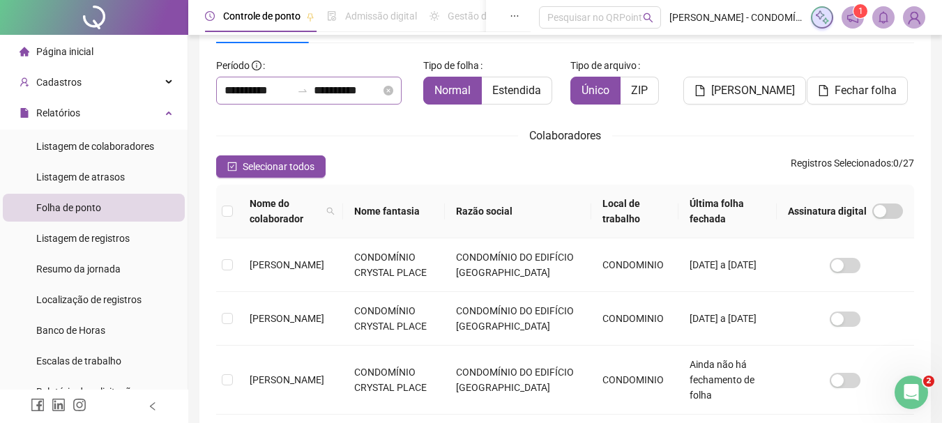
click at [273, 167] on span "Selecionar todos" at bounding box center [279, 166] width 72 height 15
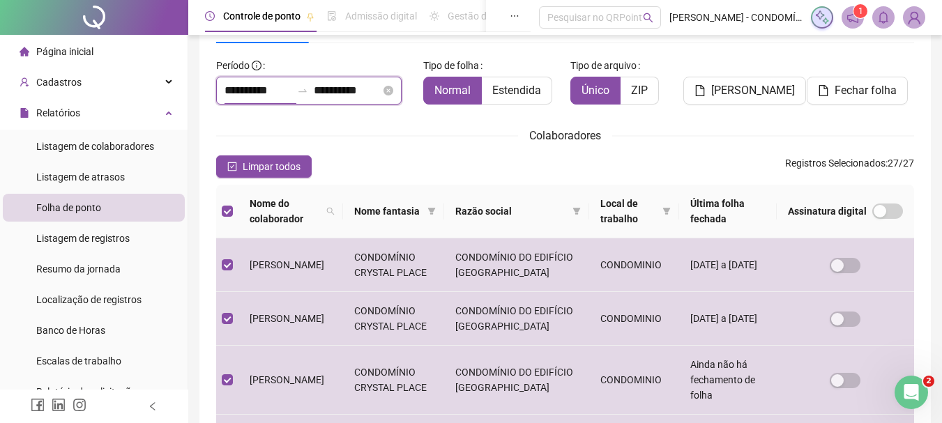
click at [251, 89] on input "**********" at bounding box center [258, 90] width 67 height 17
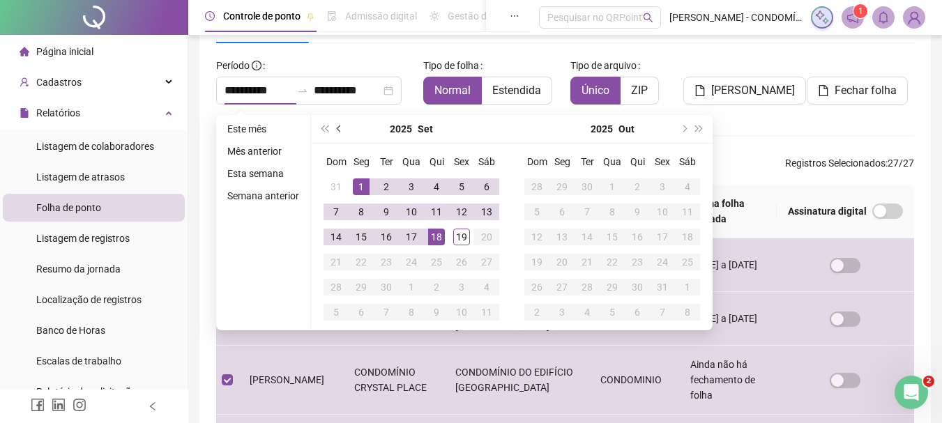
click at [339, 130] on span "prev-year" at bounding box center [340, 129] width 7 height 7
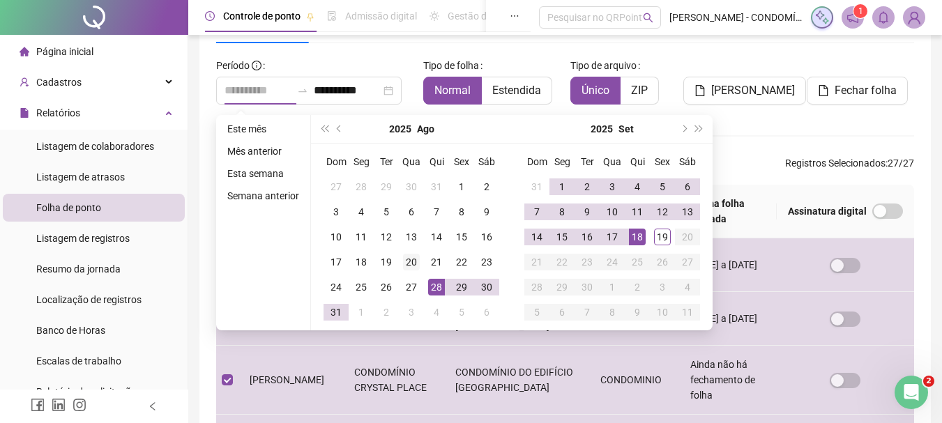
type input "**********"
click at [412, 262] on div "20" at bounding box center [411, 262] width 17 height 17
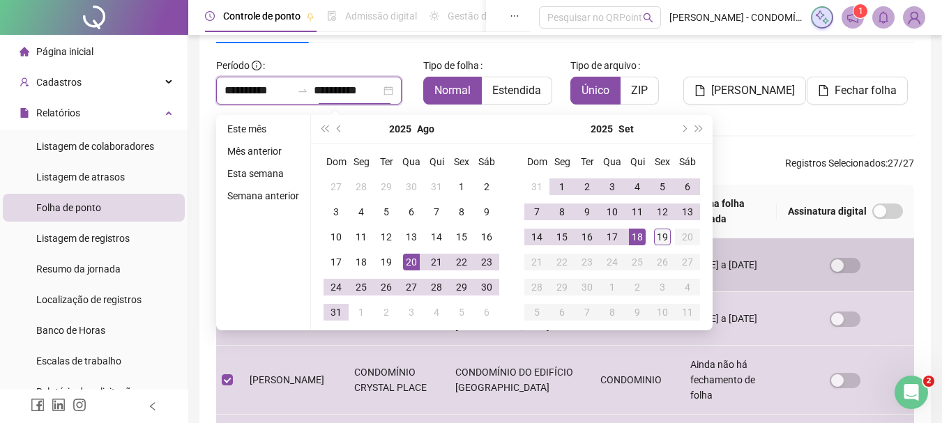
type input "**********"
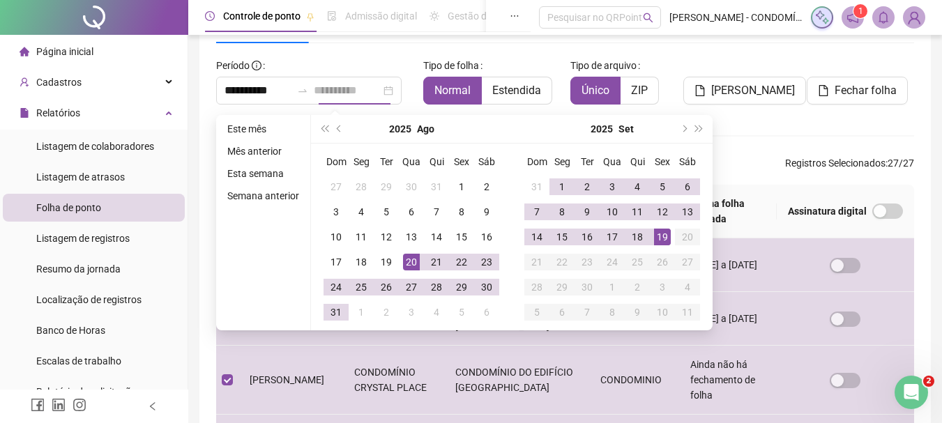
click at [664, 235] on div "19" at bounding box center [662, 237] width 17 height 17
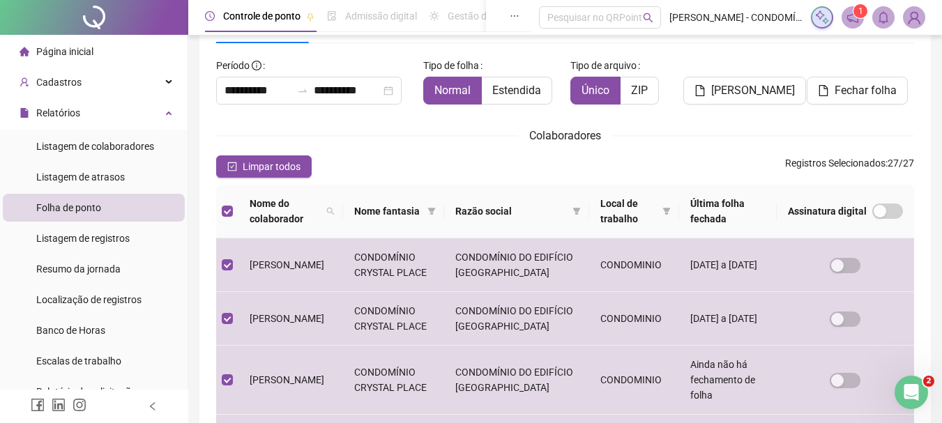
click at [465, 138] on div "Colaboradores" at bounding box center [565, 135] width 698 height 17
click at [759, 87] on span "[PERSON_NAME]" at bounding box center [753, 90] width 84 height 17
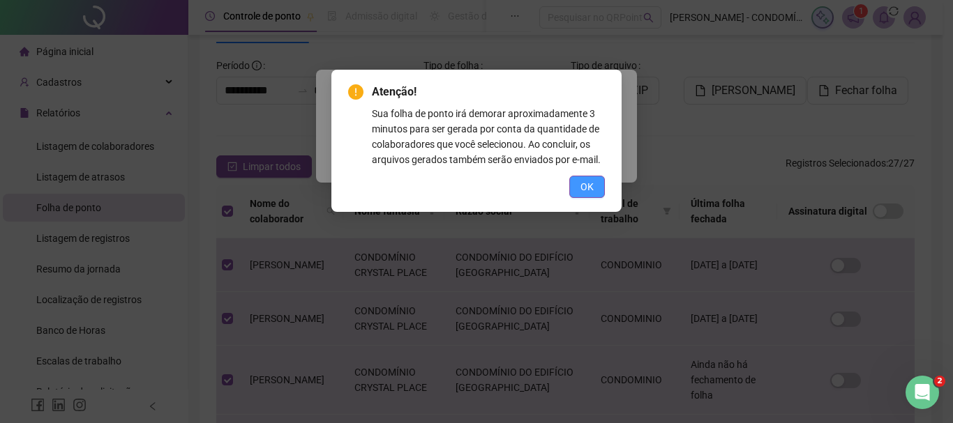
click at [586, 185] on span "OK" at bounding box center [586, 186] width 13 height 15
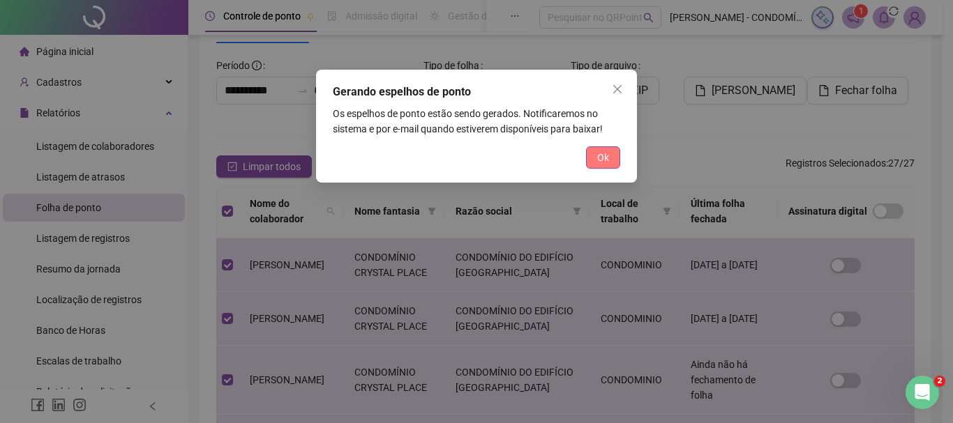
click at [599, 158] on span "Ok" at bounding box center [603, 157] width 12 height 15
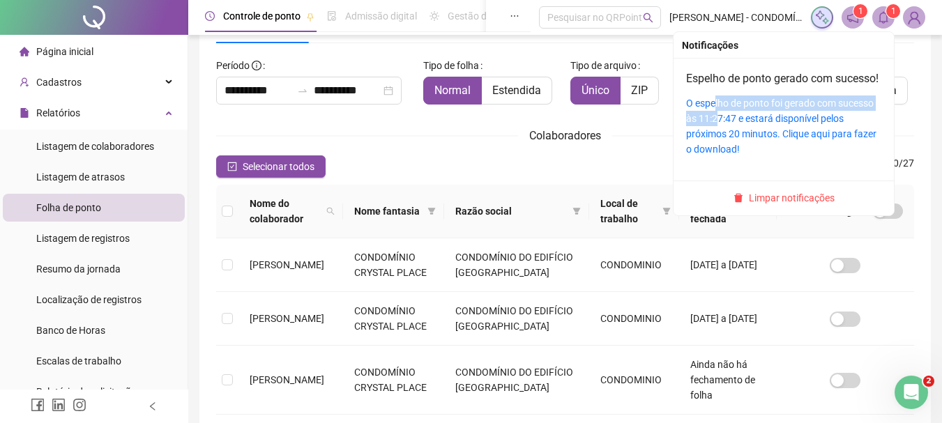
click at [716, 127] on div "O espelho de ponto foi gerado com sucesso às 11:27:47 e estará disponível pelos…" at bounding box center [783, 126] width 195 height 61
click at [778, 139] on link "O espelho de ponto foi gerado com sucesso às 11:27:47 e estará disponível pelos…" at bounding box center [781, 126] width 190 height 57
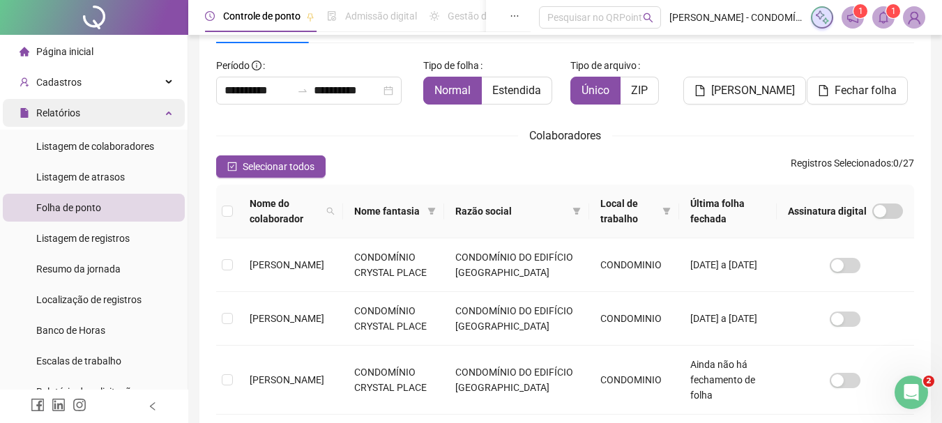
click at [158, 107] on div "Relatórios" at bounding box center [94, 113] width 182 height 28
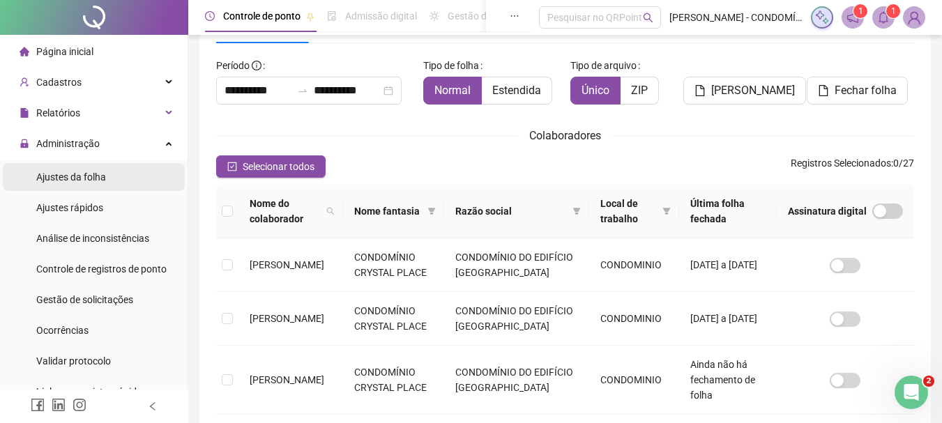
click at [47, 173] on span "Ajustes da folha" at bounding box center [71, 177] width 70 height 11
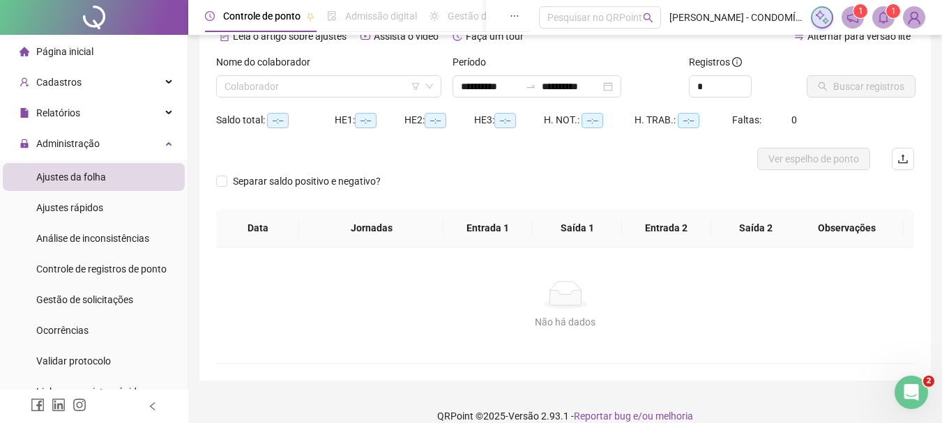
type input "**********"
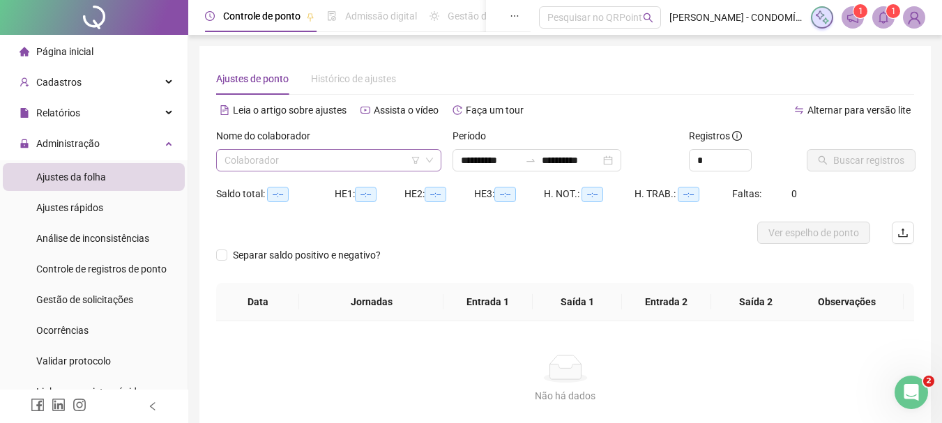
click at [308, 159] on input "search" at bounding box center [323, 160] width 196 height 21
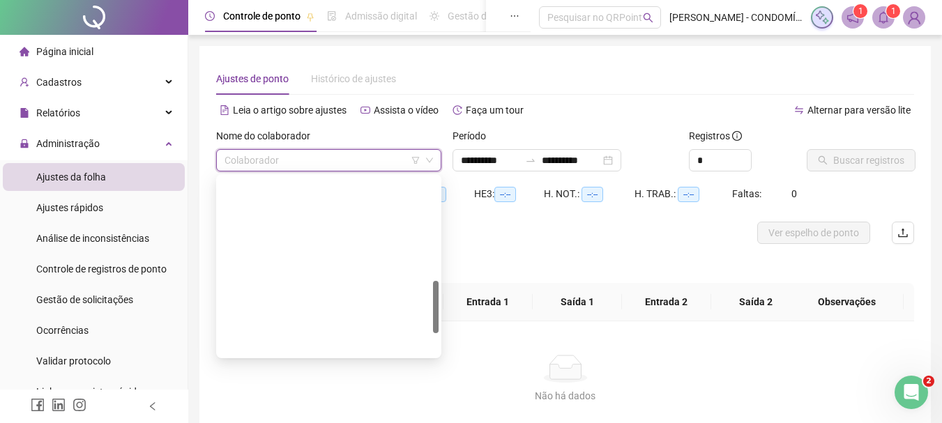
scroll to position [349, 0]
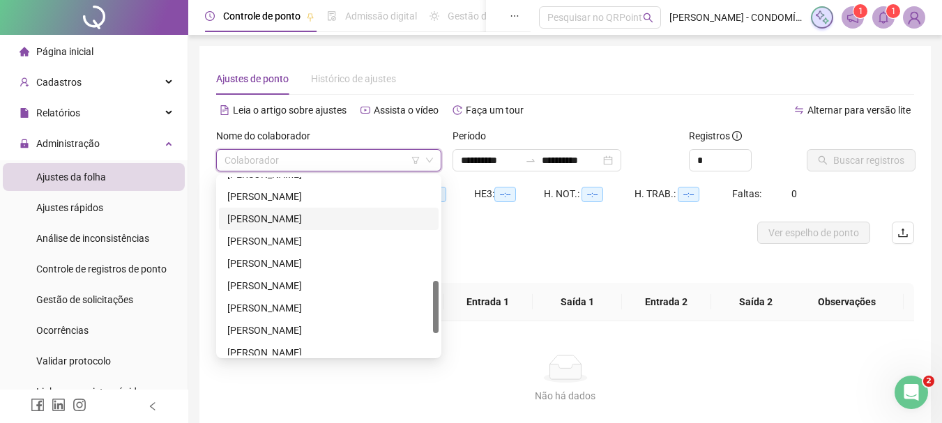
click at [271, 216] on div "[PERSON_NAME]" at bounding box center [328, 218] width 203 height 15
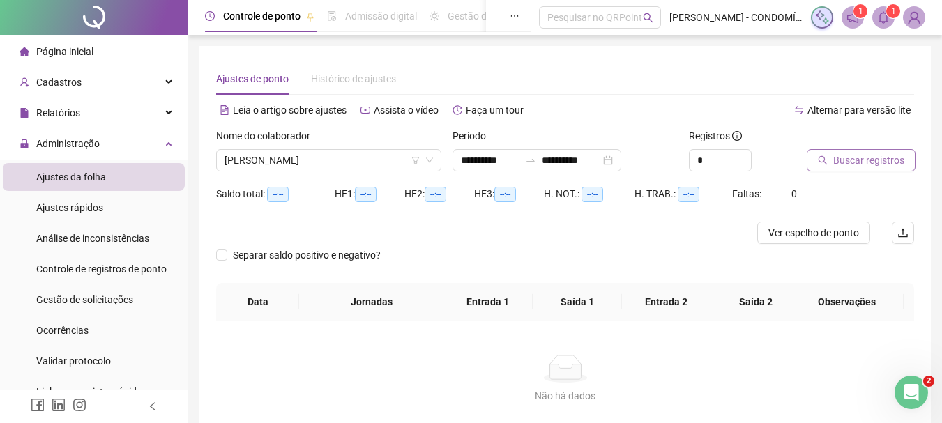
click at [844, 155] on span "Buscar registros" at bounding box center [868, 160] width 71 height 15
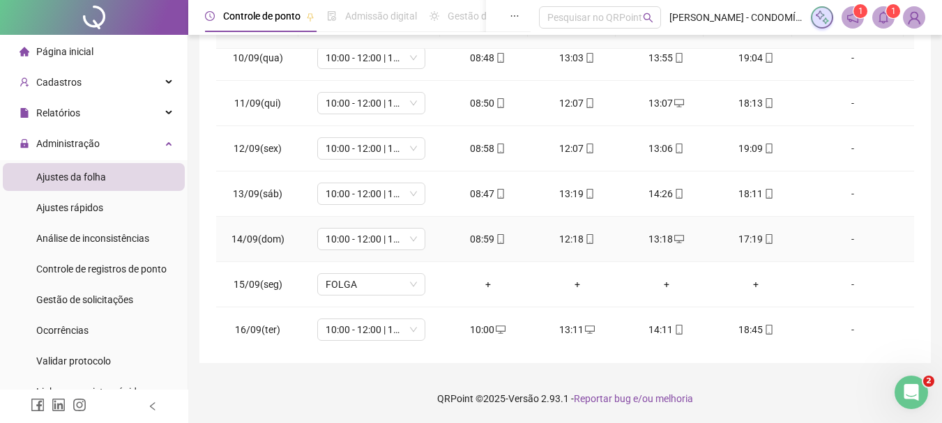
scroll to position [518, 0]
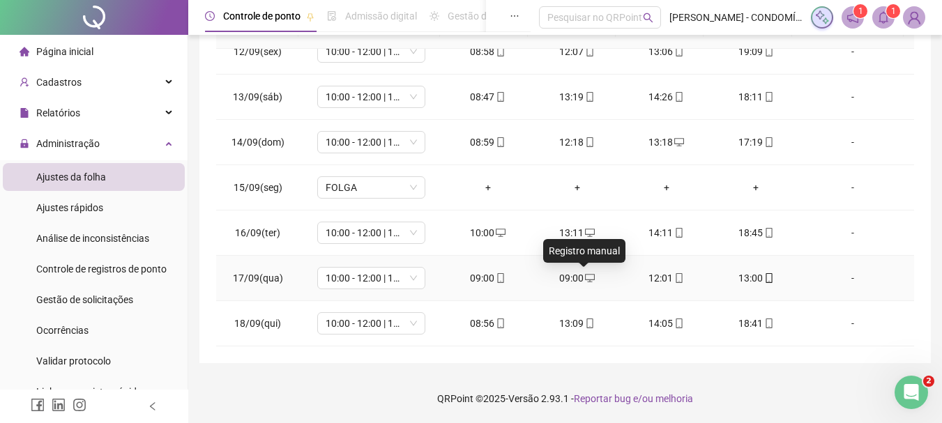
click at [585, 273] on icon "desktop" at bounding box center [590, 278] width 10 height 10
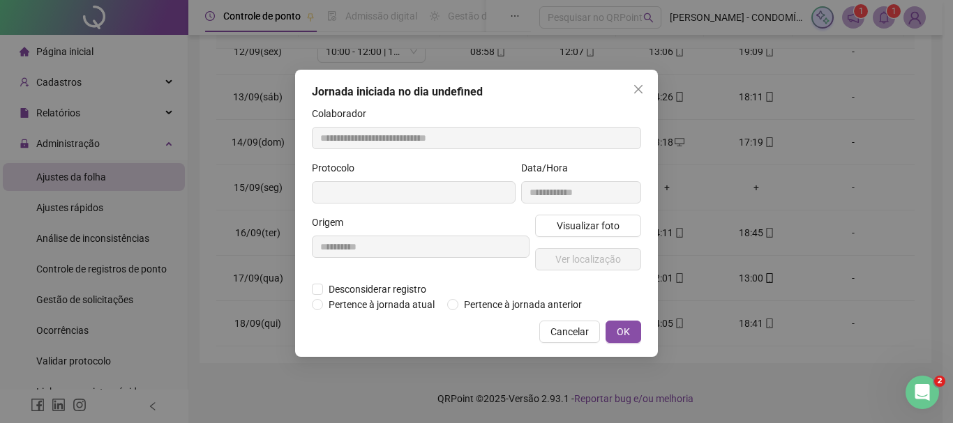
type input "**********"
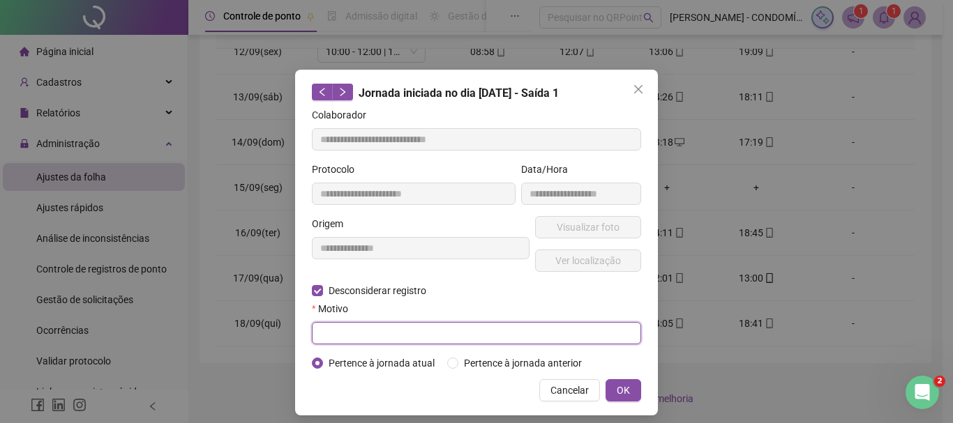
click at [339, 325] on input "text" at bounding box center [476, 333] width 329 height 22
type input "****"
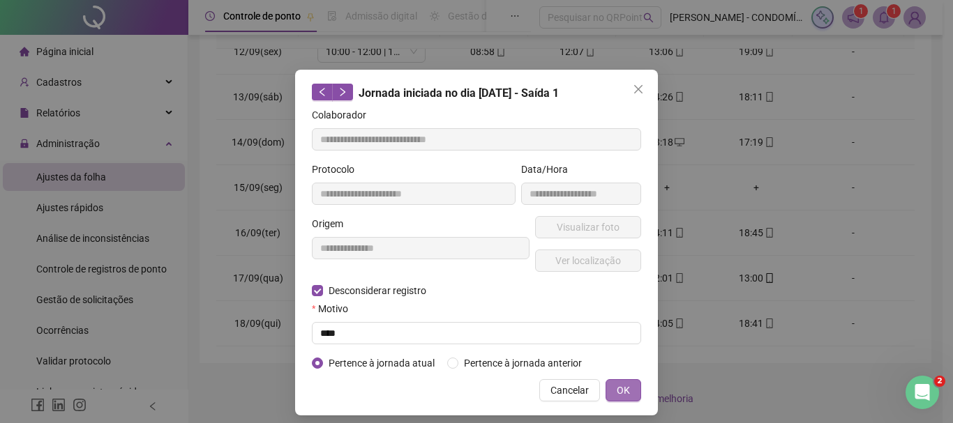
click at [616, 388] on span "OK" at bounding box center [622, 390] width 13 height 15
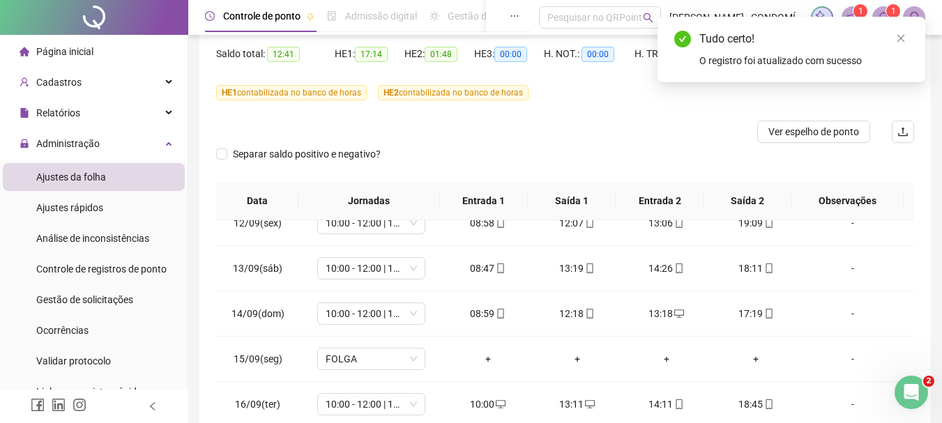
scroll to position [49, 0]
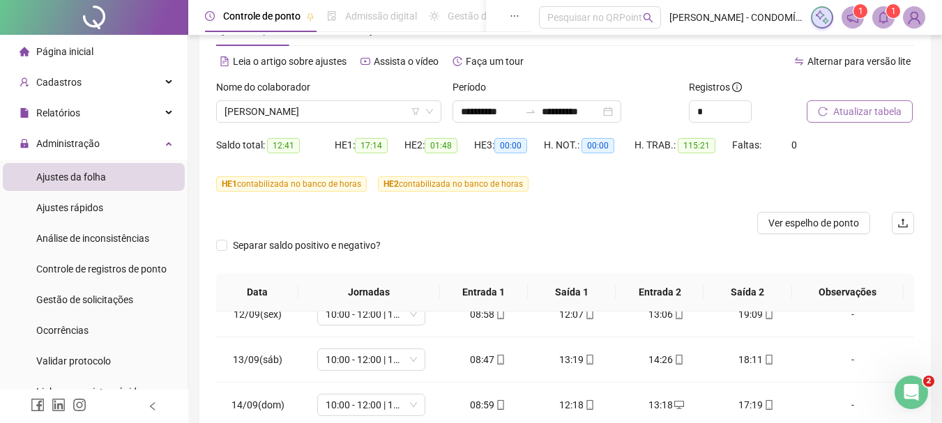
click at [863, 109] on span "Atualizar tabela" at bounding box center [867, 111] width 68 height 15
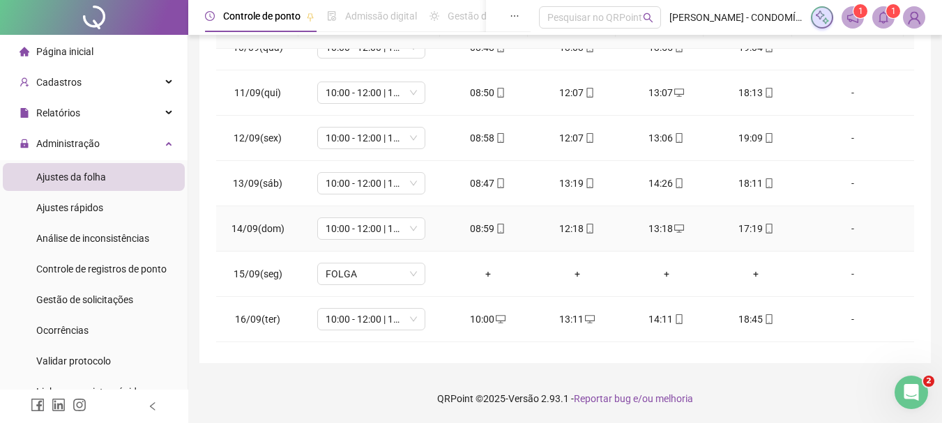
scroll to position [518, 0]
